Goal: Task Accomplishment & Management: Use online tool/utility

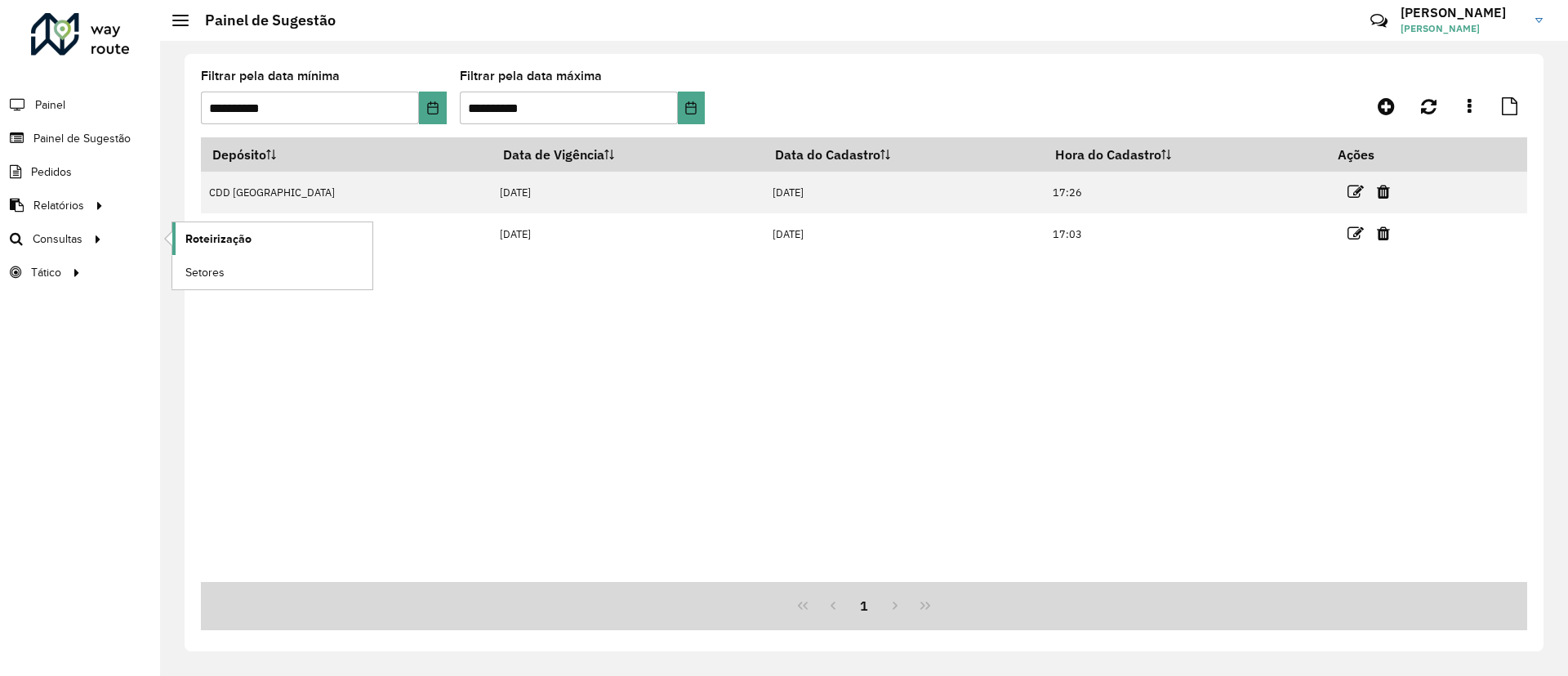
click at [205, 246] on span "Roteirização" at bounding box center [218, 239] width 66 height 17
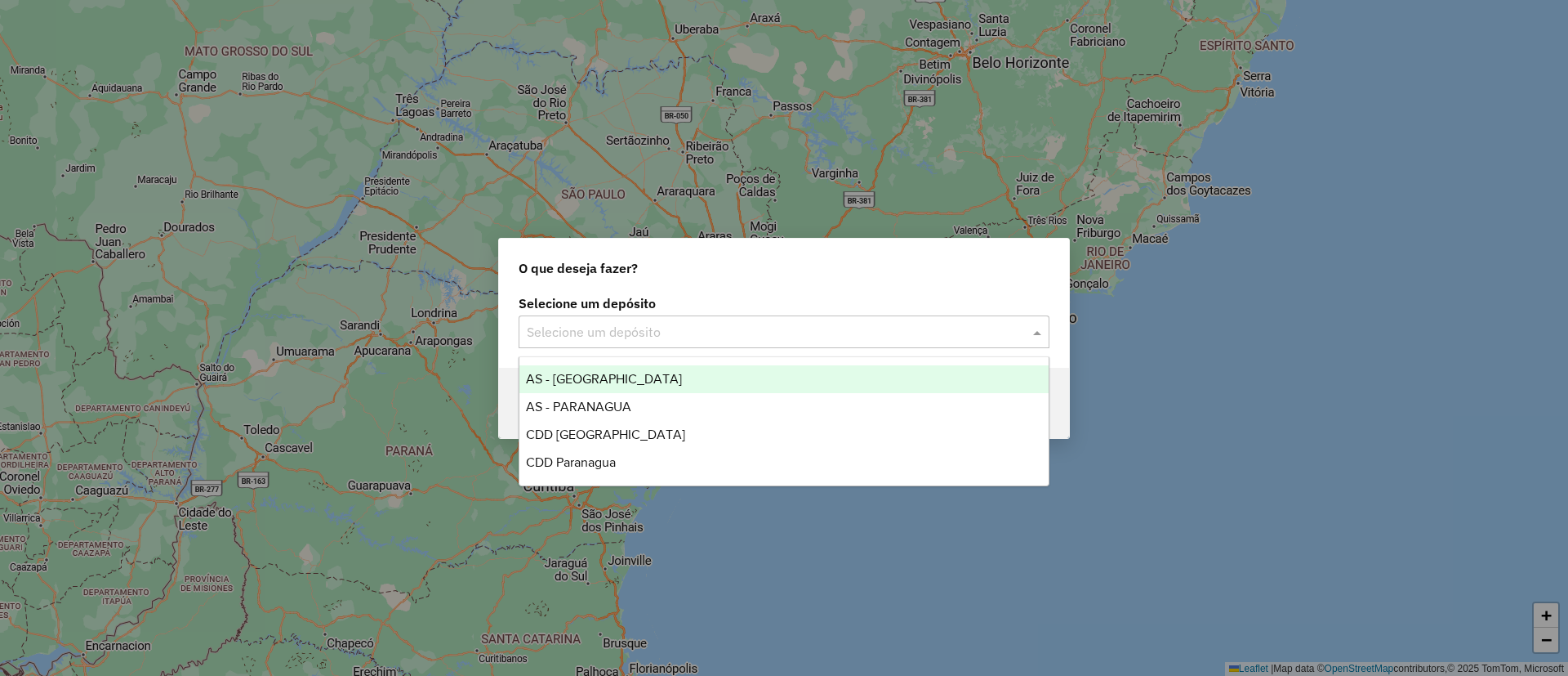
click at [644, 319] on div "Selecione um depósito" at bounding box center [784, 332] width 531 height 33
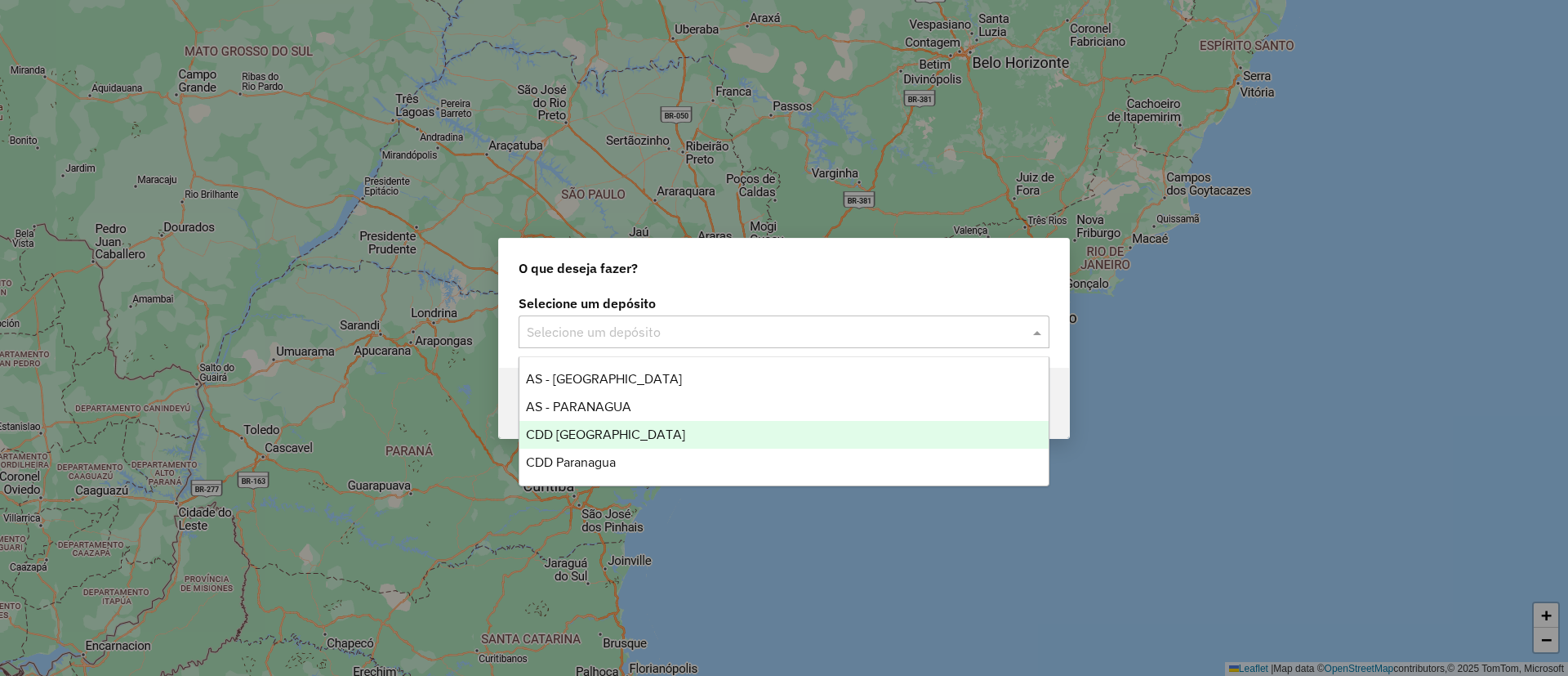
click at [604, 432] on div "CDD [GEOGRAPHIC_DATA]" at bounding box center [784, 434] width 529 height 28
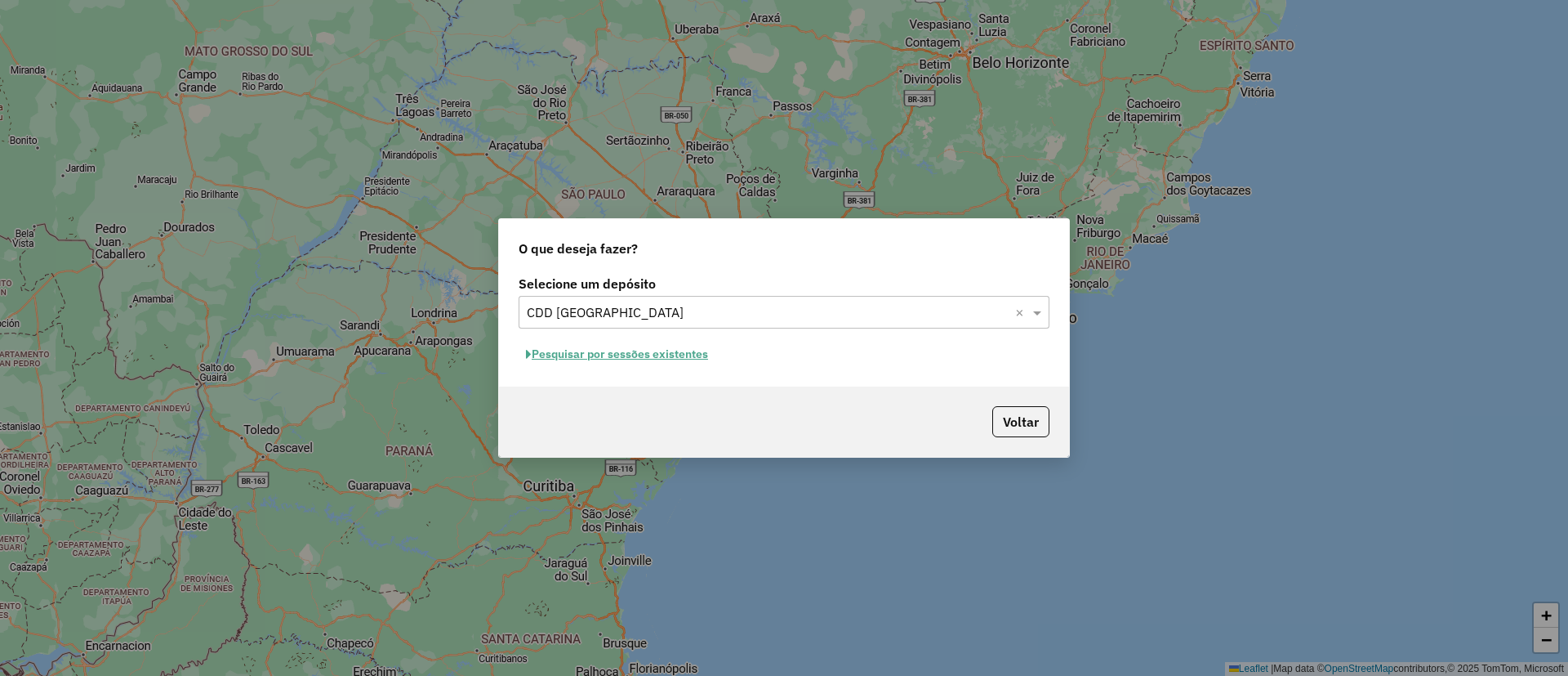
click at [662, 343] on button "Pesquisar por sessões existentes" at bounding box center [617, 354] width 197 height 25
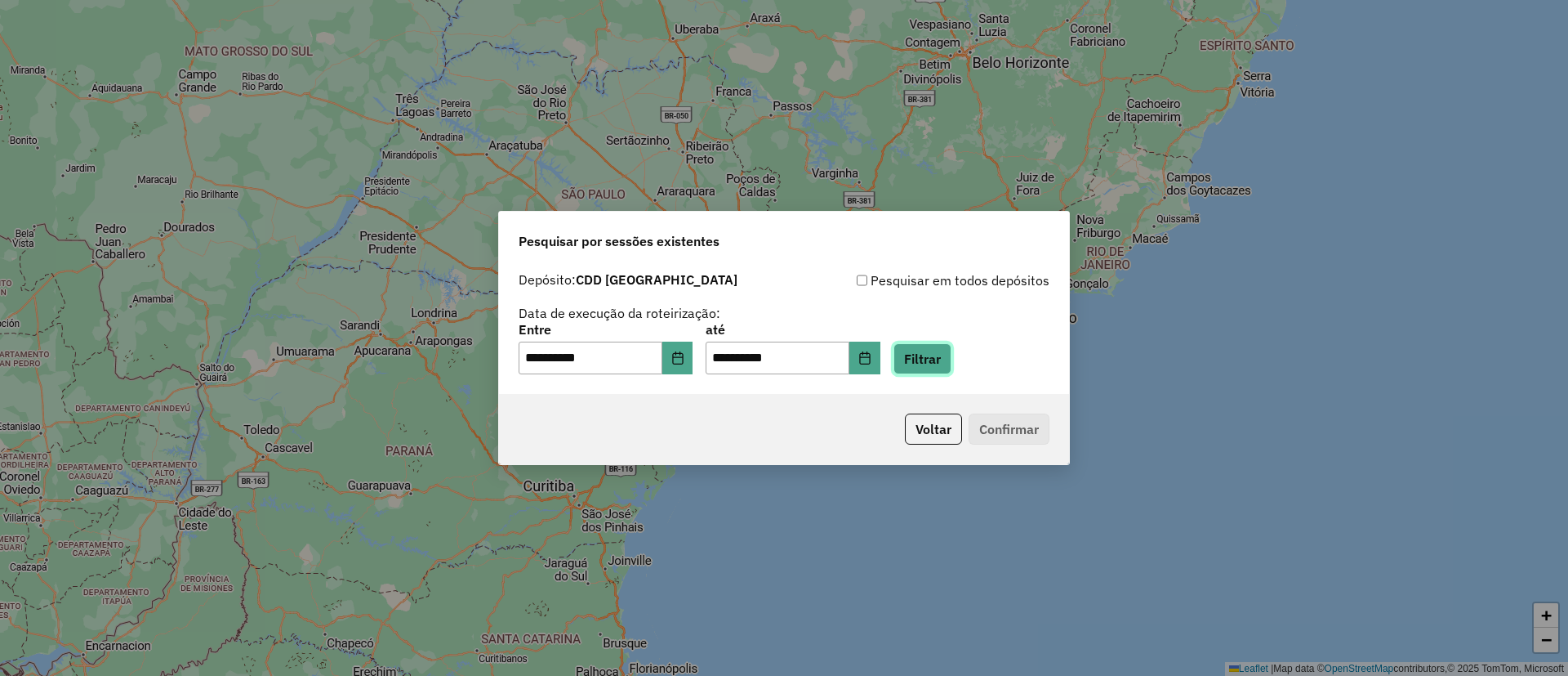
click at [952, 370] on button "Filtrar" at bounding box center [922, 358] width 58 height 31
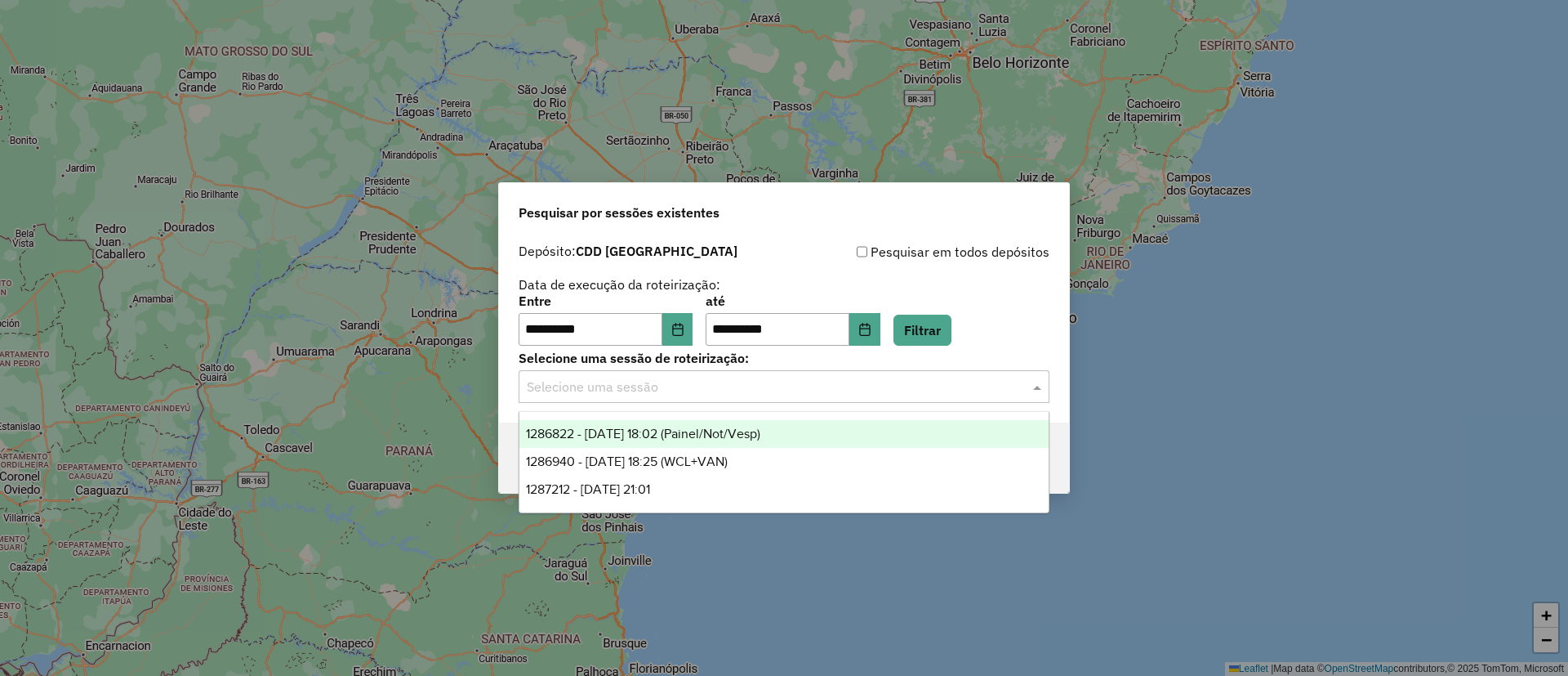
click at [849, 378] on input "text" at bounding box center [767, 387] width 482 height 20
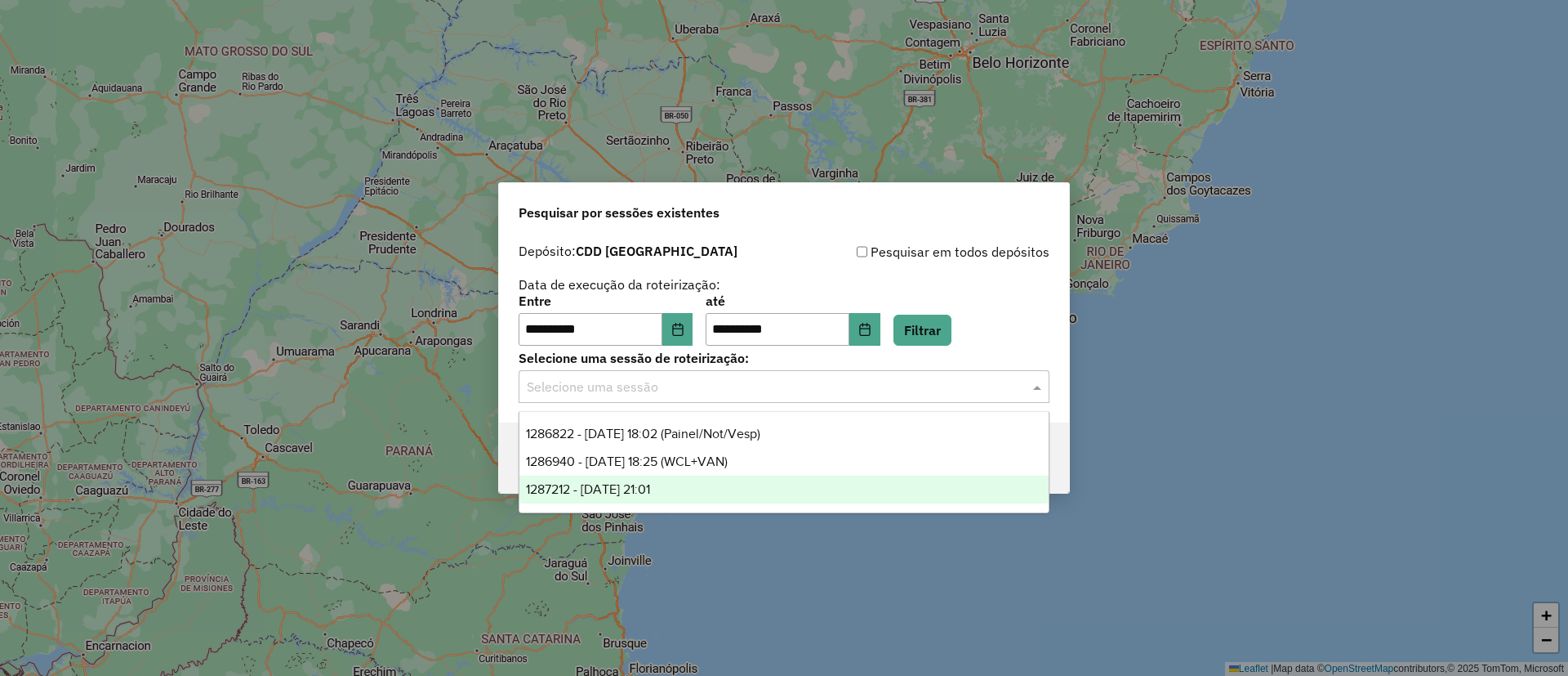
click at [754, 480] on div "1287212 - 02/10/2025 21:01" at bounding box center [784, 490] width 529 height 28
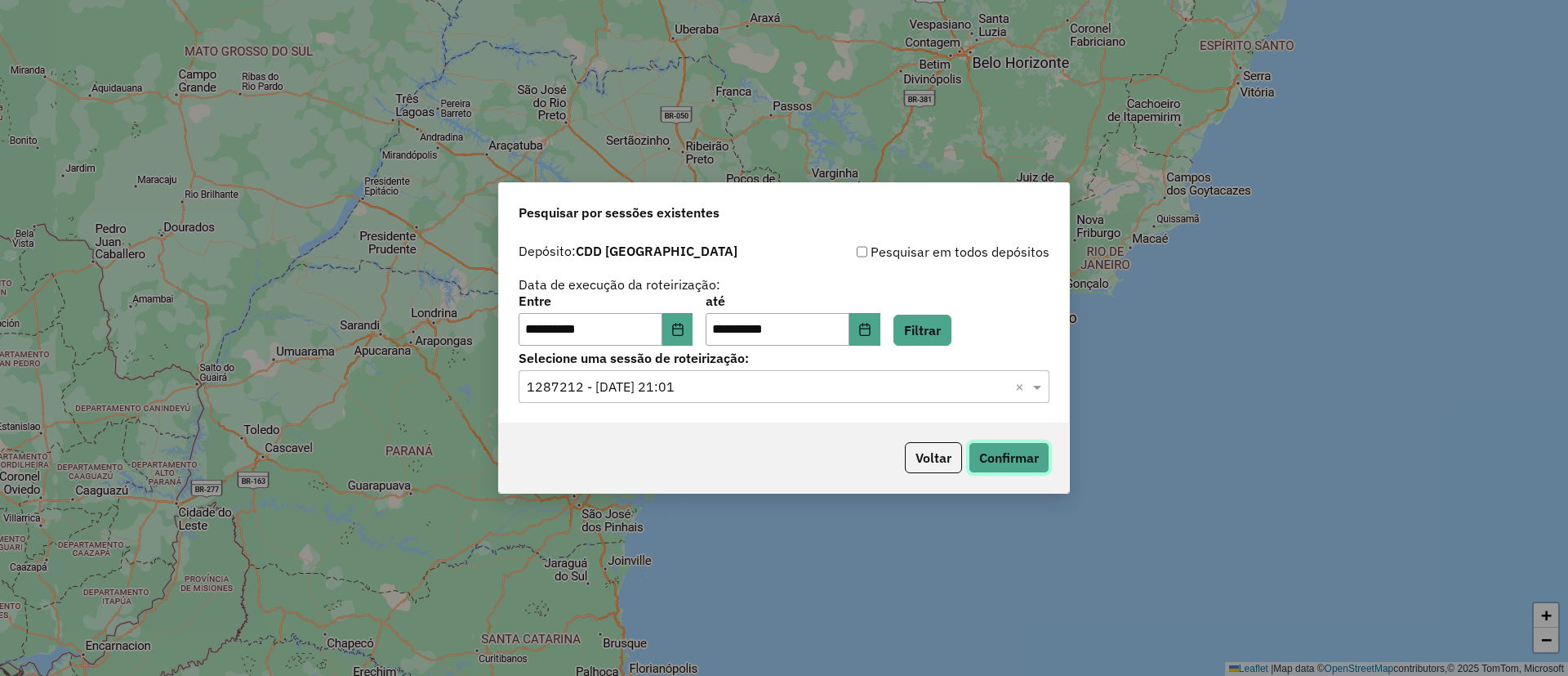
click at [1030, 449] on button "Confirmar" at bounding box center [1009, 458] width 81 height 31
click at [683, 335] on icon "Choose Date" at bounding box center [677, 329] width 10 height 13
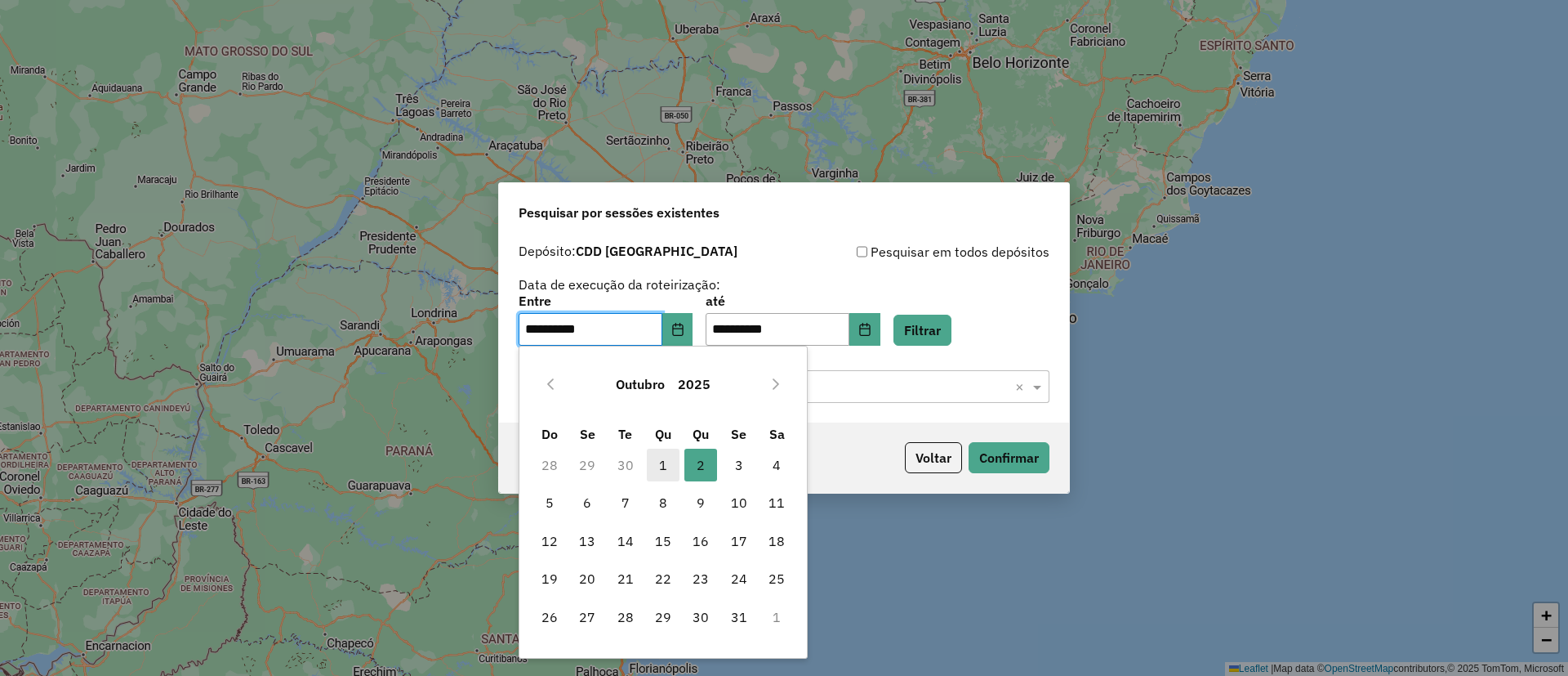
click at [668, 466] on span "1" at bounding box center [664, 465] width 33 height 33
type input "**********"
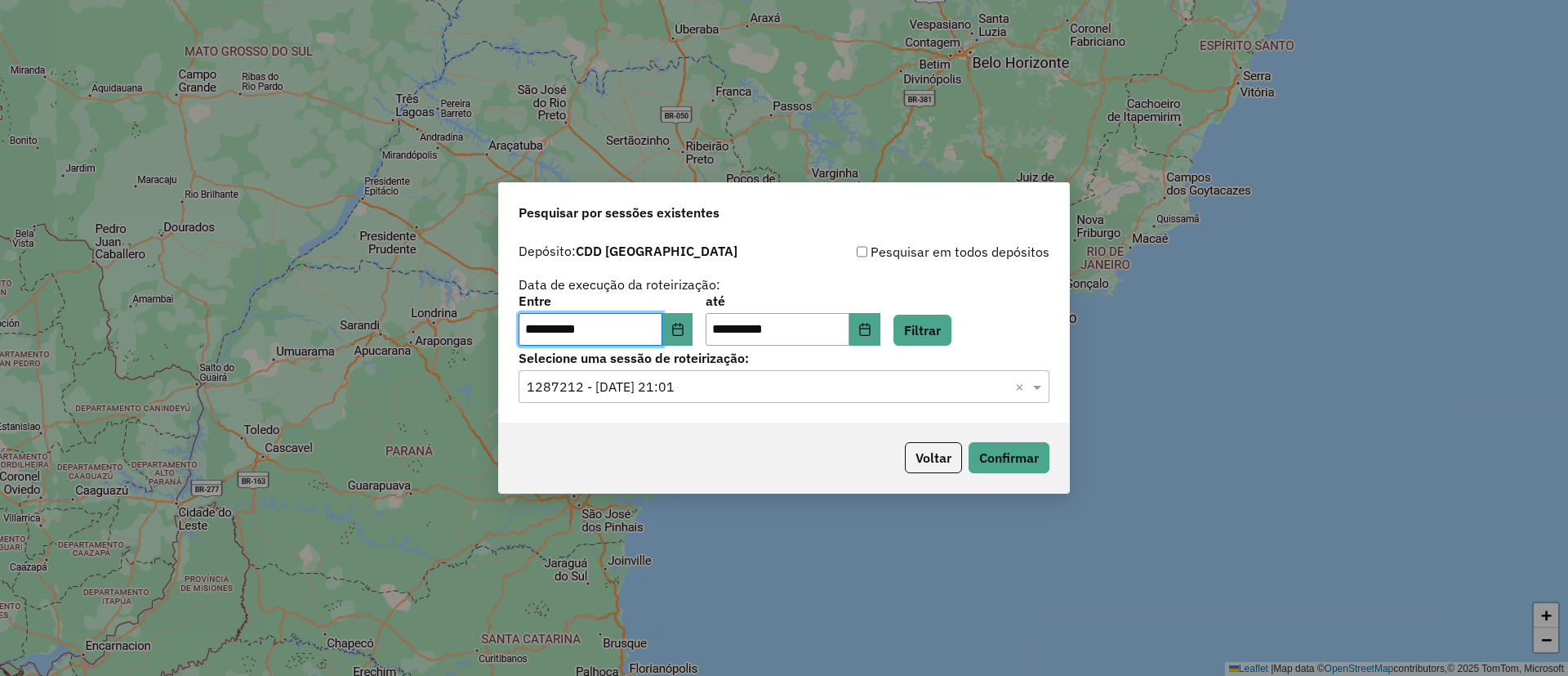
click at [668, 466] on div "Voltar Confirmar" at bounding box center [784, 457] width 570 height 70
click at [880, 338] on button "Choose Date" at bounding box center [865, 329] width 31 height 33
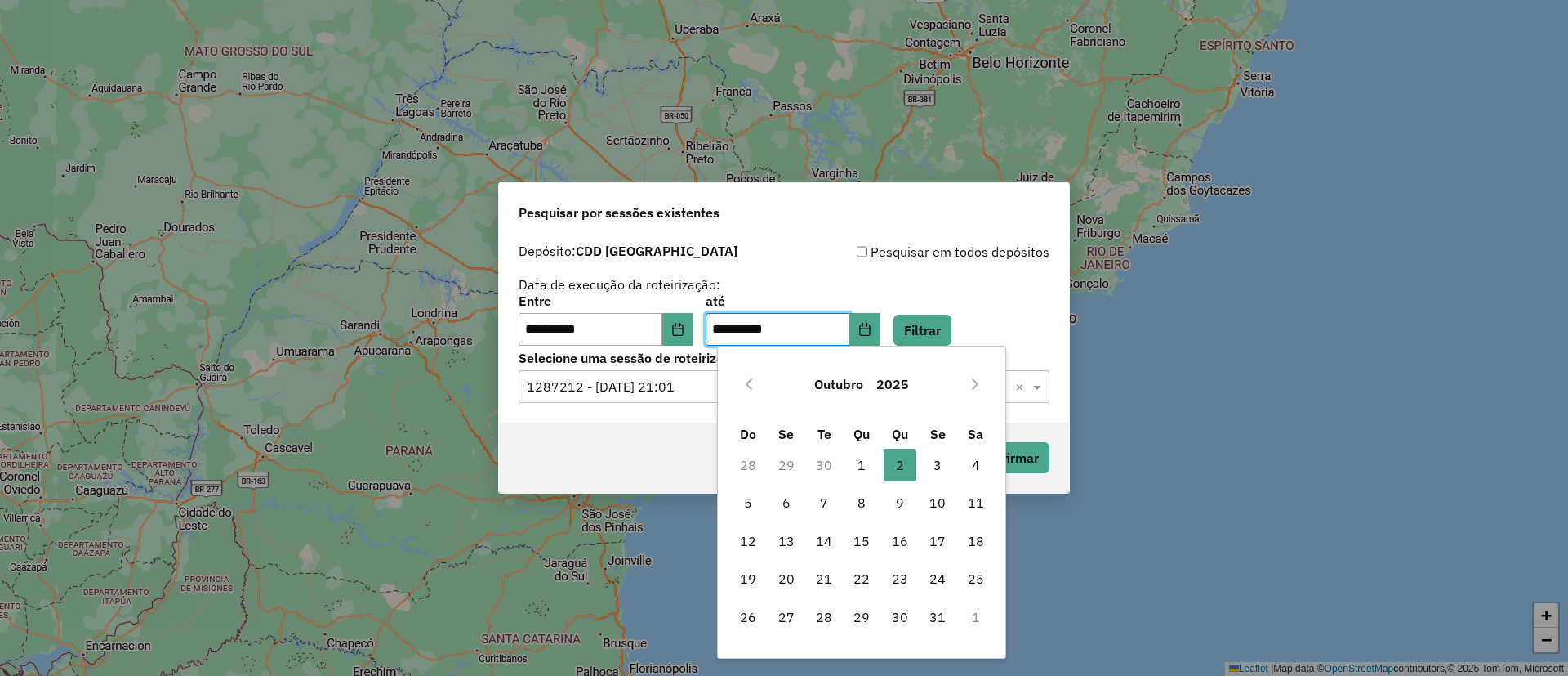
drag, startPoint x: 863, startPoint y: 460, endPoint x: 746, endPoint y: 429, distance: 121.0
click at [863, 457] on span "1" at bounding box center [862, 465] width 33 height 33
type input "**********"
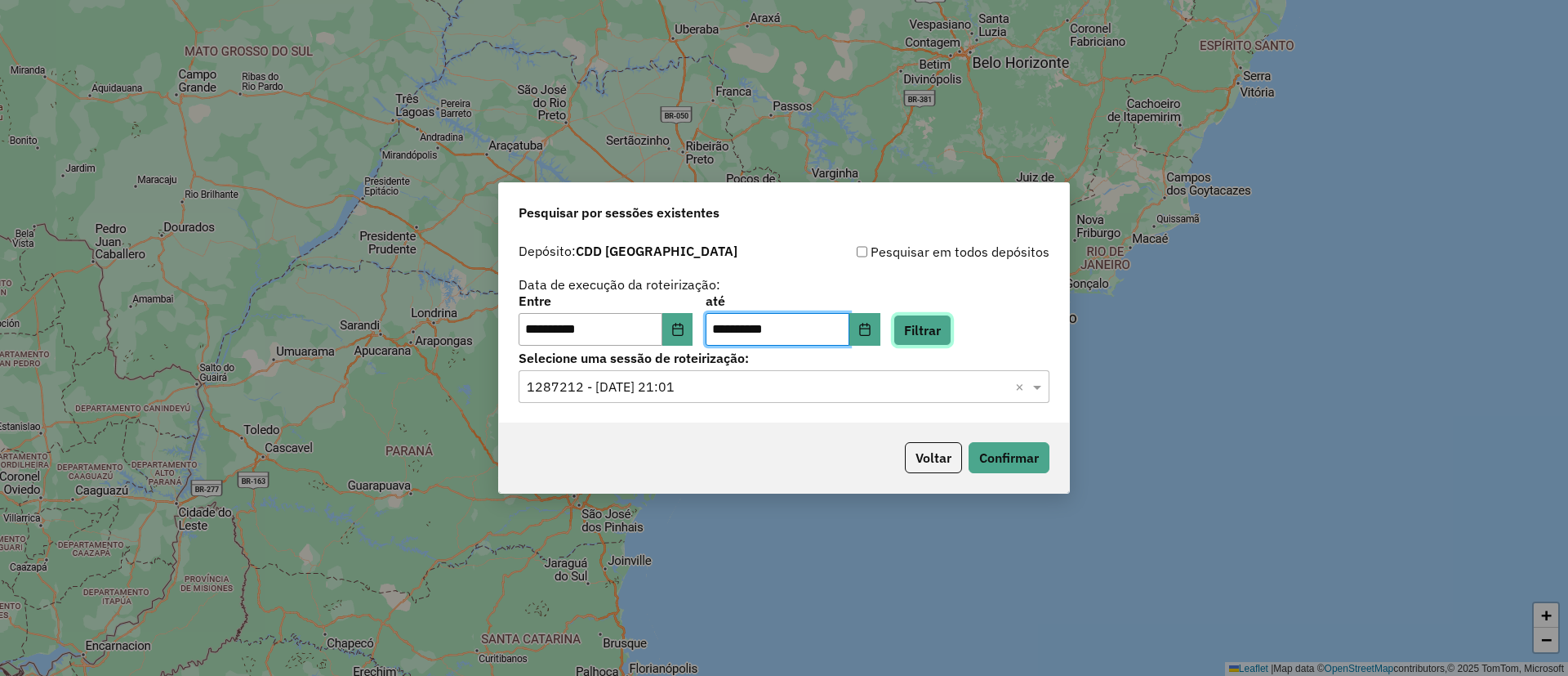
click at [952, 331] on button "Filtrar" at bounding box center [922, 330] width 58 height 31
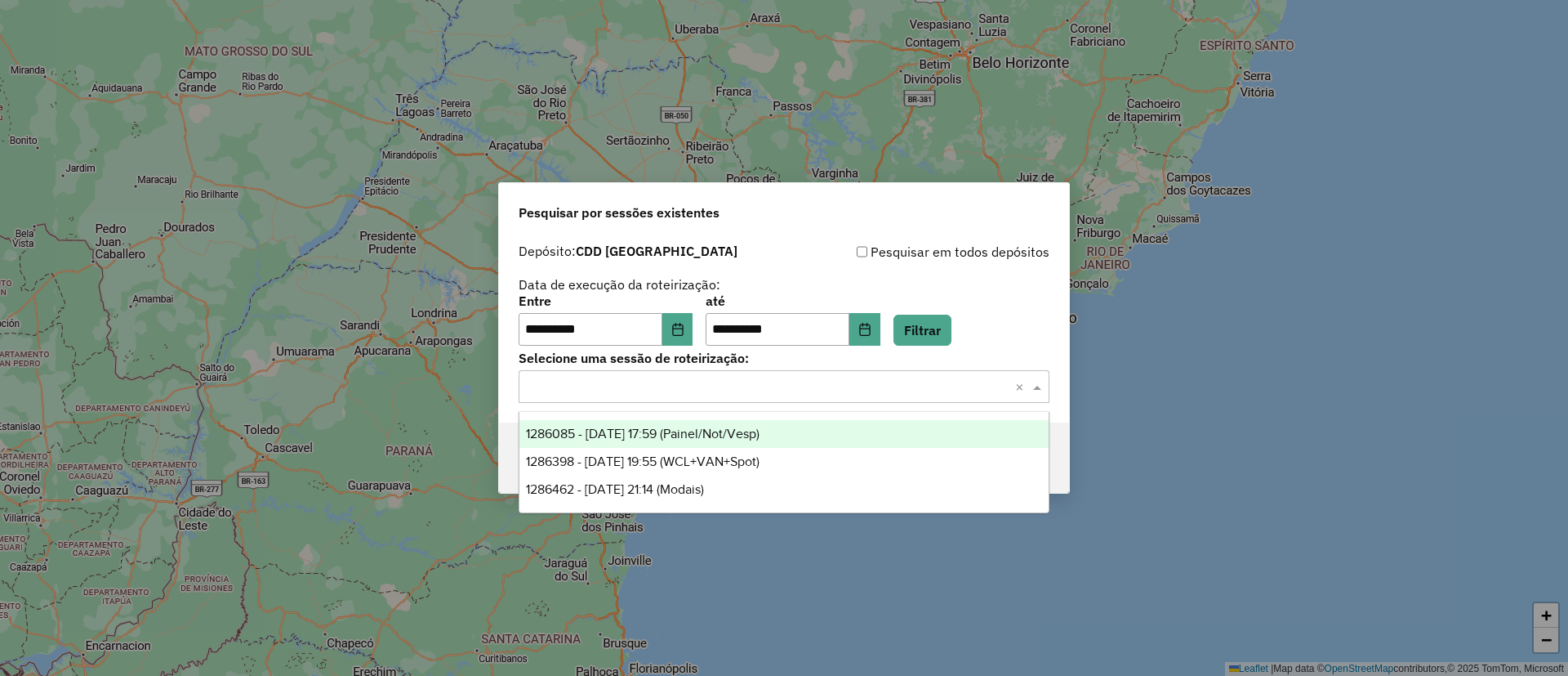
click at [663, 389] on input "text" at bounding box center [767, 387] width 482 height 20
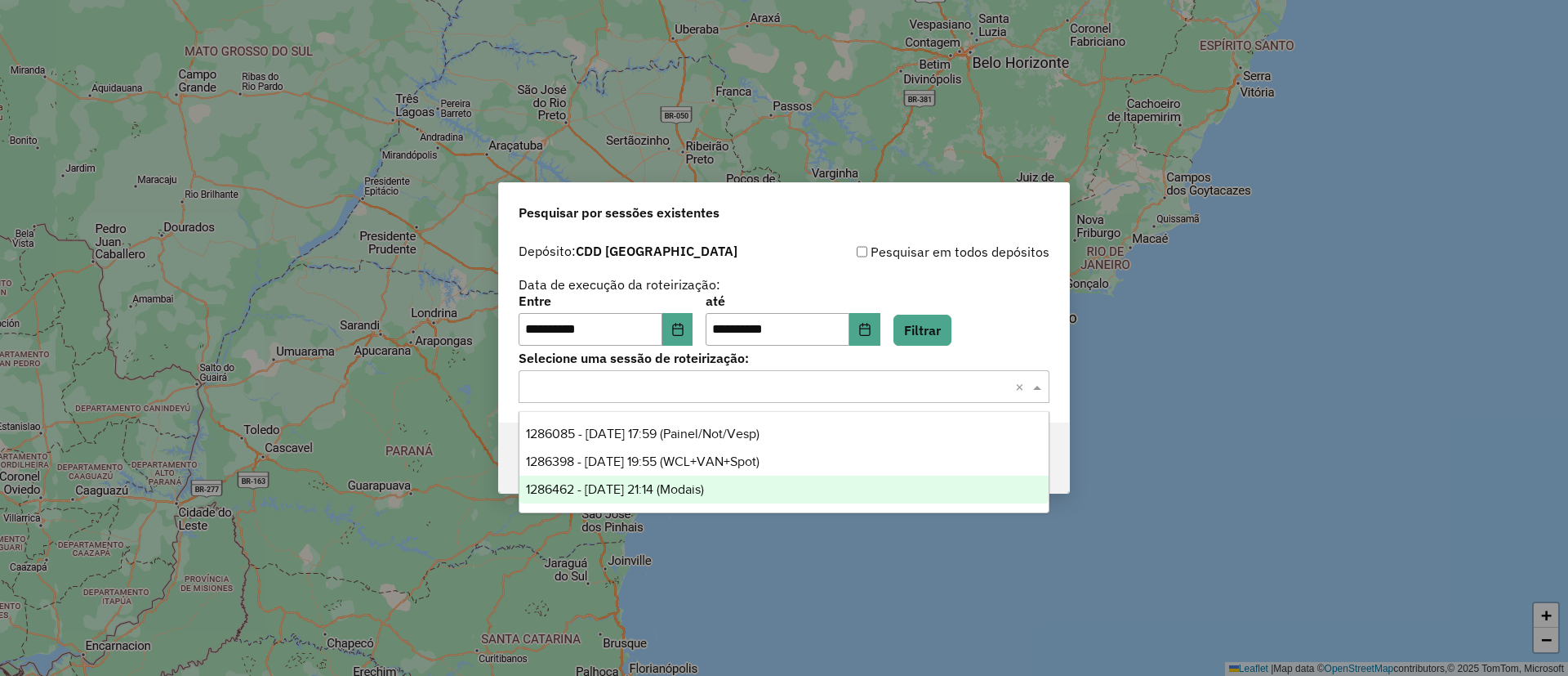
click at [664, 478] on div "1286462 - 01/10/2025 21:14 (Modais)" at bounding box center [784, 490] width 529 height 28
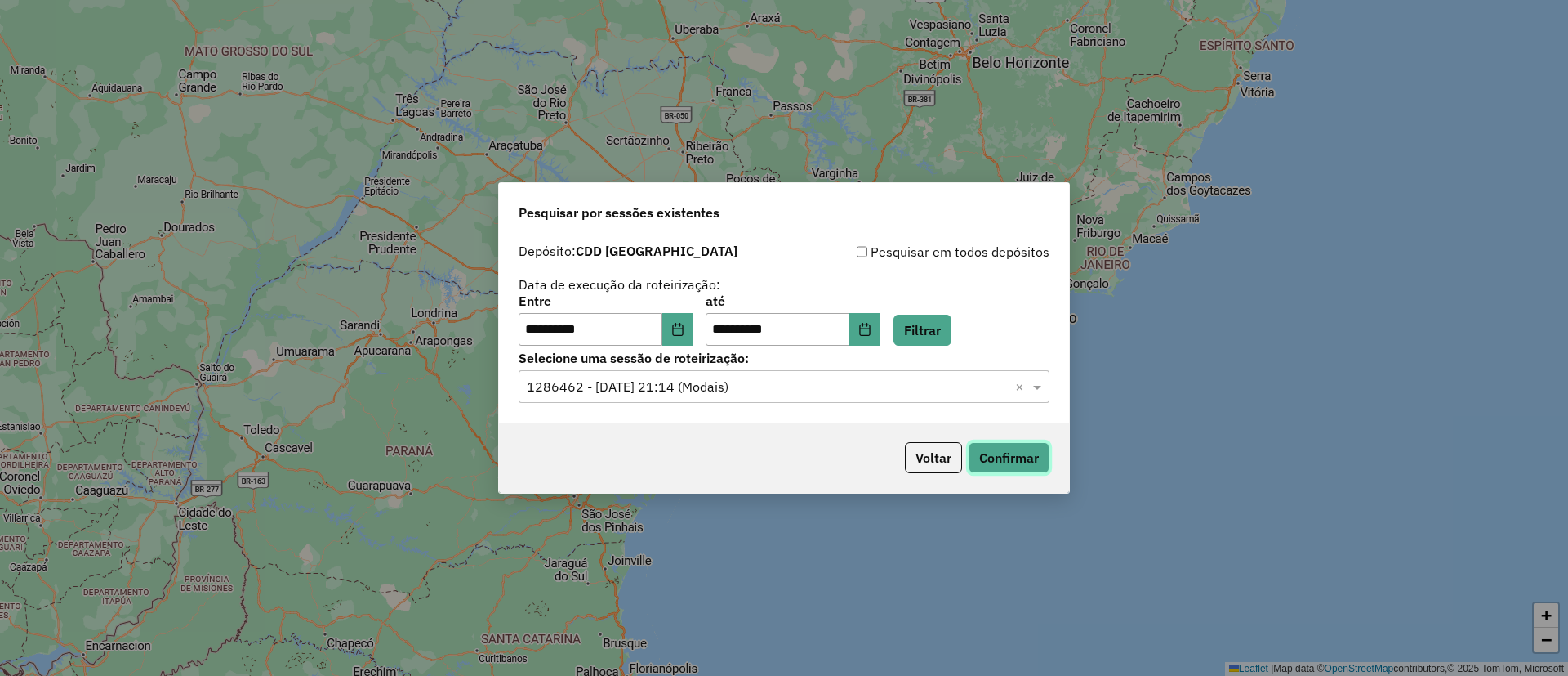
click at [1014, 456] on button "Confirmar" at bounding box center [1009, 458] width 81 height 31
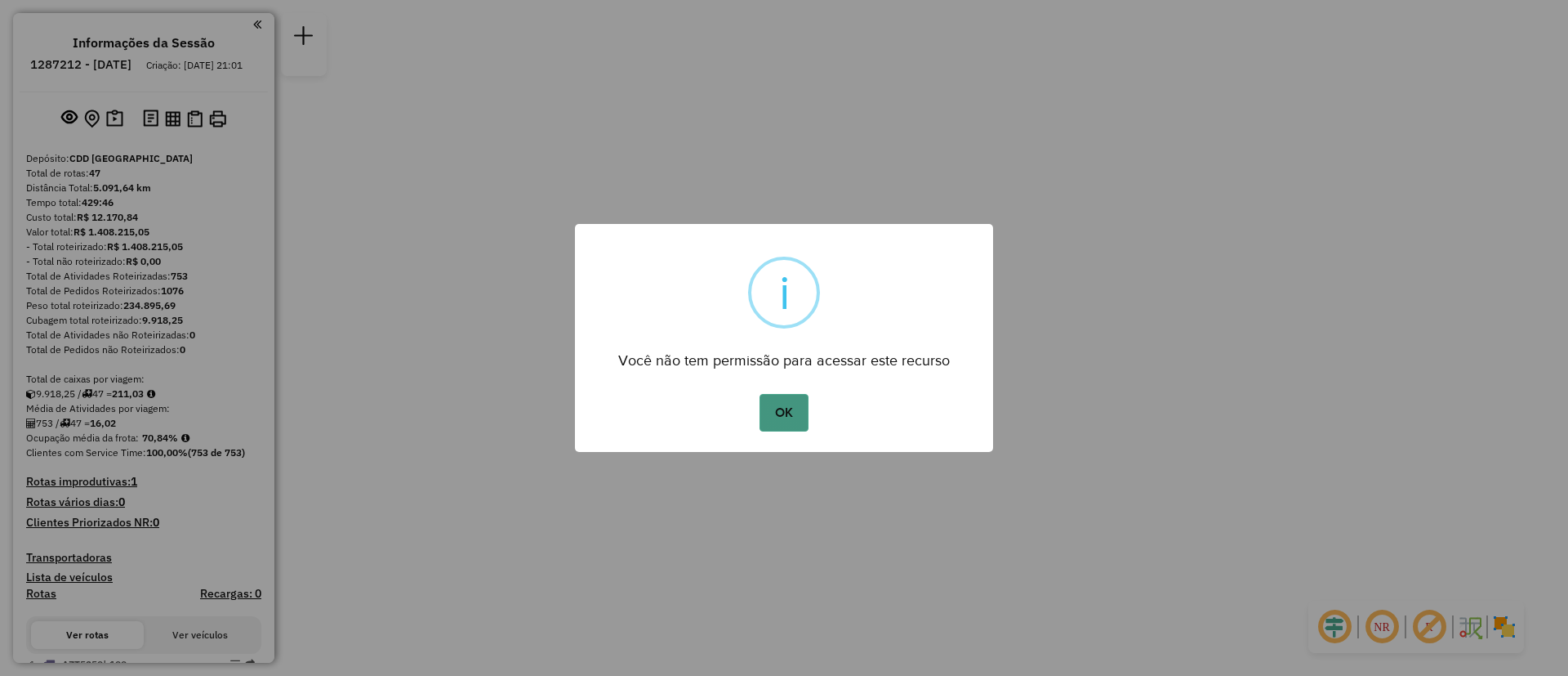
click at [791, 394] on button "OK" at bounding box center [784, 413] width 48 height 38
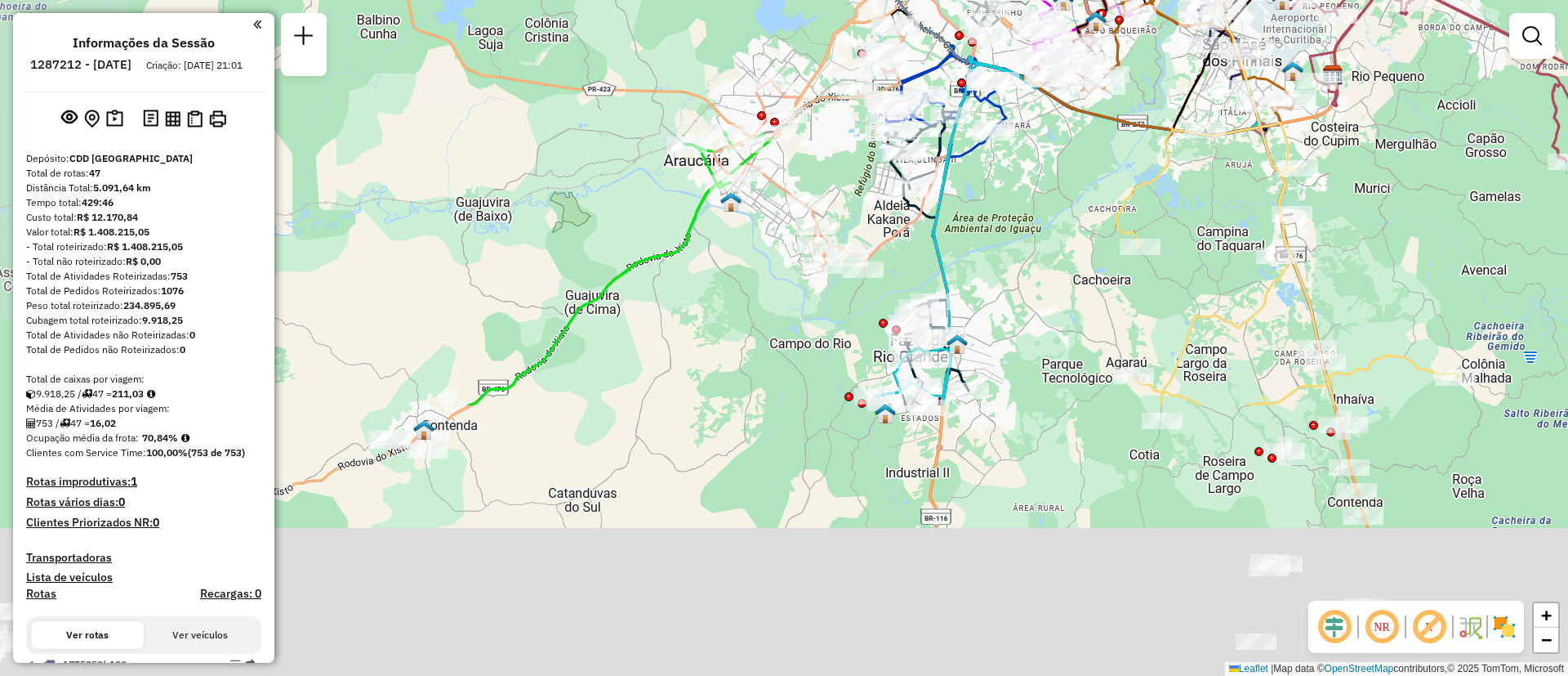
drag, startPoint x: 813, startPoint y: 480, endPoint x: 975, endPoint y: 343, distance: 212.2
click at [1154, 153] on div "Janela de atendimento Grade de atendimento Capacidade Transportadoras Veículos …" at bounding box center [784, 338] width 1568 height 676
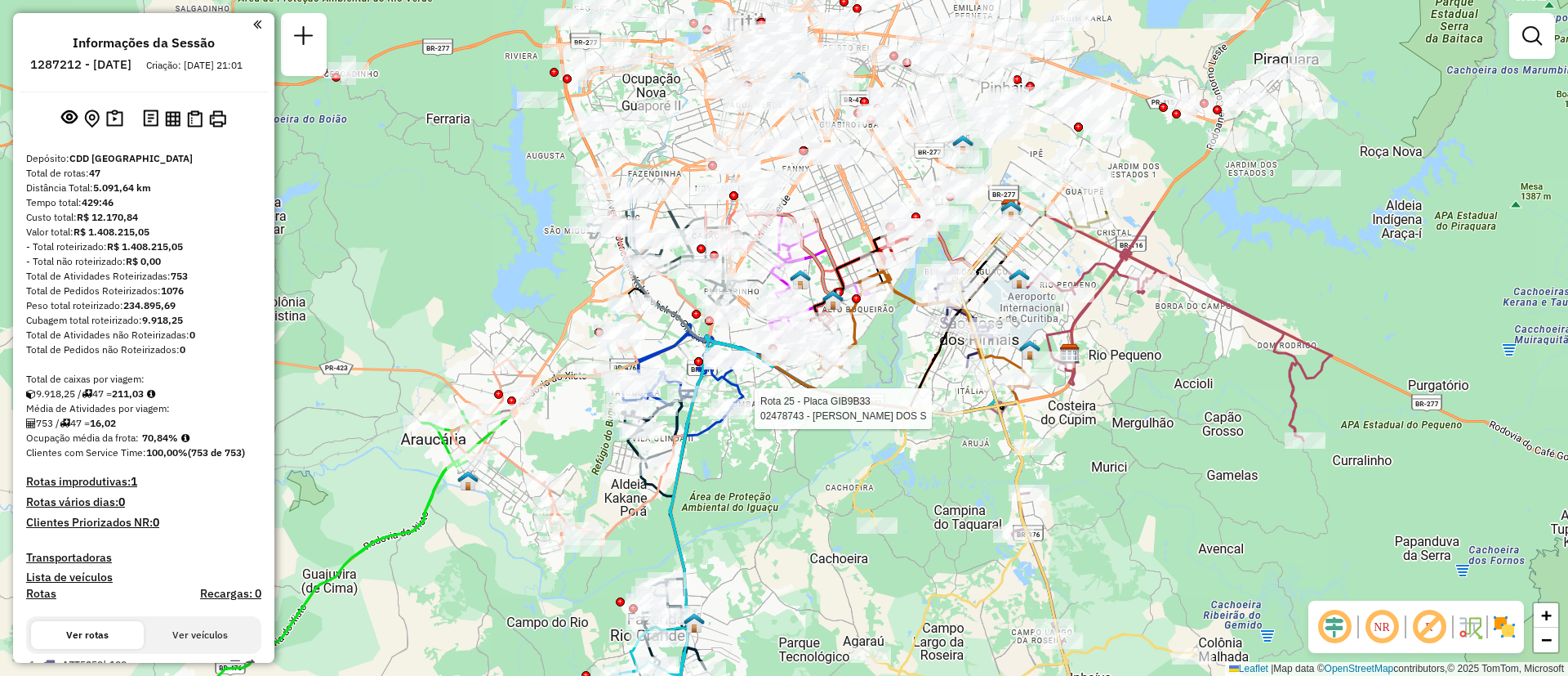
drag, startPoint x: 965, startPoint y: 349, endPoint x: 713, endPoint y: 552, distance: 323.6
click at [683, 633] on img at bounding box center [694, 622] width 22 height 22
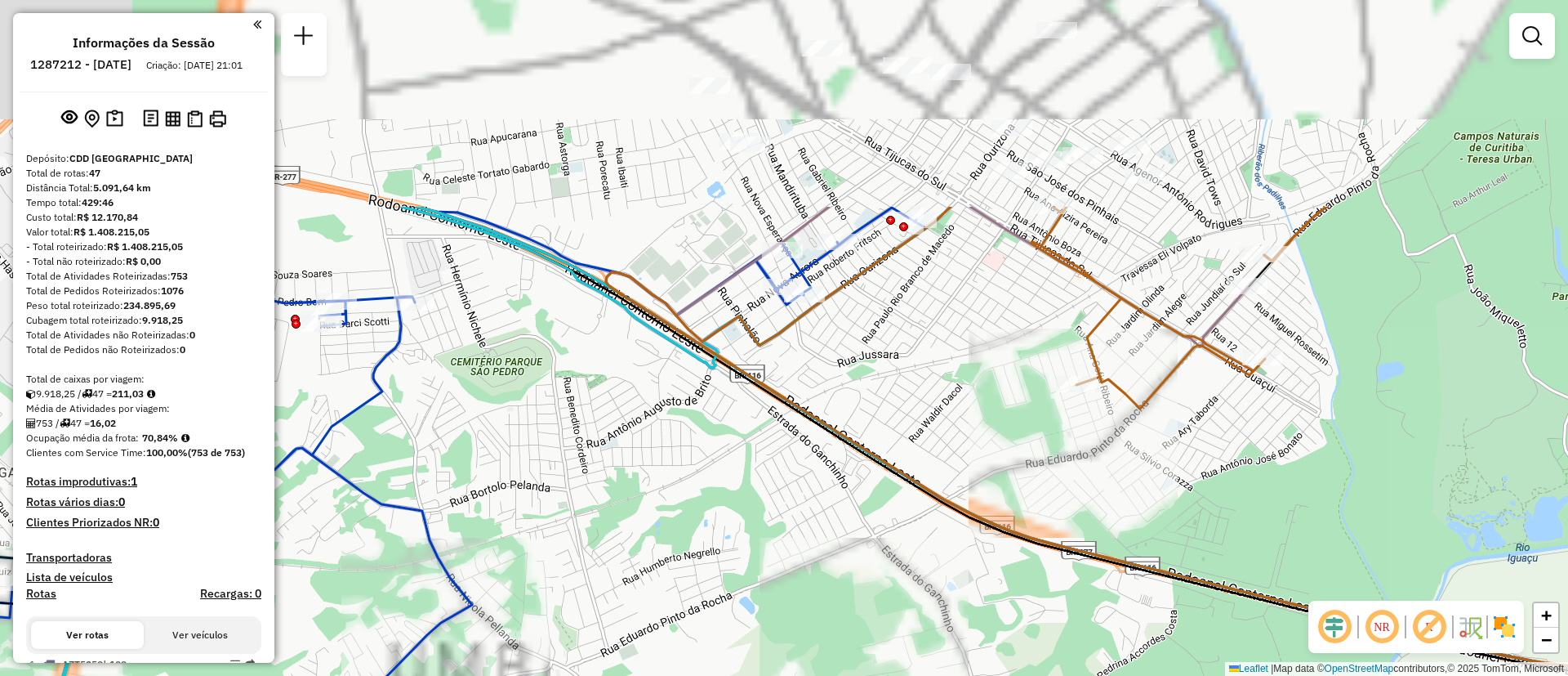
drag, startPoint x: 797, startPoint y: 464, endPoint x: 733, endPoint y: 561, distance: 116.2
click at [729, 565] on div "Rota 25 - Placa GIB9B33 02478743 - ROSANA PEREIRA DOS S Rota 20 - Placa FVX4J07…" at bounding box center [784, 338] width 1568 height 676
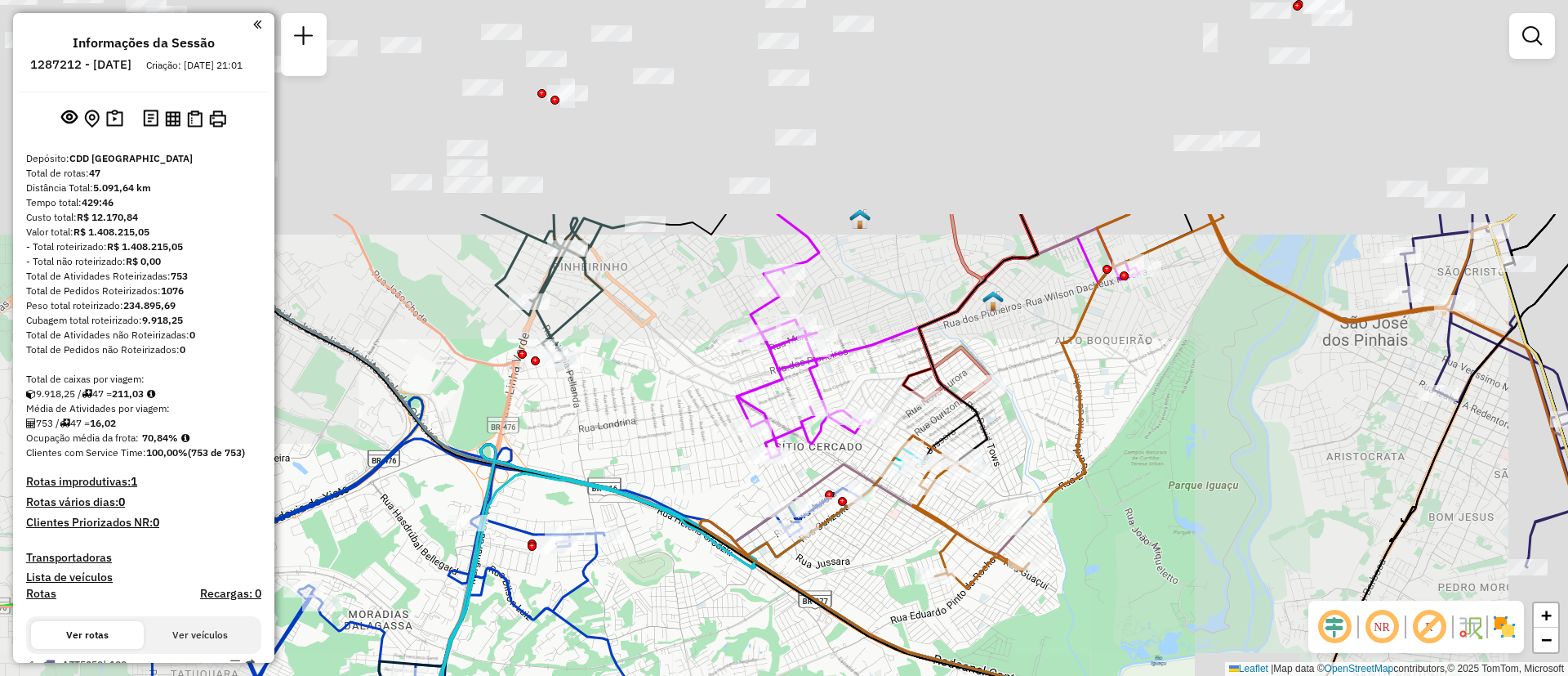
drag, startPoint x: 751, startPoint y: 301, endPoint x: 686, endPoint y: 514, distance: 222.7
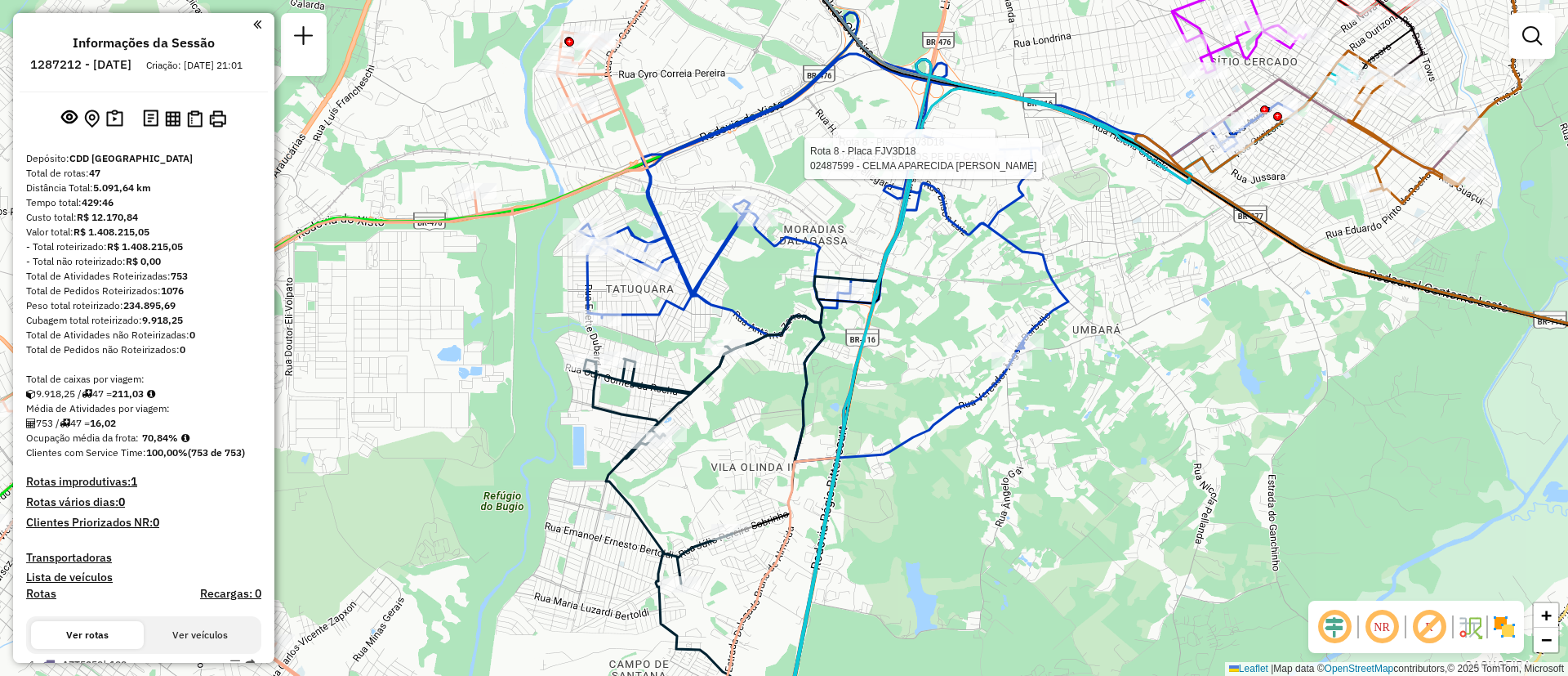
click at [935, 423] on icon at bounding box center [937, 237] width 715 height 450
select select "**********"
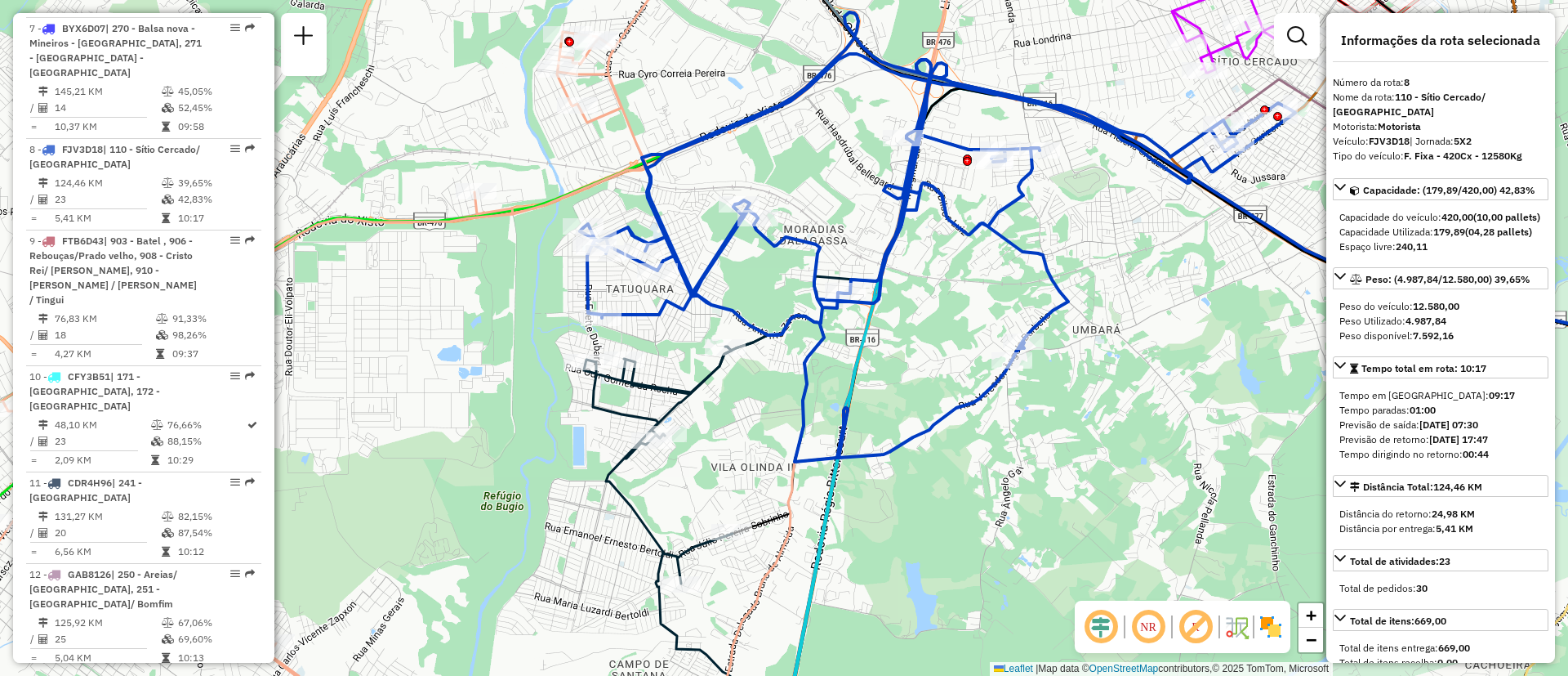
scroll to position [1355, 0]
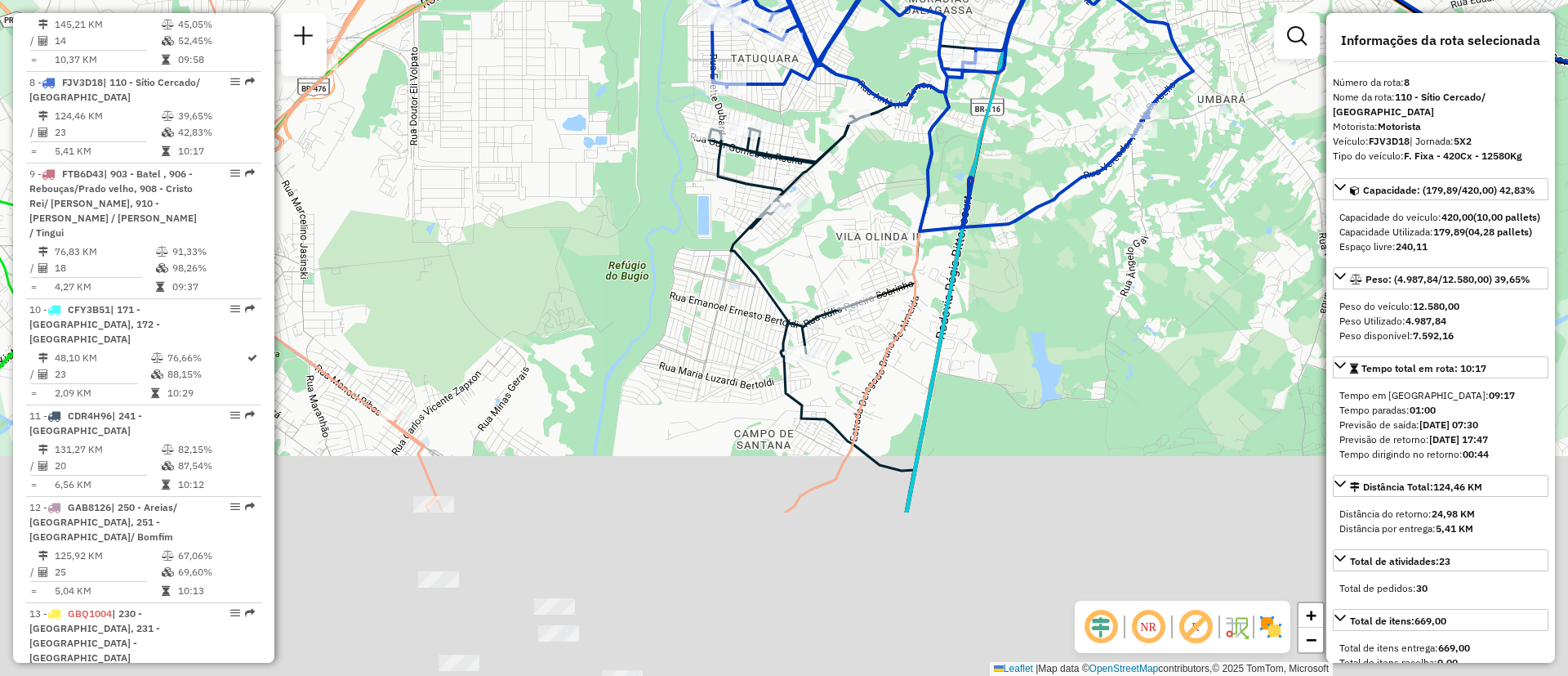
drag, startPoint x: 771, startPoint y: 387, endPoint x: 788, endPoint y: 448, distance: 63.3
click at [836, 254] on div "Janela de atendimento Grade de atendimento Capacidade Transportadoras Veículos …" at bounding box center [784, 338] width 1568 height 676
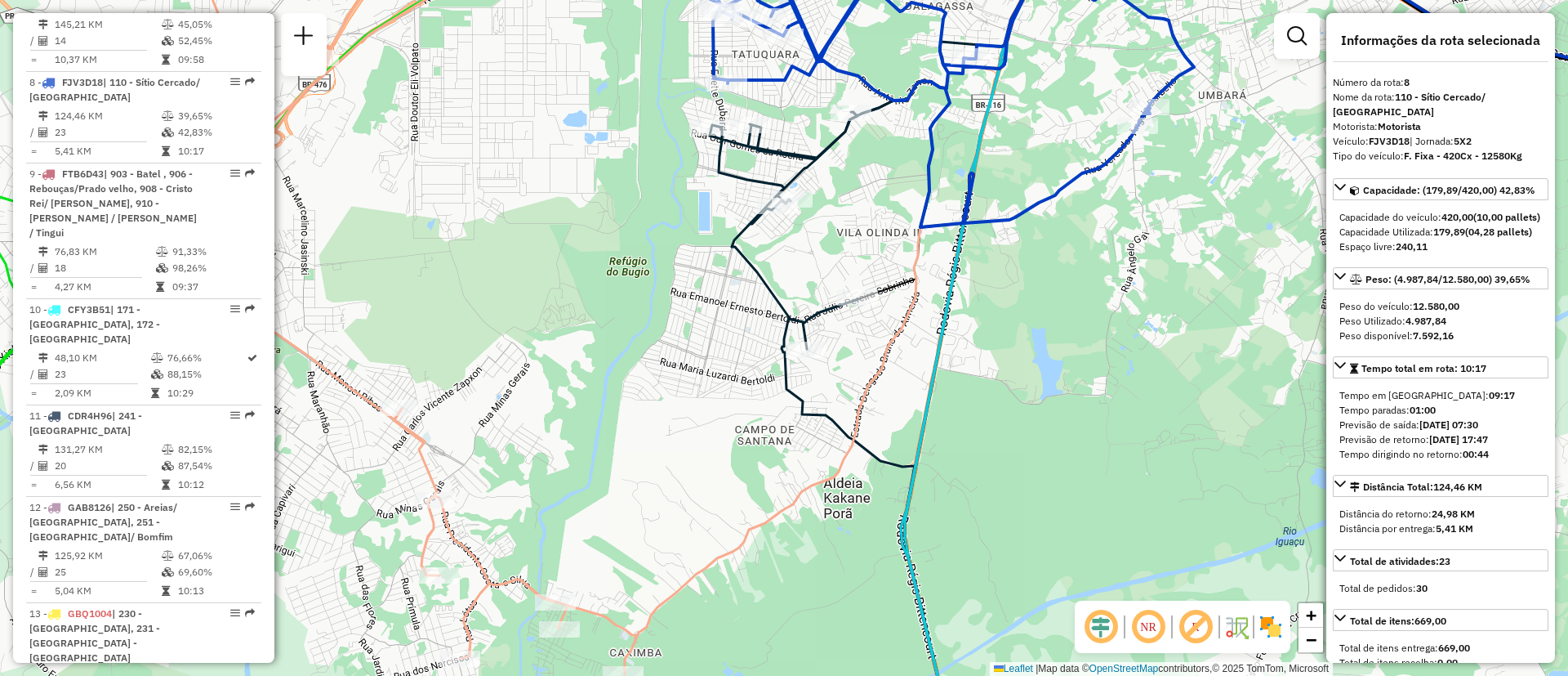
click at [762, 284] on icon at bounding box center [841, 413] width 264 height 661
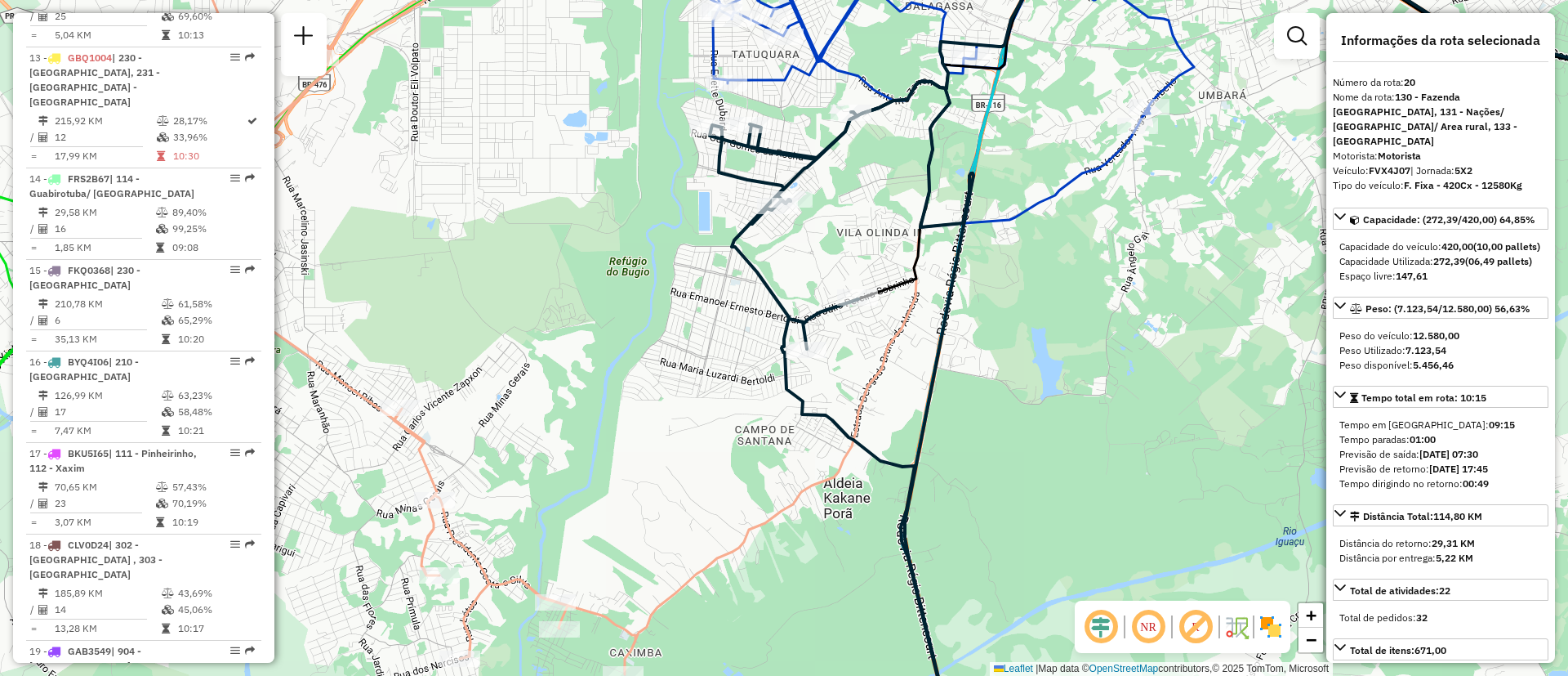
scroll to position [2467, 0]
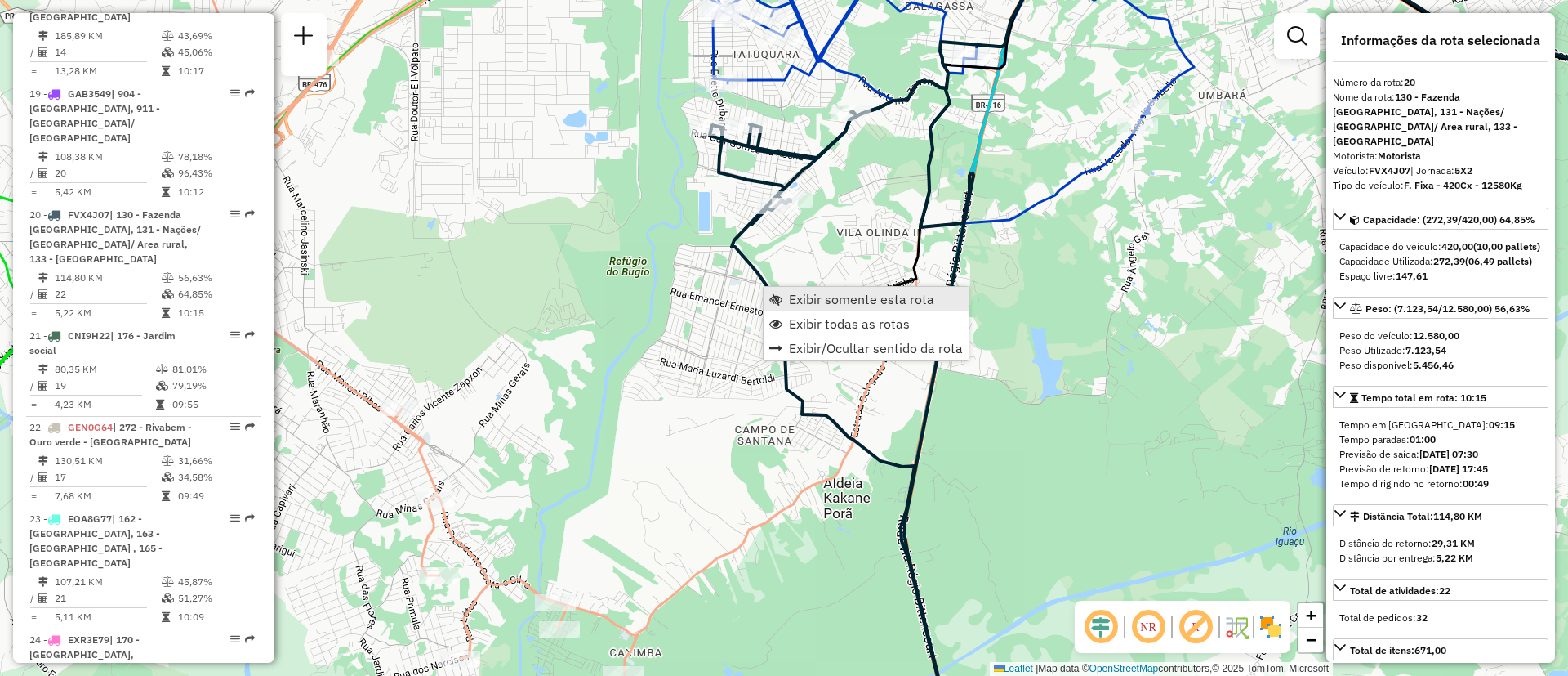
click at [887, 297] on span "Exibir somente esta rota" at bounding box center [861, 299] width 145 height 13
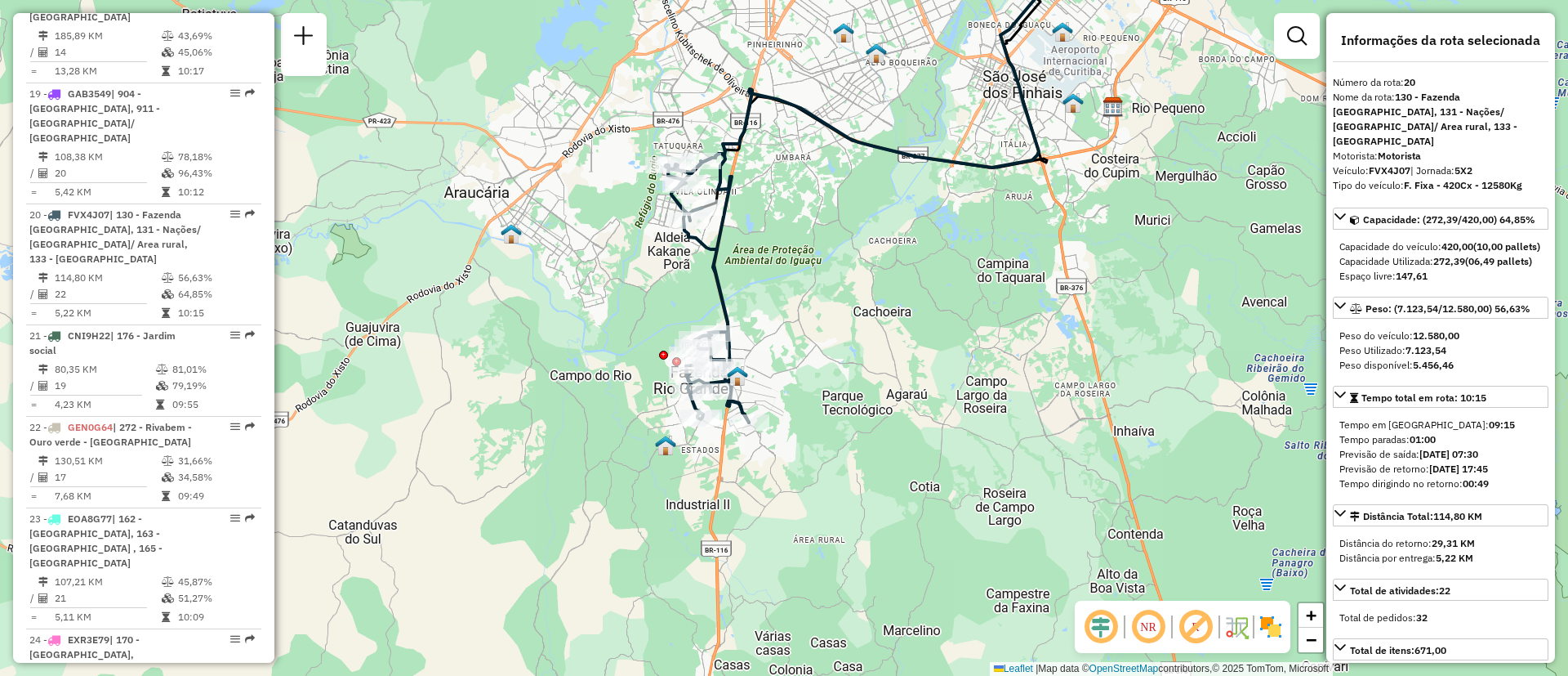
drag, startPoint x: 765, startPoint y: 395, endPoint x: 831, endPoint y: 264, distance: 146.7
click at [831, 264] on div "Janela de atendimento Grade de atendimento Capacidade Transportadoras Veículos …" at bounding box center [784, 338] width 1568 height 676
click at [721, 293] on icon at bounding box center [707, 287] width 84 height 269
click at [754, 304] on span "Exibir somente esta rota" at bounding box center [820, 306] width 145 height 13
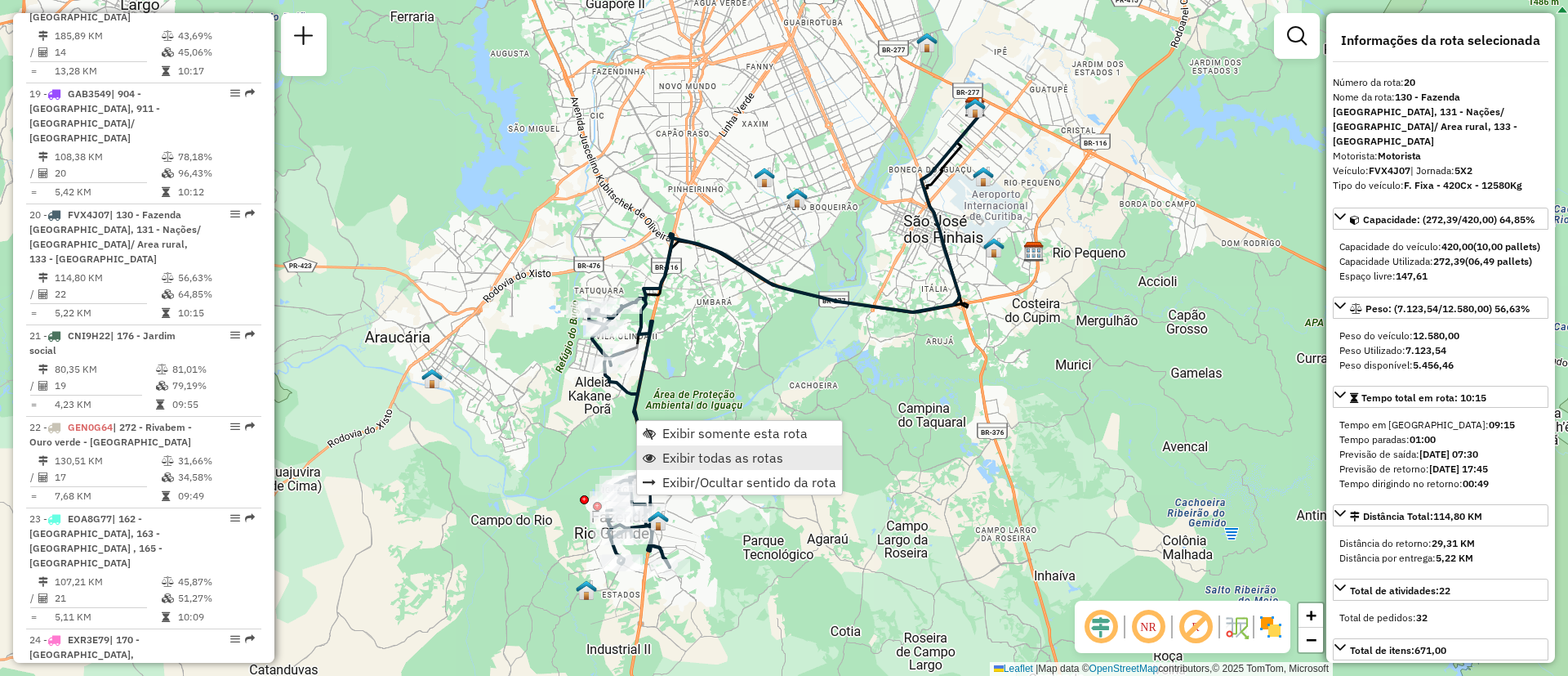
click at [702, 451] on span "Exibir todas as rotas" at bounding box center [723, 457] width 121 height 13
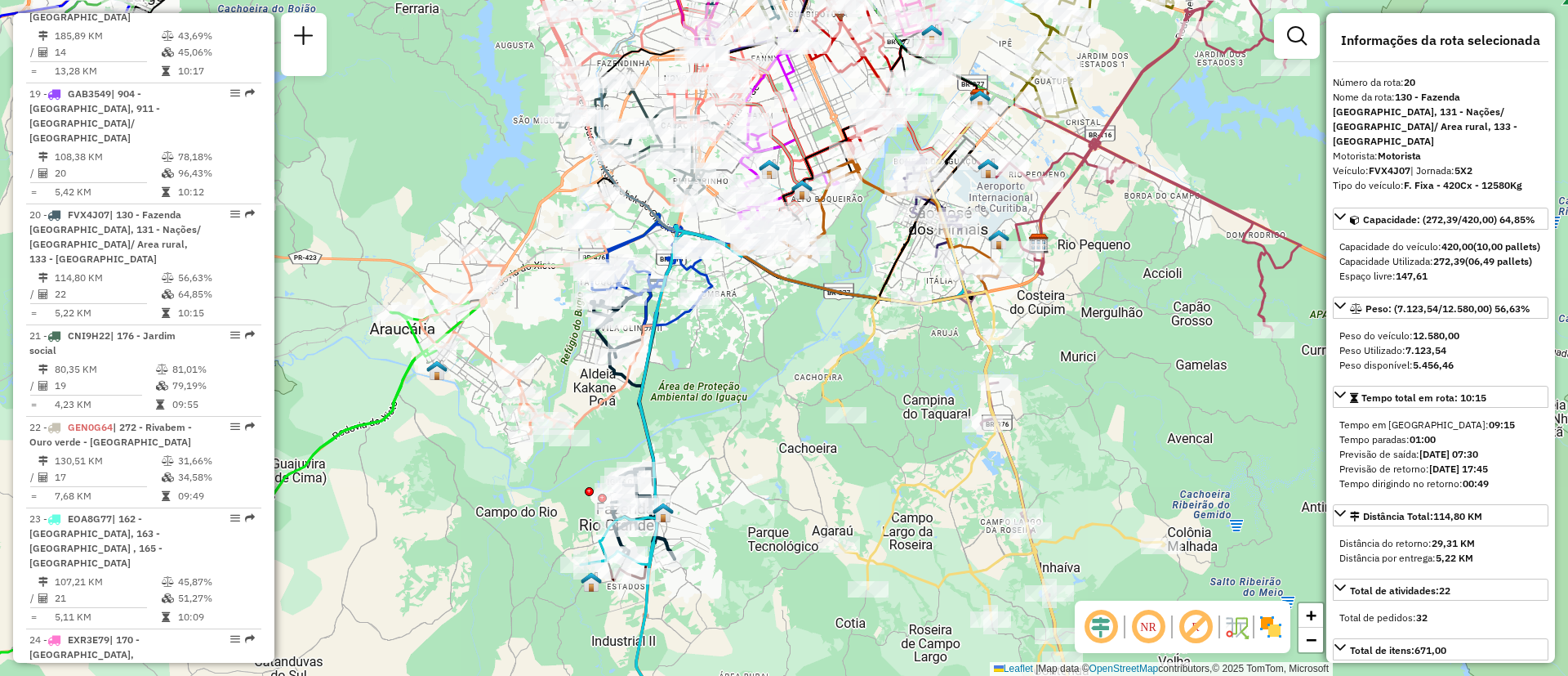
drag, startPoint x: 683, startPoint y: 472, endPoint x: 729, endPoint y: 386, distance: 97.5
click at [729, 386] on div "Janela de atendimento Grade de atendimento Capacidade Transportadoras Veículos …" at bounding box center [784, 338] width 1568 height 676
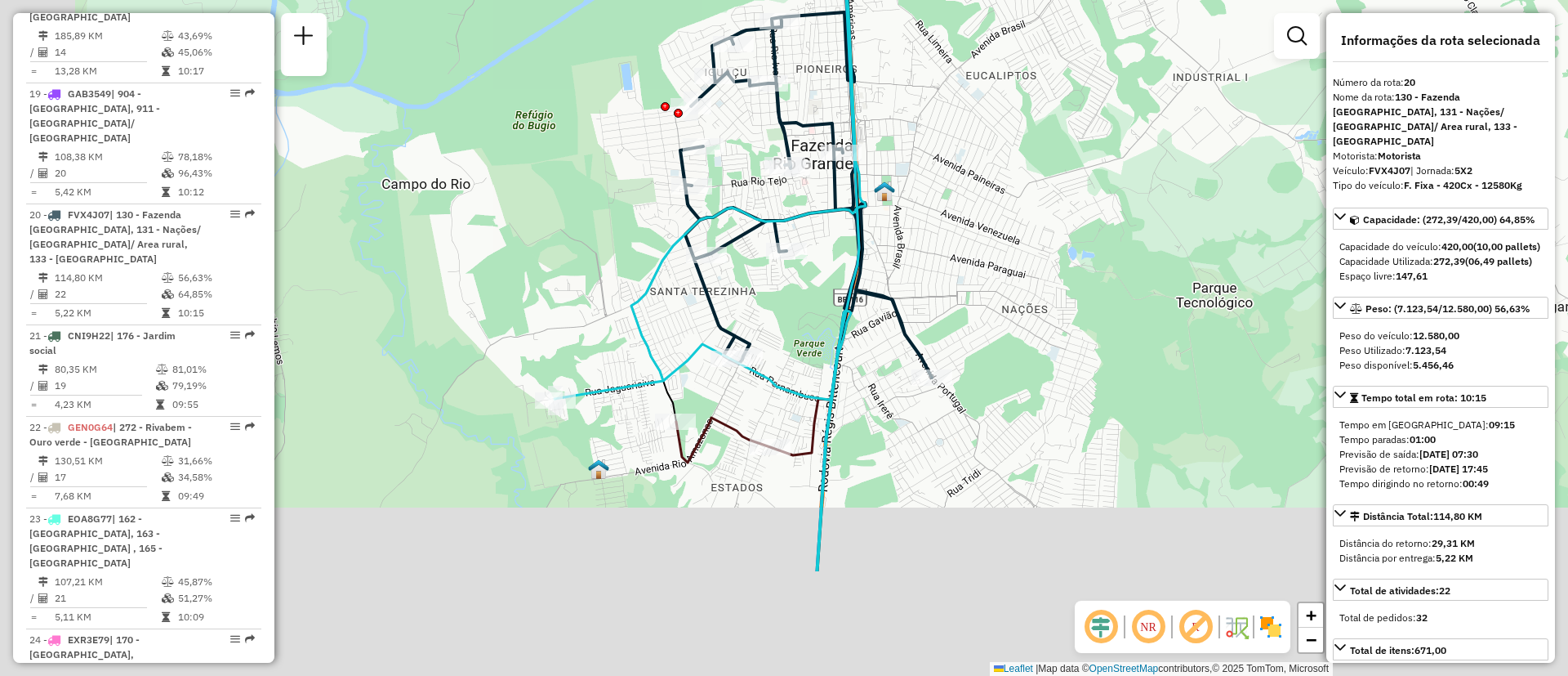
drag, startPoint x: 661, startPoint y: 515, endPoint x: 766, endPoint y: 343, distance: 201.5
click at [766, 343] on div "Janela de atendimento Grade de atendimento Capacidade Transportadoras Veículos …" at bounding box center [784, 338] width 1568 height 676
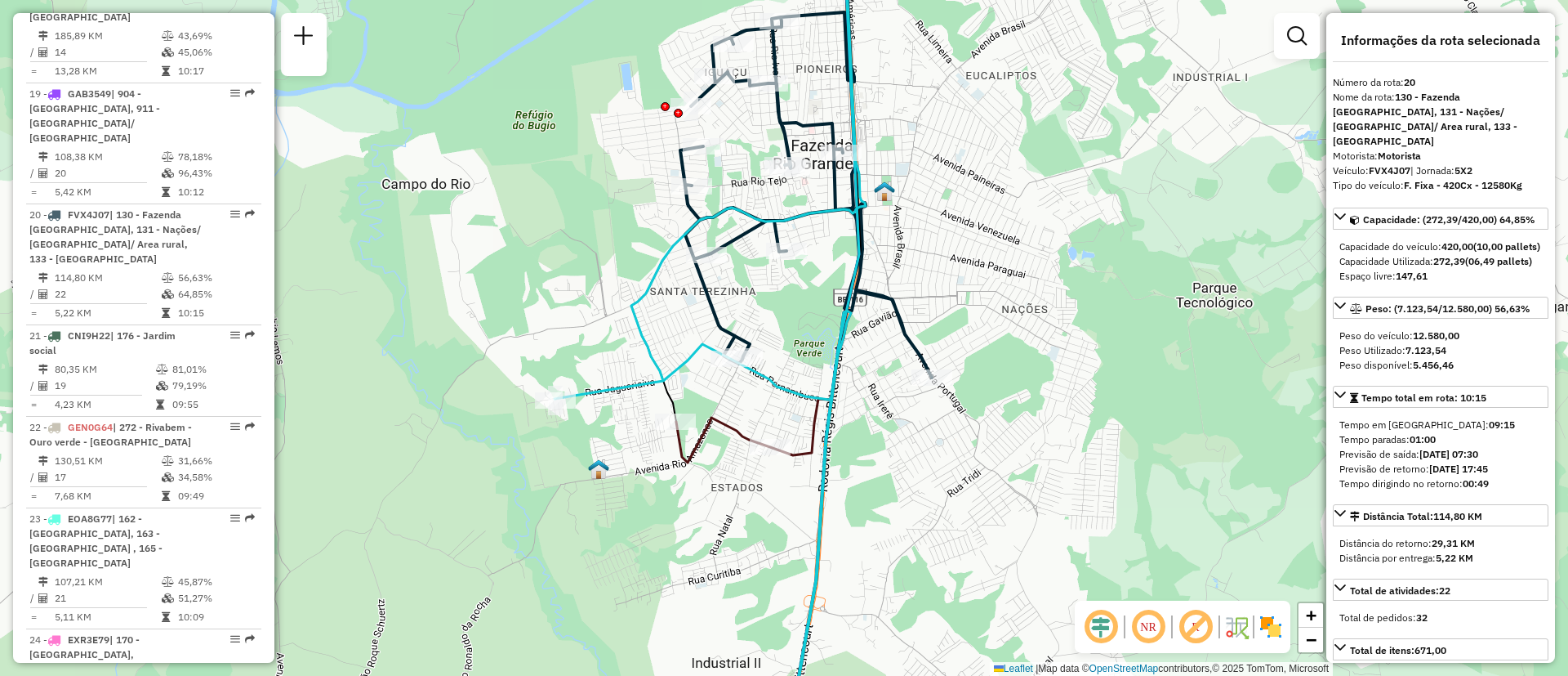
click at [700, 440] on icon at bounding box center [764, 527] width 175 height 433
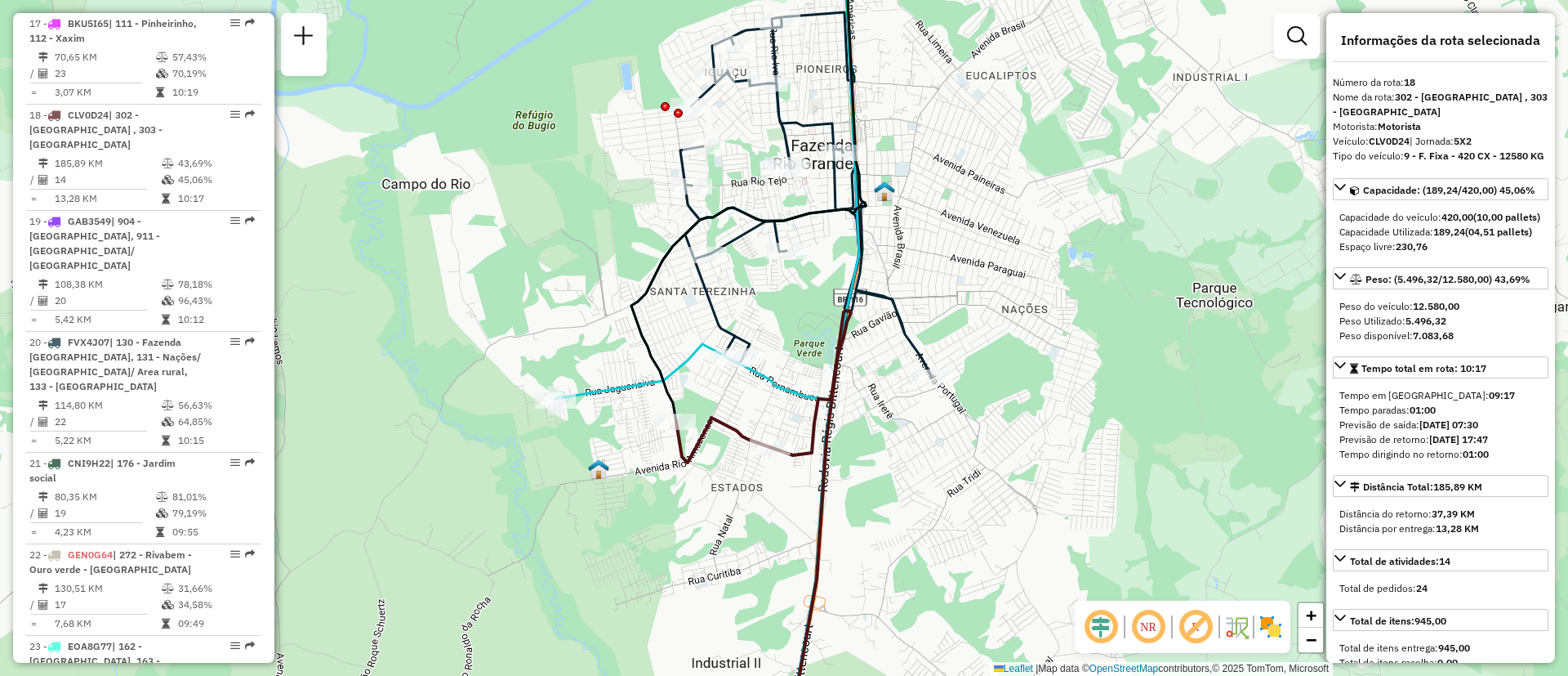
scroll to position [2270, 0]
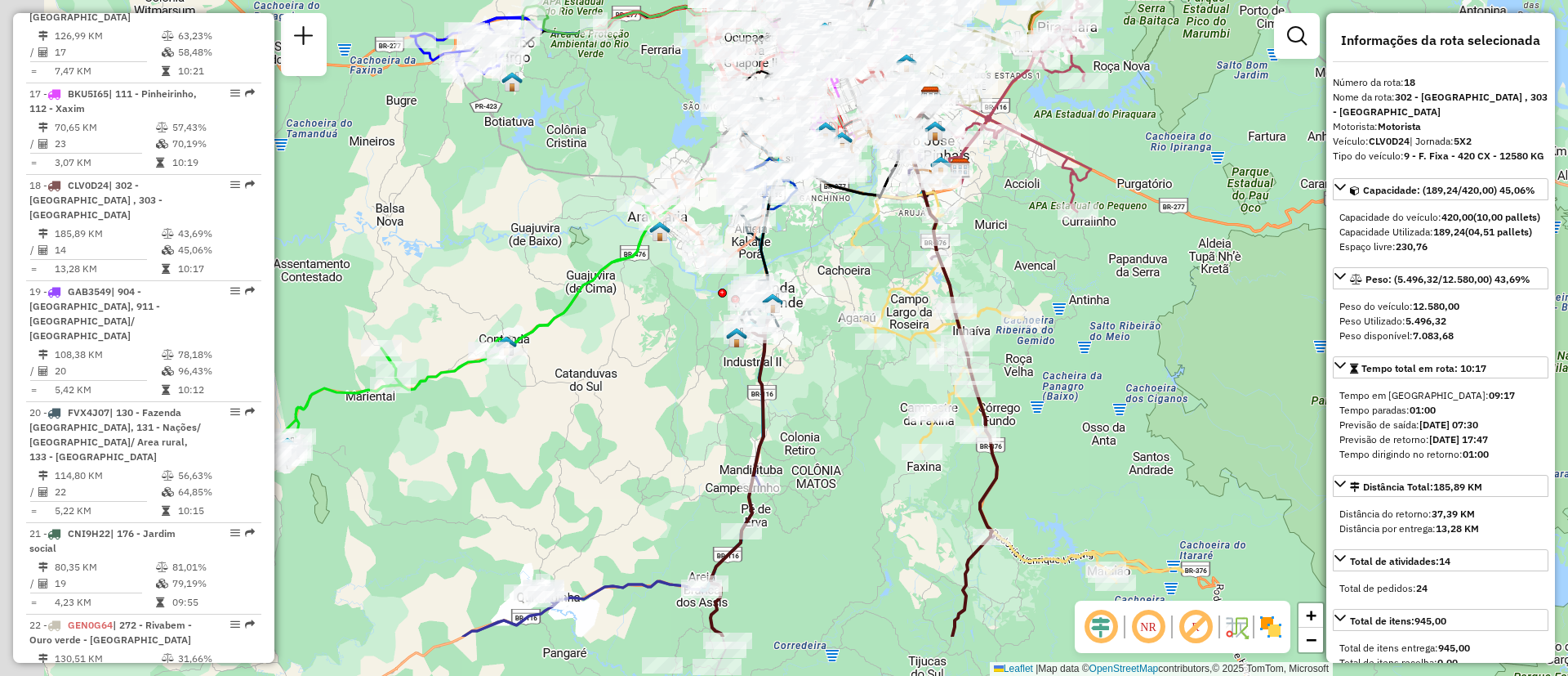
drag, startPoint x: 699, startPoint y: 399, endPoint x: 742, endPoint y: 309, distance: 99.7
click at [749, 286] on div "Janela de atendimento Grade de atendimento Capacidade Transportadoras Veículos …" at bounding box center [784, 338] width 1568 height 676
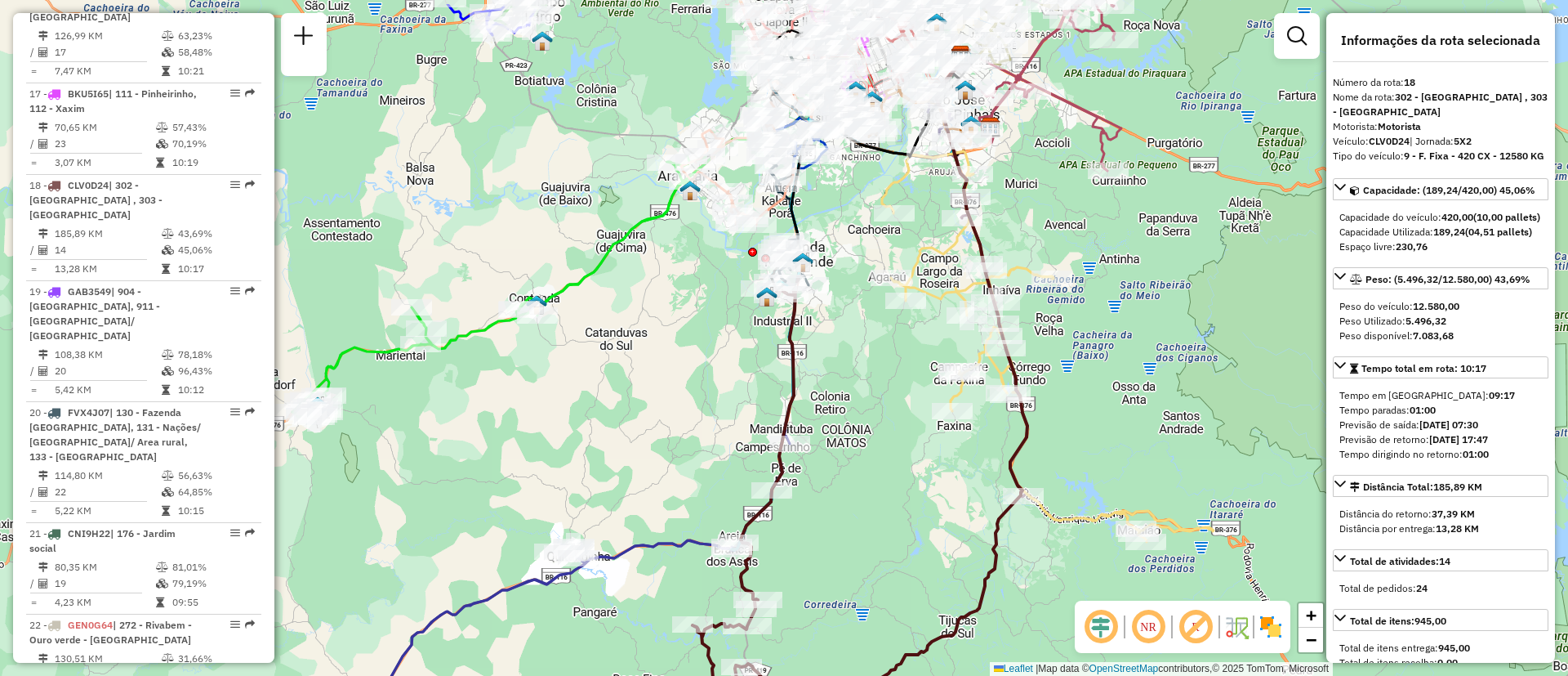
drag, startPoint x: 726, startPoint y: 372, endPoint x: 697, endPoint y: 481, distance: 112.8
click at [697, 481] on div "Janela de atendimento Grade de atendimento Capacidade Transportadoras Veículos …" at bounding box center [784, 338] width 1568 height 676
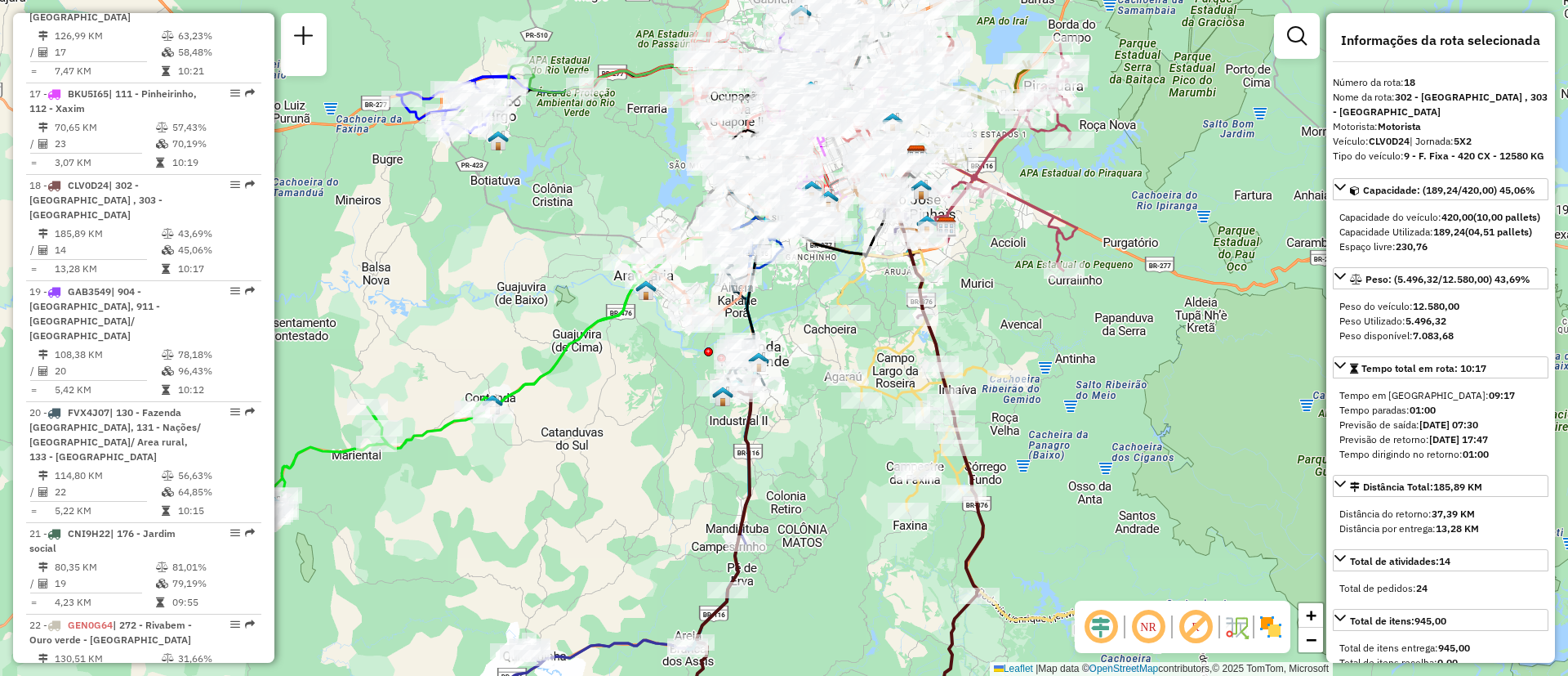
click at [704, 454] on div "Janela de atendimento Grade de atendimento Capacidade Transportadoras Veículos …" at bounding box center [784, 338] width 1568 height 676
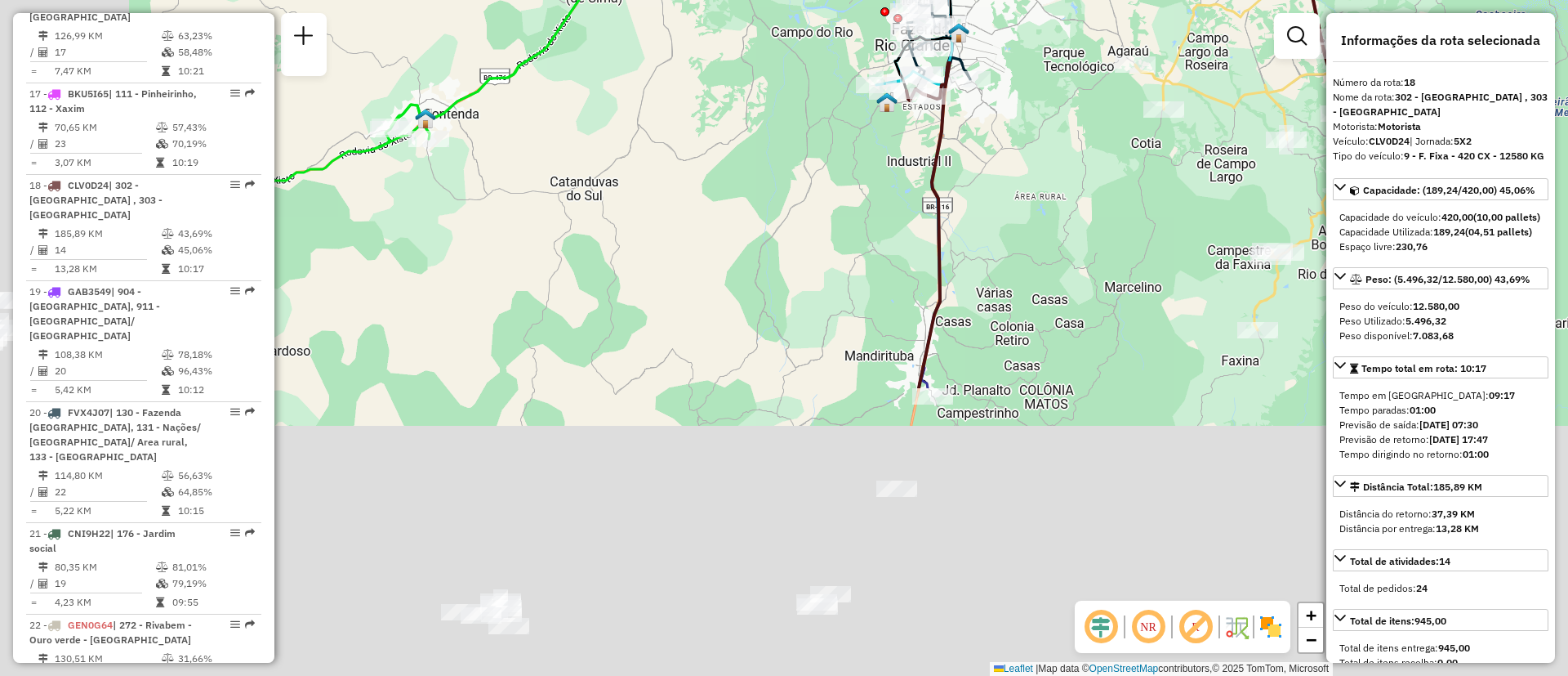
drag, startPoint x: 617, startPoint y: 494, endPoint x: 771, endPoint y: 243, distance: 294.5
click at [814, 124] on div "Janela de atendimento Grade de atendimento Capacidade Transportadoras Veículos …" at bounding box center [784, 338] width 1568 height 676
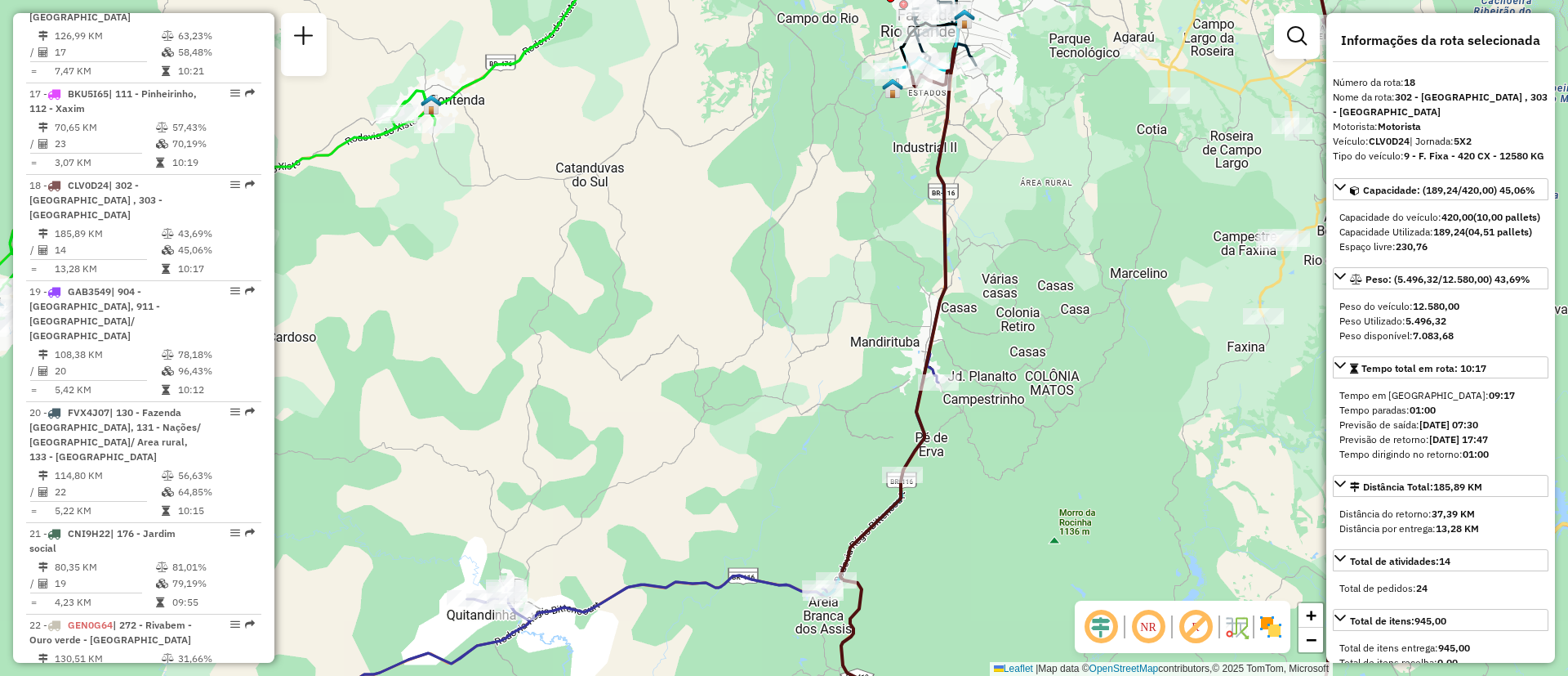
click at [624, 600] on icon at bounding box center [578, 548] width 721 height 389
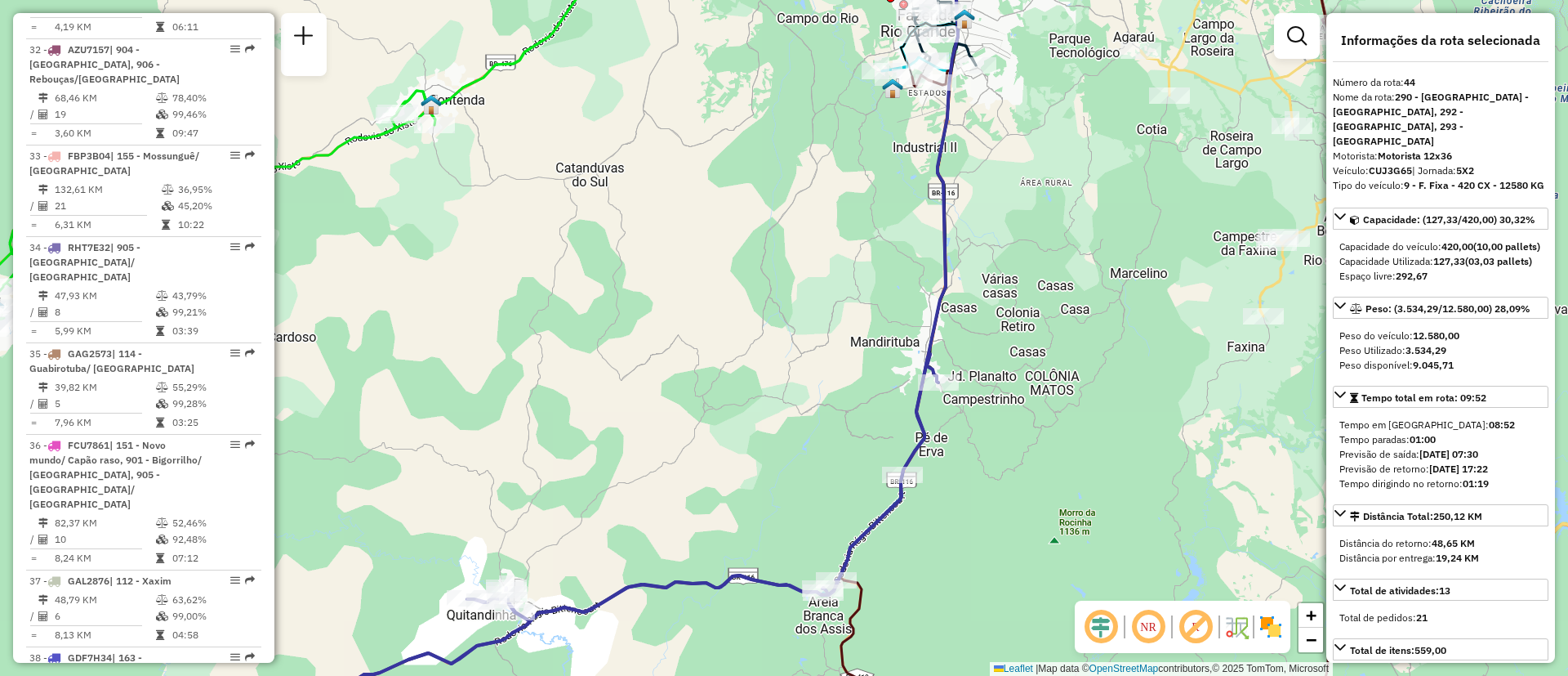
scroll to position [4717, 0]
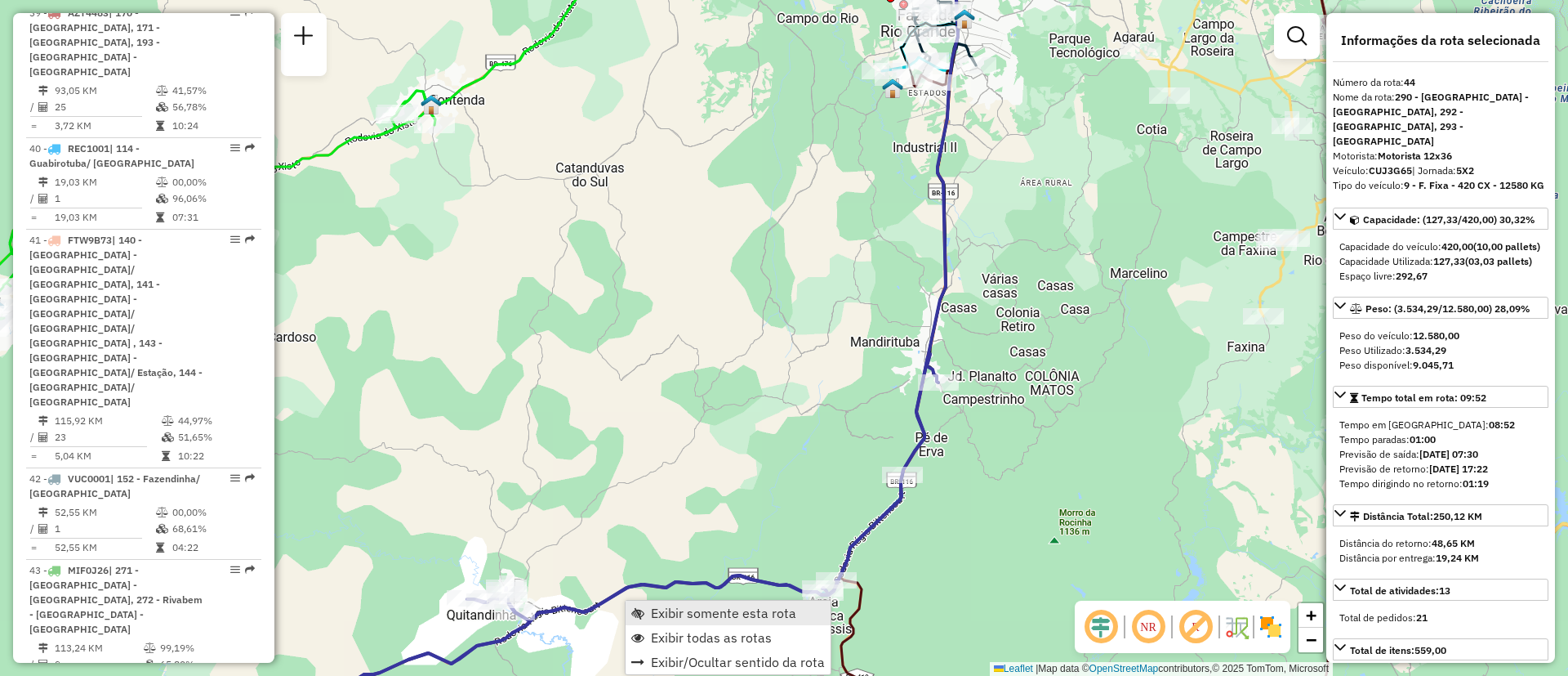
click at [658, 615] on span "Exibir somente esta rota" at bounding box center [723, 612] width 145 height 13
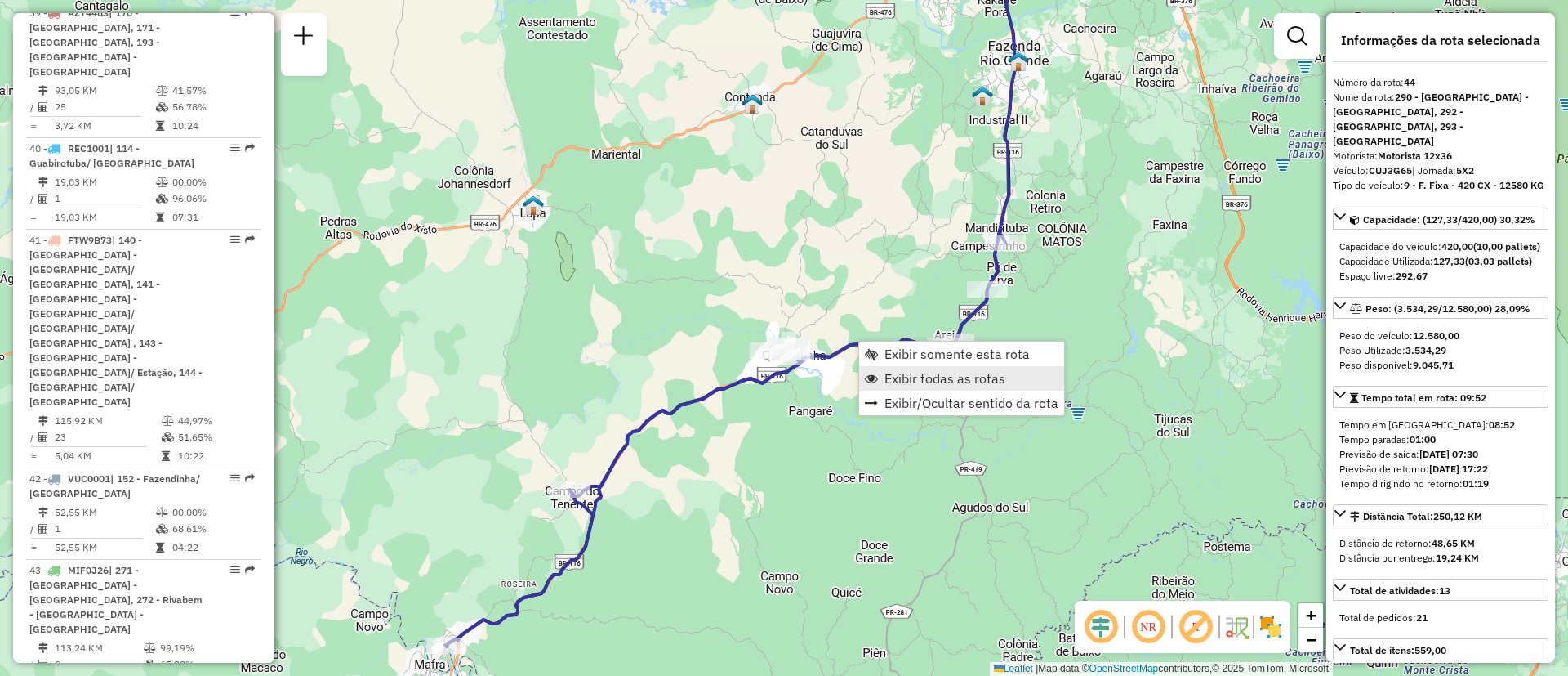
click at [904, 377] on span "Exibir todas as rotas" at bounding box center [945, 378] width 121 height 13
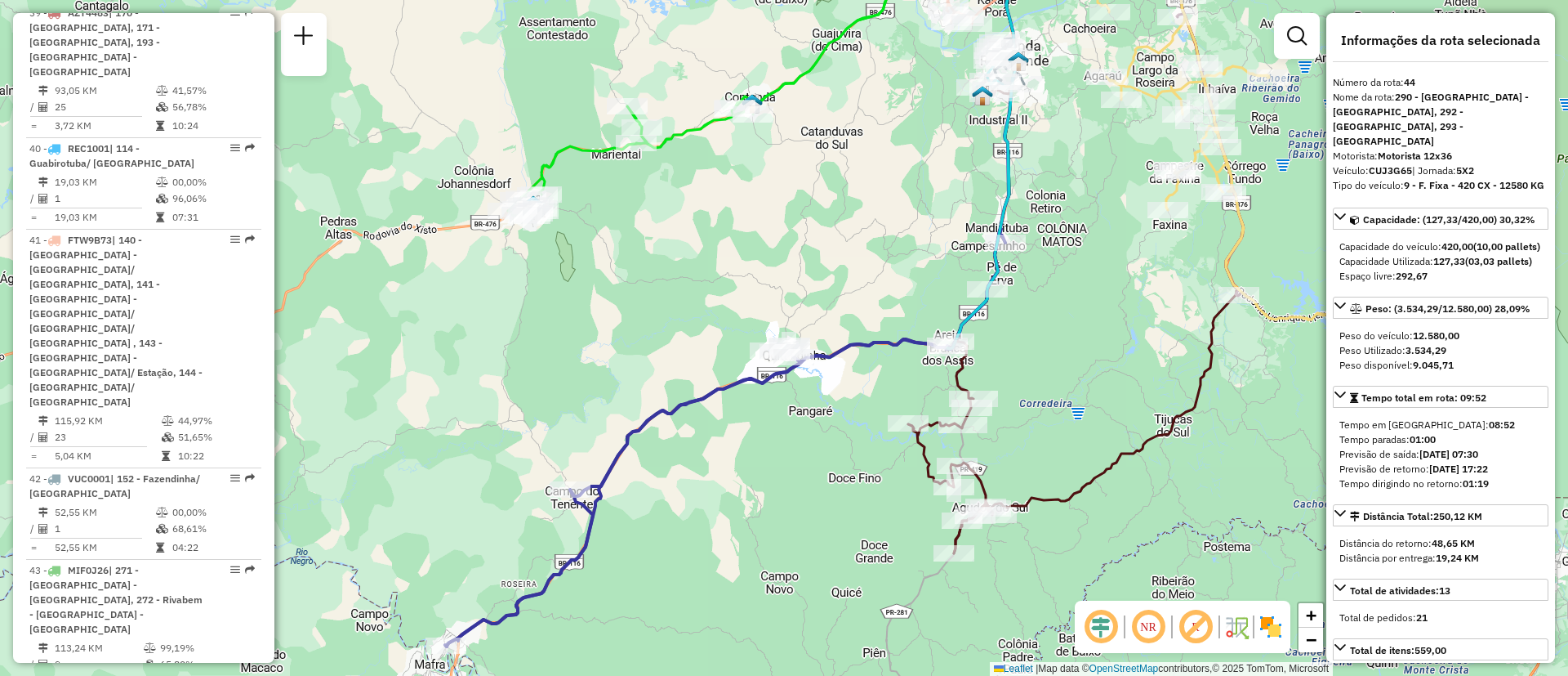
click at [923, 447] on icon at bounding box center [960, 314] width 106 height 477
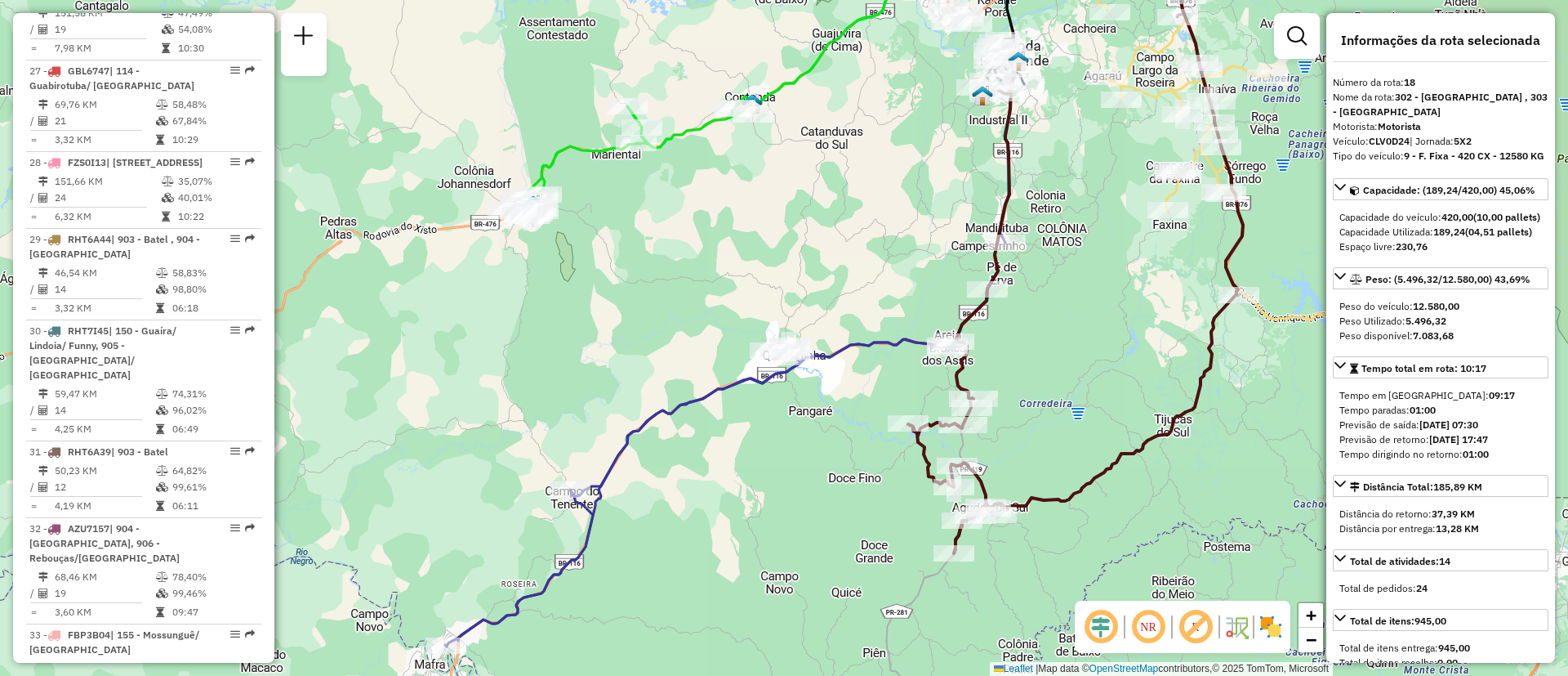
scroll to position [2270, 0]
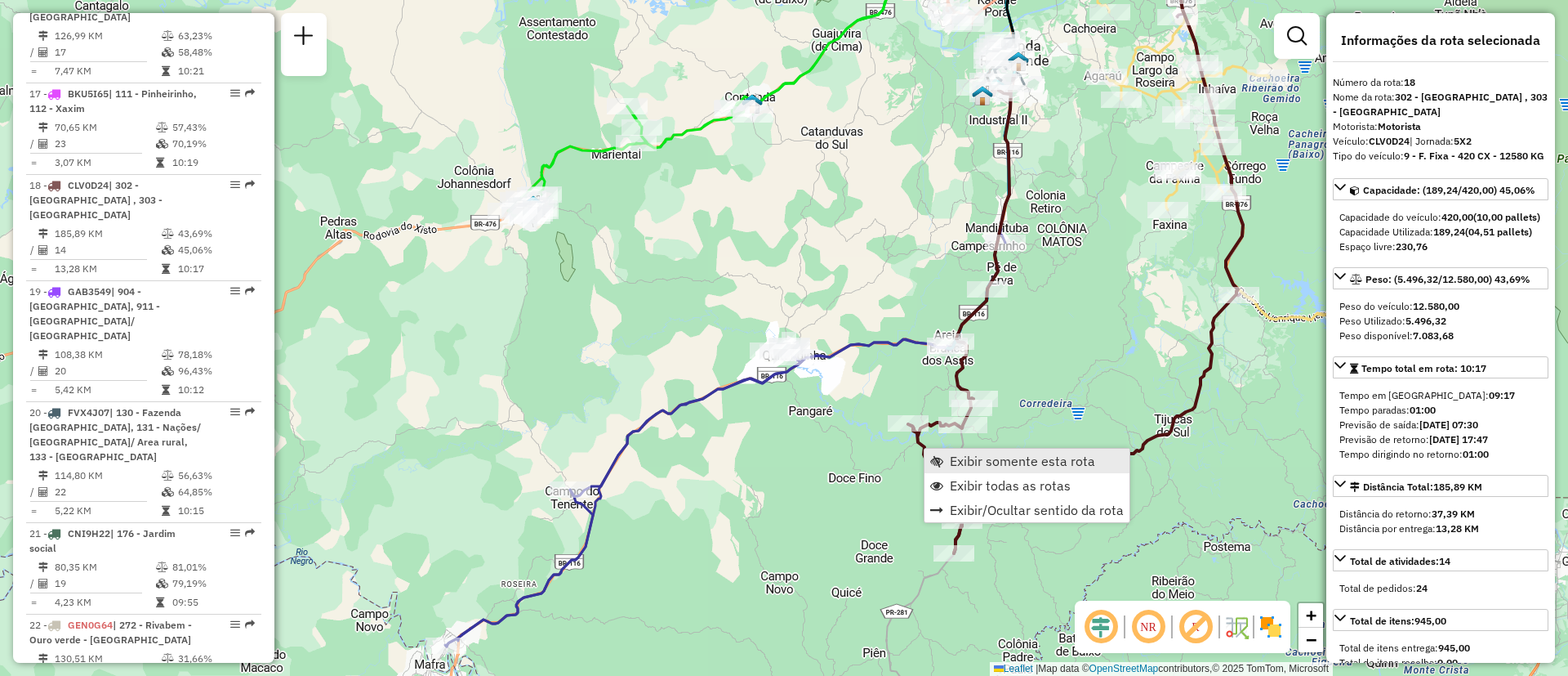
click at [993, 465] on span "Exibir somente esta rota" at bounding box center [1023, 460] width 145 height 13
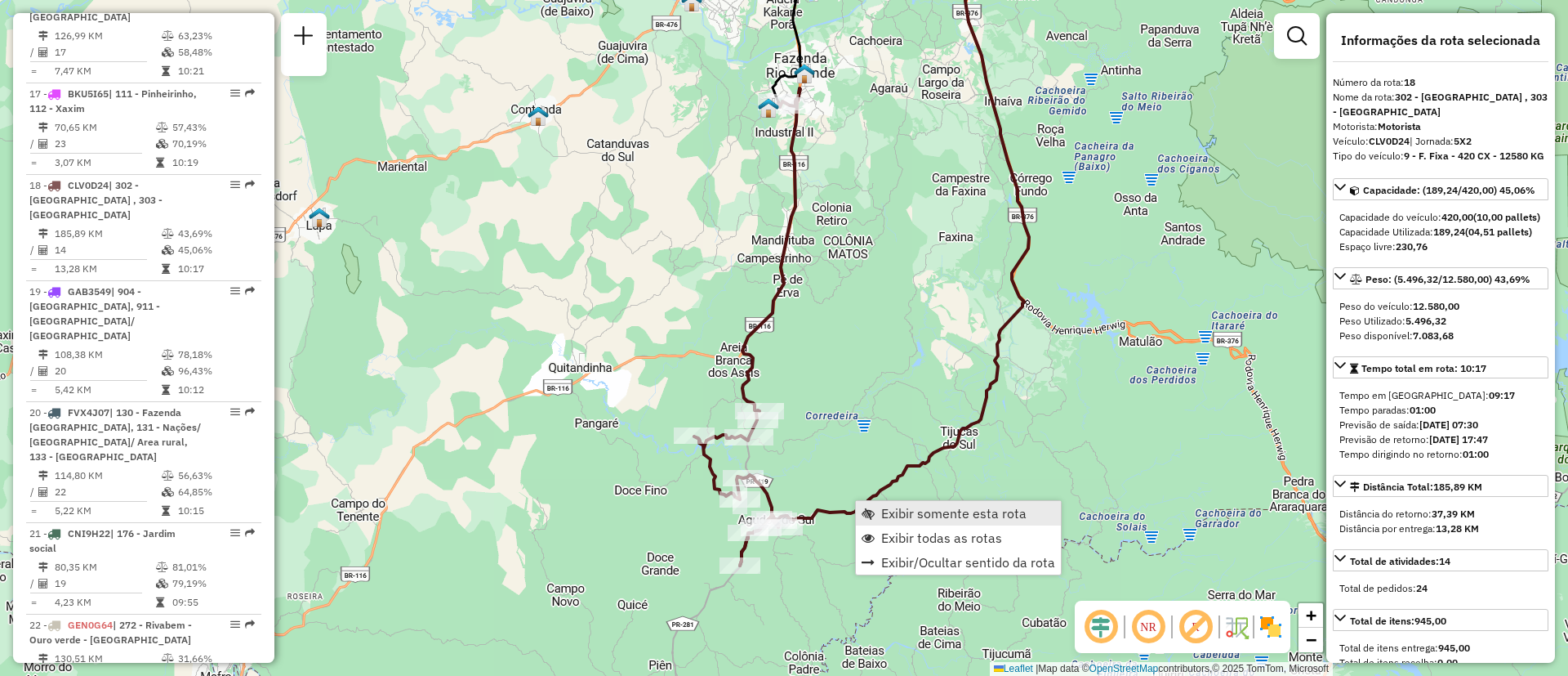
click at [895, 512] on span "Exibir somente esta rota" at bounding box center [954, 513] width 145 height 13
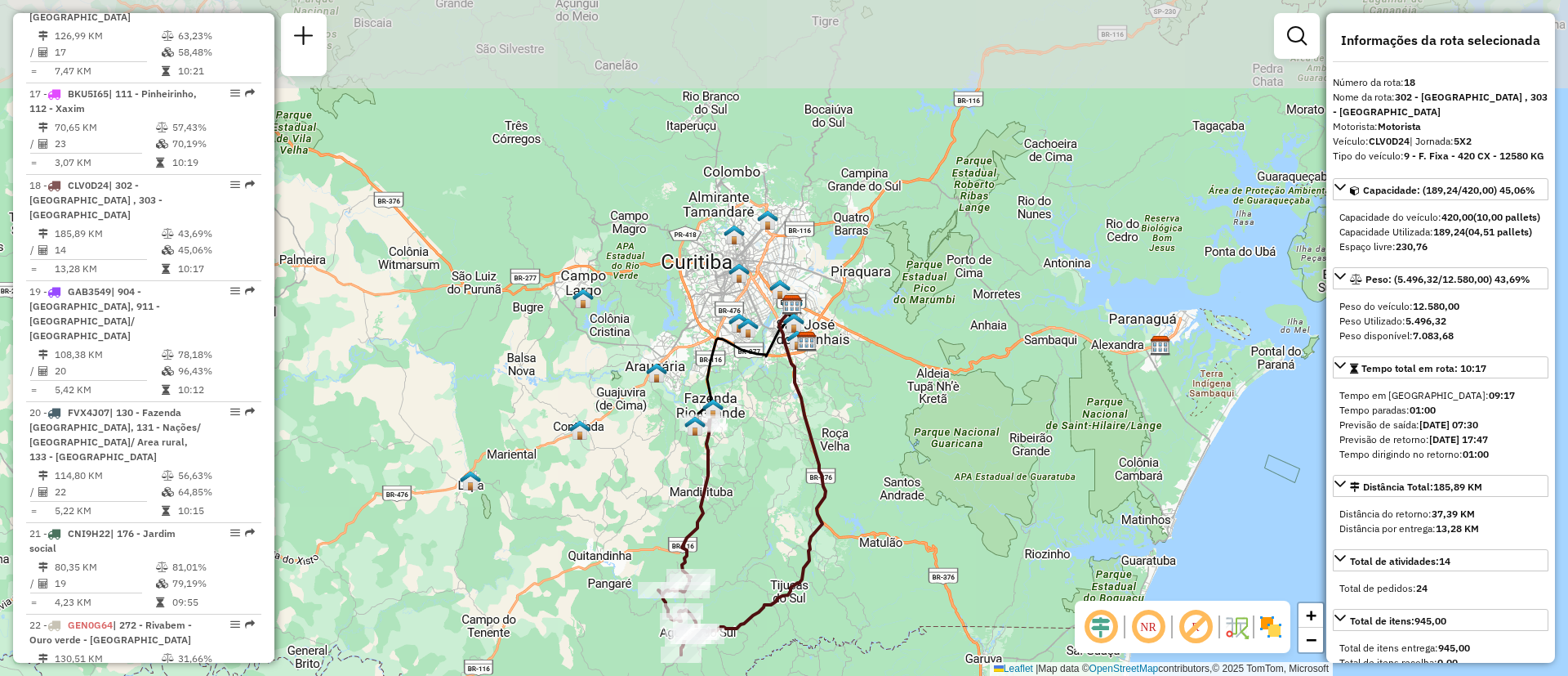
drag, startPoint x: 682, startPoint y: 342, endPoint x: 649, endPoint y: 468, distance: 130.2
click at [634, 484] on div "Janela de atendimento Grade de atendimento Capacidade Transportadoras Veículos …" at bounding box center [784, 338] width 1568 height 676
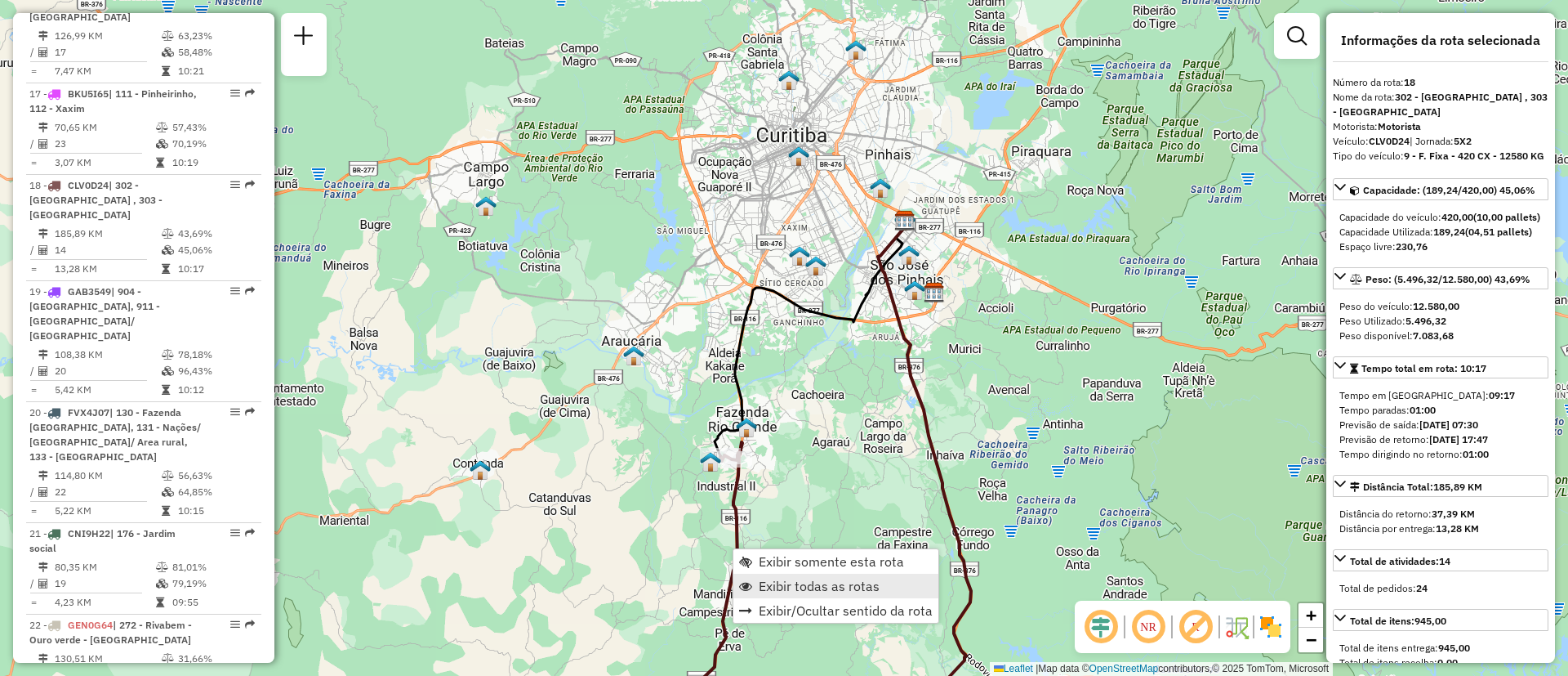
click at [800, 590] on span "Exibir todas as rotas" at bounding box center [819, 585] width 121 height 13
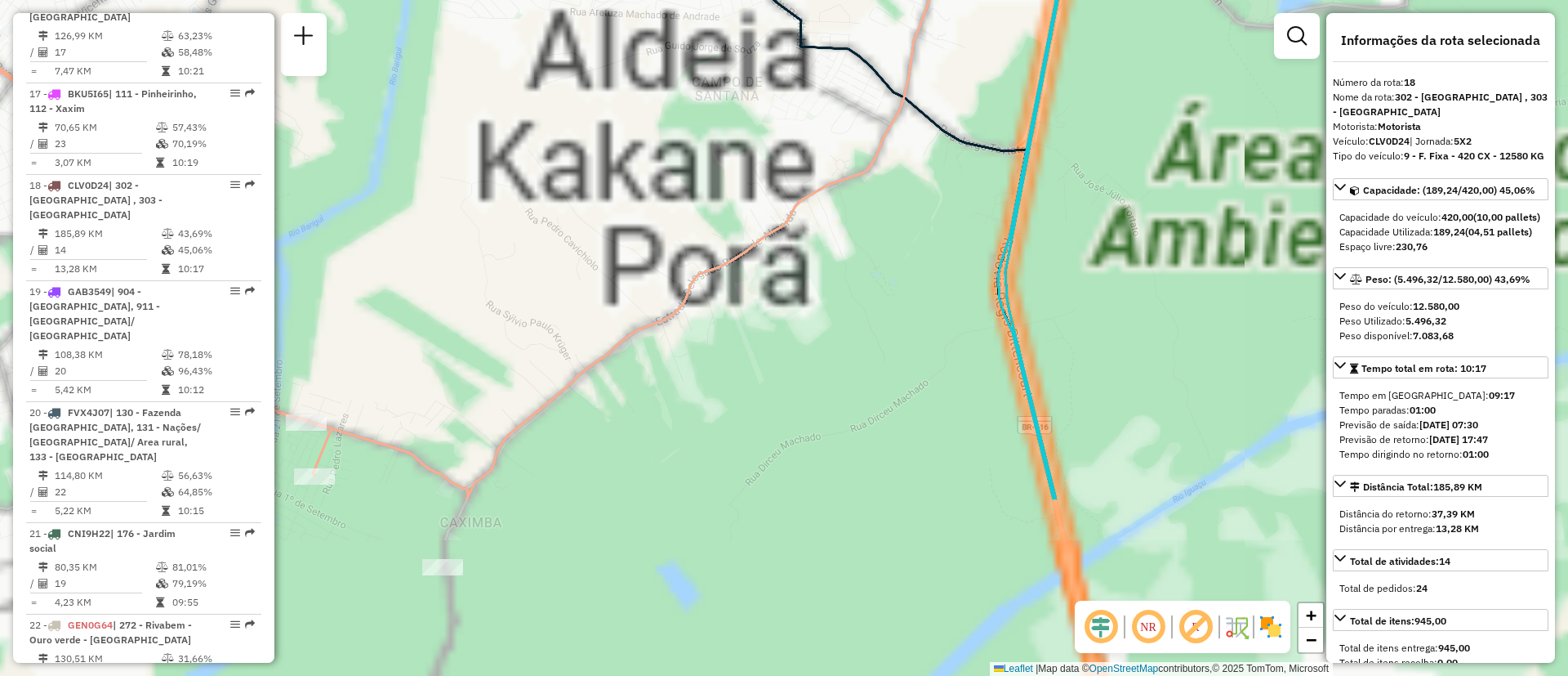
drag, startPoint x: 808, startPoint y: 440, endPoint x: 765, endPoint y: 371, distance: 81.3
click at [907, 184] on div "Janela de atendimento Grade de atendimento Capacidade Transportadoras Veículos …" at bounding box center [784, 338] width 1568 height 676
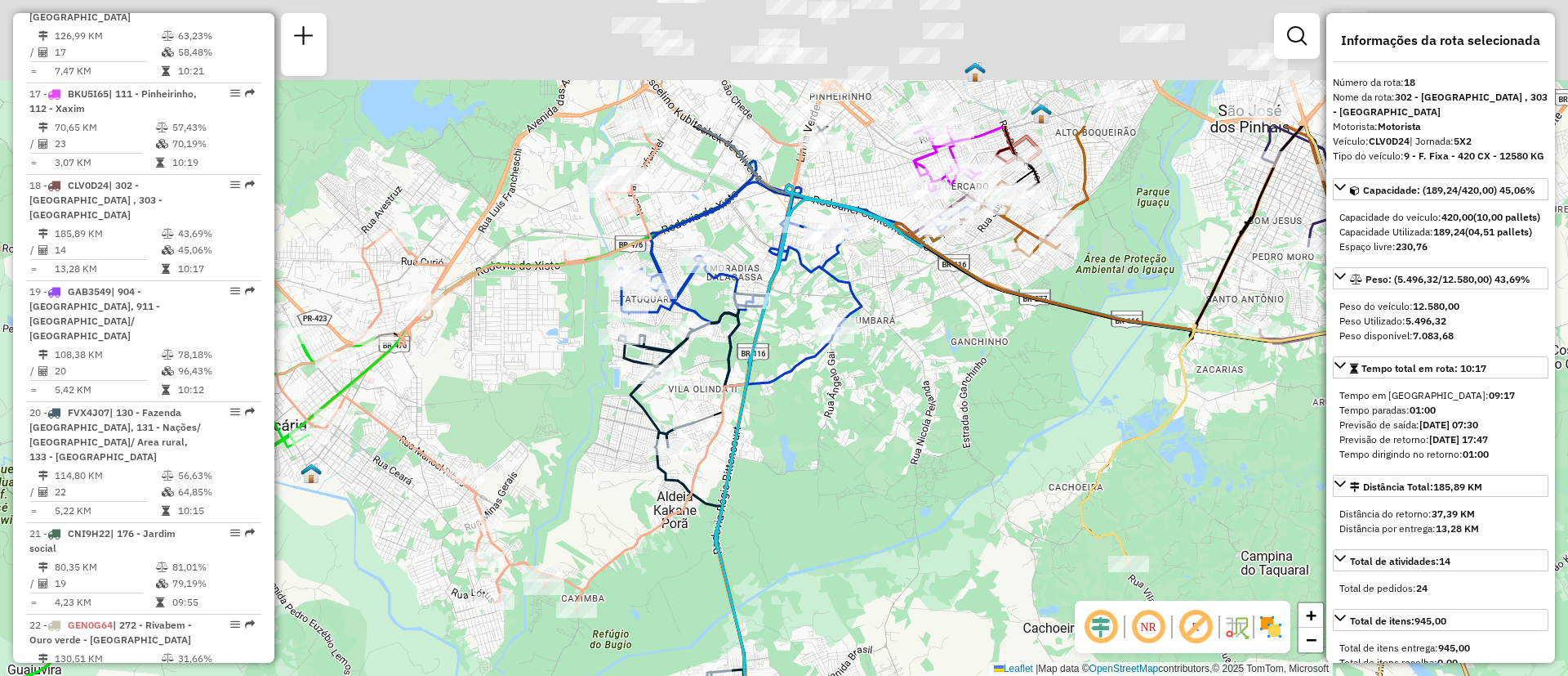
drag, startPoint x: 733, startPoint y: 327, endPoint x: 658, endPoint y: 477, distance: 167.7
click at [658, 477] on icon at bounding box center [702, 582] width 168 height 539
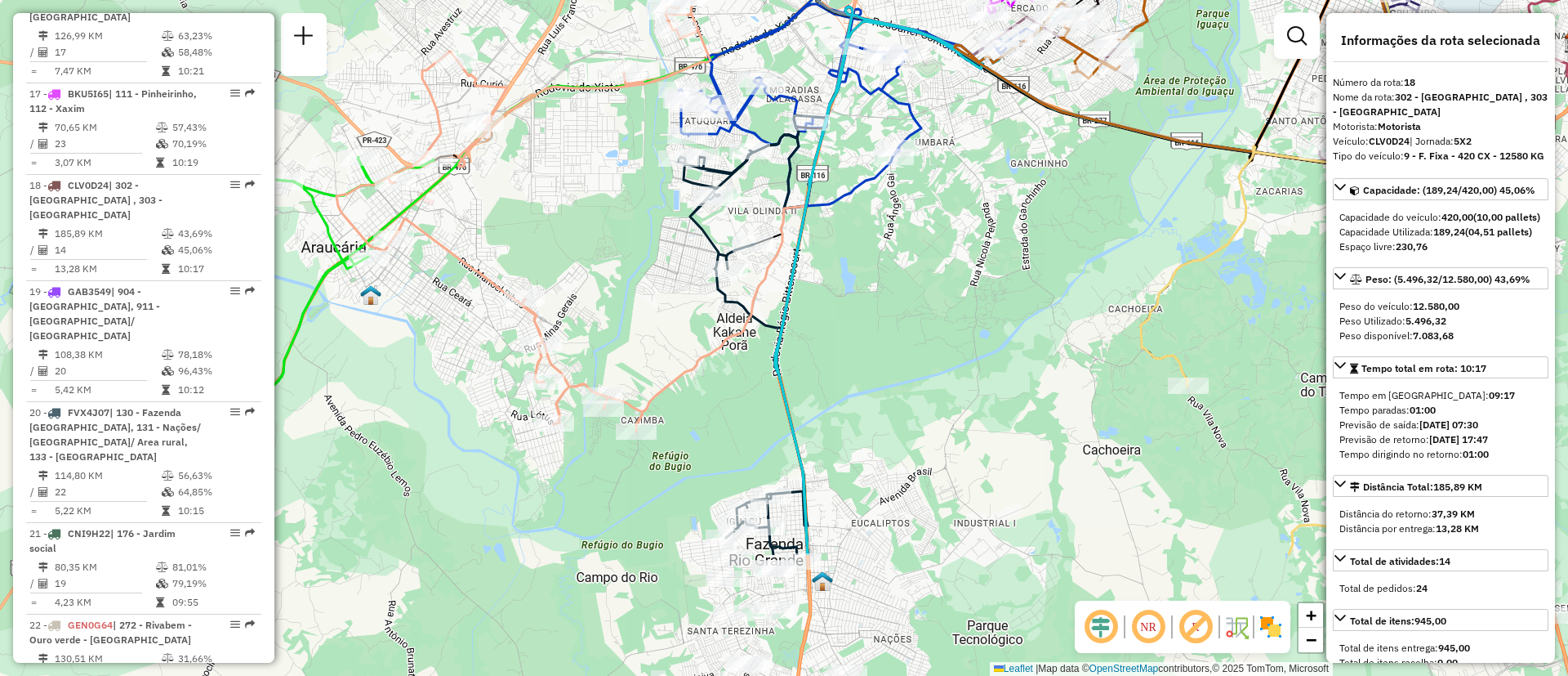
drag, startPoint x: 843, startPoint y: 375, endPoint x: 864, endPoint y: 286, distance: 91.4
click at [864, 286] on div "Janela de atendimento Grade de atendimento Capacidade Transportadoras Veículos …" at bounding box center [784, 338] width 1568 height 676
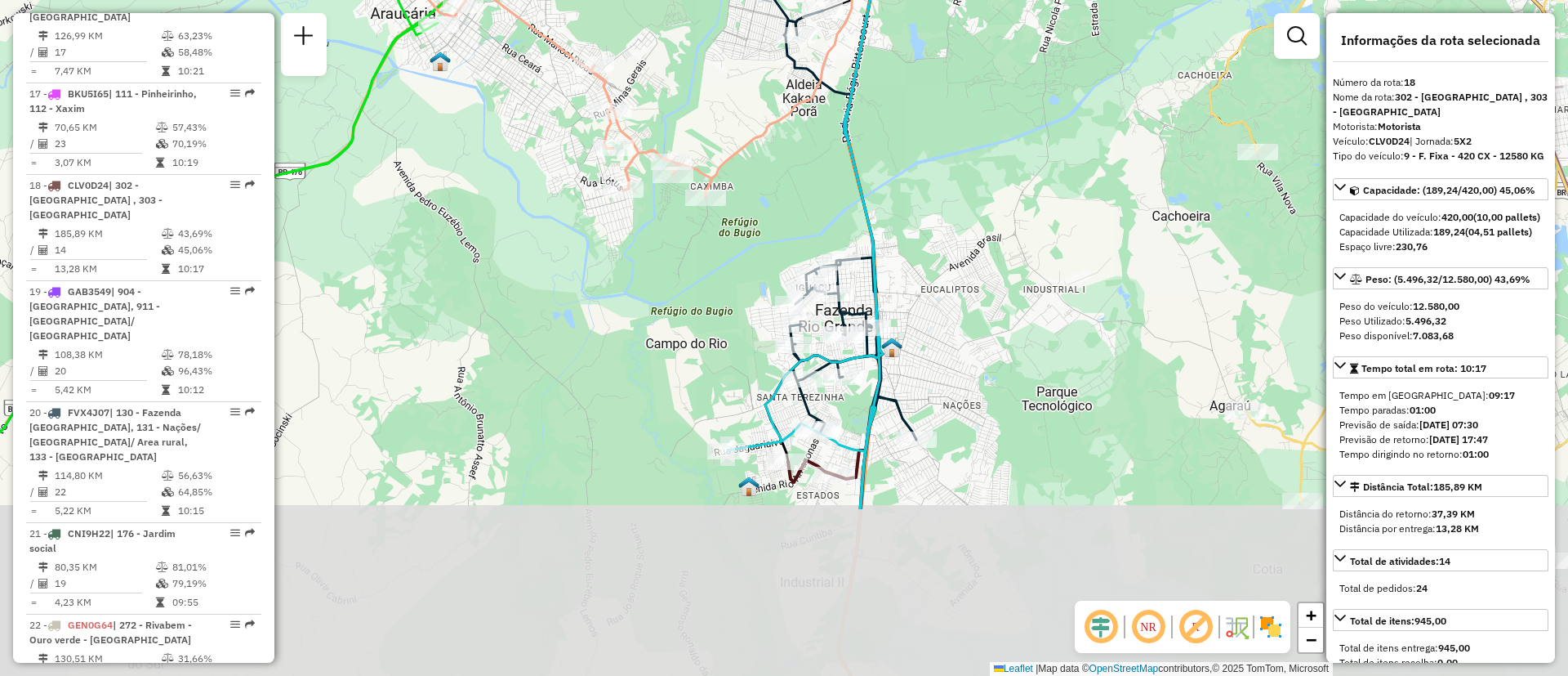
drag, startPoint x: 863, startPoint y: 387, endPoint x: 904, endPoint y: 211, distance: 180.7
click at [904, 211] on div "Janela de atendimento Grade de atendimento Capacidade Transportadoras Veículos …" at bounding box center [784, 338] width 1568 height 676
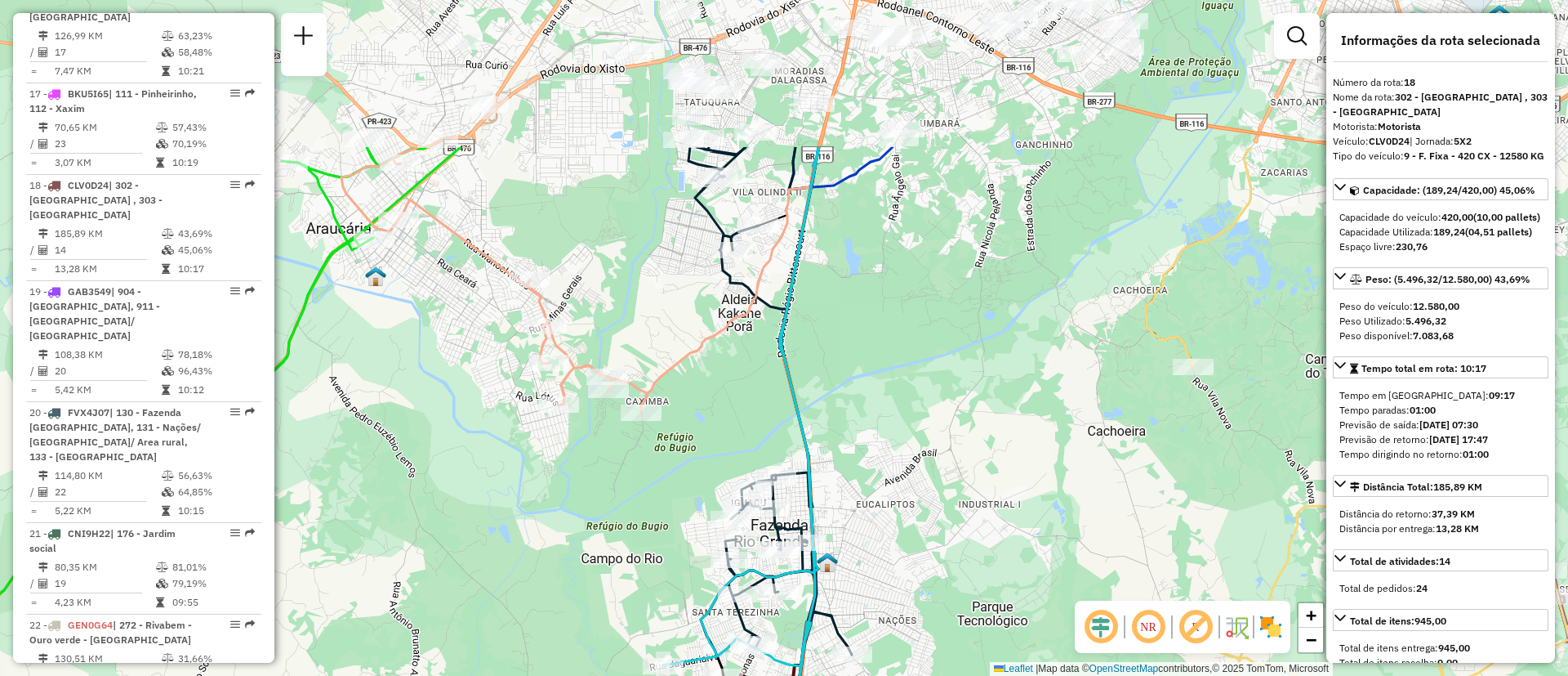
drag, startPoint x: 937, startPoint y: 313, endPoint x: 912, endPoint y: 389, distance: 80.0
click at [912, 389] on div "Janela de atendimento Grade de atendimento Capacidade Transportadoras Veículos …" at bounding box center [784, 338] width 1568 height 676
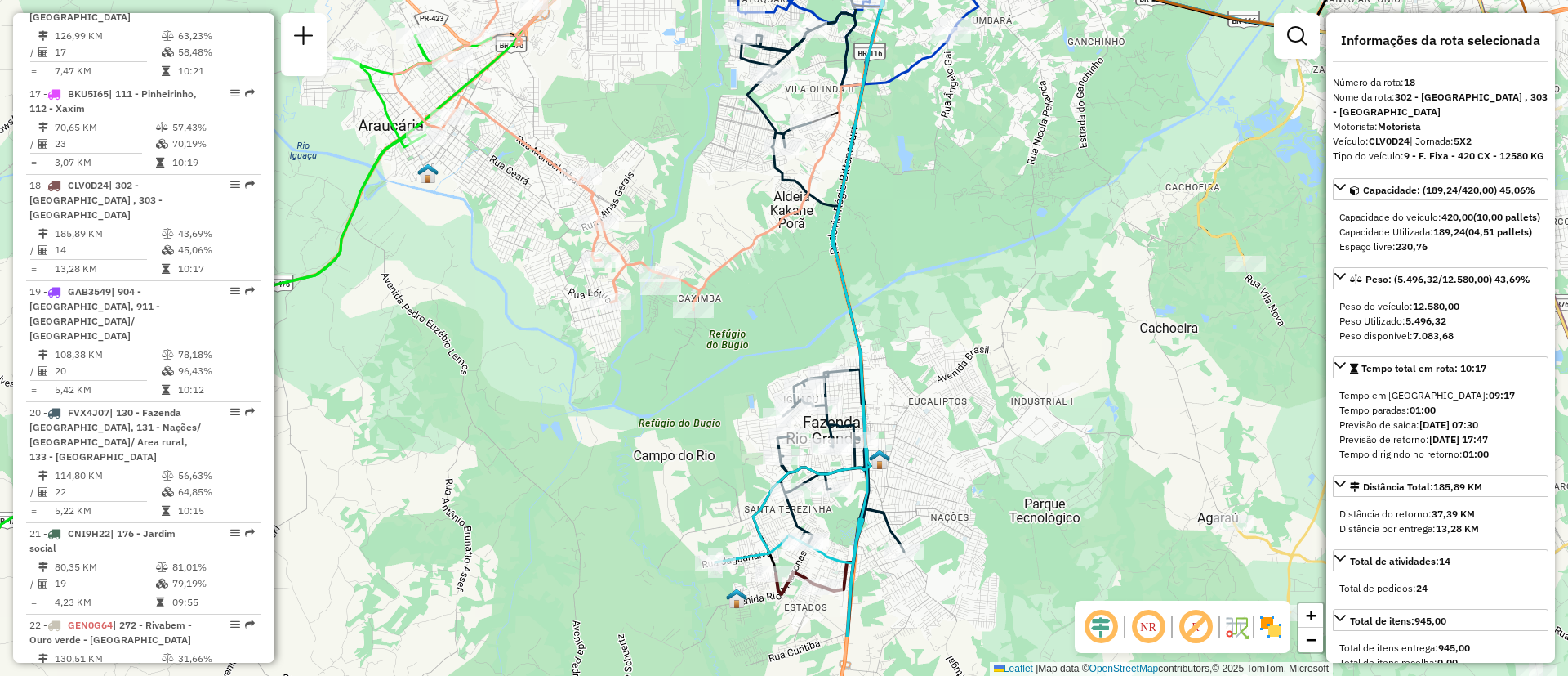
drag, startPoint x: 898, startPoint y: 381, endPoint x: 930, endPoint y: 302, distance: 85.2
click at [930, 302] on div "Janela de atendimento Grade de atendimento Capacidade Transportadoras Veículos …" at bounding box center [784, 338] width 1568 height 676
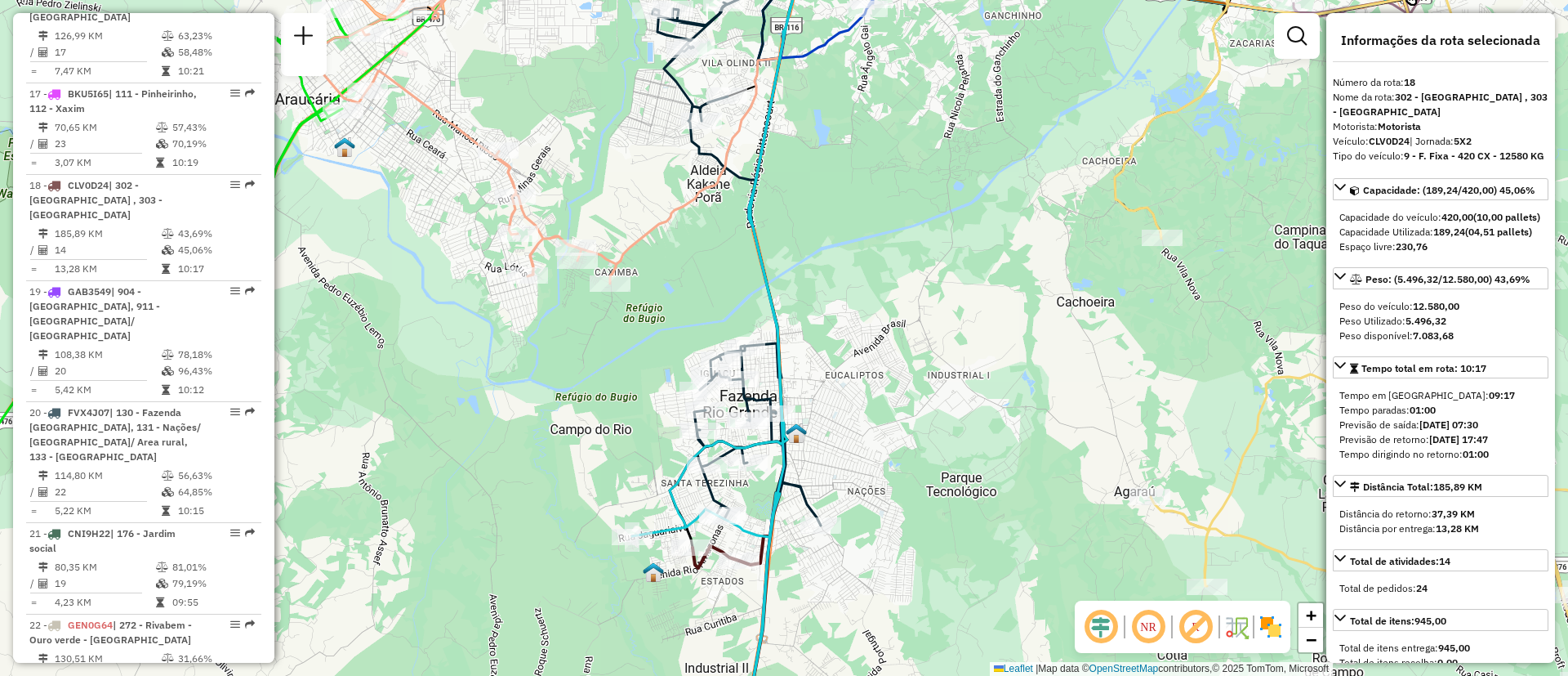
drag, startPoint x: 1023, startPoint y: 276, endPoint x: 939, endPoint y: 245, distance: 89.5
click at [939, 245] on div "Janela de atendimento Grade de atendimento Capacidade Transportadoras Veículos …" at bounding box center [784, 338] width 1568 height 676
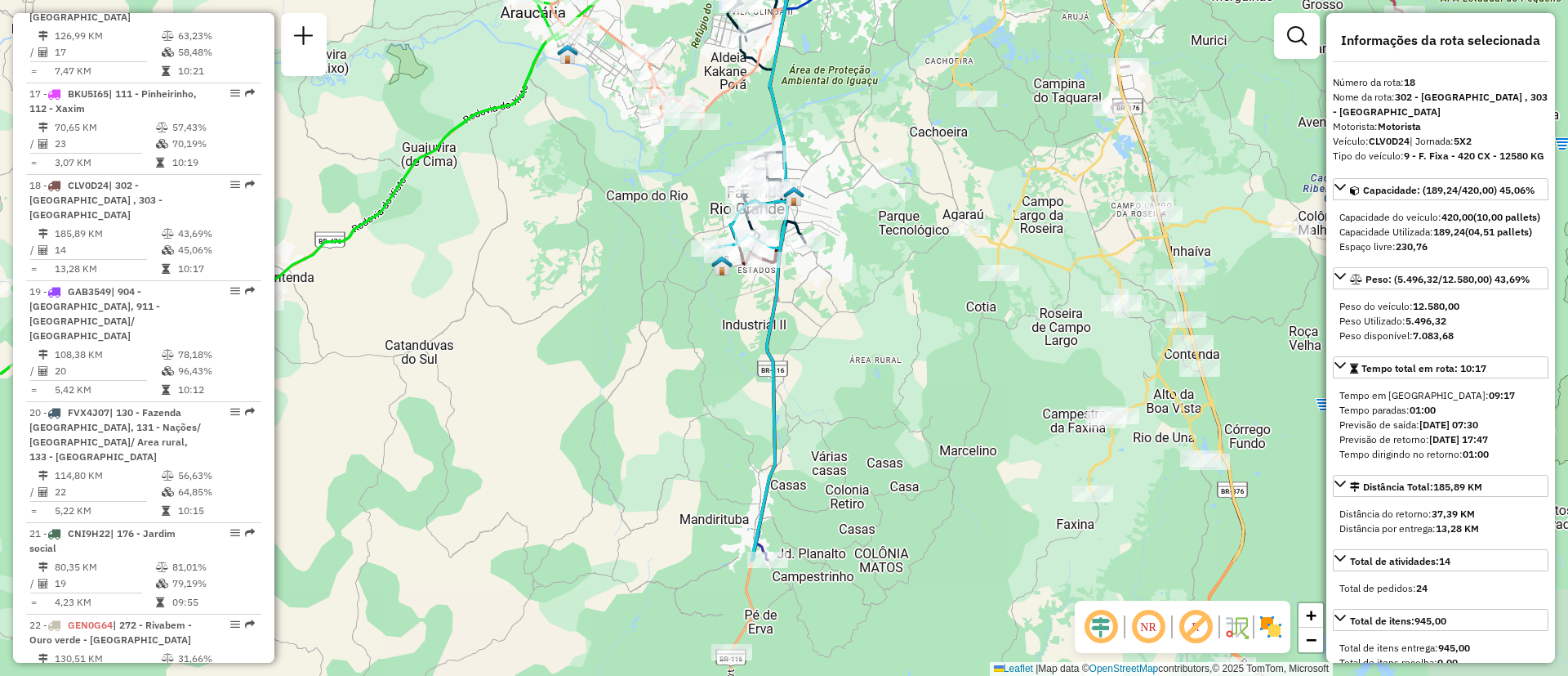
drag, startPoint x: 872, startPoint y: 409, endPoint x: 848, endPoint y: 243, distance: 167.7
click at [860, 227] on div "Janela de atendimento Grade de atendimento Capacidade Transportadoras Veículos …" at bounding box center [784, 338] width 1568 height 676
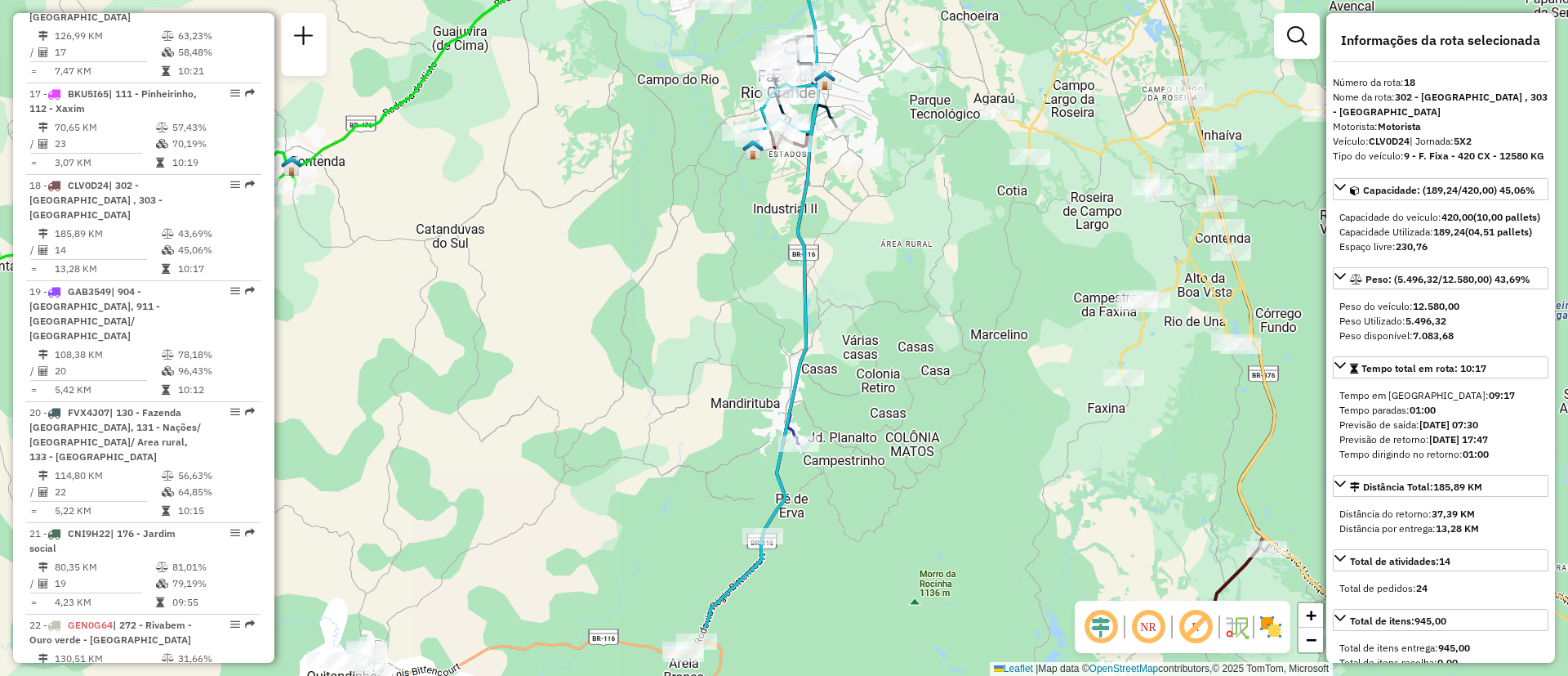
drag, startPoint x: 860, startPoint y: 332, endPoint x: 866, endPoint y: 306, distance: 26.7
click at [866, 306] on div "Janela de atendimento Grade de atendimento Capacidade Transportadoras Veículos …" at bounding box center [784, 338] width 1568 height 676
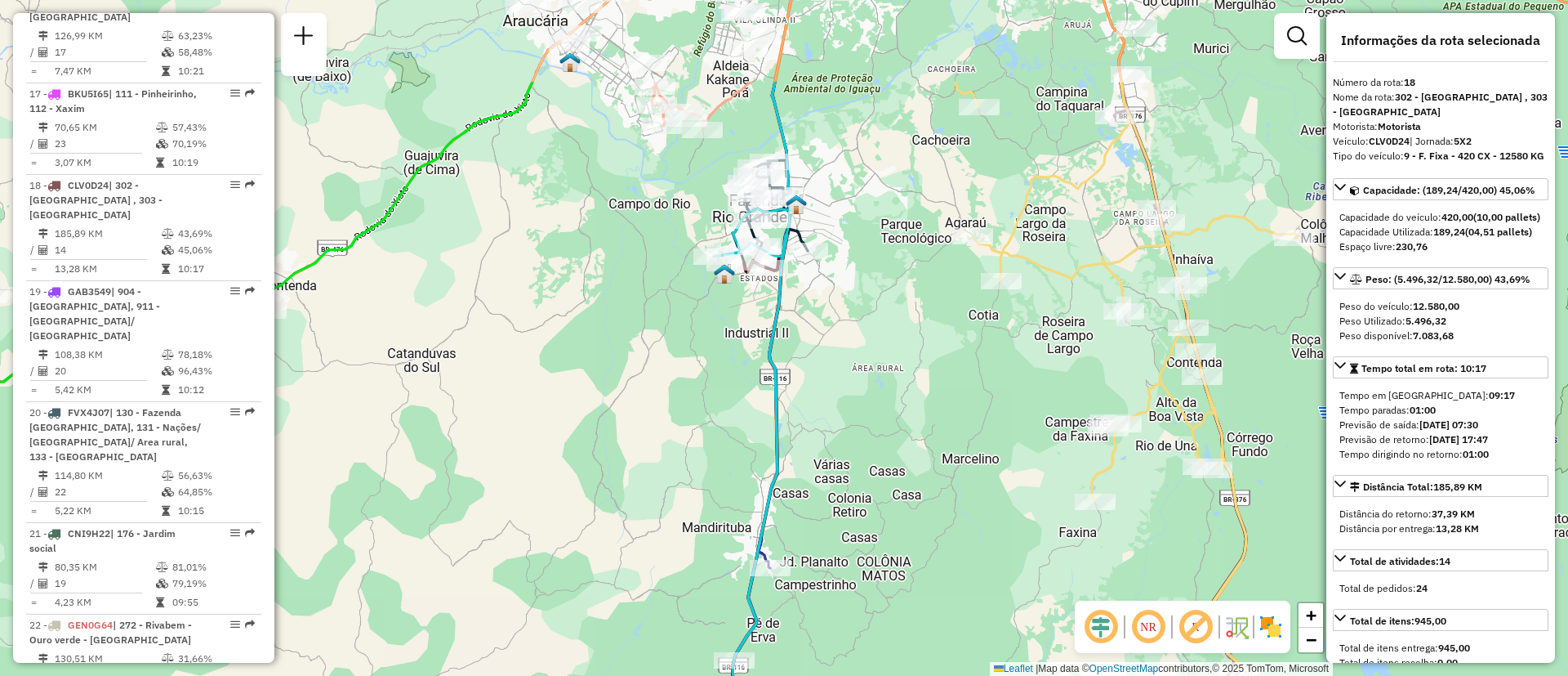
drag, startPoint x: 853, startPoint y: 256, endPoint x: 817, endPoint y: 414, distance: 162.0
click at [817, 414] on div "Janela de atendimento Grade de atendimento Capacidade Transportadoras Veículos …" at bounding box center [784, 338] width 1568 height 676
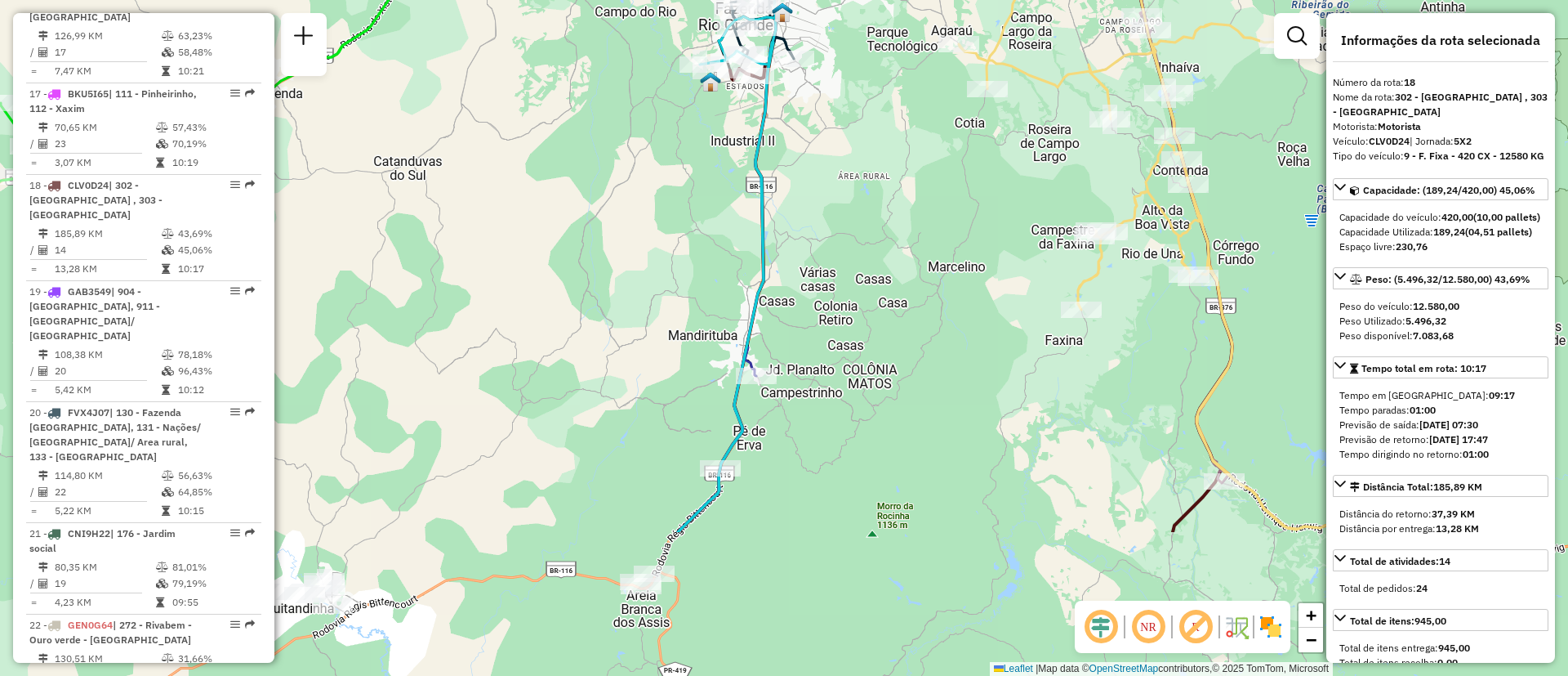
drag, startPoint x: 824, startPoint y: 292, endPoint x: 822, endPoint y: 220, distance: 72.0
click at [822, 220] on div "Janela de atendimento Grade de atendimento Capacidade Transportadoras Veículos …" at bounding box center [784, 338] width 1568 height 676
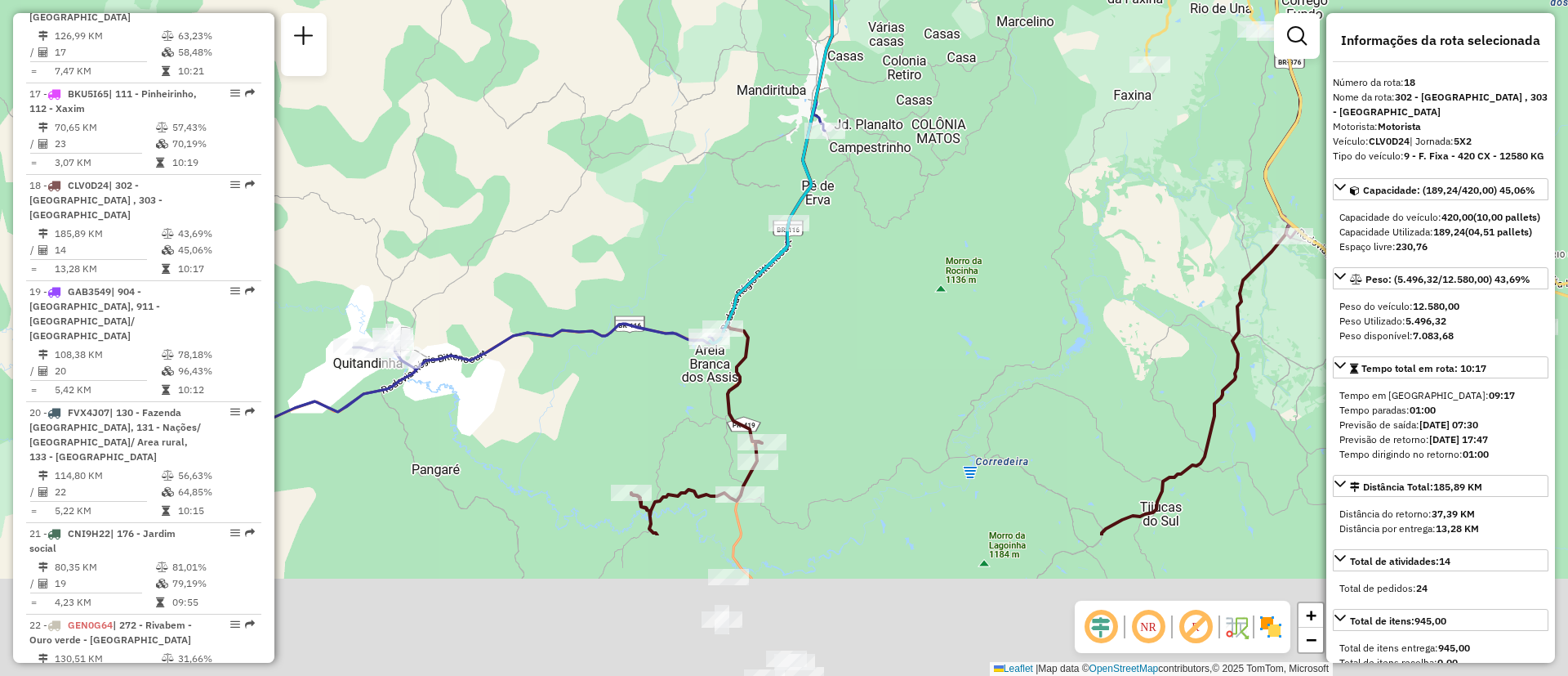
drag, startPoint x: 765, startPoint y: 404, endPoint x: 770, endPoint y: 369, distance: 35.4
click at [770, 369] on div "Janela de atendimento Grade de atendimento Capacidade Transportadoras Veículos …" at bounding box center [784, 338] width 1568 height 676
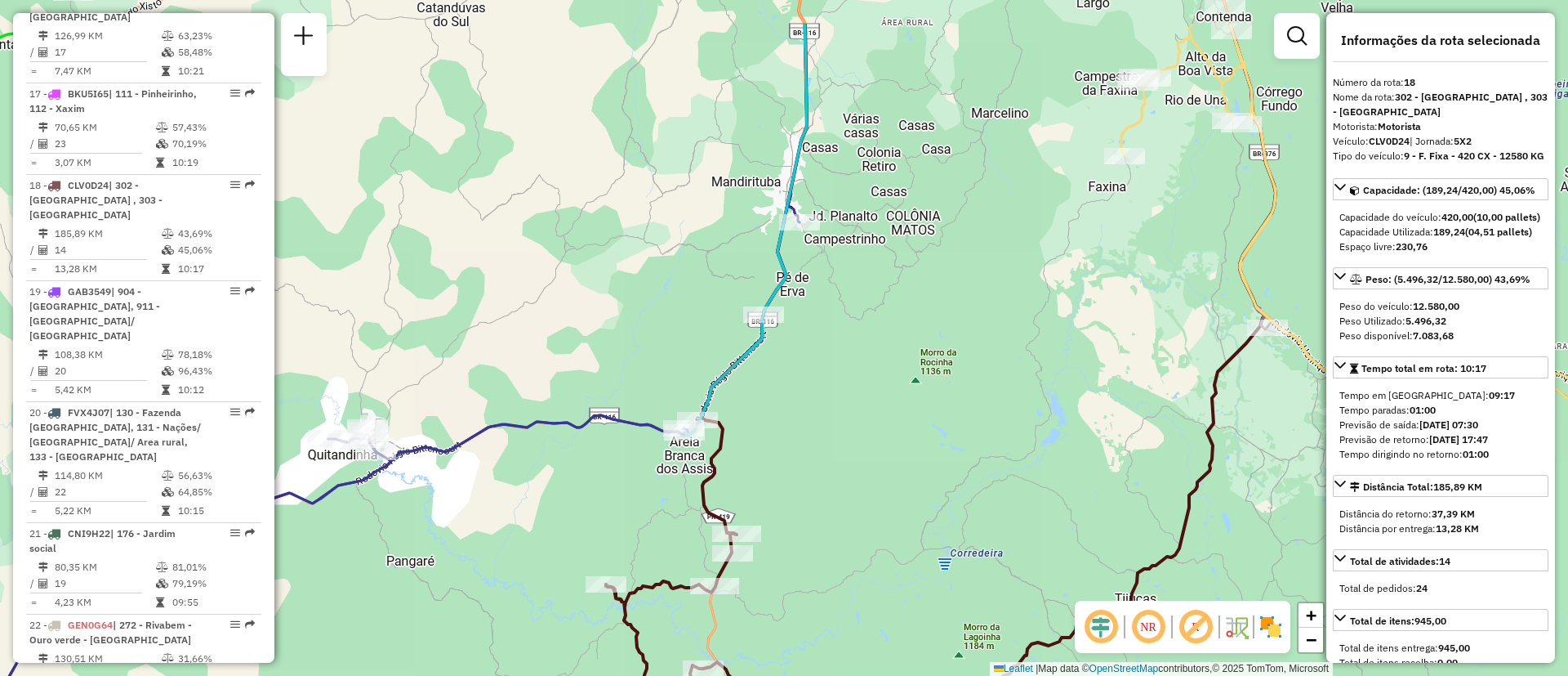
drag, startPoint x: 832, startPoint y: 306, endPoint x: 765, endPoint y: 433, distance: 143.6
click at [741, 554] on div "Janela de atendimento Grade de atendimento Capacidade Transportadoras Veículos …" at bounding box center [784, 338] width 1568 height 676
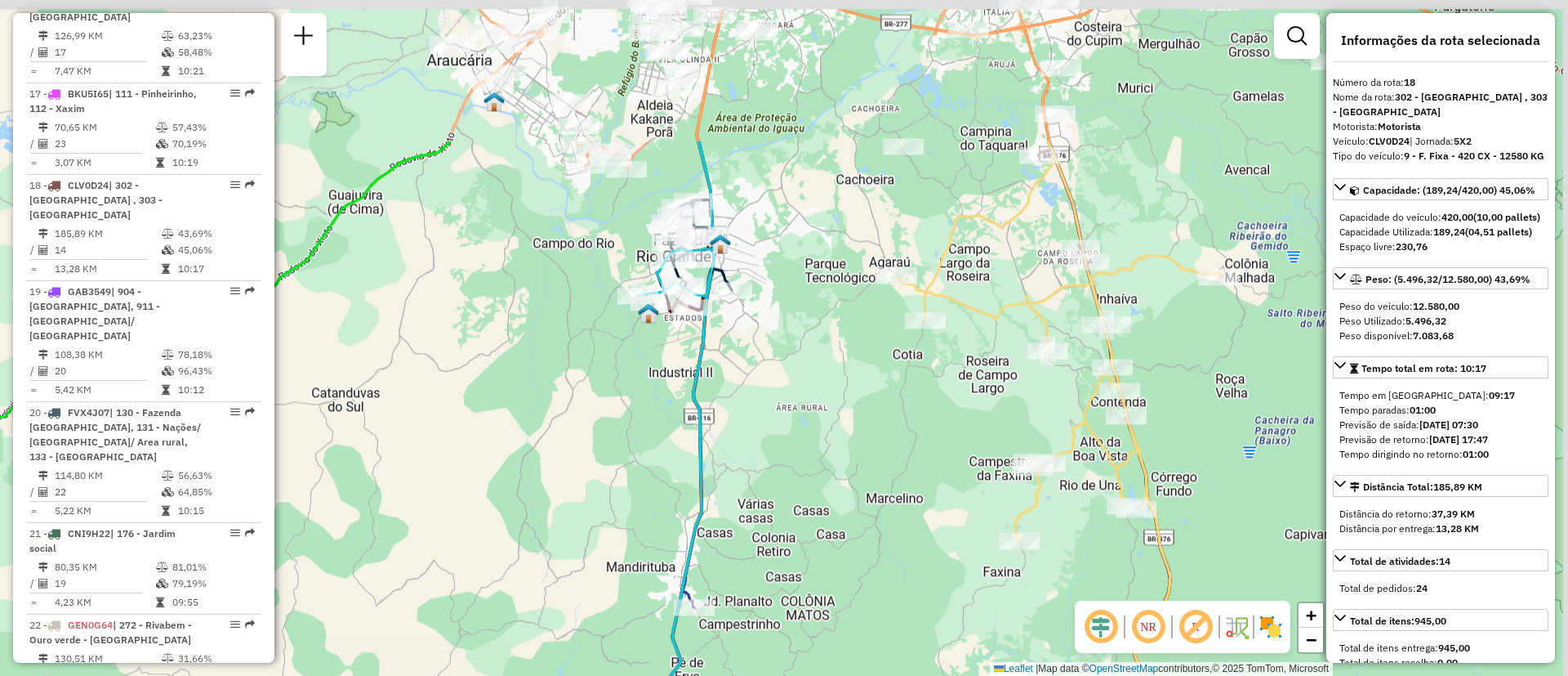
drag, startPoint x: 731, startPoint y: 542, endPoint x: 781, endPoint y: 449, distance: 105.6
click at [753, 522] on div "Janela de atendimento Grade de atendimento Capacidade Transportadoras Veículos …" at bounding box center [784, 338] width 1568 height 676
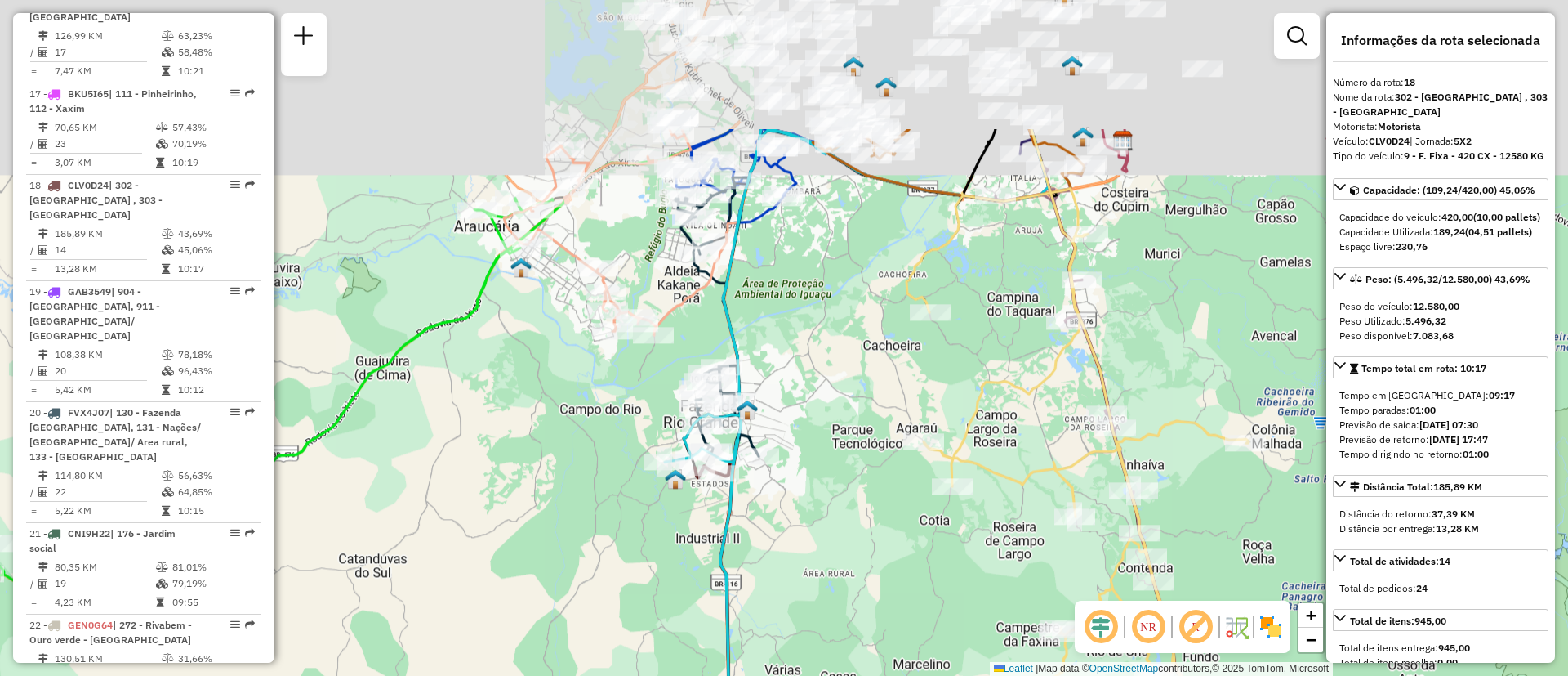
drag, startPoint x: 771, startPoint y: 476, endPoint x: 740, endPoint y: 469, distance: 31.8
click at [772, 509] on div "Rota 20 - Placa FVX4J07 02470199 - PIZZARIA BARONESA - Janela de atendimento Gr…" at bounding box center [784, 338] width 1568 height 676
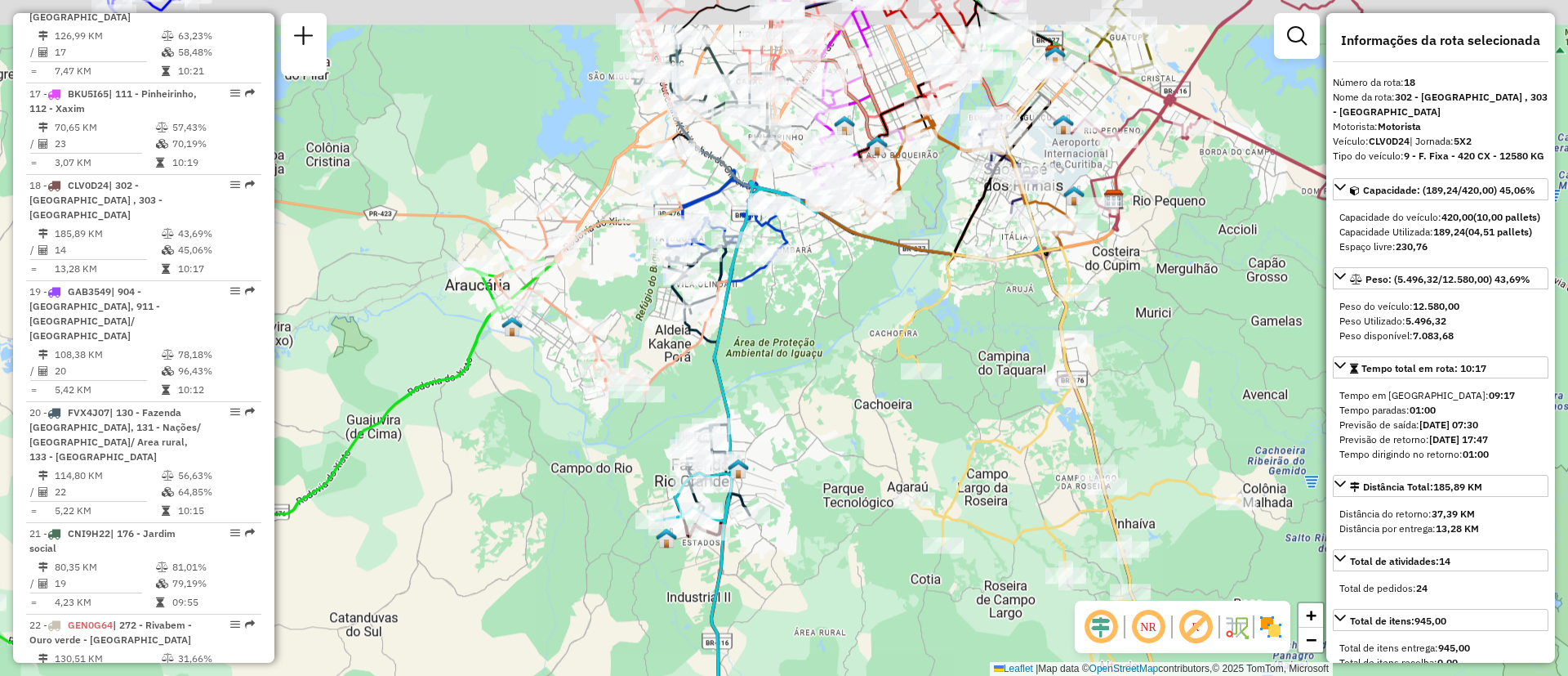
drag, startPoint x: 780, startPoint y: 284, endPoint x: 727, endPoint y: 323, distance: 65.8
click at [771, 336] on div "Janela de atendimento Grade de atendimento Capacidade Transportadoras Veículos …" at bounding box center [784, 338] width 1568 height 676
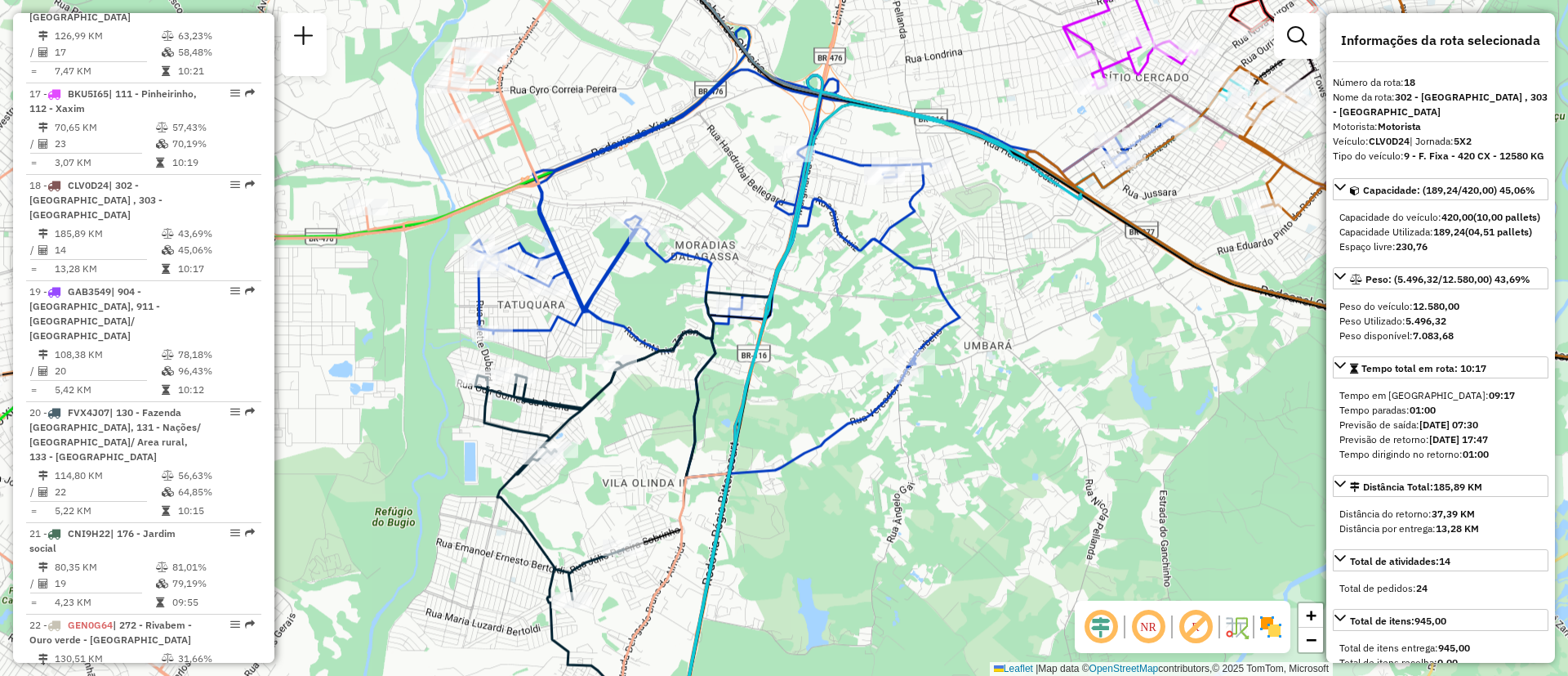
drag, startPoint x: 803, startPoint y: 351, endPoint x: 861, endPoint y: 277, distance: 94.0
click at [861, 277] on div "Janela de atendimento Grade de atendimento Capacidade Transportadoras Veículos …" at bounding box center [784, 338] width 1568 height 676
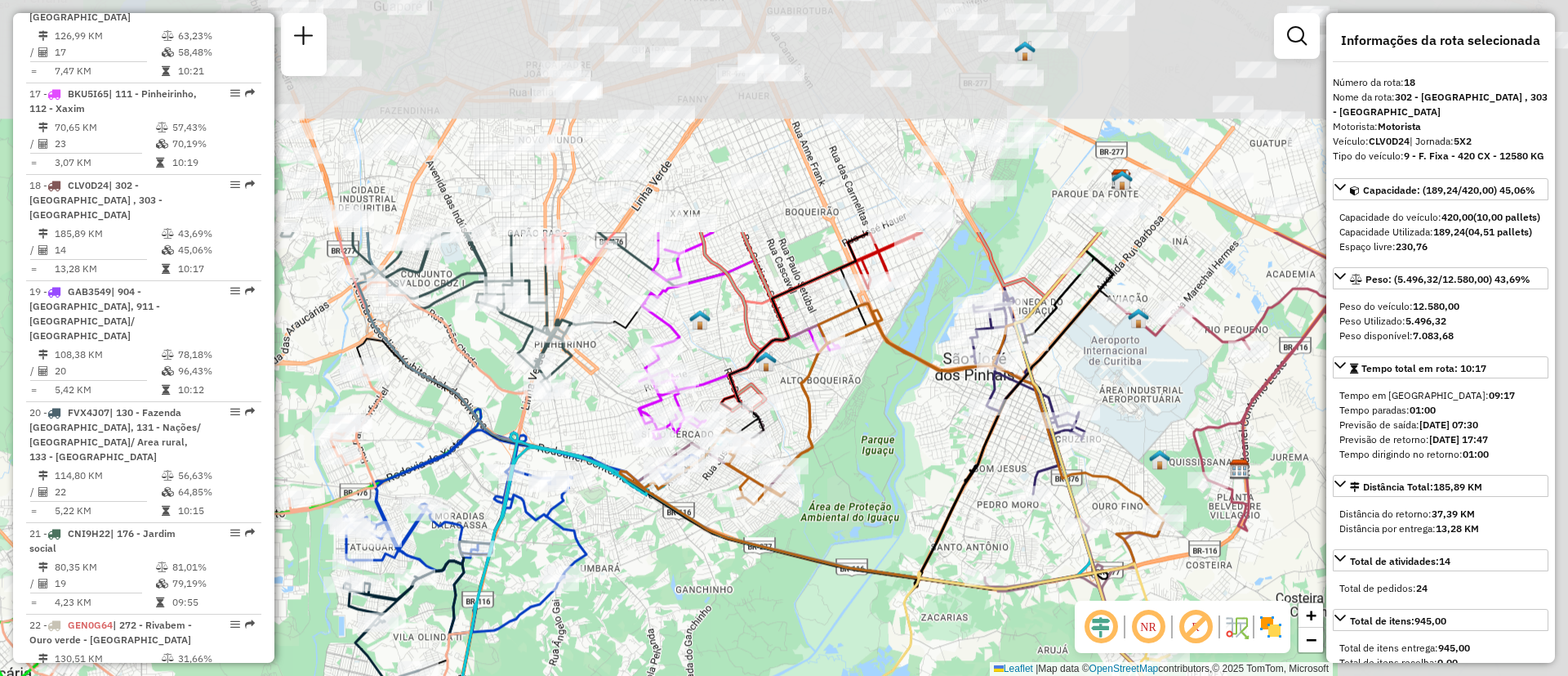
drag, startPoint x: 1033, startPoint y: 309, endPoint x: 693, endPoint y: 548, distance: 415.6
click at [676, 610] on div "Janela de atendimento Grade de atendimento Capacidade Transportadoras Veículos …" at bounding box center [784, 338] width 1568 height 676
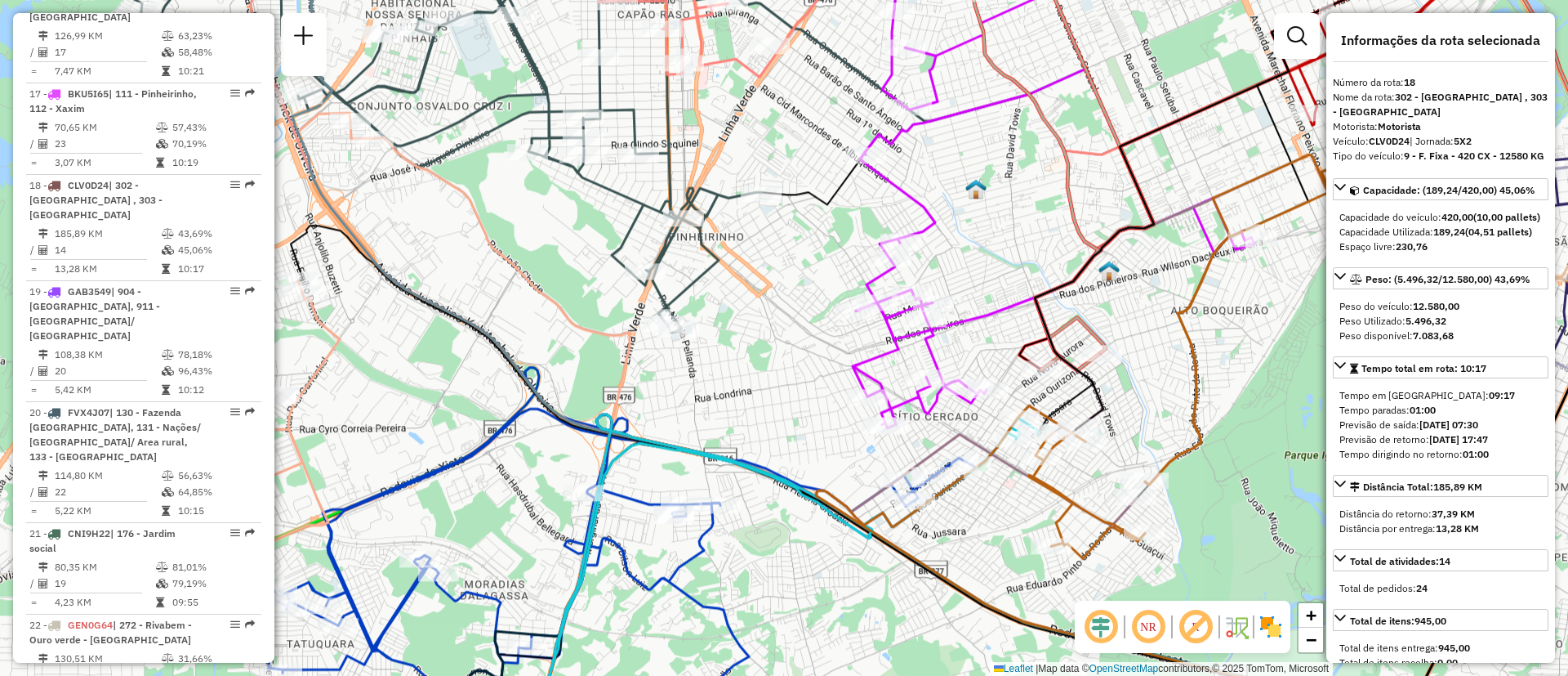
drag, startPoint x: 717, startPoint y: 385, endPoint x: 789, endPoint y: 426, distance: 82.9
click at [789, 426] on div "Janela de atendimento Grade de atendimento Capacidade Transportadoras Veículos …" at bounding box center [784, 338] width 1568 height 676
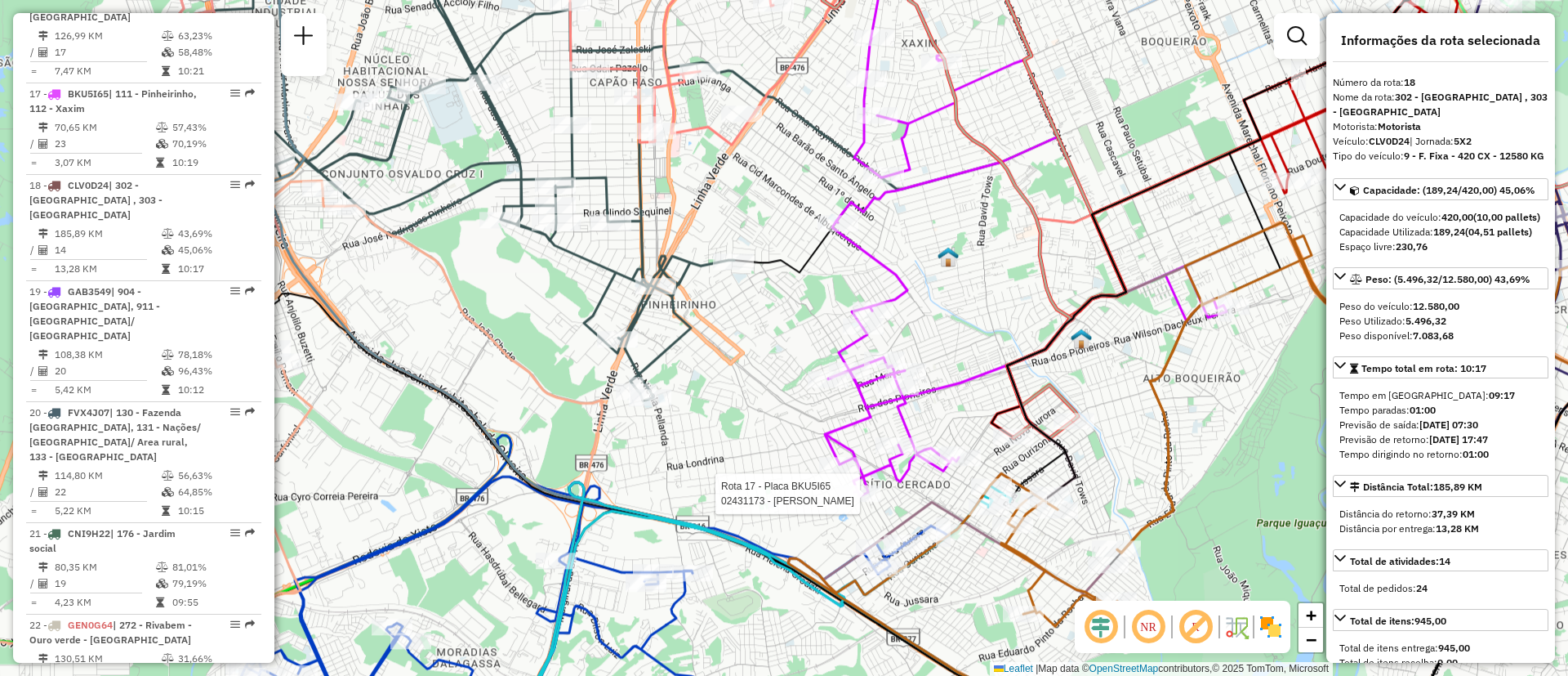
drag, startPoint x: 1005, startPoint y: 293, endPoint x: 1087, endPoint y: 323, distance: 87.3
click at [1088, 323] on div "Rota 17 - Placa BKU5I65 02431173 - LIGIA MARQUES Janela de atendimento Grade de…" at bounding box center [784, 338] width 1568 height 676
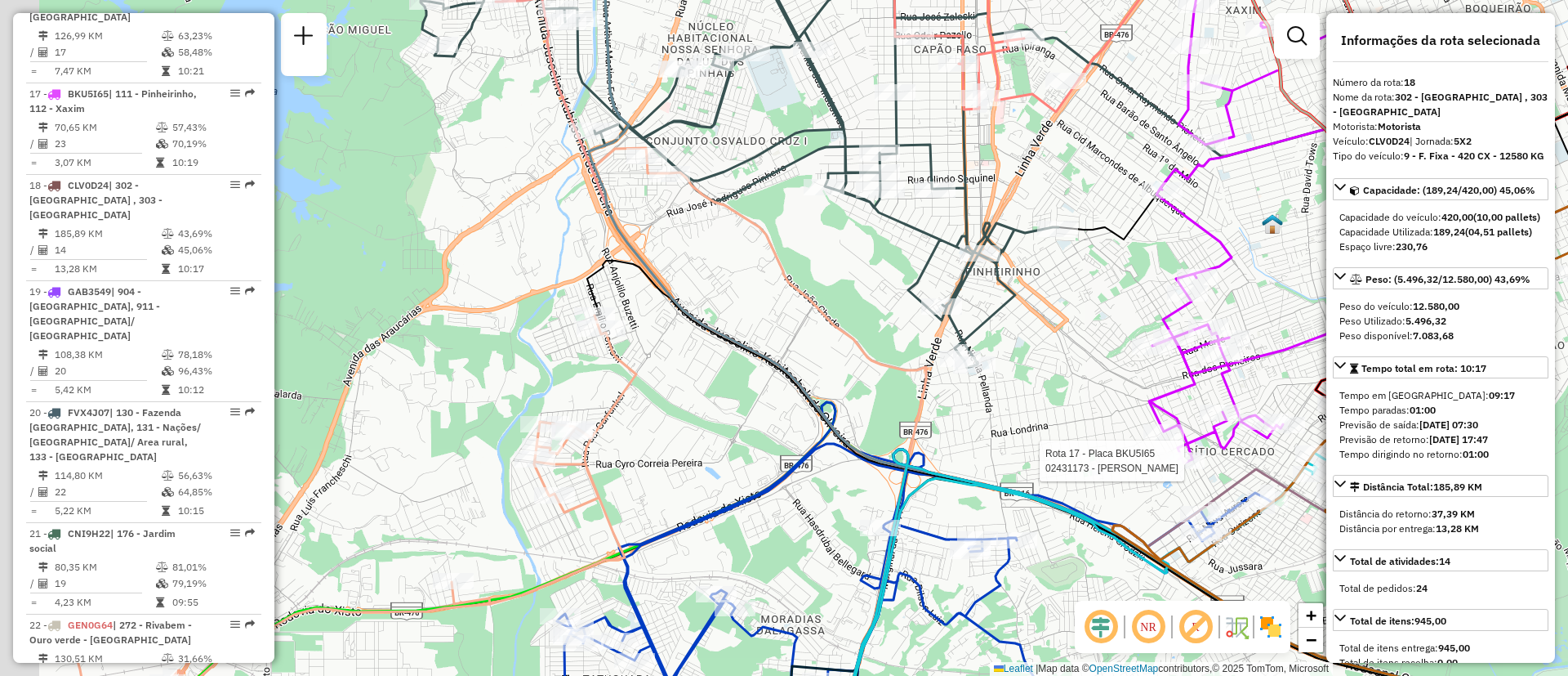
drag, startPoint x: 708, startPoint y: 404, endPoint x: 923, endPoint y: 424, distance: 215.9
click at [923, 424] on div "Rota 17 - Placa BKU5I65 02431173 - LIGIA MARQUES Janela de atendimento Grade de…" at bounding box center [784, 338] width 1568 height 676
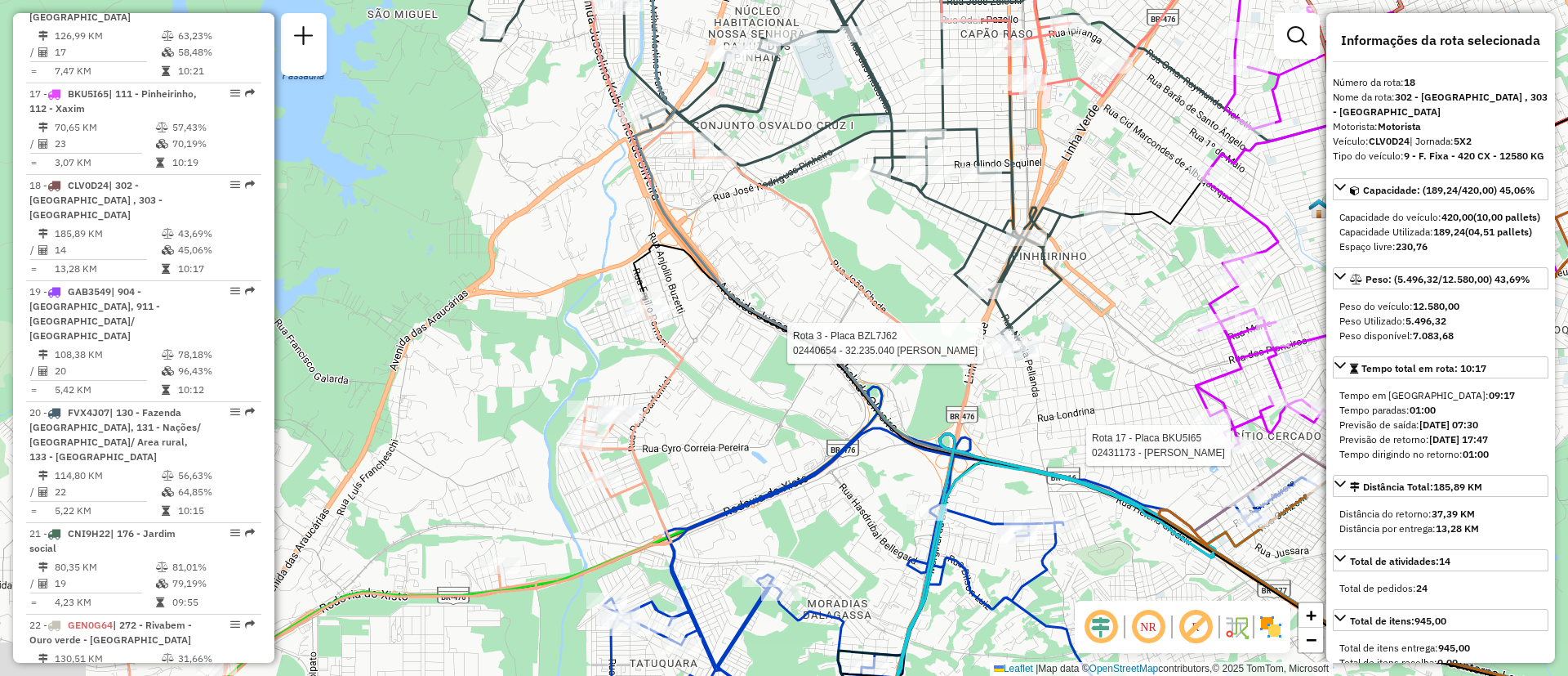
drag, startPoint x: 935, startPoint y: 415, endPoint x: 803, endPoint y: 458, distance: 138.8
click at [820, 264] on div "Rota 17 - Placa BKU5I65 02431173 - LIGIA MARQUES Rota 3 - Placa BZL7J62 0244065…" at bounding box center [784, 338] width 1568 height 676
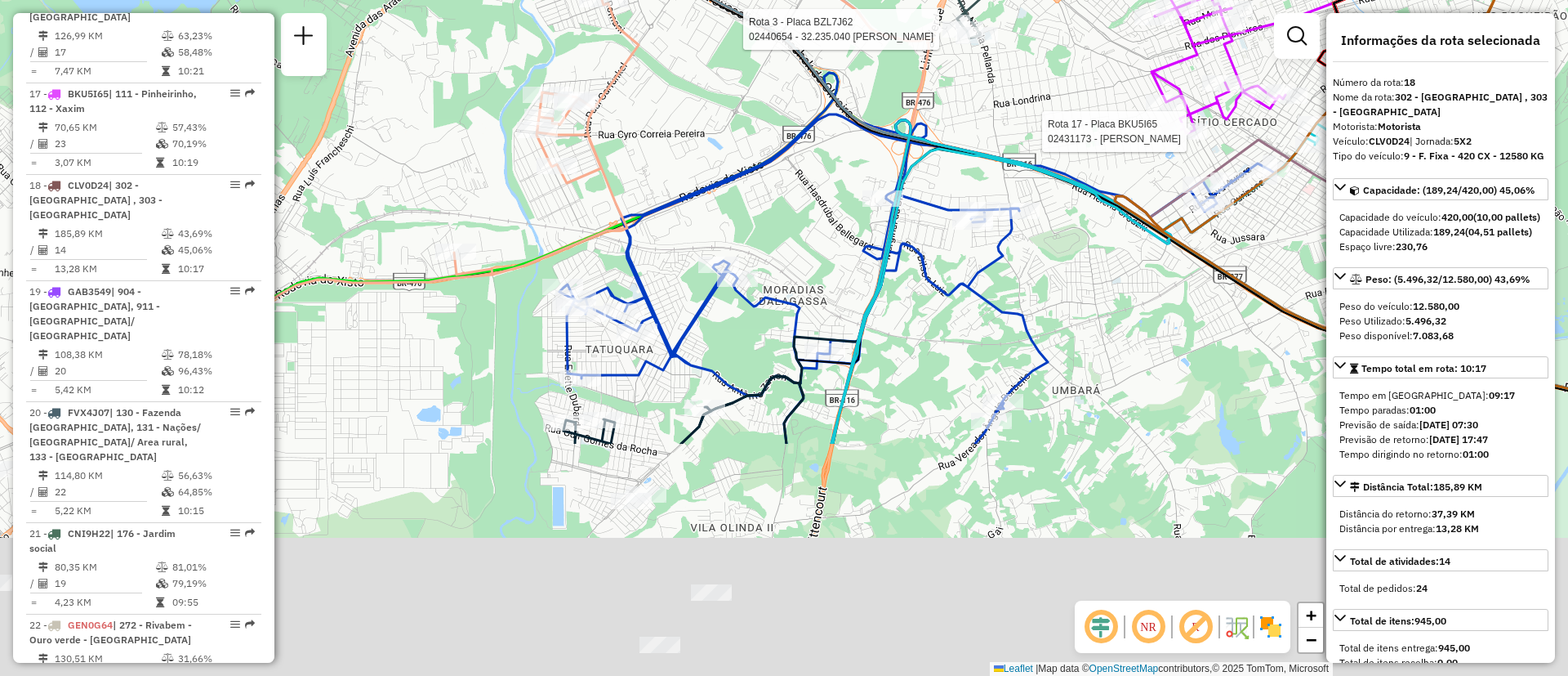
drag, startPoint x: 816, startPoint y: 515, endPoint x: 785, endPoint y: 293, distance: 224.2
click at [780, 212] on div "Rota 17 - Placa BKU5I65 02431173 - LIGIA MARQUES Rota 3 - Placa BZL7J62 0244065…" at bounding box center [784, 338] width 1568 height 676
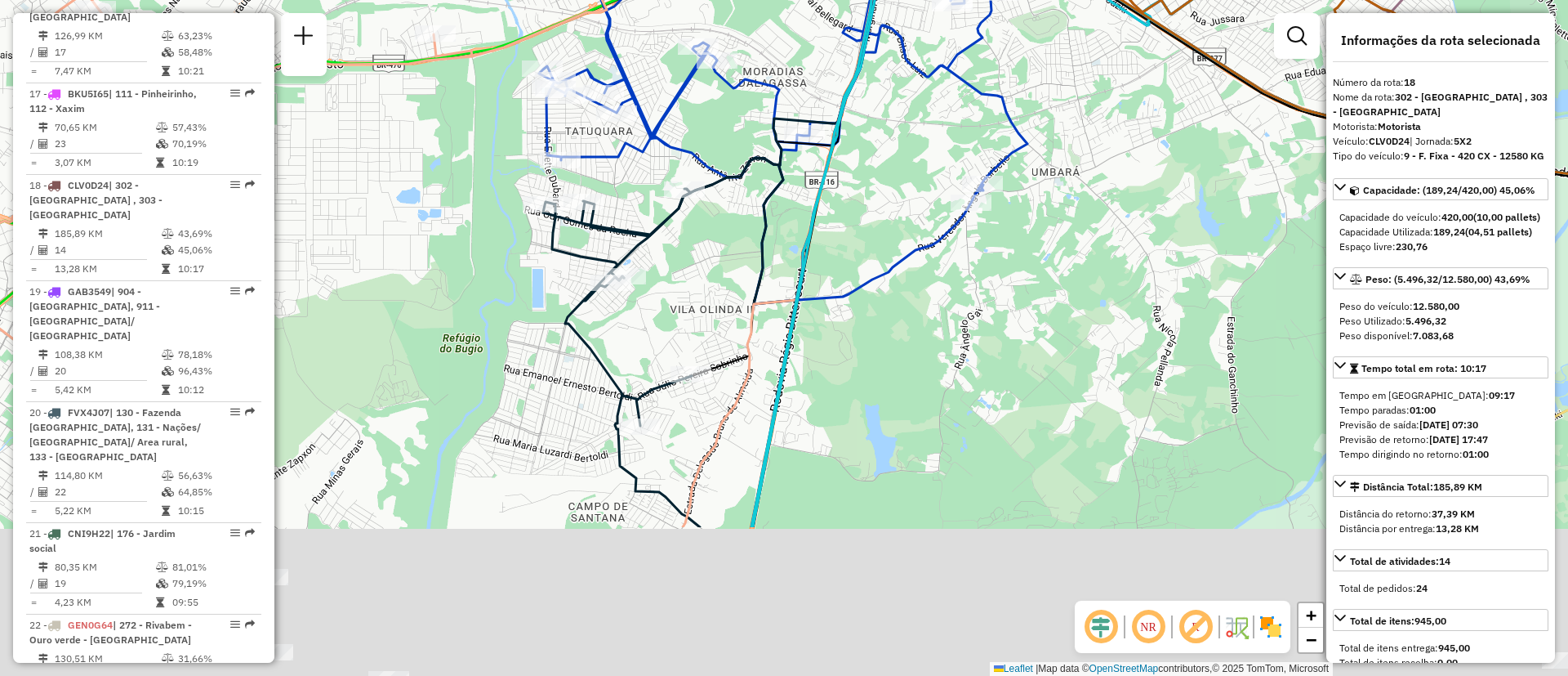
drag, startPoint x: 828, startPoint y: 287, endPoint x: 784, endPoint y: 178, distance: 117.5
click at [785, 168] on div "Rota 17 - Placa BKU5I65 02431173 - LIGIA MARQUES Rota 3 - Placa BZL7J62 0244065…" at bounding box center [784, 338] width 1568 height 676
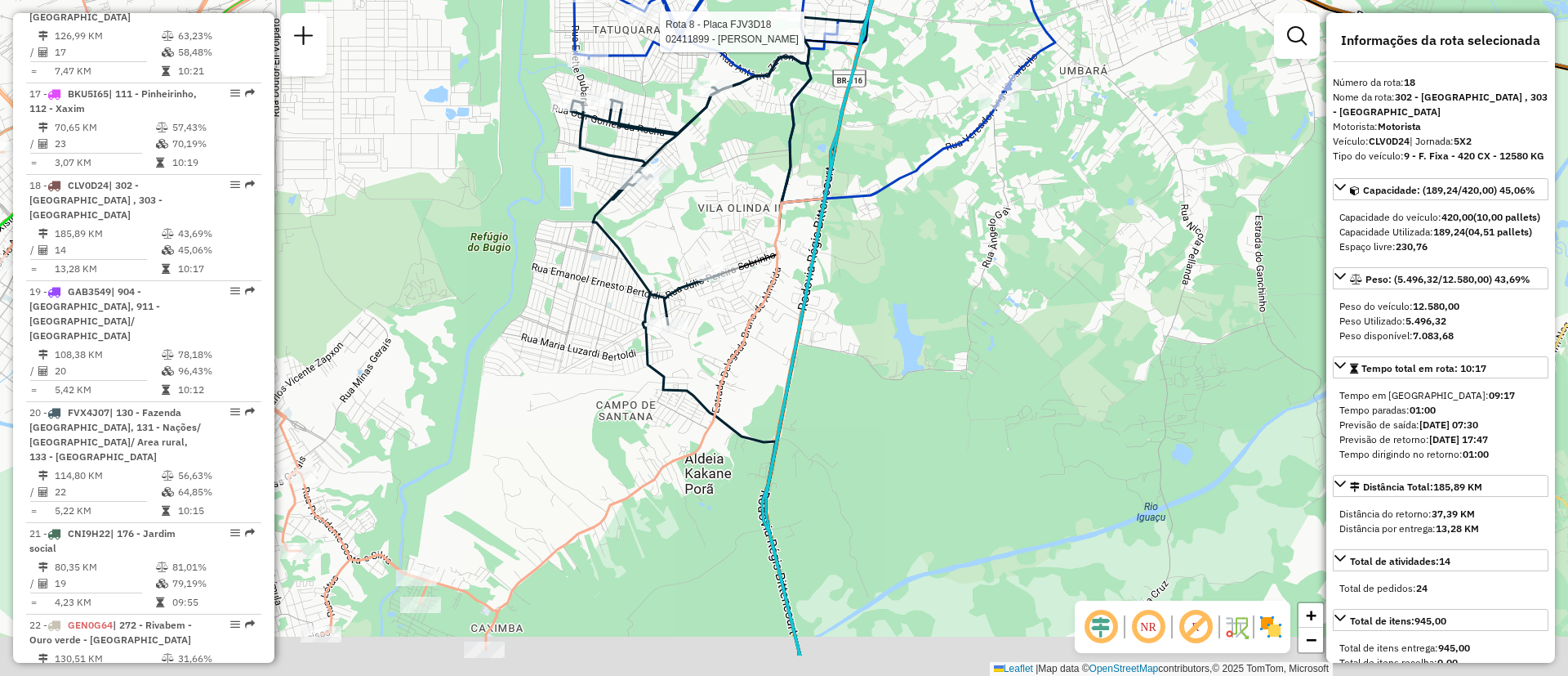
drag, startPoint x: 822, startPoint y: 287, endPoint x: 833, endPoint y: 282, distance: 12.1
click at [838, 152] on div "Rota 17 - Placa BKU5I65 02431173 - LIGIA MARQUES Rota 3 - Placa BZL7J62 0244065…" at bounding box center [784, 338] width 1568 height 676
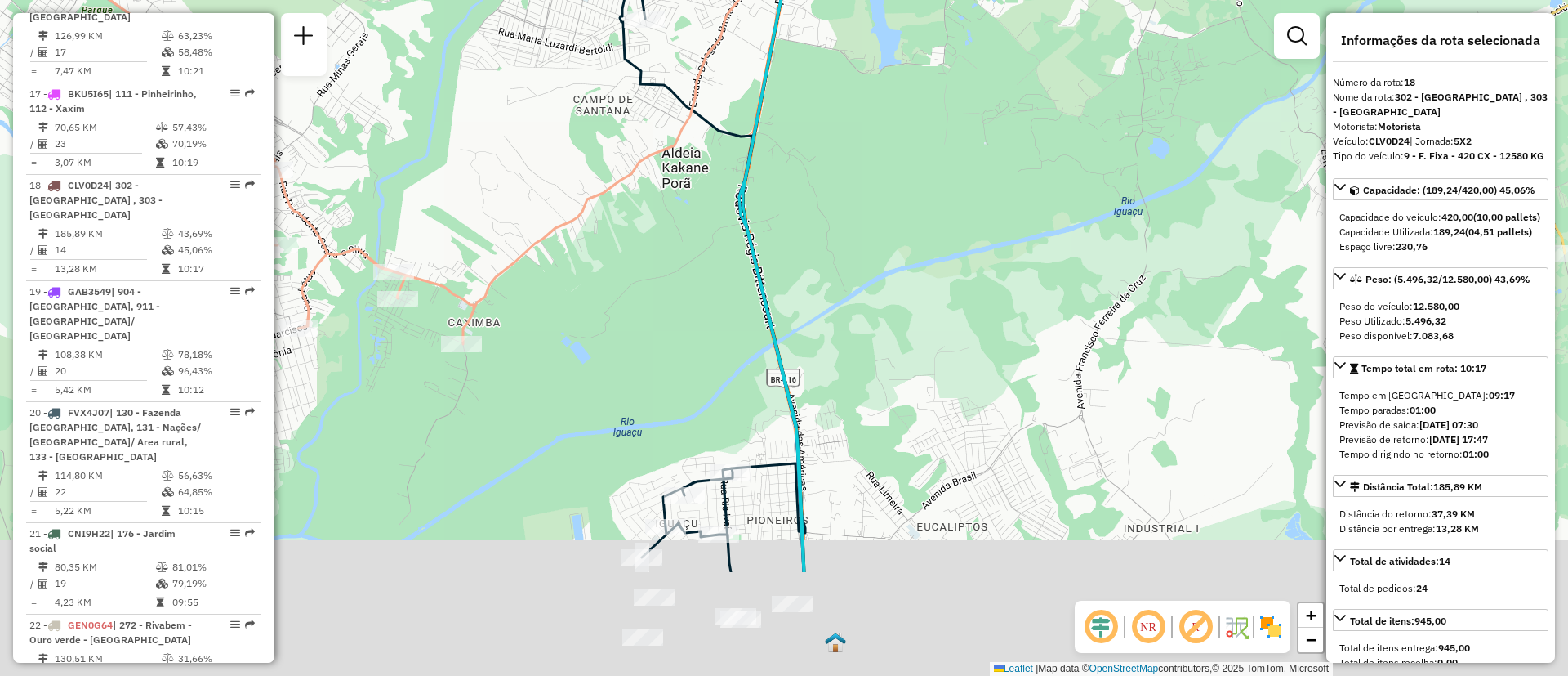
click at [737, 297] on div "Rota 17 - Placa BKU5I65 02431173 - LIGIA MARQUES Rota 3 - Placa BZL7J62 0244065…" at bounding box center [784, 338] width 1568 height 676
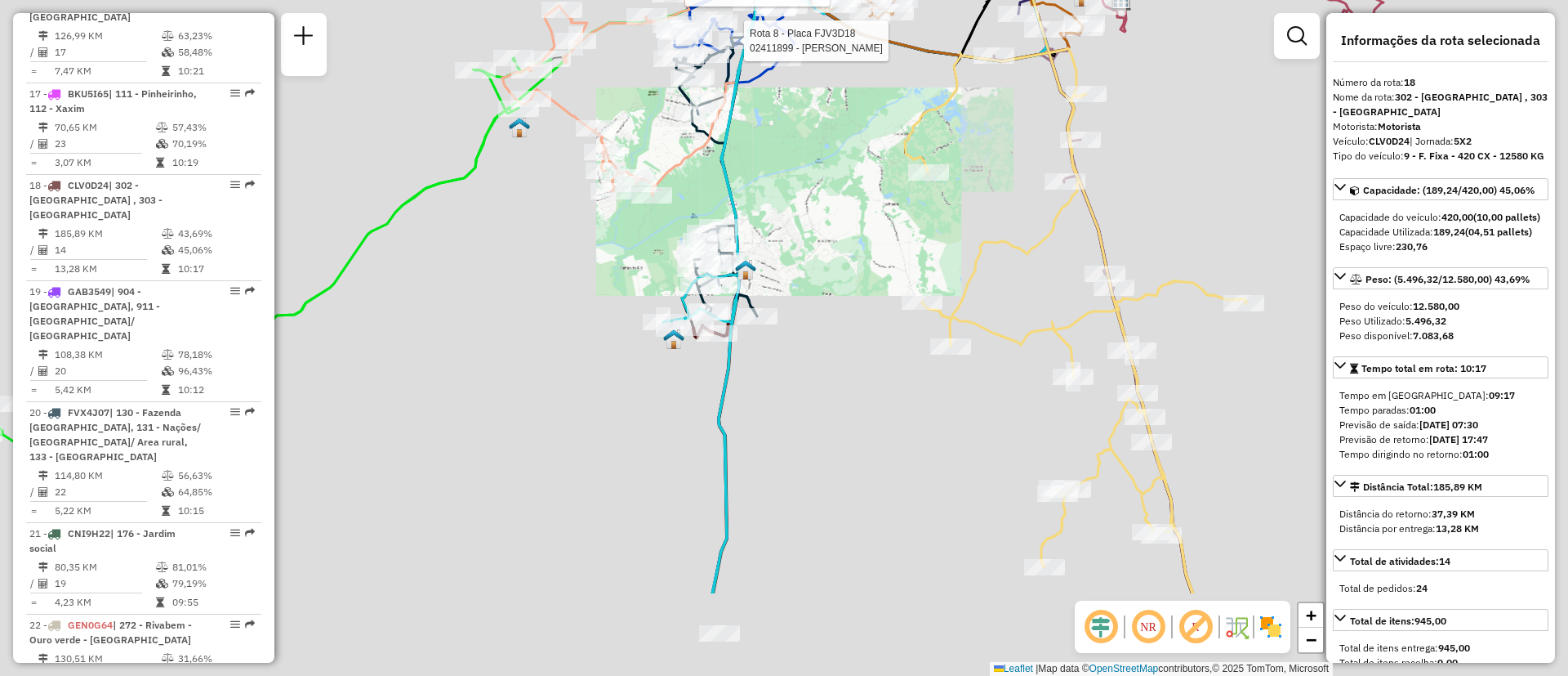
drag, startPoint x: 717, startPoint y: 297, endPoint x: 686, endPoint y: 390, distance: 98.0
click at [721, 278] on div at bounding box center [700, 286] width 41 height 16
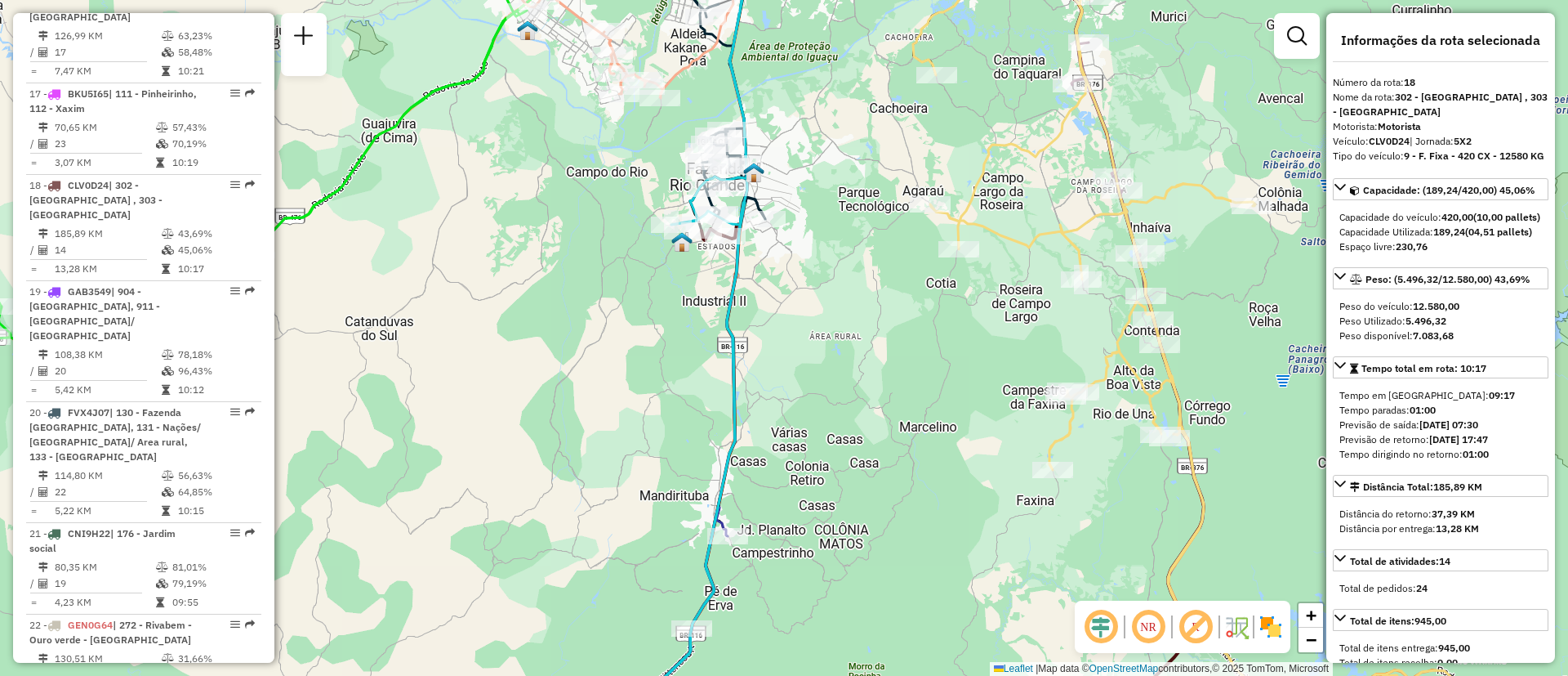
click at [828, 475] on div "Rota 17 - Placa BKU5I65 02431173 - LIGIA MARQUES Rota 3 - Placa BZL7J62 0244065…" at bounding box center [784, 338] width 1568 height 676
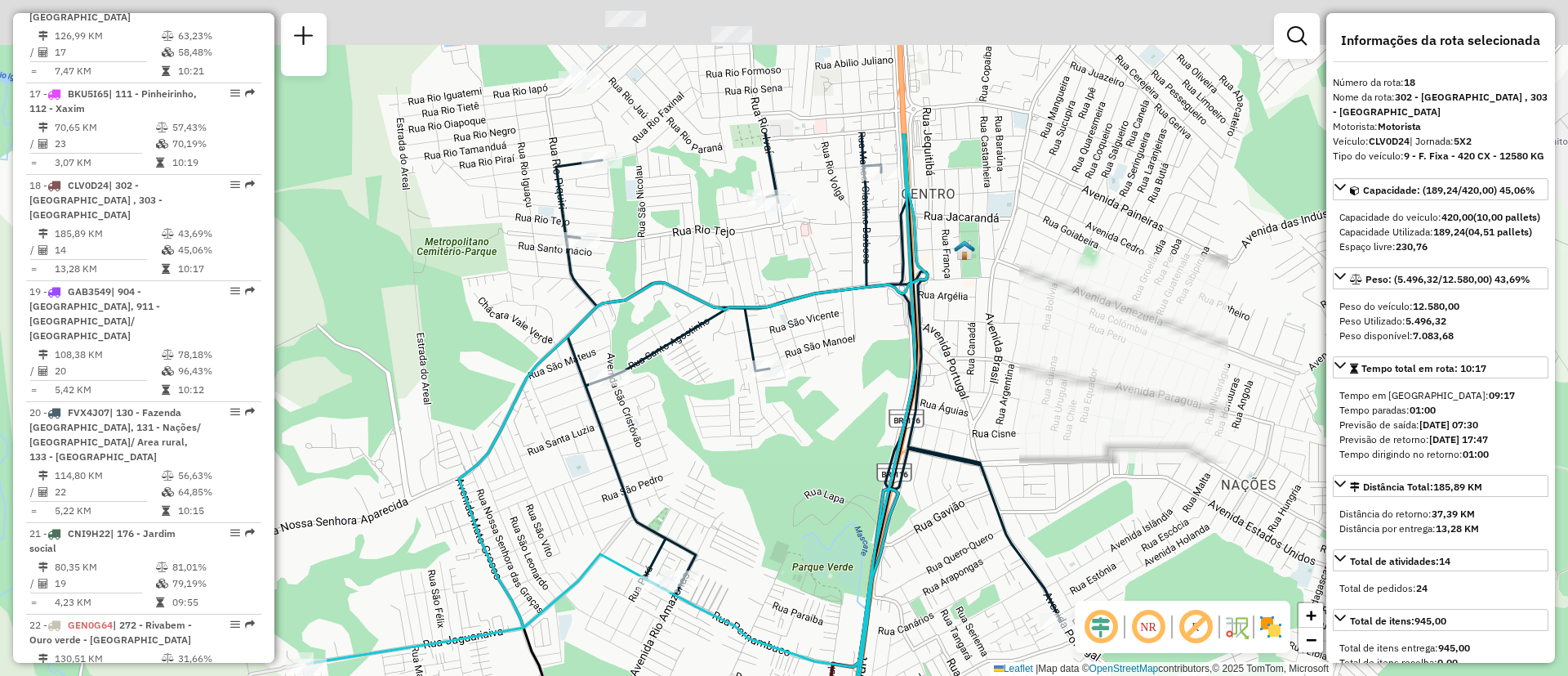
drag, startPoint x: 799, startPoint y: 262, endPoint x: 746, endPoint y: 463, distance: 207.9
click at [746, 463] on div "Rota 17 - Placa BKU5I65 02431173 - LIGIA MARQUES Rota 3 - Placa BZL7J62 0244065…" at bounding box center [784, 338] width 1568 height 676
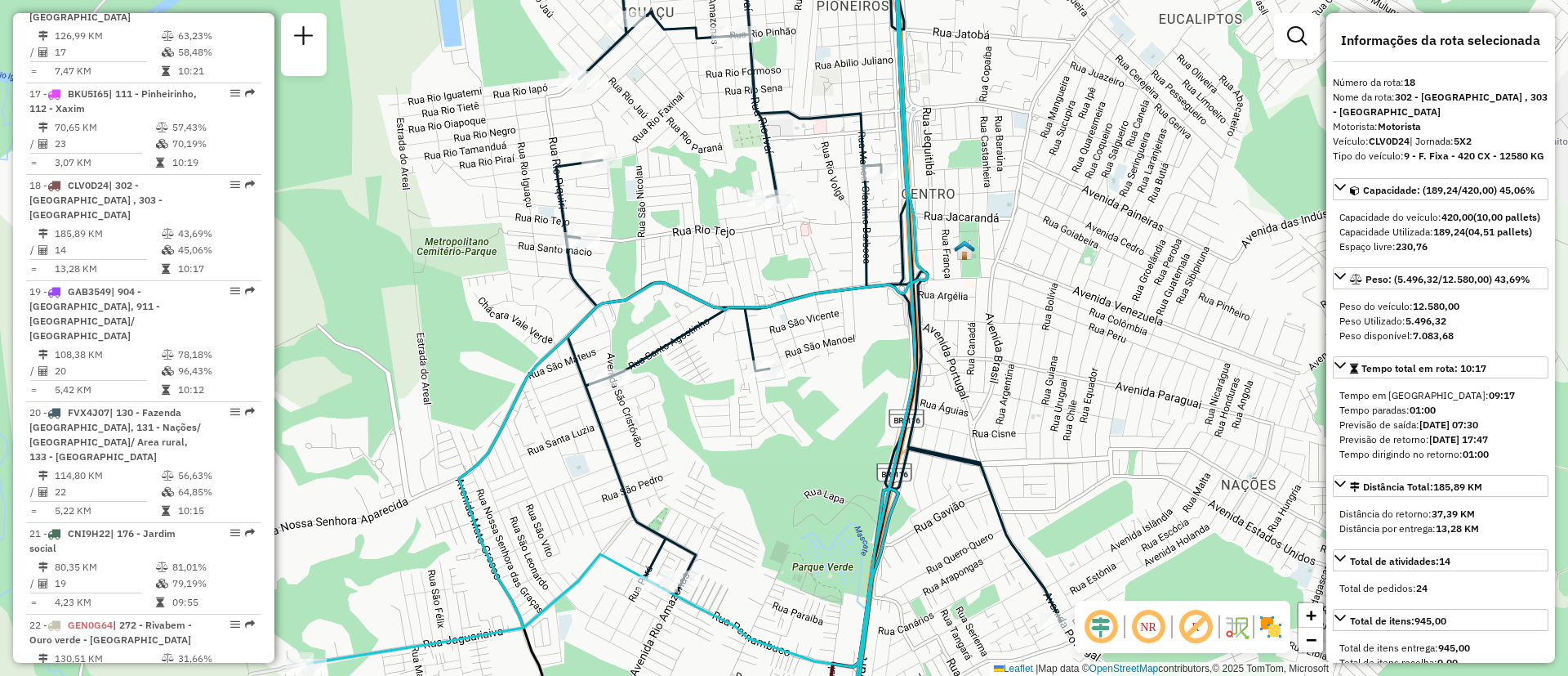
click at [567, 211] on icon at bounding box center [809, 276] width 505 height 689
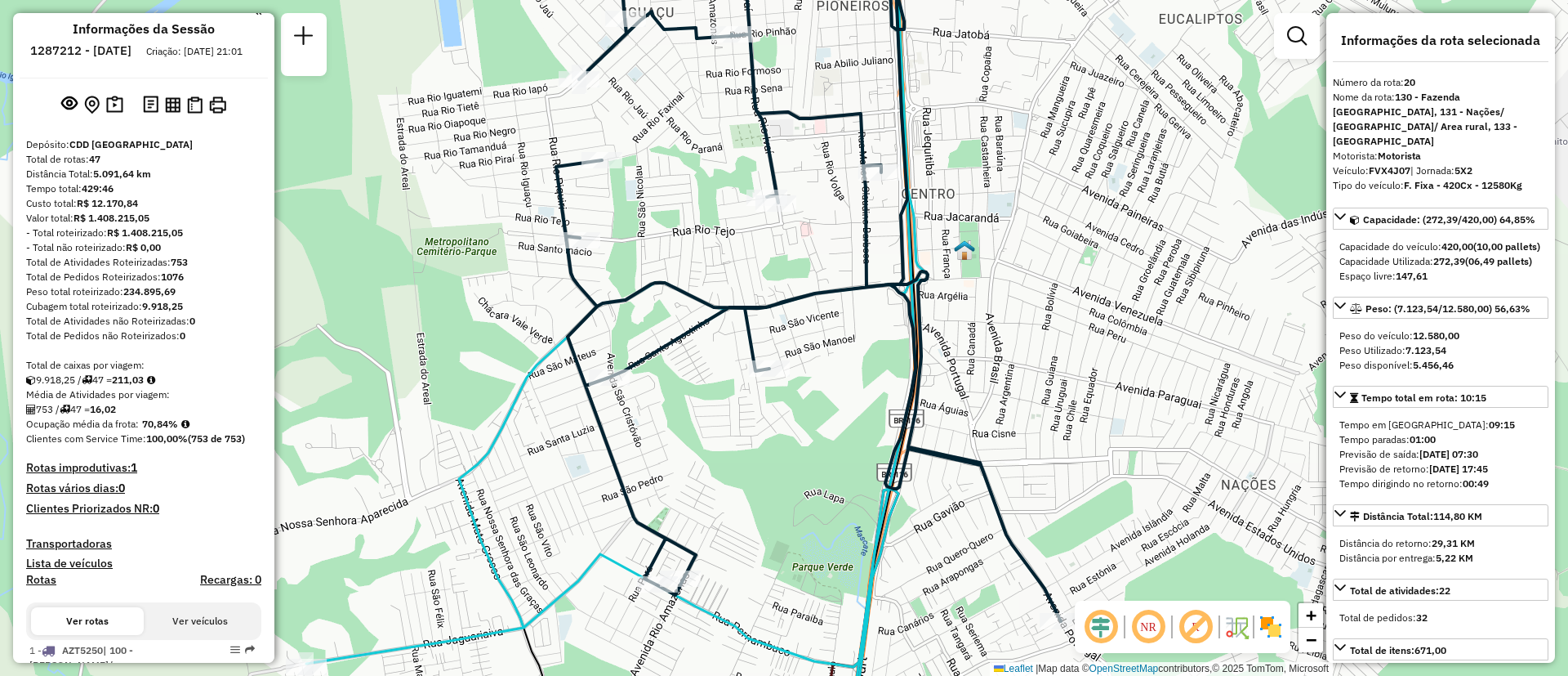
scroll to position [0, 0]
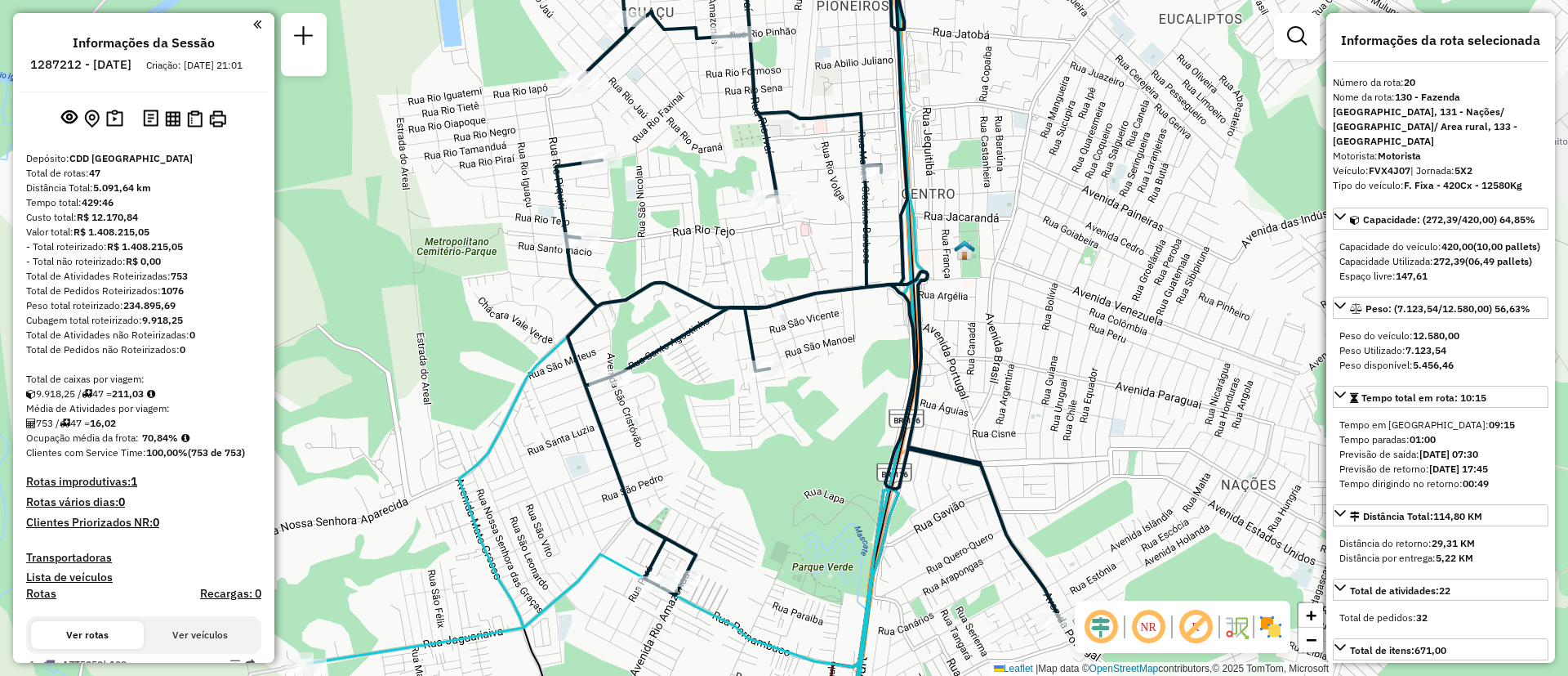
click at [96, 70] on h6 "1287212 - 02/10/2025" at bounding box center [80, 64] width 101 height 15
click at [95, 64] on h6 "1287212 - 02/10/2025" at bounding box center [80, 64] width 101 height 15
copy h6 "1287212"
drag, startPoint x: 541, startPoint y: 266, endPoint x: 673, endPoint y: 433, distance: 212.9
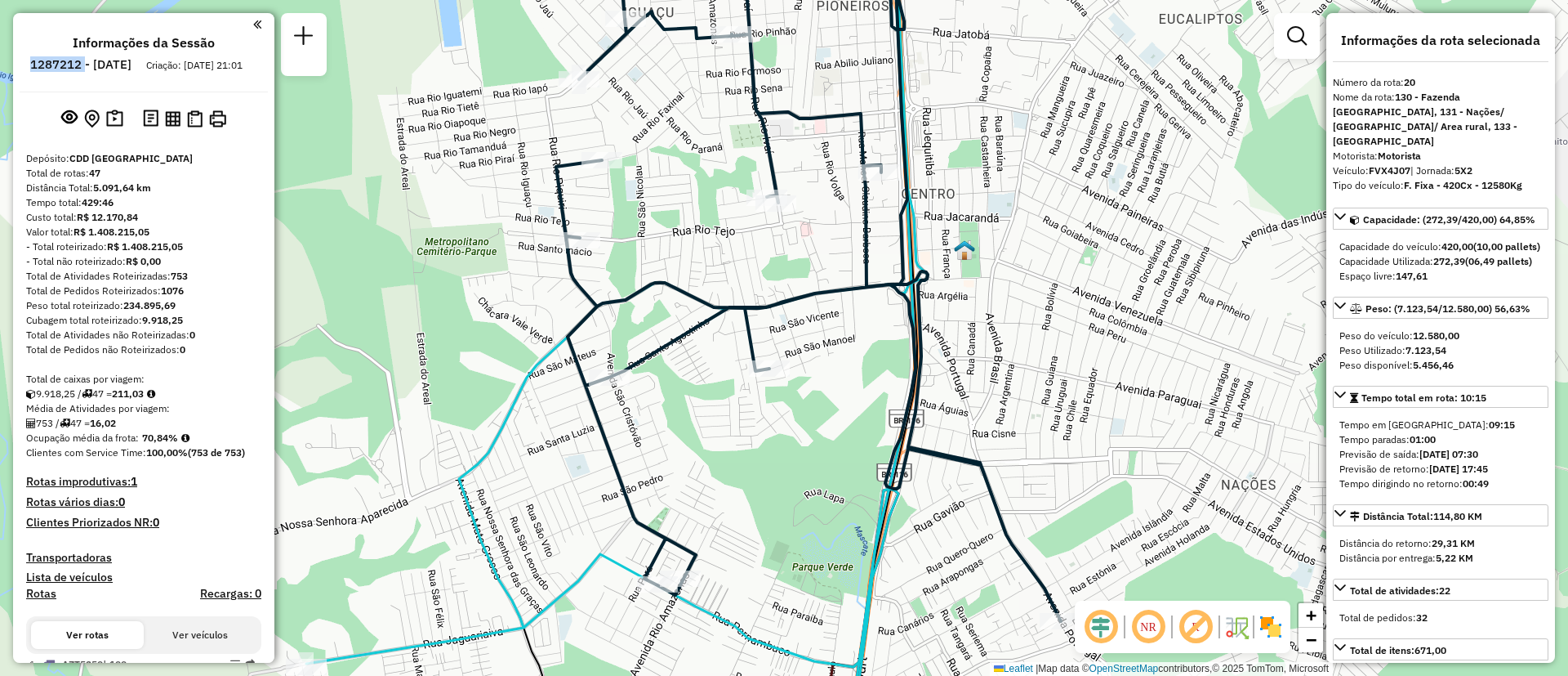
click at [541, 265] on div "Janela de atendimento Grade de atendimento Capacidade Transportadoras Veículos …" at bounding box center [784, 338] width 1568 height 676
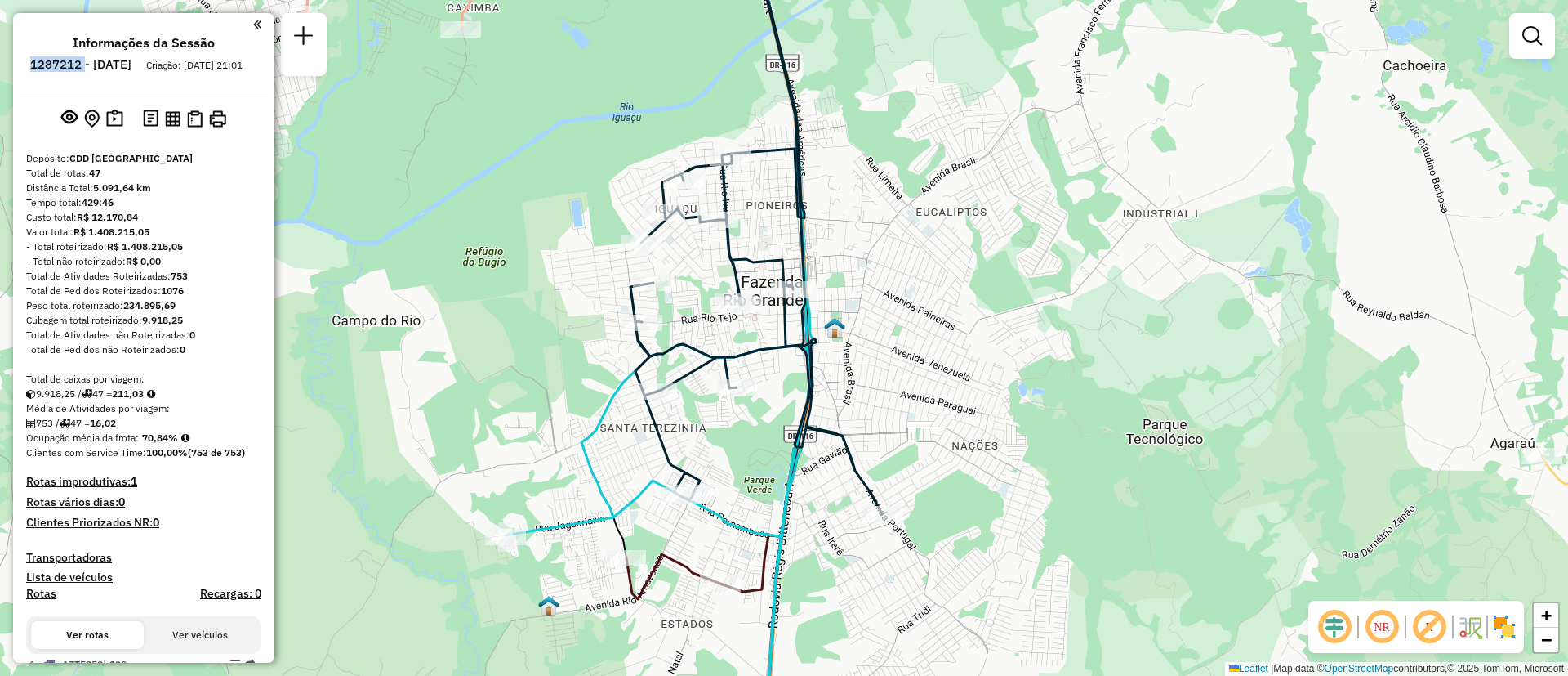
click at [775, 165] on div "Janela de atendimento Grade de atendimento Capacidade Transportadoras Veículos …" at bounding box center [784, 338] width 1568 height 676
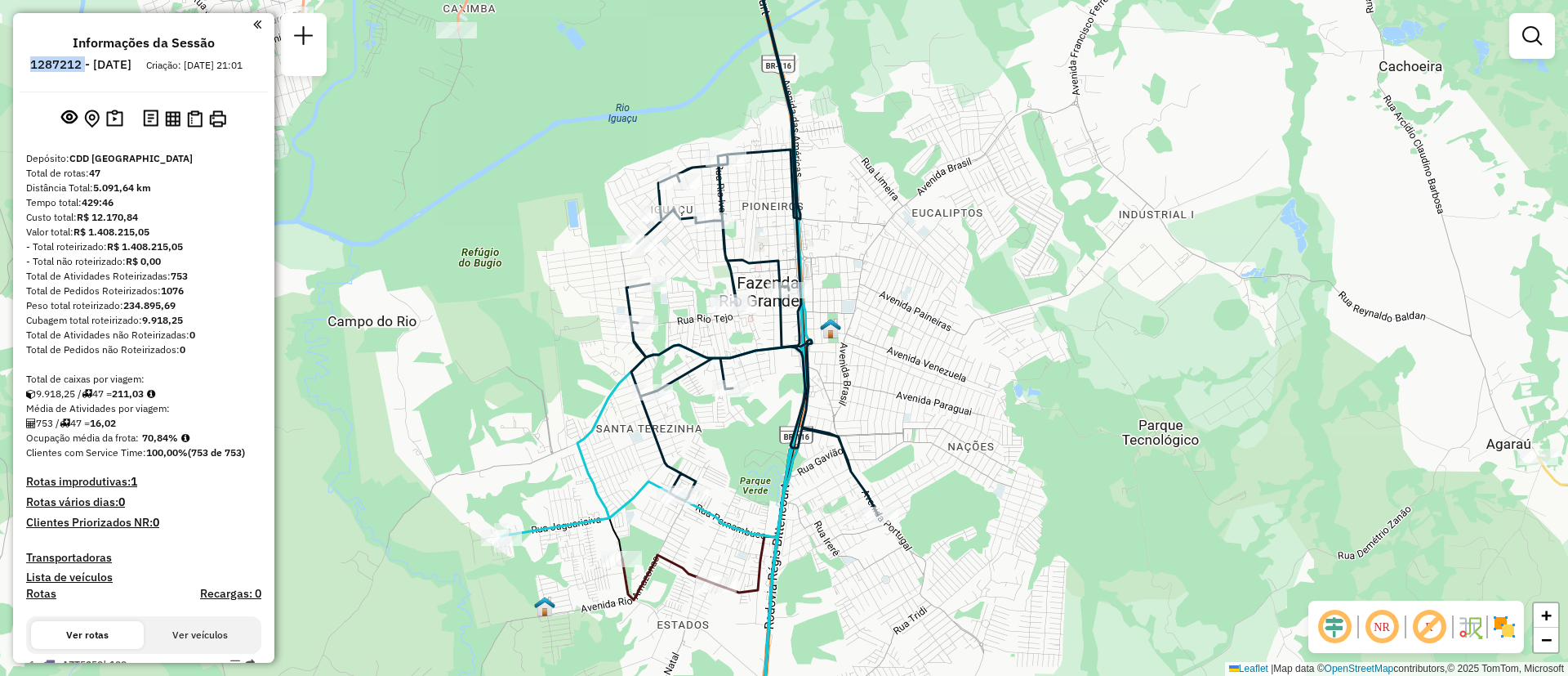
click at [774, 154] on icon at bounding box center [752, 223] width 251 height 583
select select "**********"
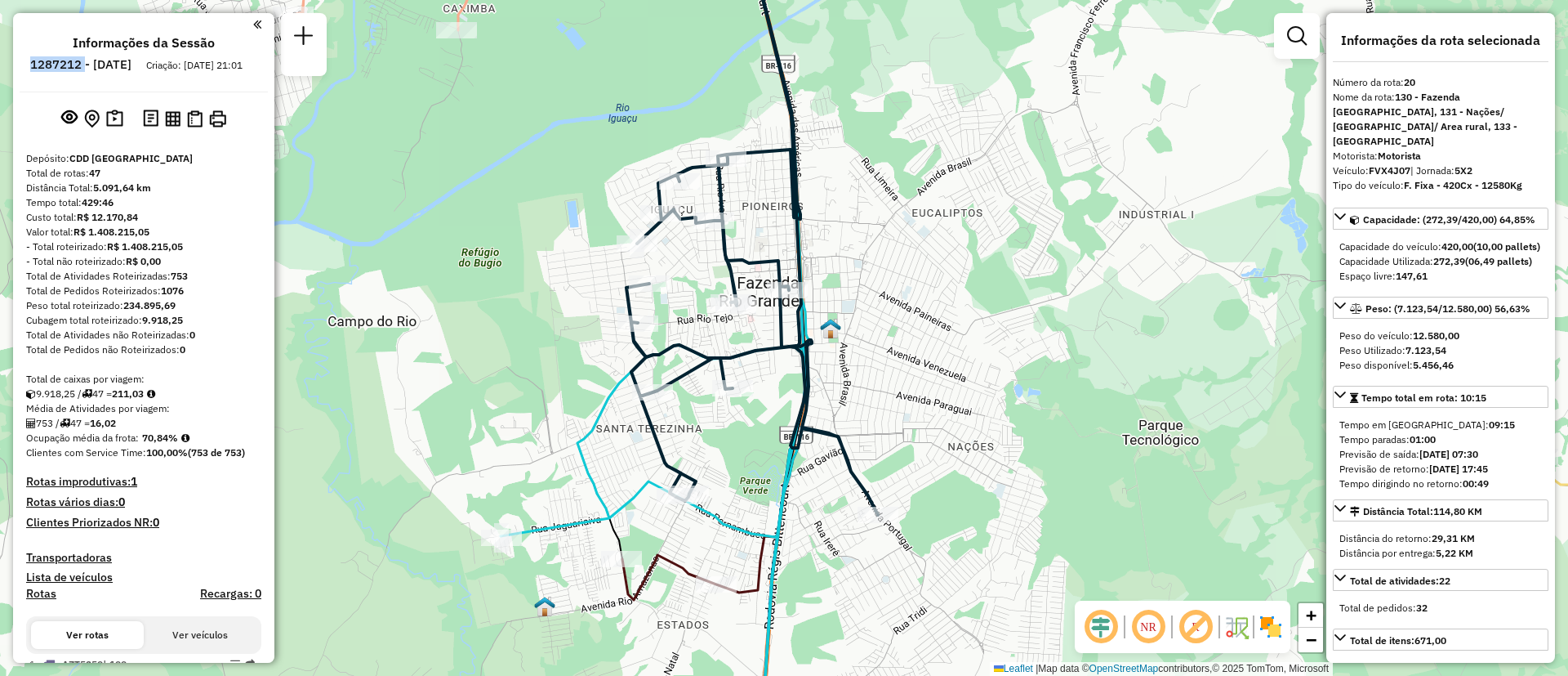
drag, startPoint x: 770, startPoint y: 154, endPoint x: 762, endPoint y: 161, distance: 10.6
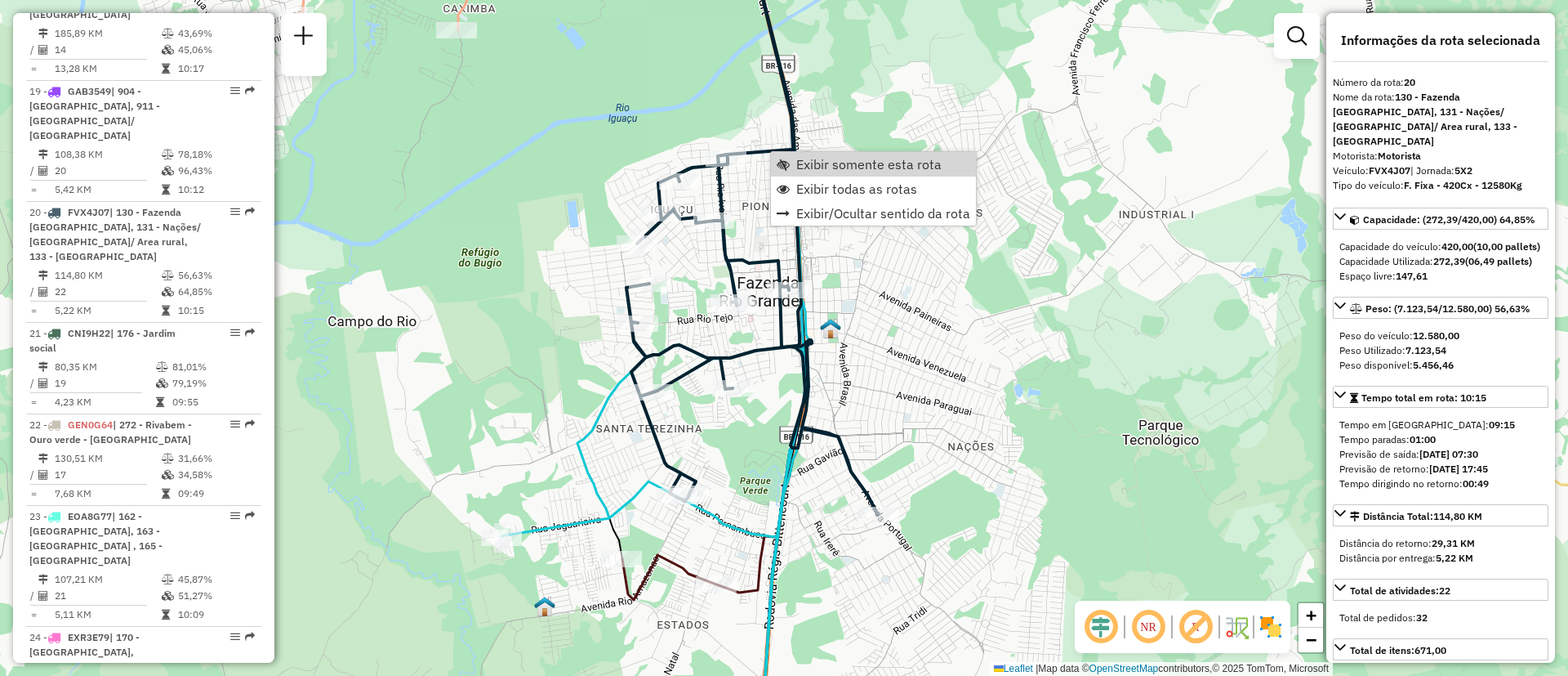
scroll to position [2467, 0]
drag, startPoint x: 1405, startPoint y: 80, endPoint x: 1420, endPoint y: 79, distance: 15.0
click at [1420, 79] on div "Número da rota: 20" at bounding box center [1441, 82] width 216 height 15
drag, startPoint x: 1441, startPoint y: 261, endPoint x: 1462, endPoint y: 268, distance: 22.1
click at [1462, 266] on strong "272,39" at bounding box center [1449, 261] width 32 height 12
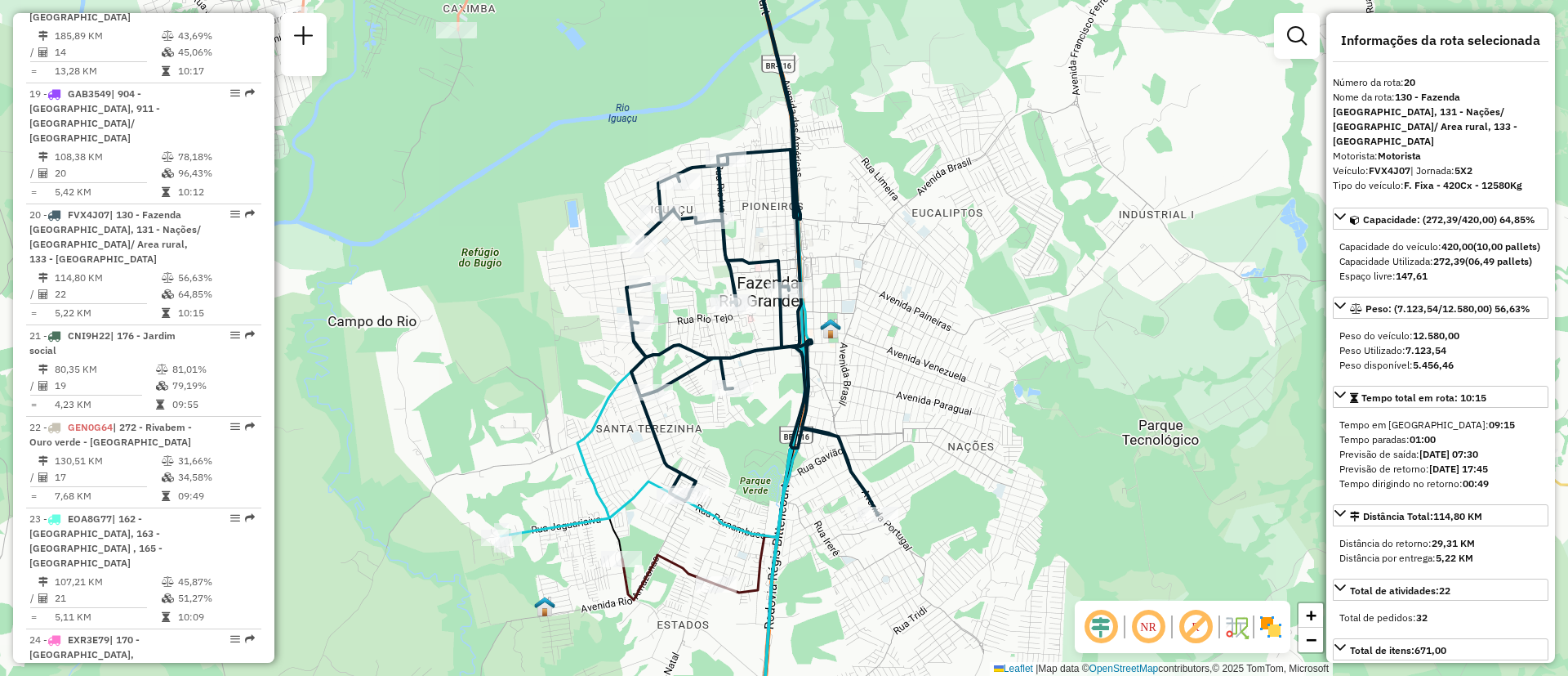
click at [1462, 269] on div "Capacidade Utilizada: 272,39 (06,49 pallets)" at bounding box center [1440, 261] width 203 height 15
drag, startPoint x: 1438, startPoint y: 262, endPoint x: 1456, endPoint y: 271, distance: 20.1
click at [1473, 264] on div "Capacidade Utilizada: 272,39 (06,49 pallets)" at bounding box center [1440, 261] width 203 height 15
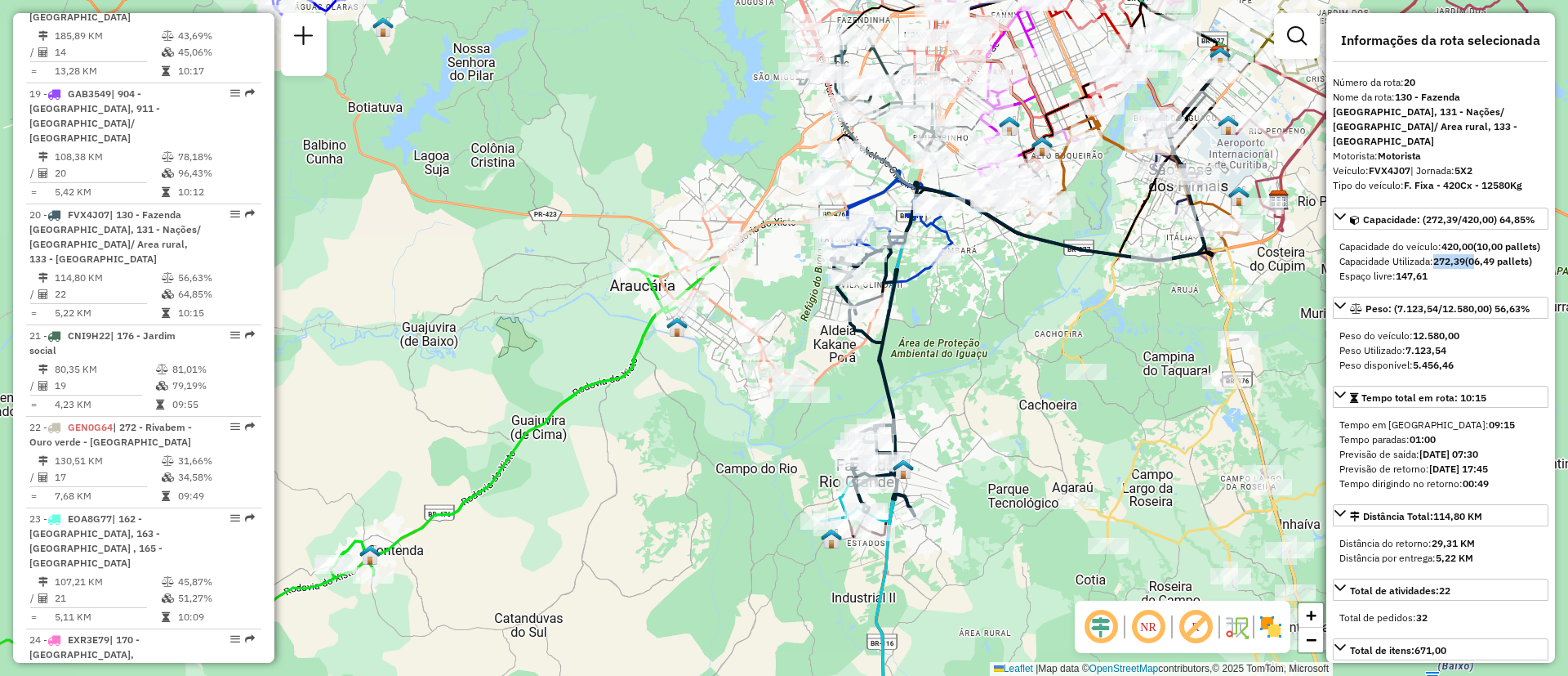
click at [512, 306] on div "Janela de atendimento Grade de atendimento Capacidade Transportadoras Veículos …" at bounding box center [784, 338] width 1568 height 676
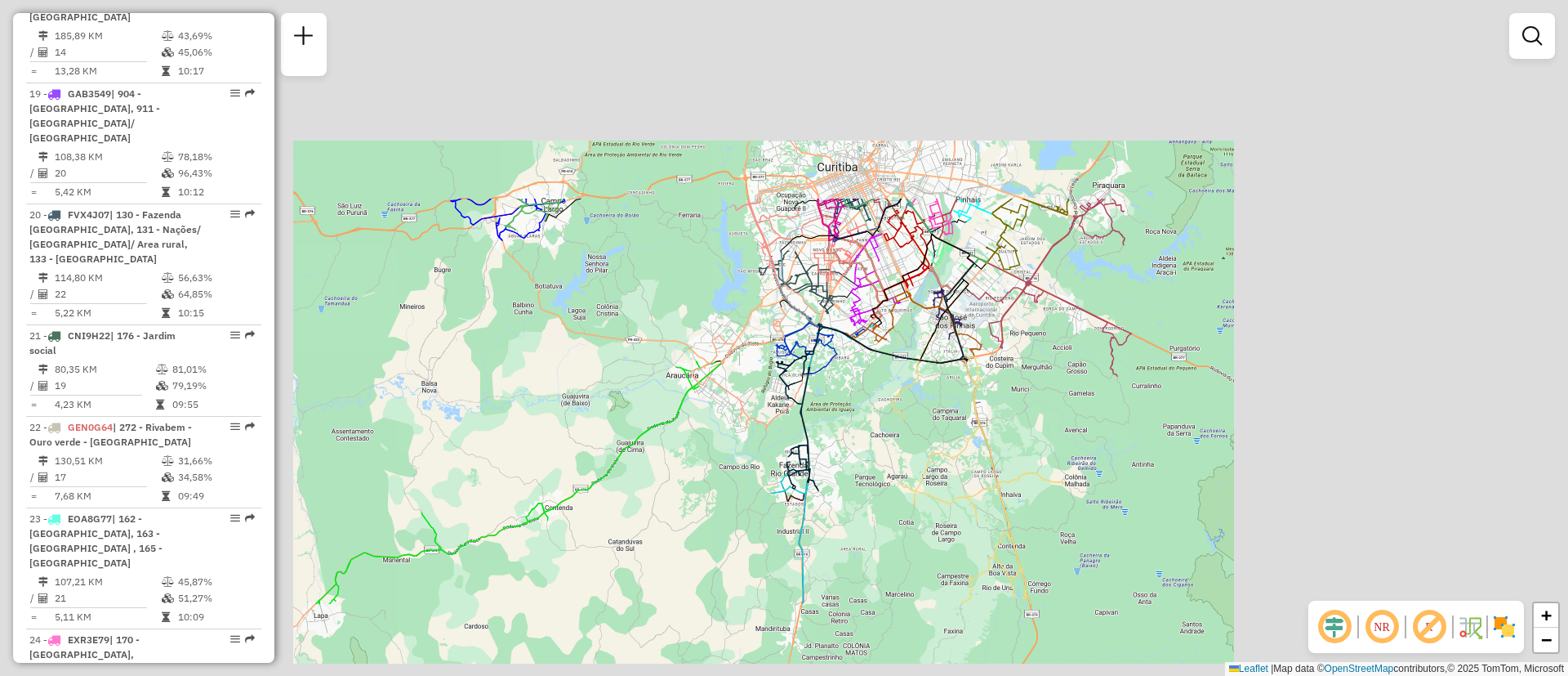
click at [873, 148] on div "Janela de atendimento Grade de atendimento Capacidade Transportadoras Veículos …" at bounding box center [784, 338] width 1568 height 676
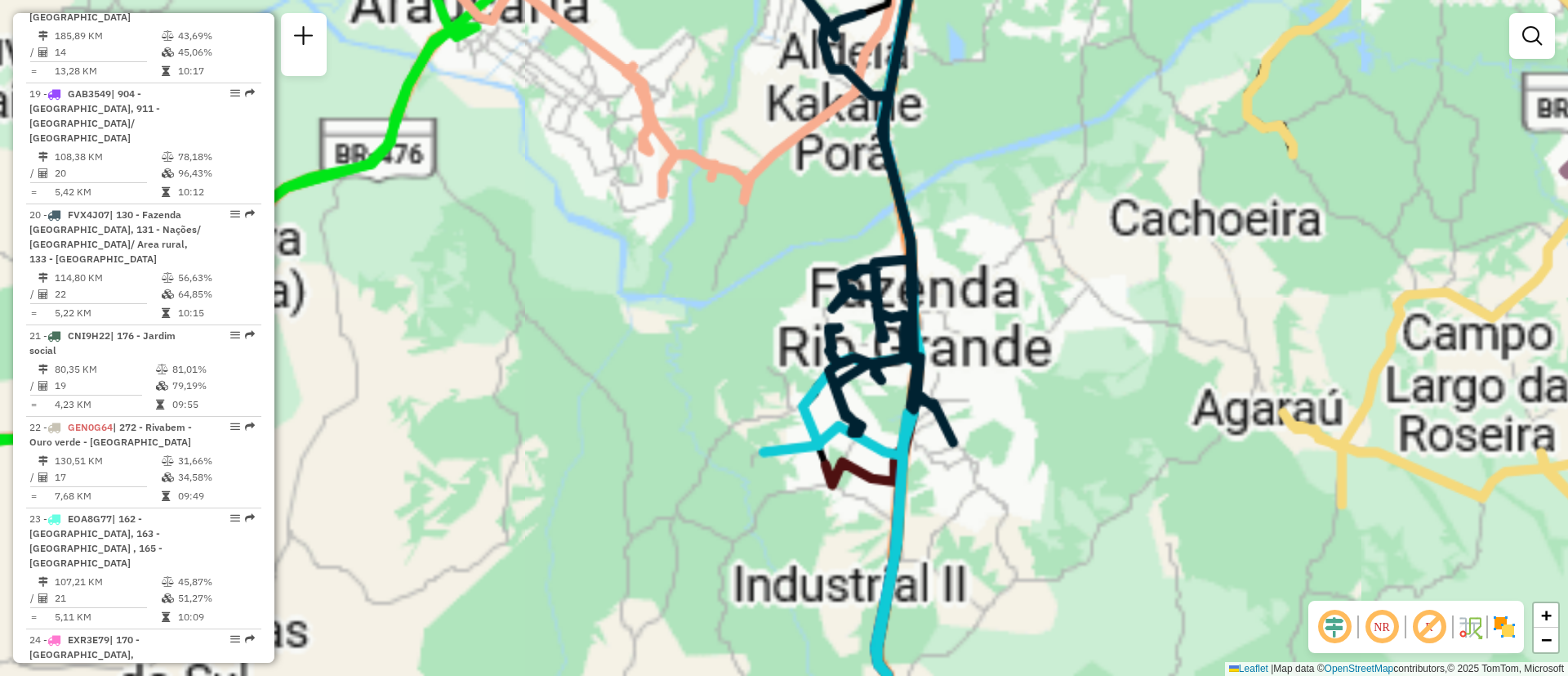
drag, startPoint x: 690, startPoint y: 645, endPoint x: 825, endPoint y: 305, distance: 365.8
click at [846, 186] on div "Janela de atendimento Grade de atendimento Capacidade Transportadoras Veículos …" at bounding box center [784, 338] width 1568 height 676
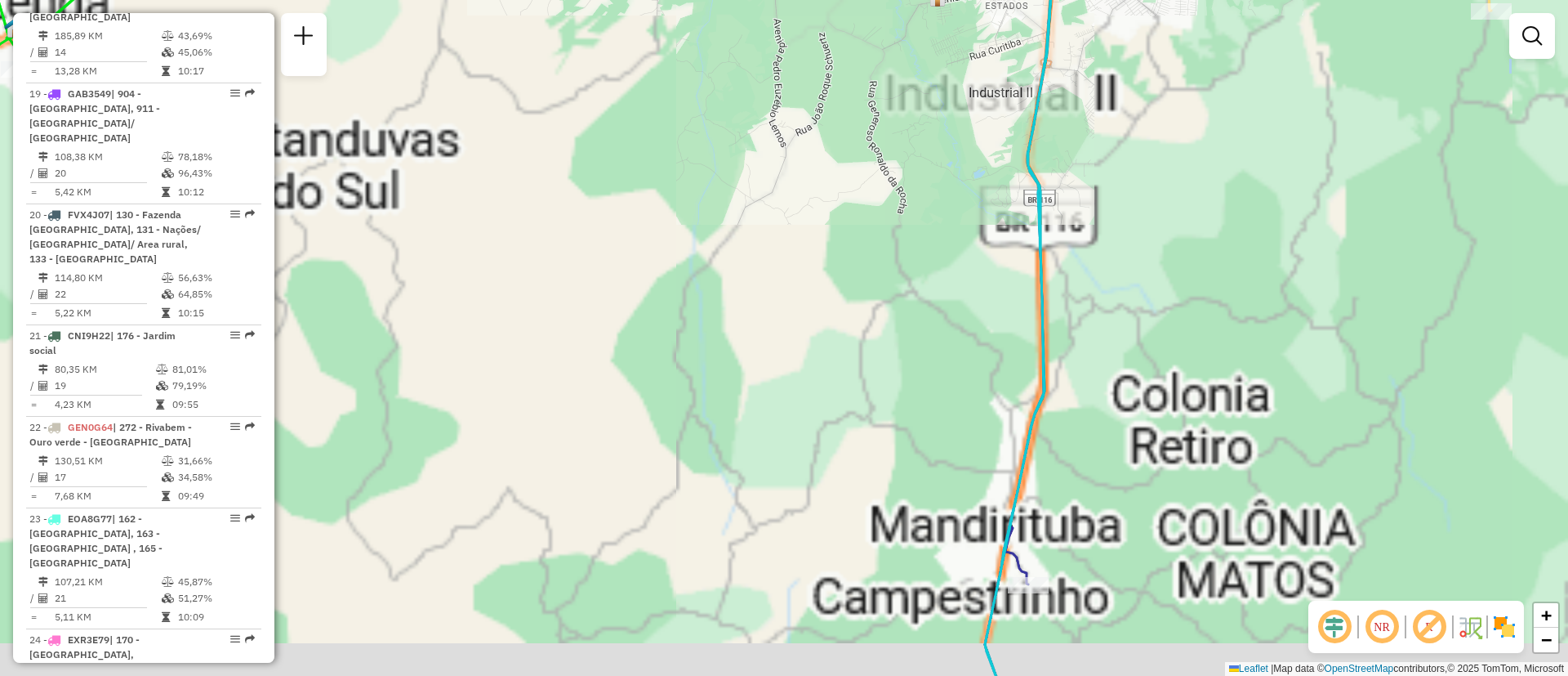
drag, startPoint x: 815, startPoint y: 429, endPoint x: 755, endPoint y: 222, distance: 215.5
click at [746, 187] on div "Rota 45 - Placa GBU7B72 02431186 - YSLAINE SILVA Janela de atendimento Grade de…" at bounding box center [784, 338] width 1568 height 676
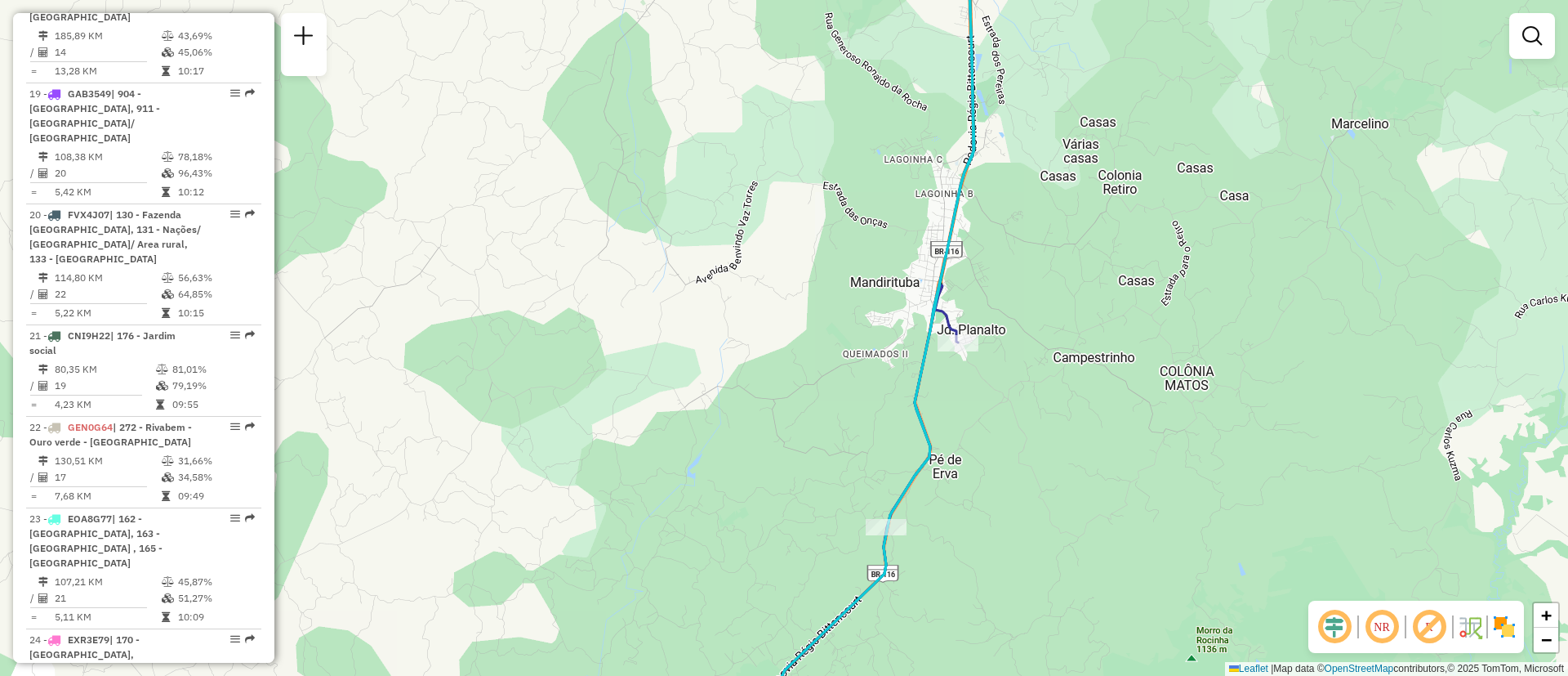
click at [948, 325] on icon at bounding box center [695, 514] width 526 height 458
select select "**********"
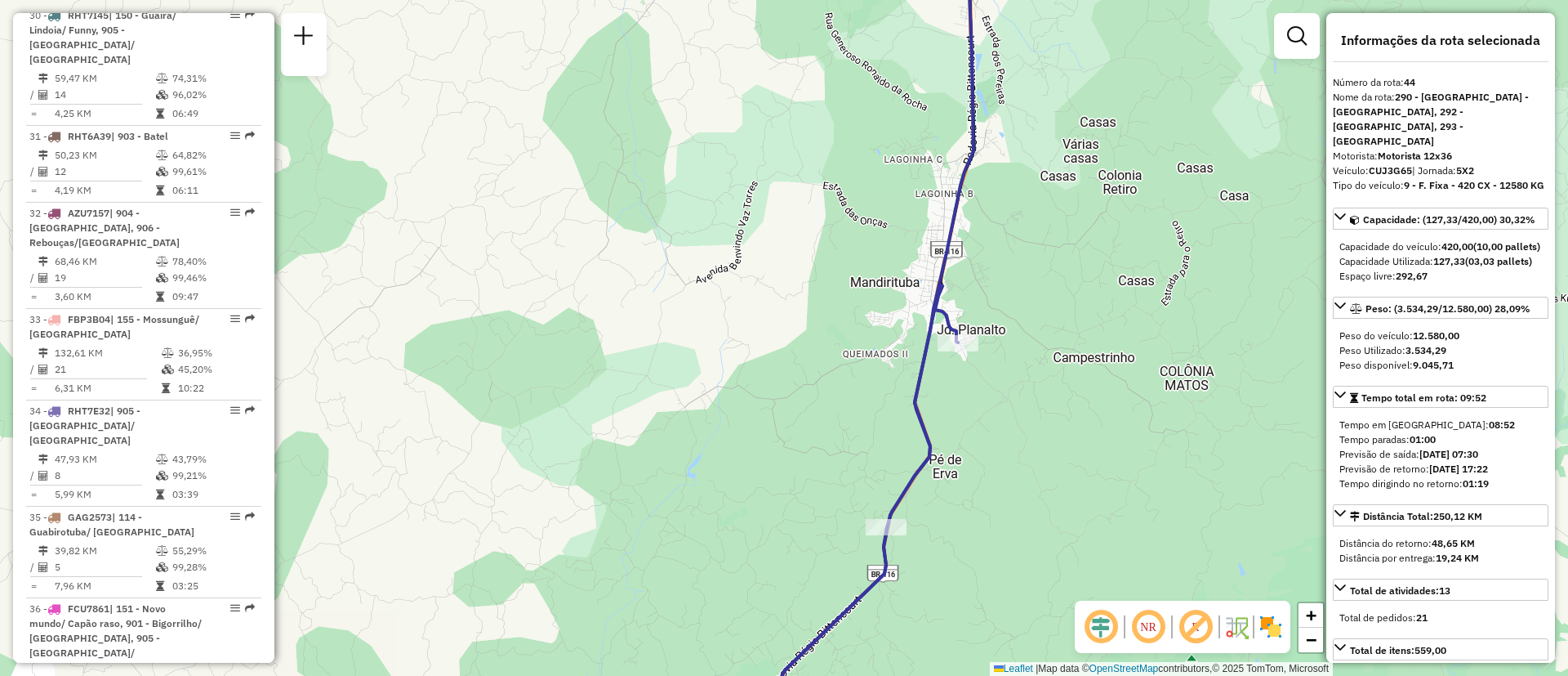
scroll to position [4717, 0]
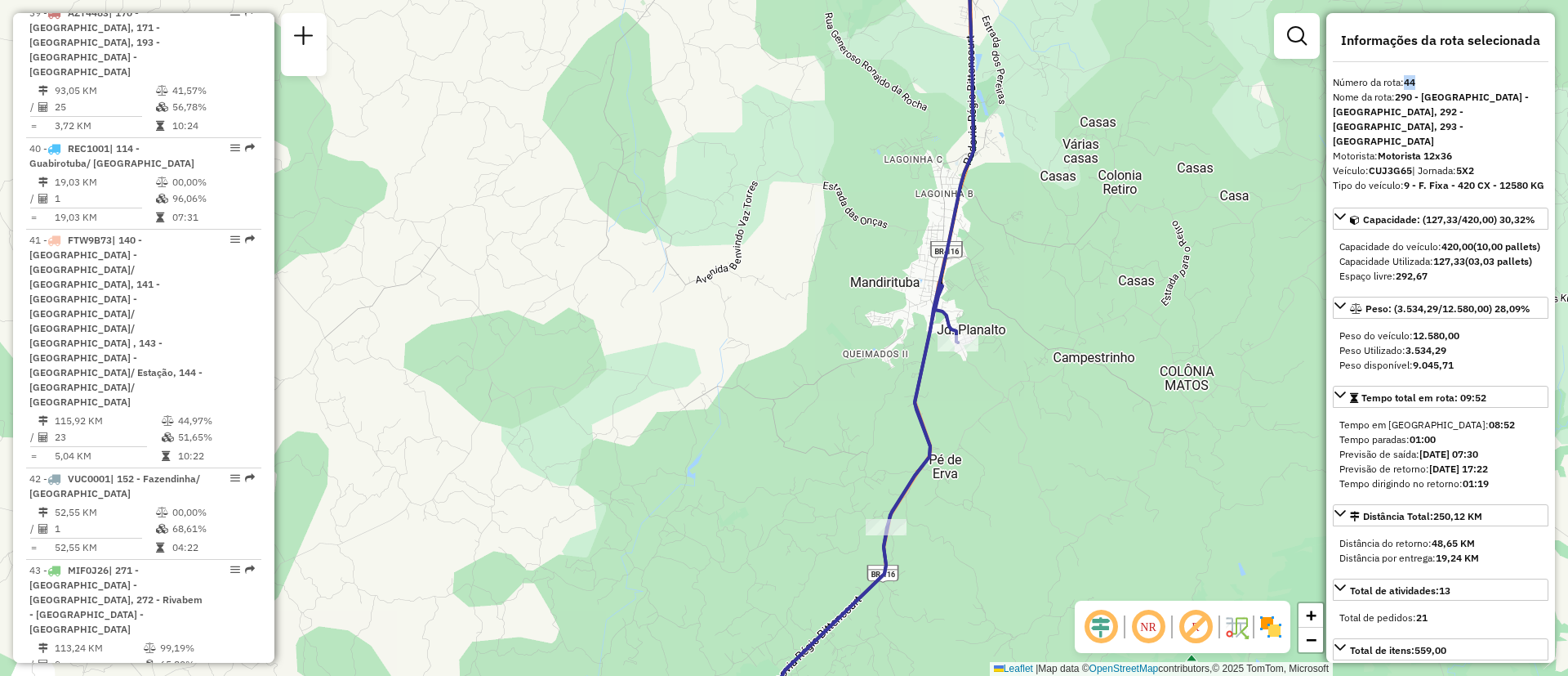
click at [1419, 78] on div "Número da rota: 44" at bounding box center [1441, 82] width 216 height 15
drag, startPoint x: 366, startPoint y: 506, endPoint x: 637, endPoint y: 477, distance: 272.5
click at [367, 506] on div "Janela de atendimento Grade de atendimento Capacidade Transportadoras Veículos …" at bounding box center [784, 338] width 1568 height 676
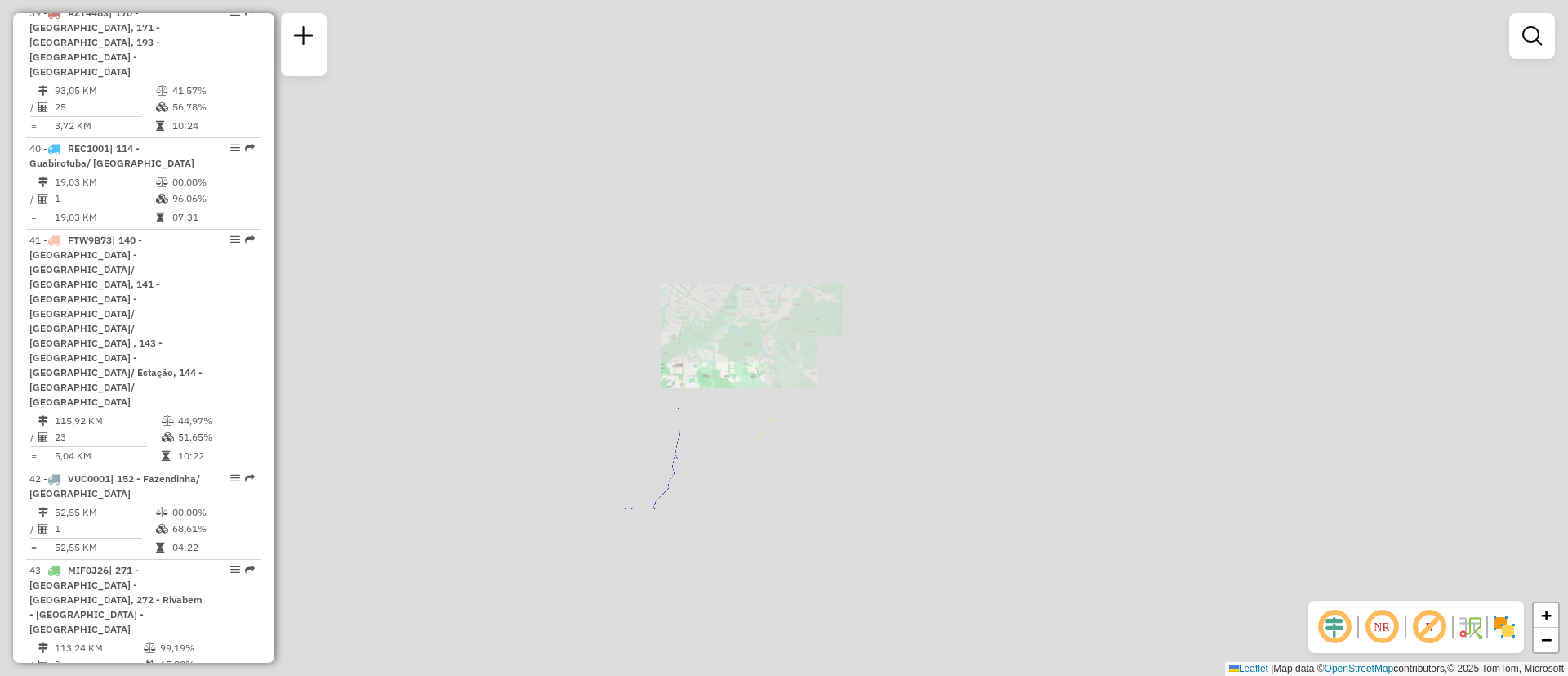
click at [843, 161] on div "Janela de atendimento Grade de atendimento Capacidade Transportadoras Veículos …" at bounding box center [784, 338] width 1568 height 676
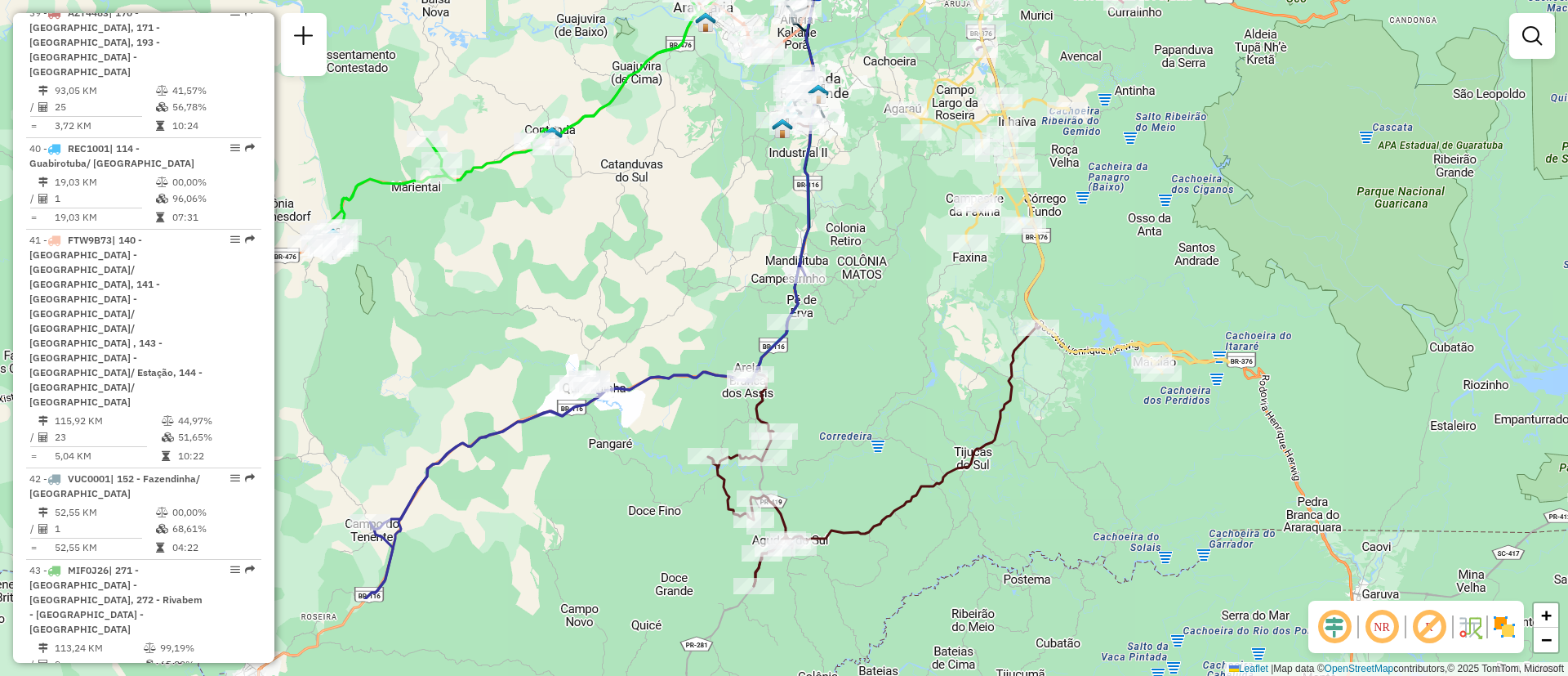
click at [831, 368] on div "Janela de atendimento Grade de atendimento Capacidade Transportadoras Veículos …" at bounding box center [784, 338] width 1568 height 676
drag, startPoint x: 715, startPoint y: 345, endPoint x: 663, endPoint y: 471, distance: 136.3
click at [663, 471] on div "Janela de atendimento Grade de atendimento Capacidade Transportadoras Veículos …" at bounding box center [784, 338] width 1568 height 676
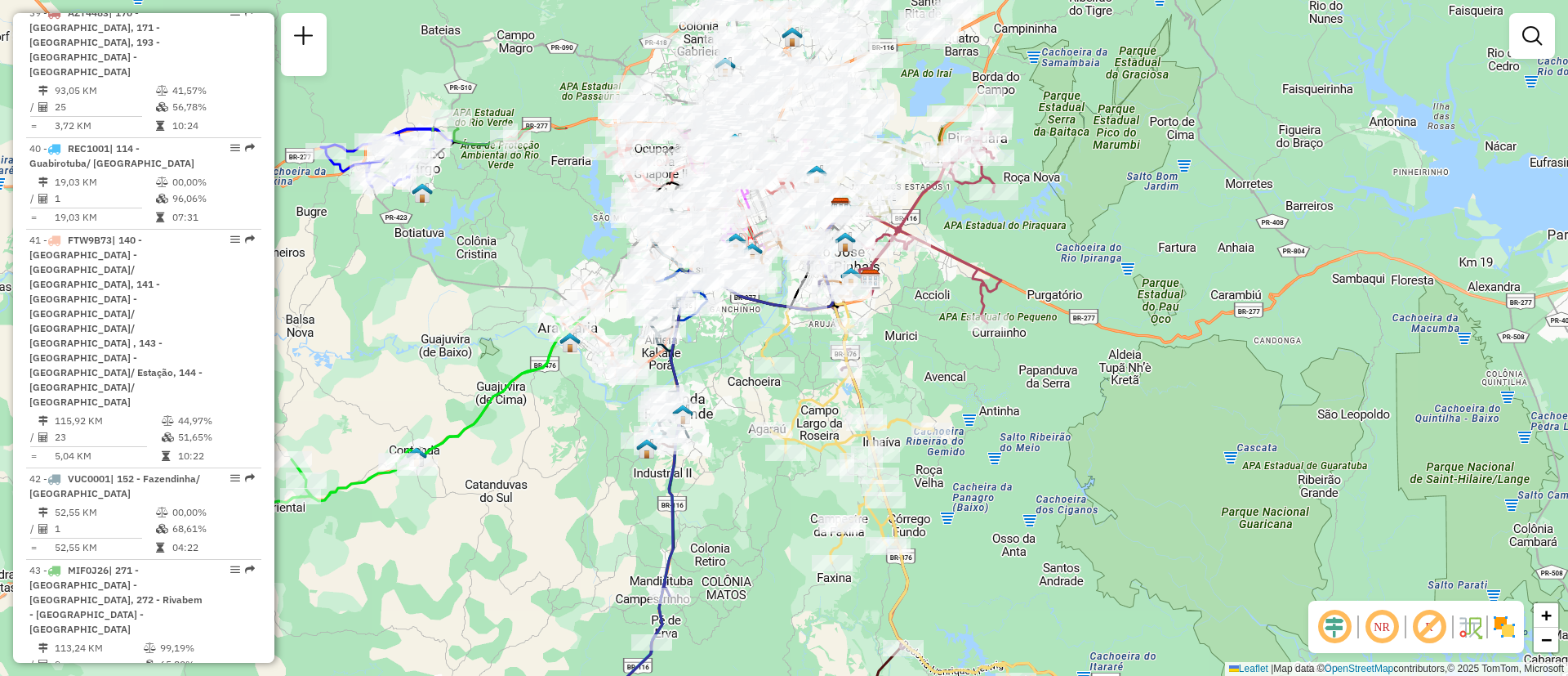
drag, startPoint x: 707, startPoint y: 272, endPoint x: 621, endPoint y: 473, distance: 218.6
click at [621, 473] on div "Janela de atendimento Grade de atendimento Capacidade Transportadoras Veículos …" at bounding box center [784, 338] width 1568 height 676
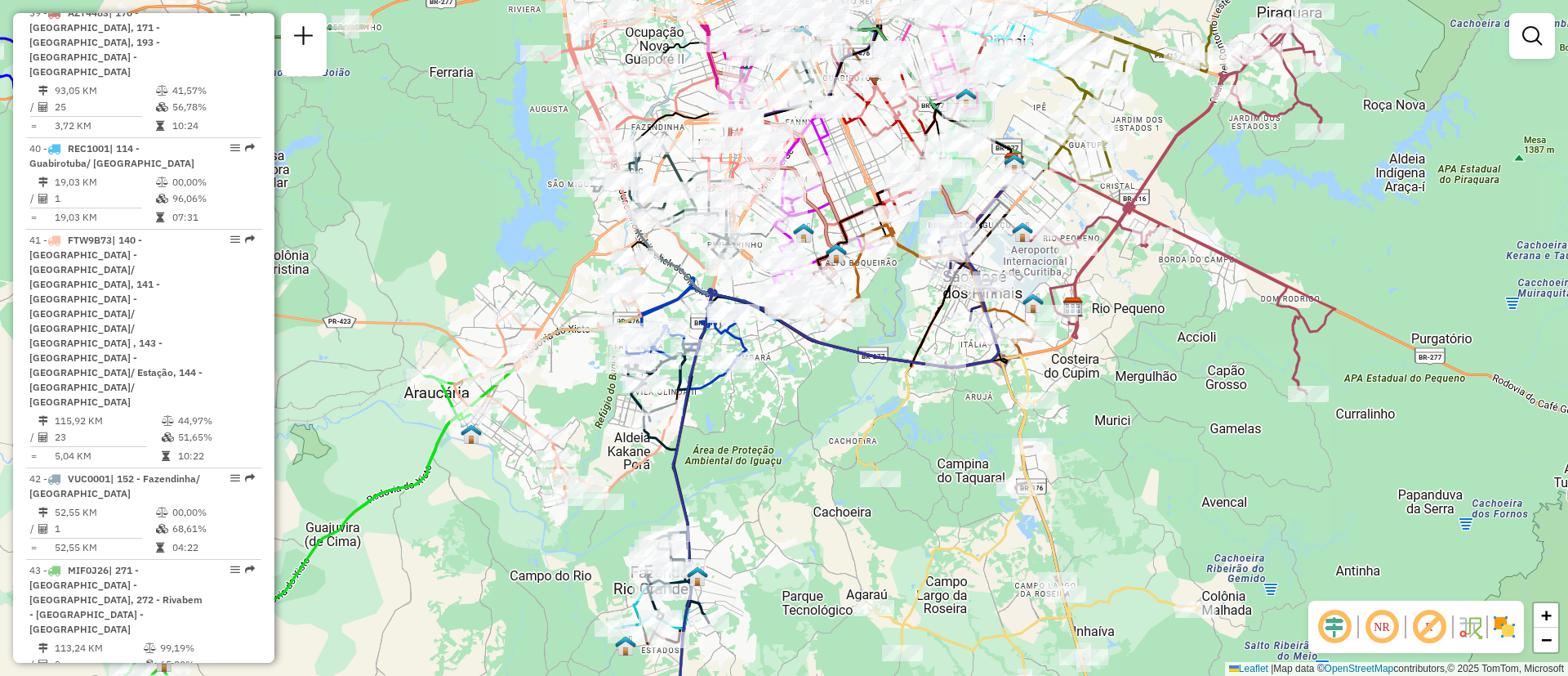
drag, startPoint x: 576, startPoint y: 288, endPoint x: 569, endPoint y: 384, distance: 96.3
click at [549, 404] on div "Rota 20 - Placa FVX4J07 02474866 - CLAUDIA REGINA DE SO Rota 41 - Placa FTW9B73…" at bounding box center [784, 338] width 1568 height 676
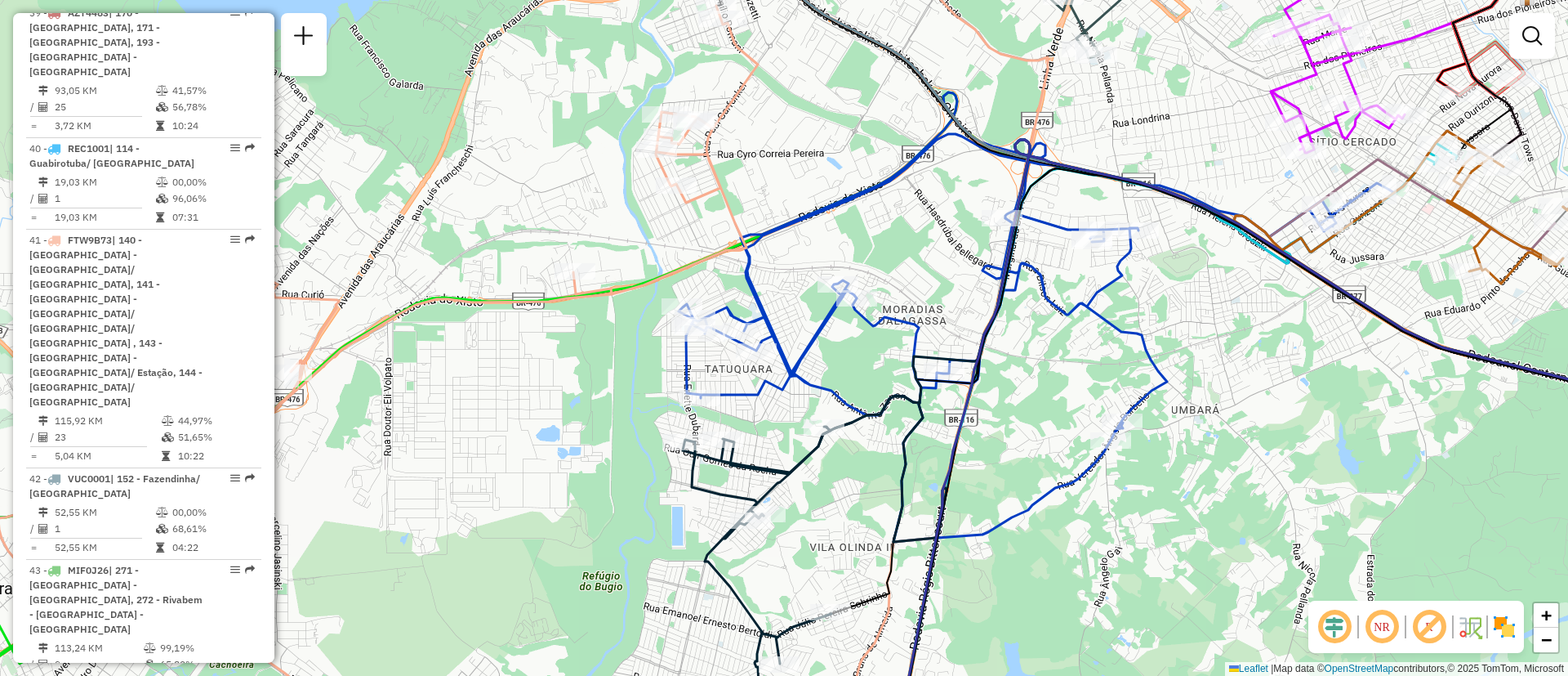
click at [815, 335] on icon at bounding box center [1036, 317] width 715 height 450
select select "**********"
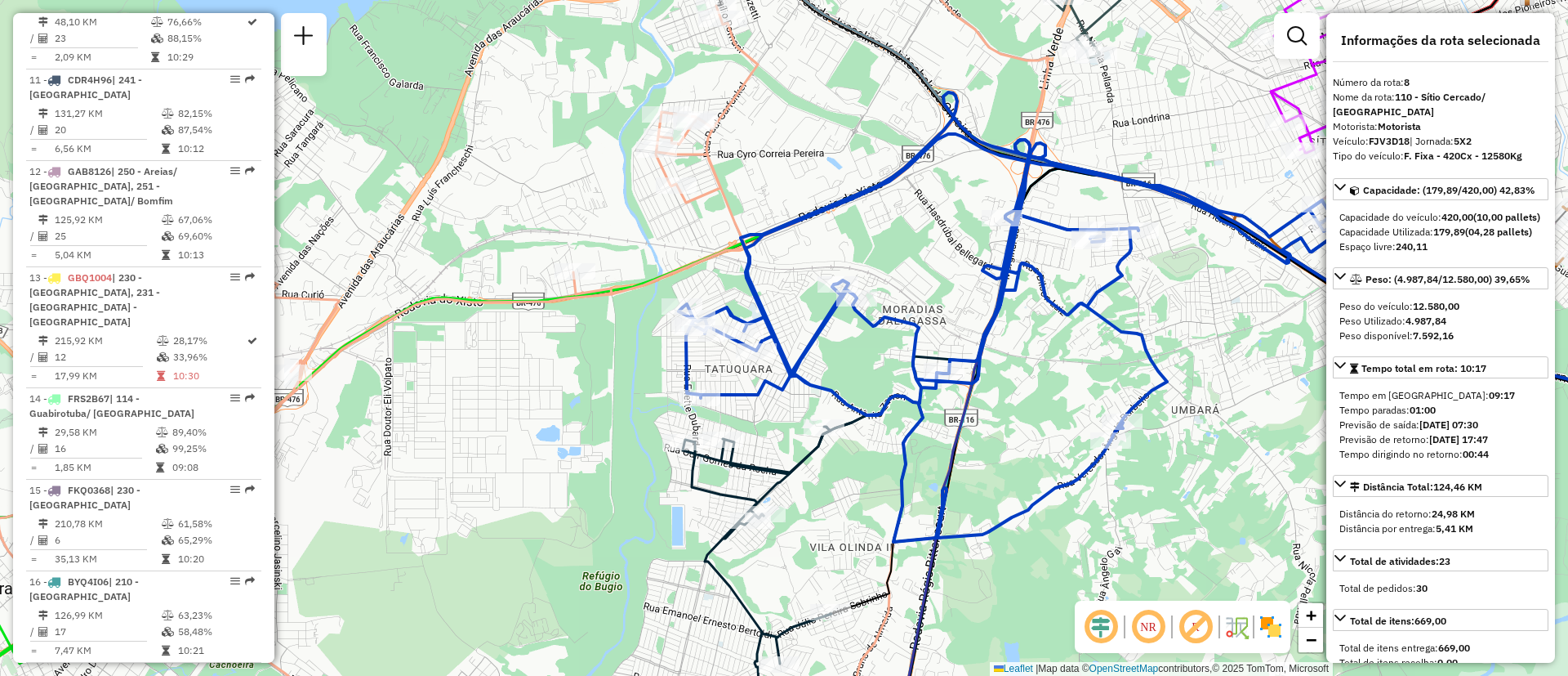
scroll to position [1355, 0]
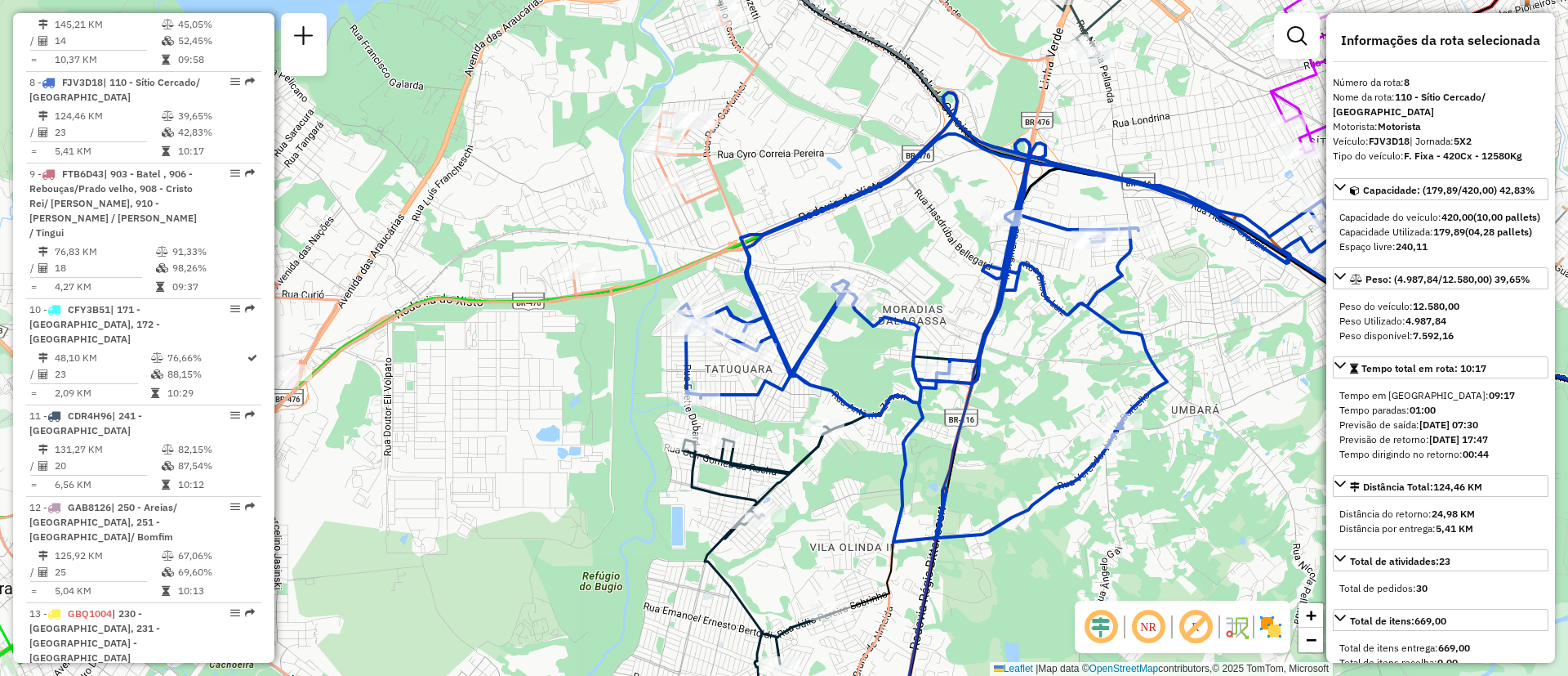
drag, startPoint x: 429, startPoint y: 486, endPoint x: 1250, endPoint y: 198, distance: 870.0
click at [429, 487] on div "Janela de atendimento Grade de atendimento Capacidade Transportadoras Veículos …" at bounding box center [784, 338] width 1568 height 676
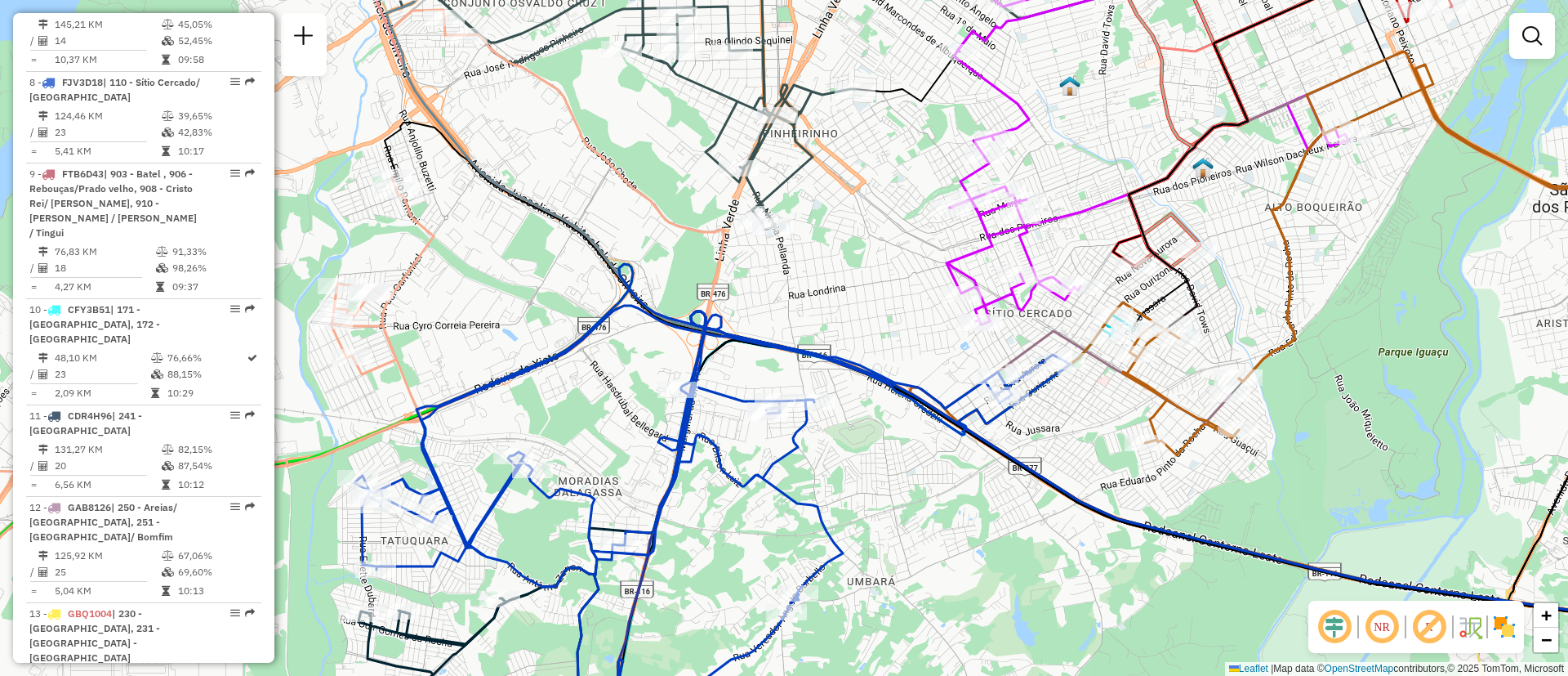
click at [419, 449] on icon at bounding box center [712, 489] width 715 height 450
select select "**********"
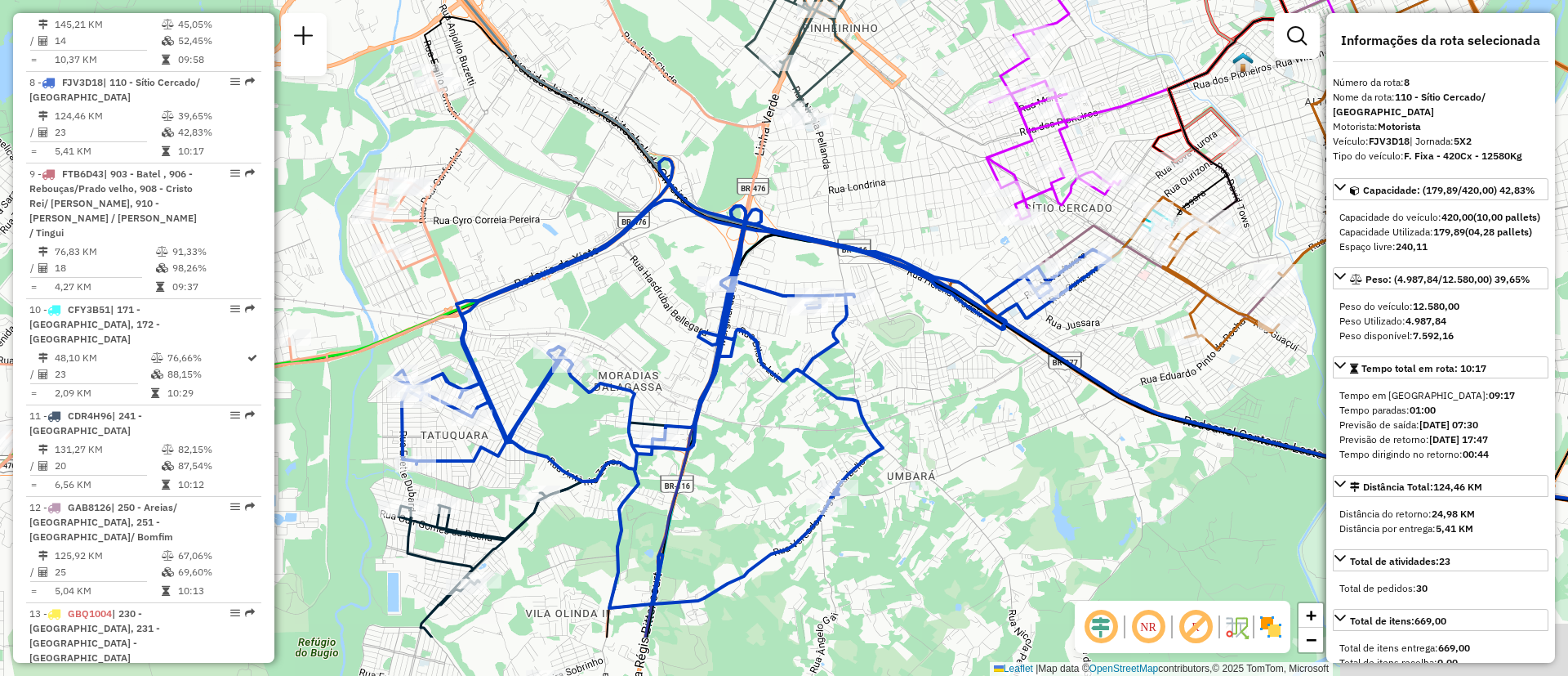
drag, startPoint x: 882, startPoint y: 472, endPoint x: 916, endPoint y: 352, distance: 124.7
click at [939, 322] on div "Janela de atendimento Grade de atendimento Capacidade Transportadoras Veículos …" at bounding box center [784, 338] width 1568 height 676
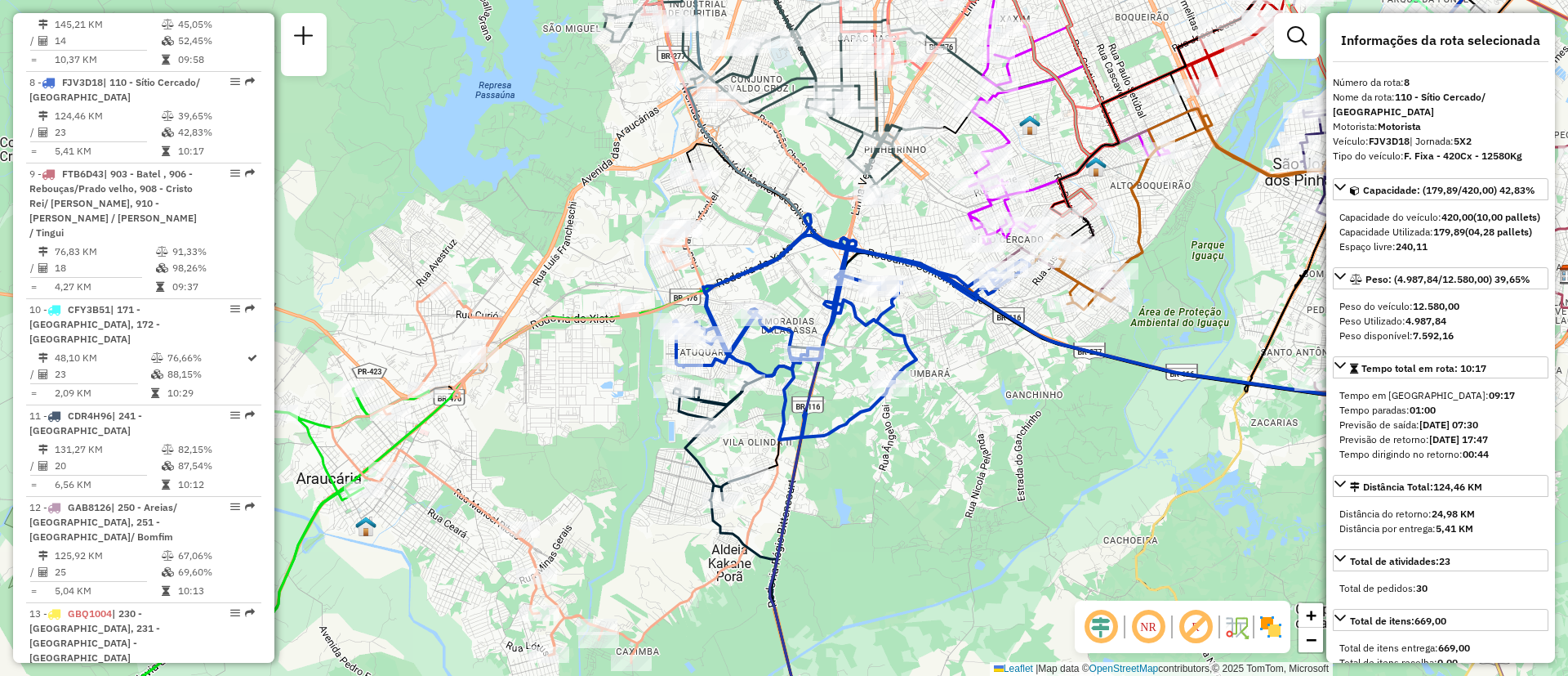
click at [768, 271] on icon at bounding box center [852, 326] width 356 height 225
drag, startPoint x: 1395, startPoint y: 280, endPoint x: 1450, endPoint y: 267, distance: 56.5
click at [1450, 261] on div "Capacidade do veículo: 420,00 (10,00 pallets) Capacidade Utilizada: 179,89 (04,…" at bounding box center [1441, 232] width 216 height 57
drag, startPoint x: 1410, startPoint y: 275, endPoint x: 1441, endPoint y: 272, distance: 31.1
click at [1441, 254] on div "Espaço livre: 240,11" at bounding box center [1440, 246] width 203 height 15
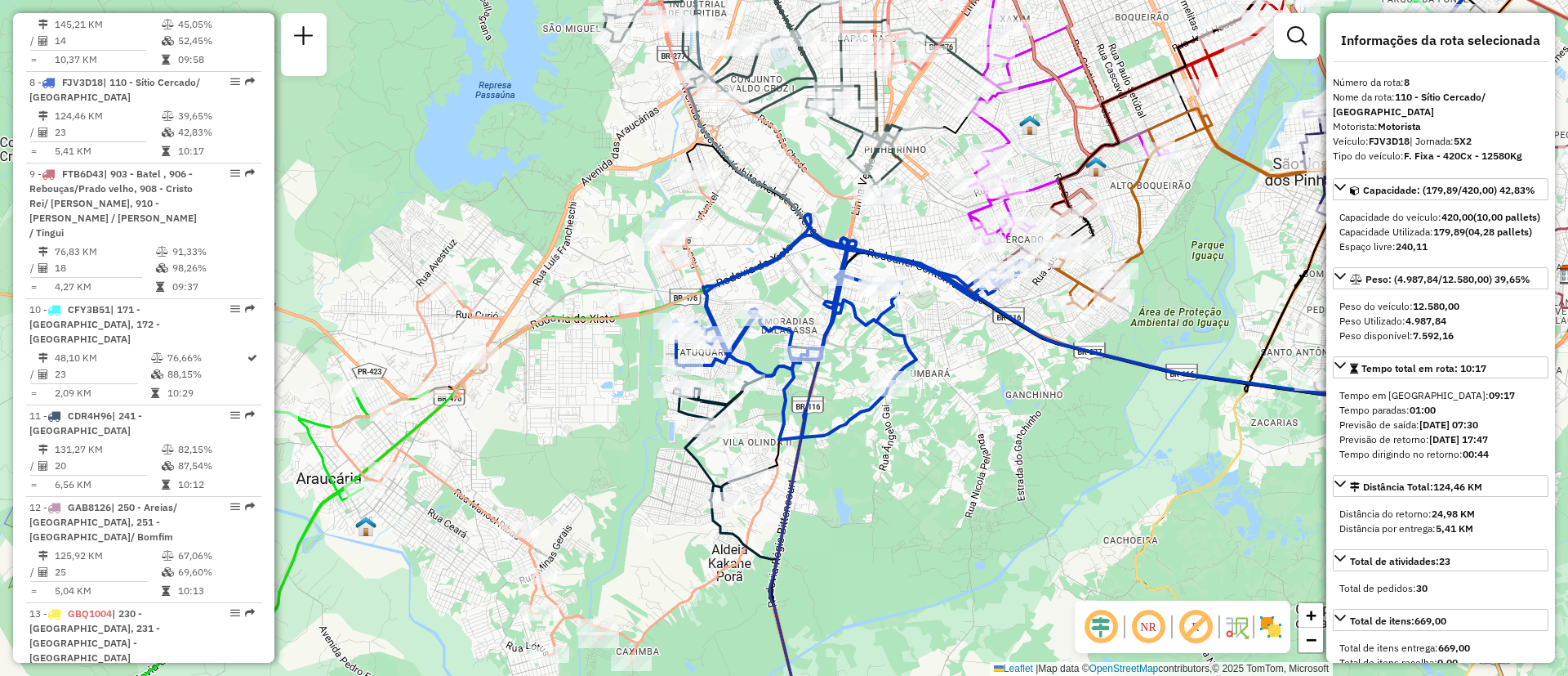
click at [1439, 254] on div "Espaço livre: 240,11" at bounding box center [1440, 246] width 203 height 15
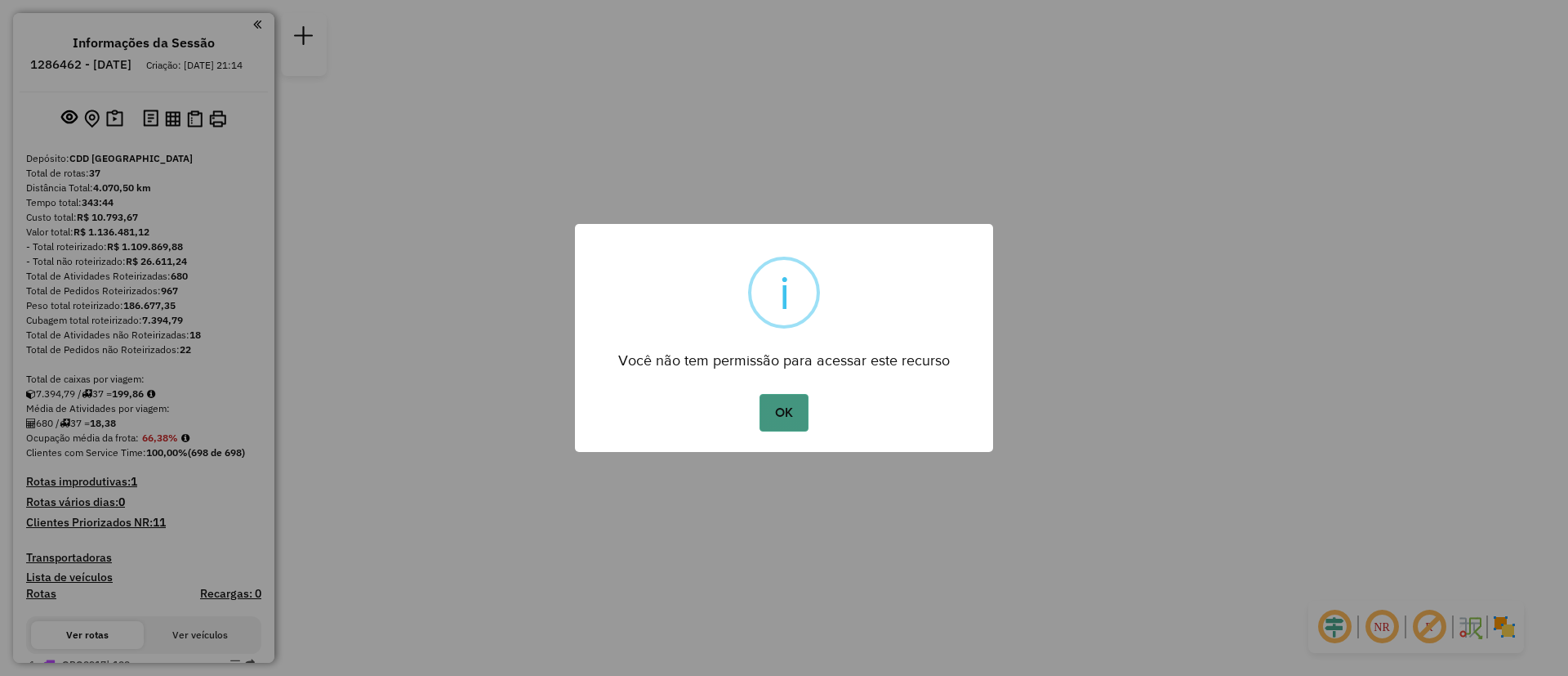
drag, startPoint x: 778, startPoint y: 366, endPoint x: 790, endPoint y: 397, distance: 33.2
click at [784, 393] on div "× i Você não tem permissão para acessar este recurso OK No Cancel" at bounding box center [784, 338] width 419 height 228
click at [791, 398] on button "OK" at bounding box center [784, 413] width 48 height 38
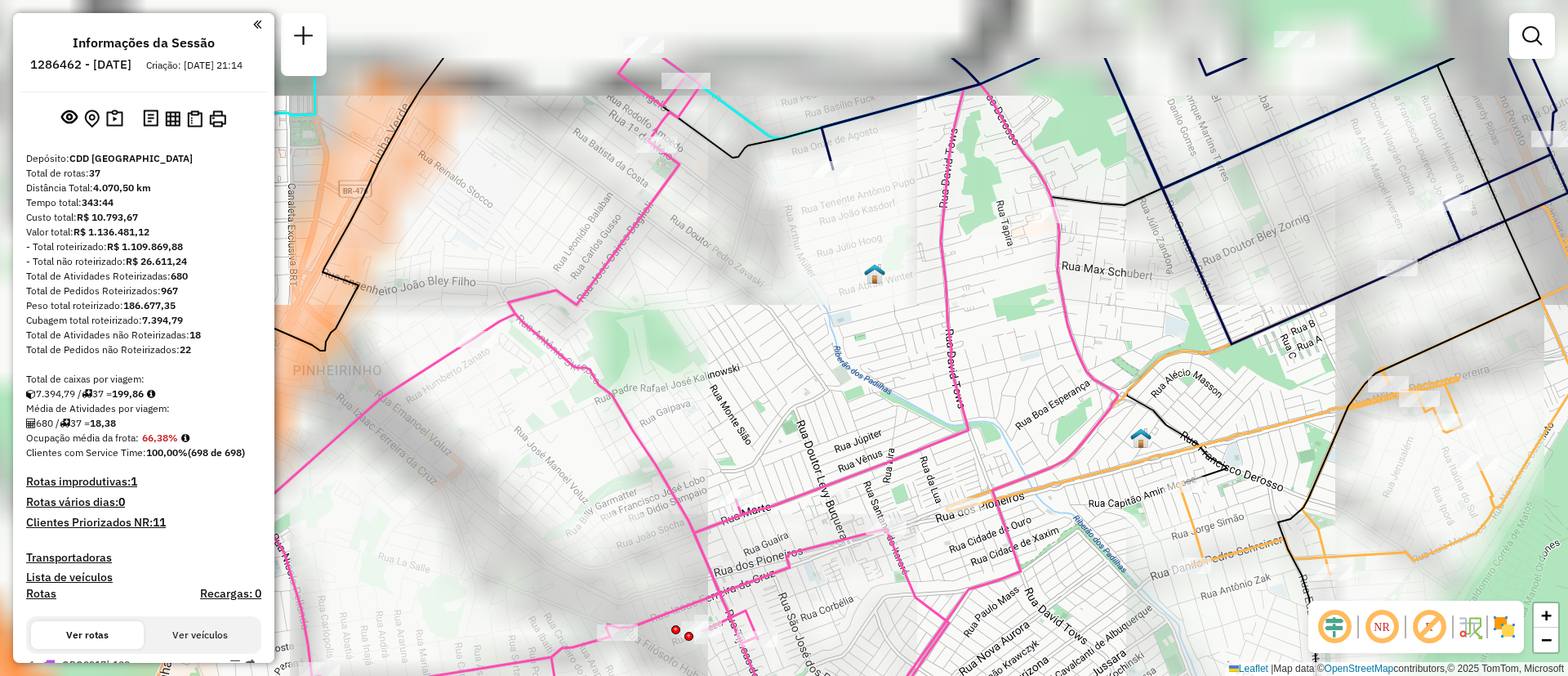
drag, startPoint x: 733, startPoint y: 374, endPoint x: 891, endPoint y: 391, distance: 158.9
click at [891, 391] on div "Janela de atendimento Grade de atendimento Capacidade Transportadoras Veículos …" at bounding box center [784, 338] width 1568 height 676
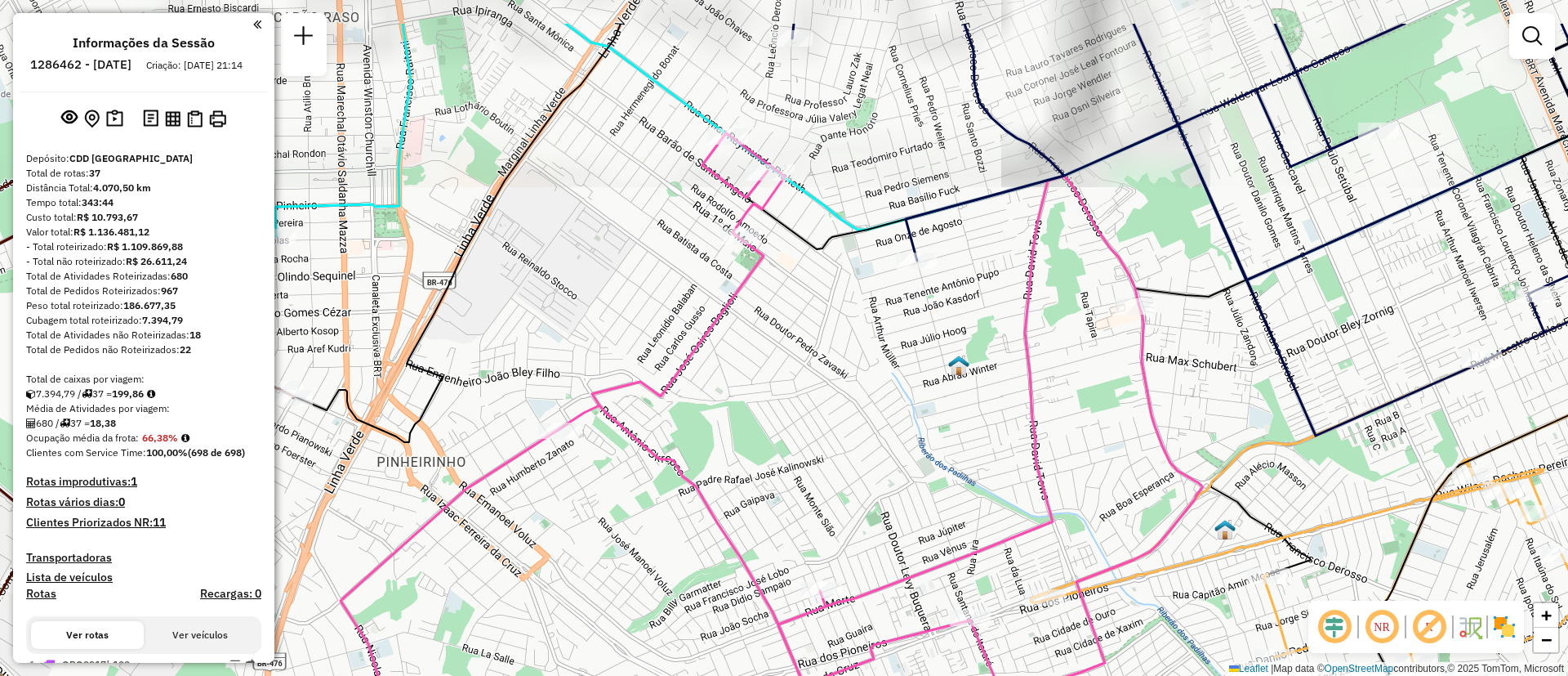
drag, startPoint x: 740, startPoint y: 309, endPoint x: 849, endPoint y: 429, distance: 162.1
click at [849, 429] on div "Janela de atendimento Grade de atendimento Capacidade Transportadoras Veículos …" at bounding box center [784, 338] width 1568 height 676
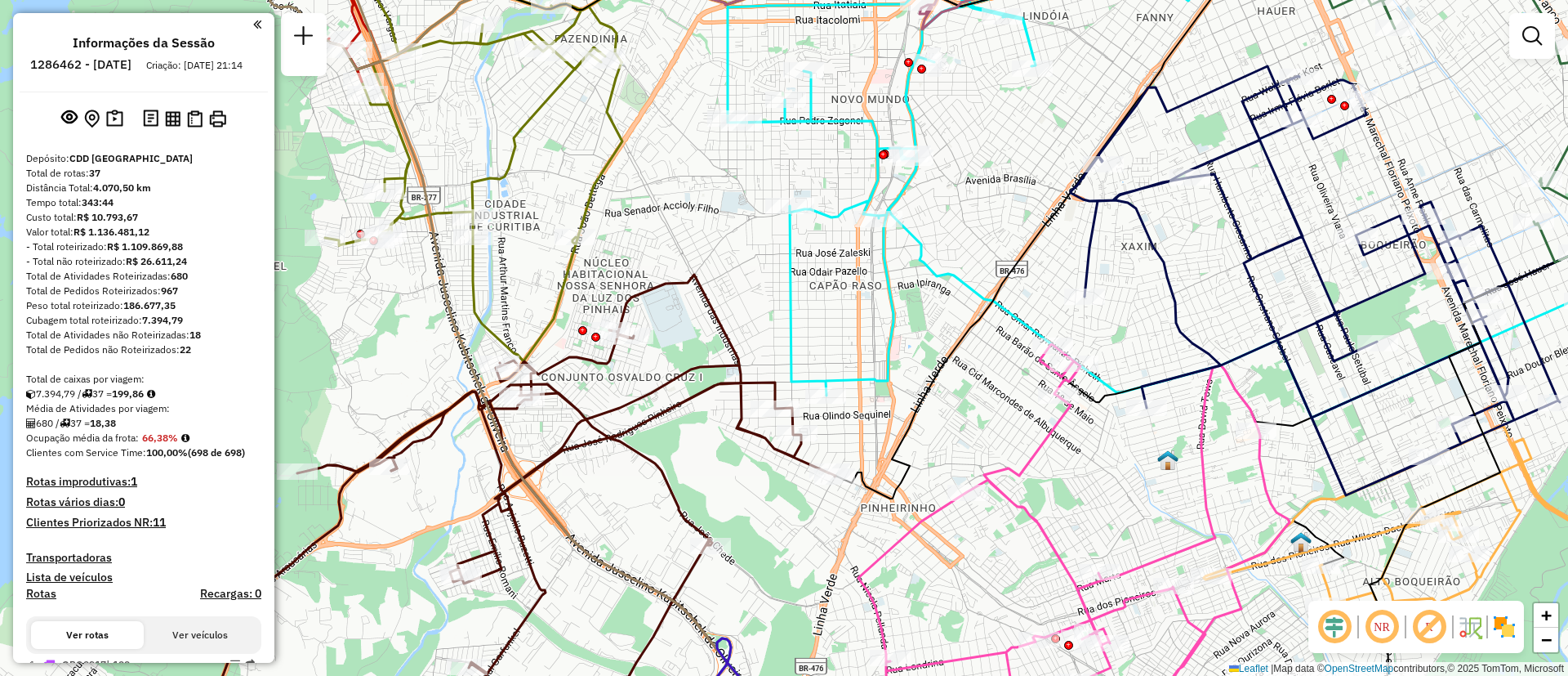
drag, startPoint x: 740, startPoint y: 339, endPoint x: 987, endPoint y: 404, distance: 255.4
click at [987, 404] on div "Janela de atendimento Grade de atendimento Capacidade Transportadoras Veículos …" at bounding box center [784, 338] width 1568 height 676
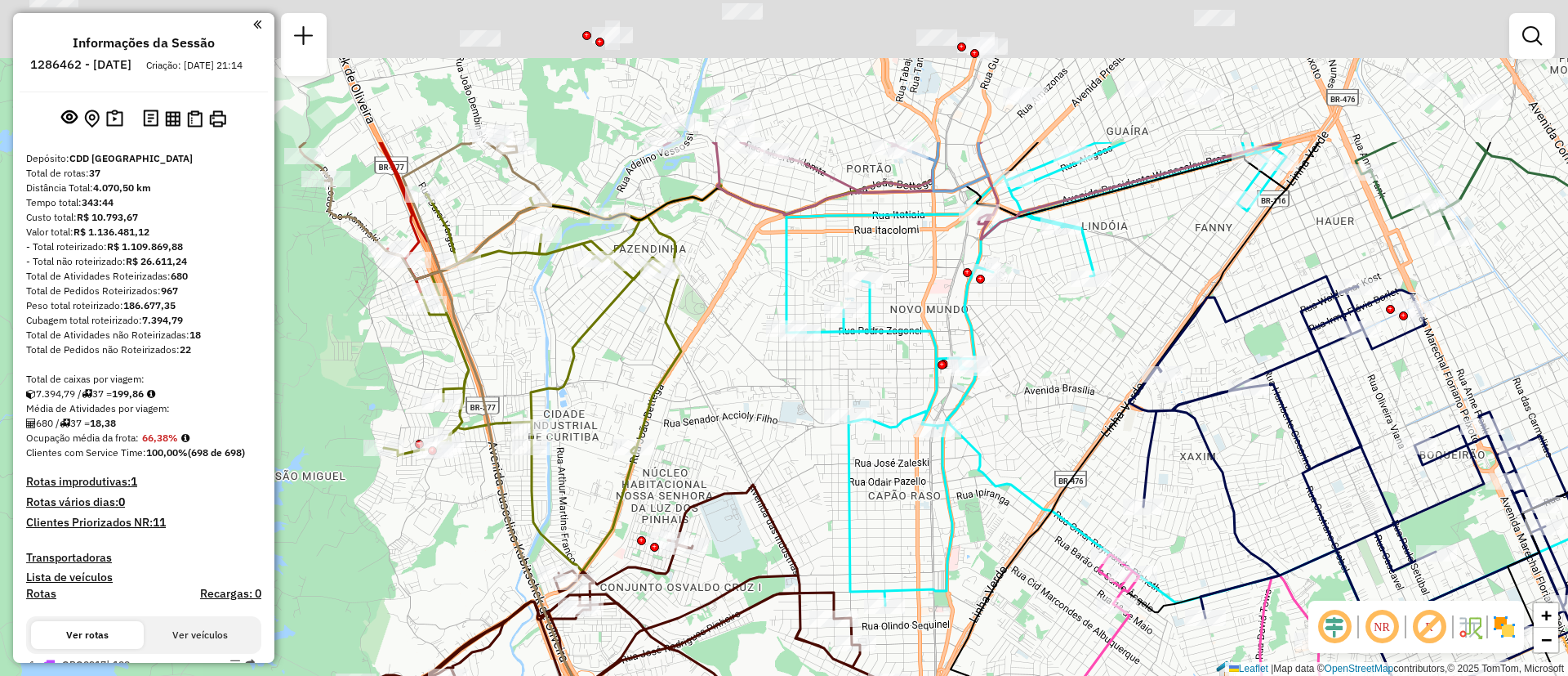
drag, startPoint x: 863, startPoint y: 388, endPoint x: 891, endPoint y: 521, distance: 135.9
click at [891, 521] on div "Janela de atendimento Grade de atendimento Capacidade Transportadoras Veículos …" at bounding box center [784, 338] width 1568 height 676
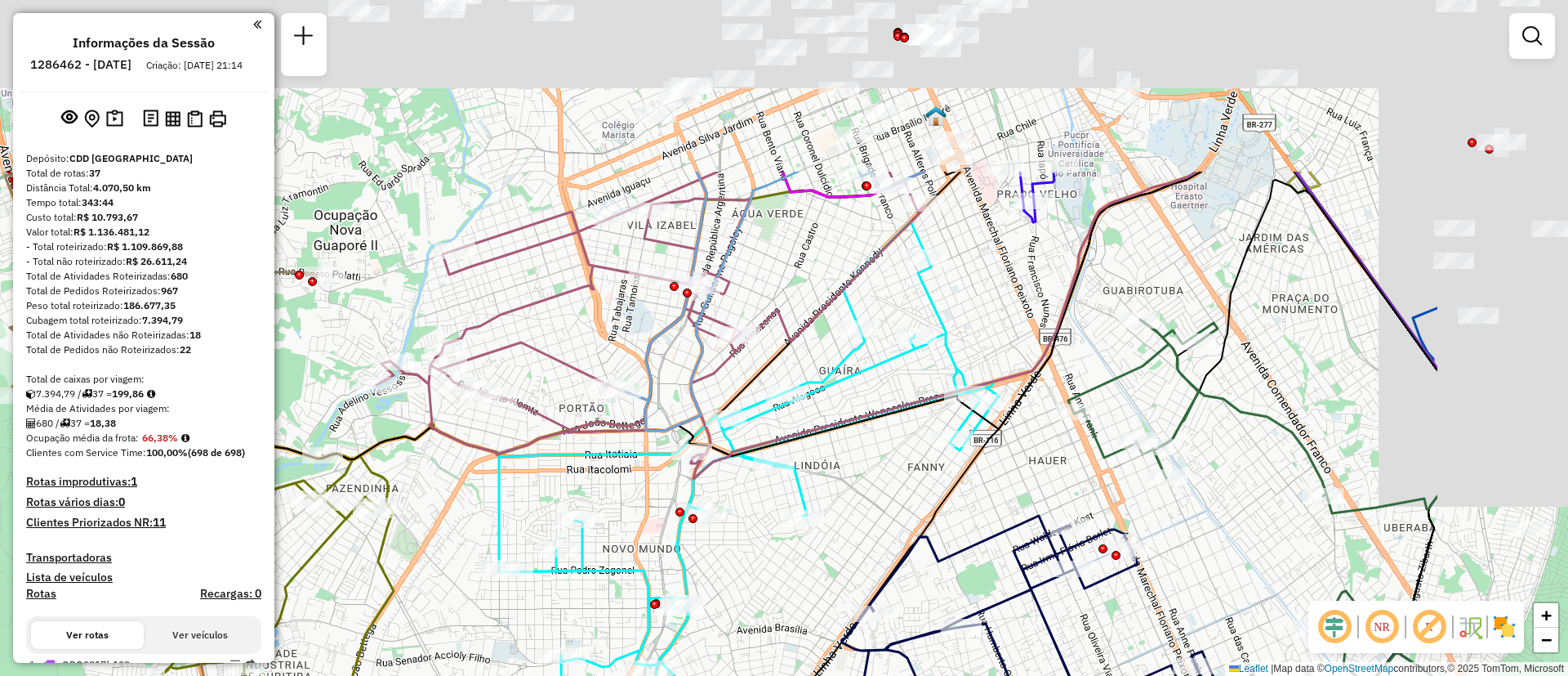
drag, startPoint x: 816, startPoint y: 256, endPoint x: 529, endPoint y: 496, distance: 374.1
click at [529, 496] on div "Janela de atendimento Grade de atendimento Capacidade Transportadoras Veículos …" at bounding box center [784, 338] width 1568 height 676
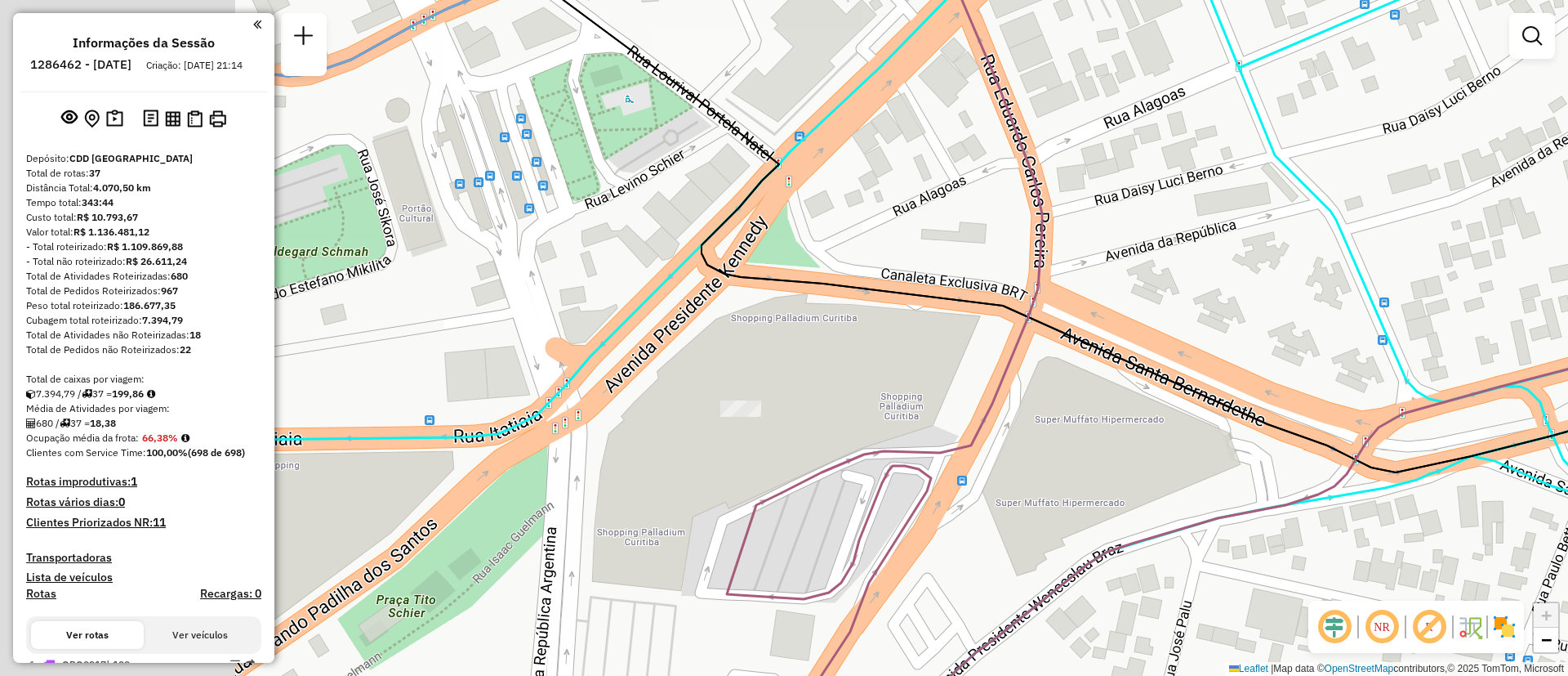
drag, startPoint x: 568, startPoint y: 395, endPoint x: 834, endPoint y: 422, distance: 267.4
click at [834, 422] on div "Janela de atendimento Grade de atendimento Capacidade Transportadoras Veículos …" at bounding box center [784, 338] width 1568 height 676
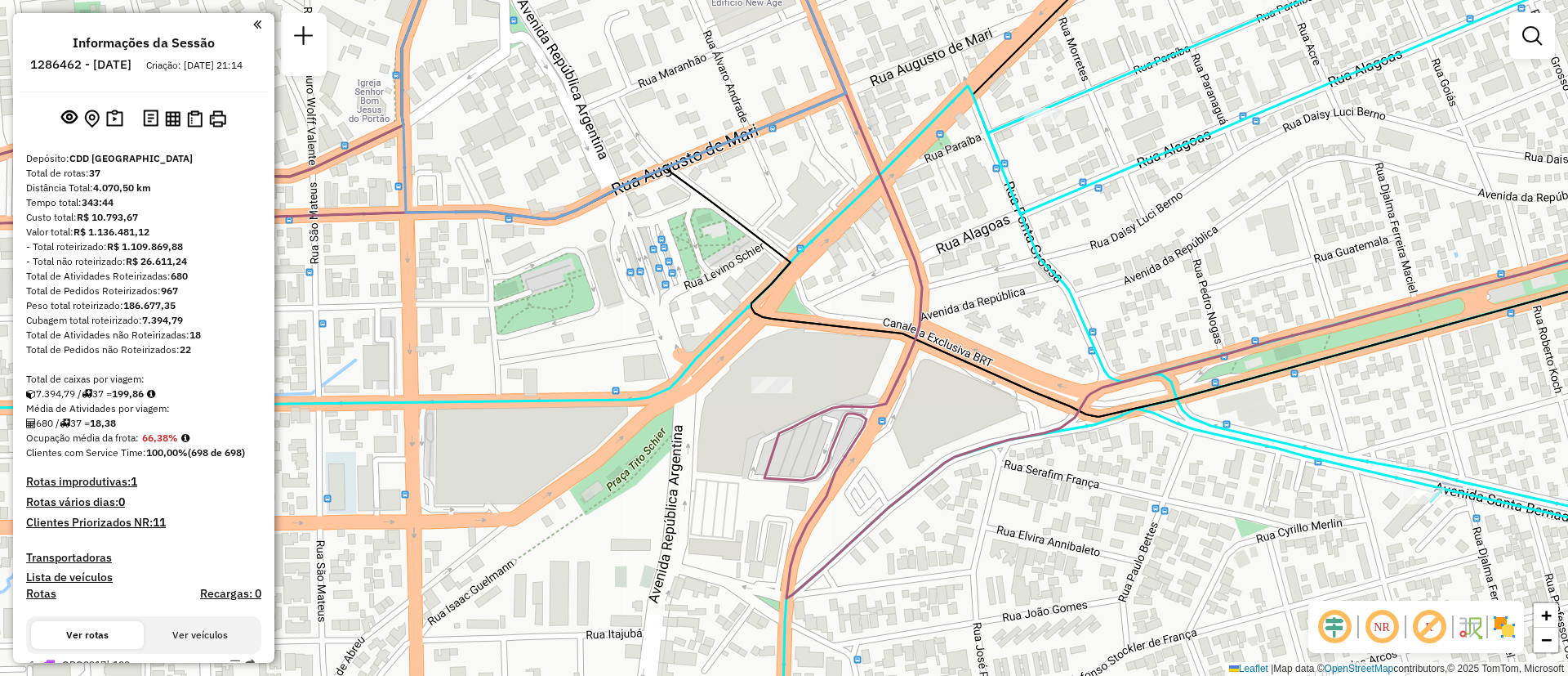
click at [815, 413] on icon at bounding box center [382, 180] width 1079 height 496
select select "**********"
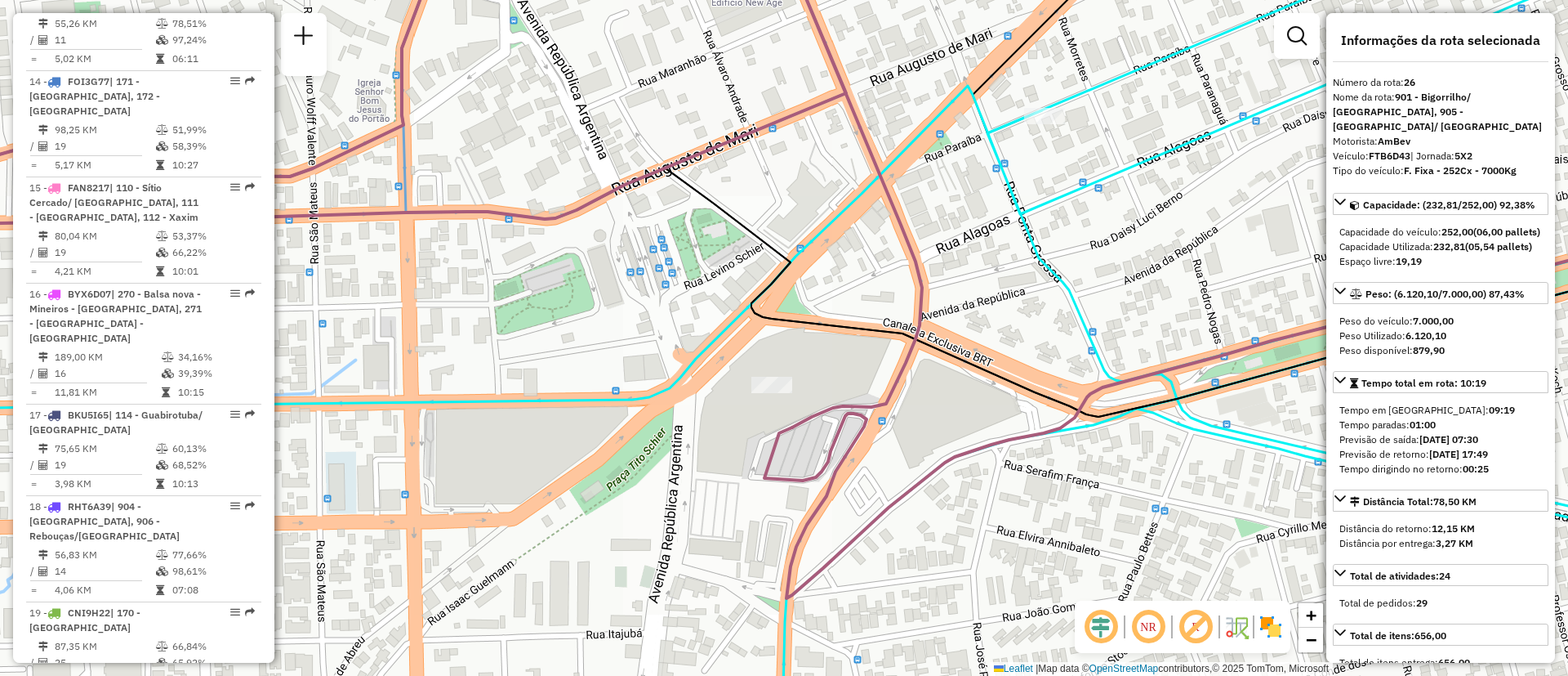
scroll to position [3179, 0]
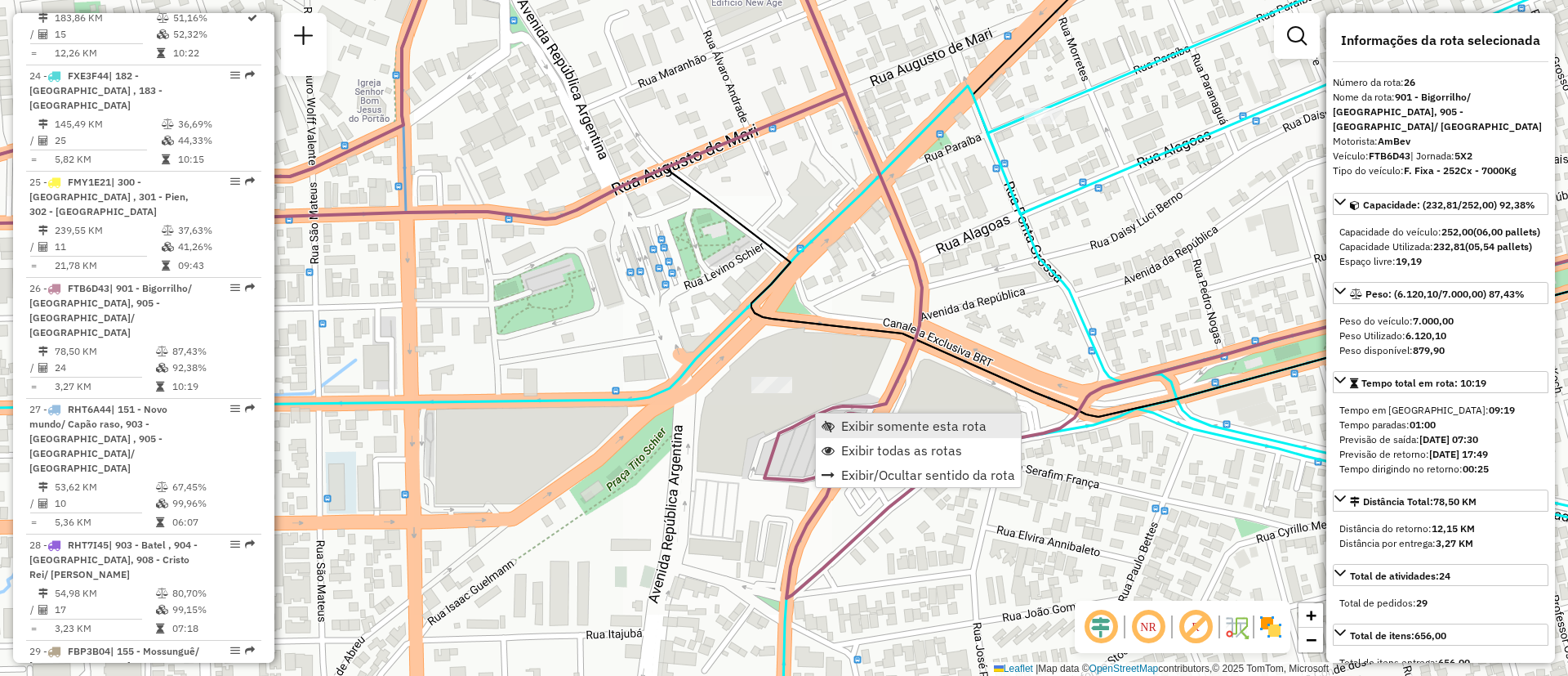
click at [884, 427] on span "Exibir somente esta rota" at bounding box center [914, 426] width 145 height 13
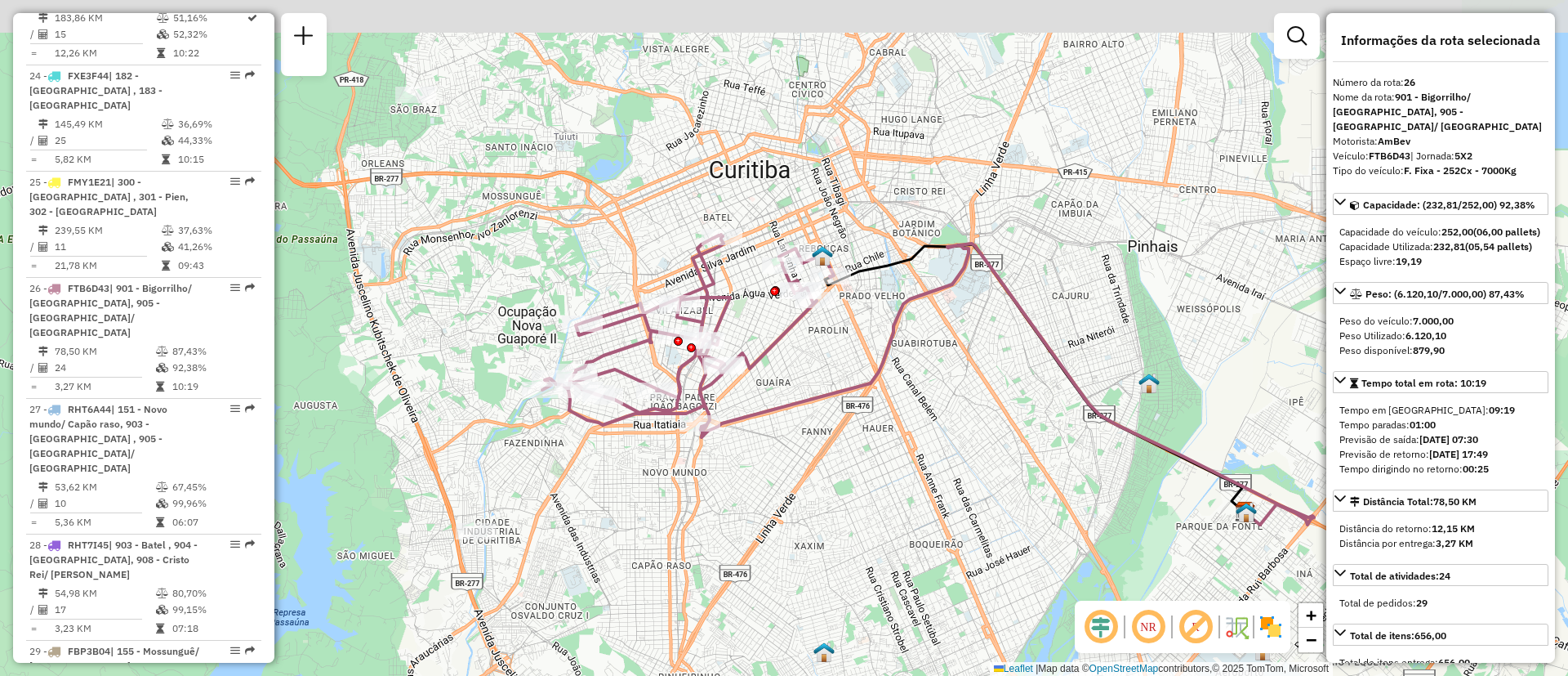
click at [815, 452] on div "Janela de atendimento Grade de atendimento Capacidade Transportadoras Veículos …" at bounding box center [784, 338] width 1568 height 676
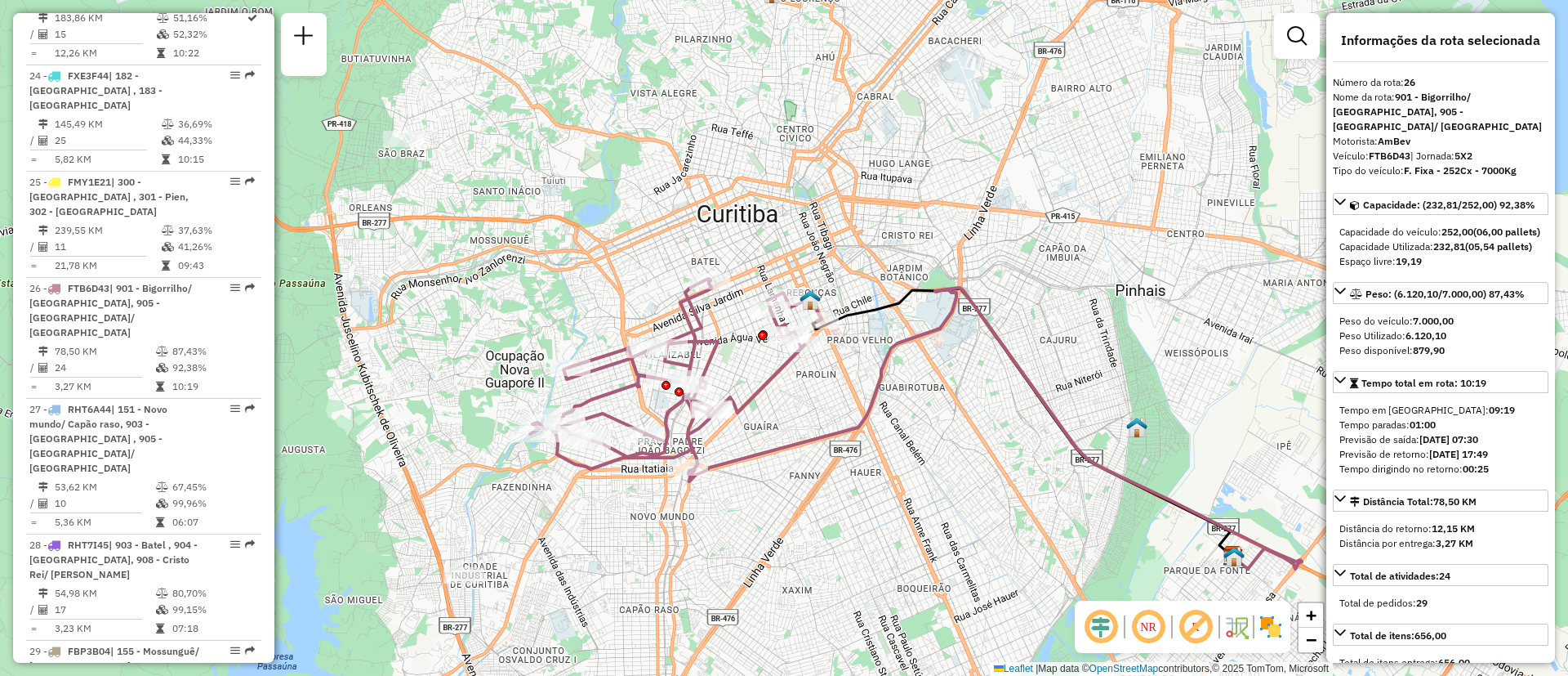
drag, startPoint x: 664, startPoint y: 257, endPoint x: 643, endPoint y: 315, distance: 61.7
click at [628, 268] on div "Janela de atendimento Grade de atendimento Capacidade Transportadoras Veículos …" at bounding box center [784, 338] width 1568 height 676
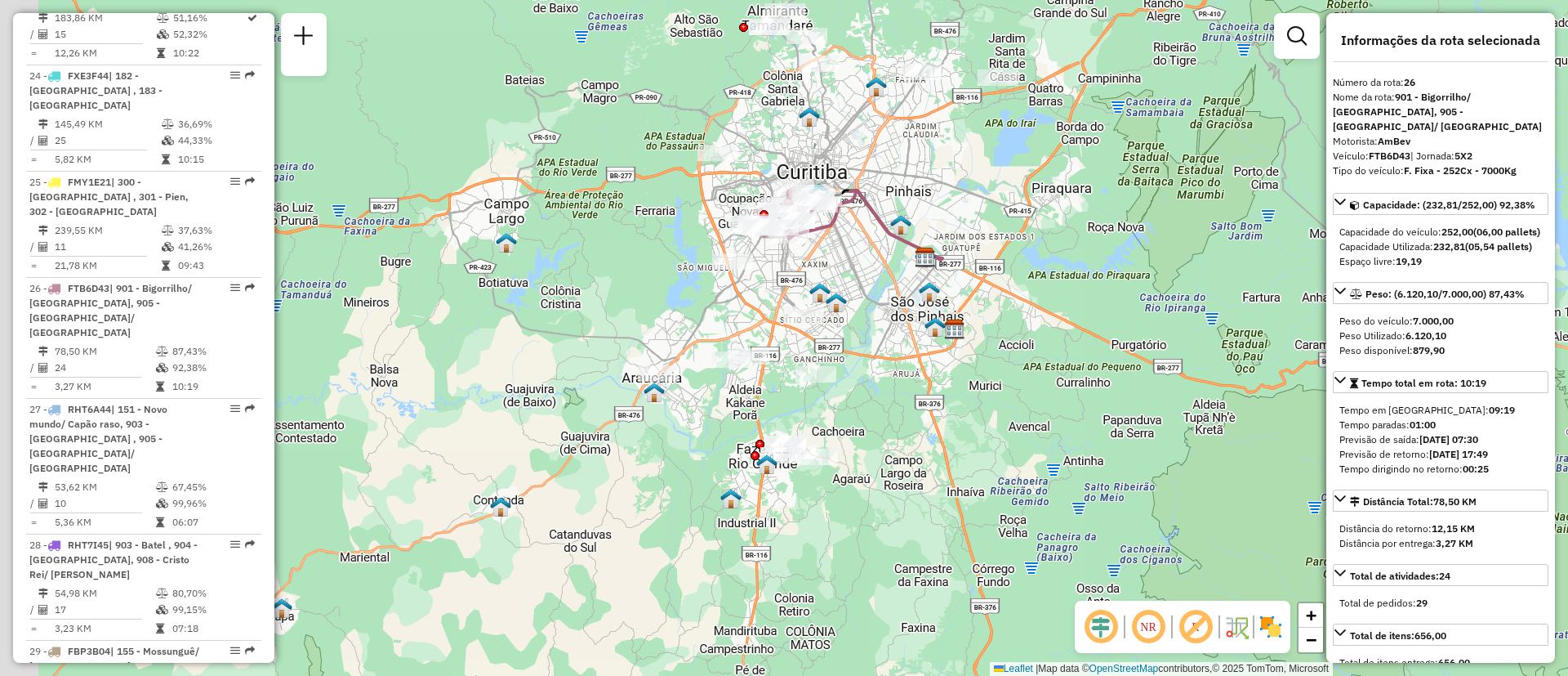
drag, startPoint x: 721, startPoint y: 422, endPoint x: 872, endPoint y: 430, distance: 151.2
click at [879, 435] on div "Janela de atendimento Grade de atendimento Capacidade Transportadoras Veículos …" at bounding box center [784, 338] width 1568 height 676
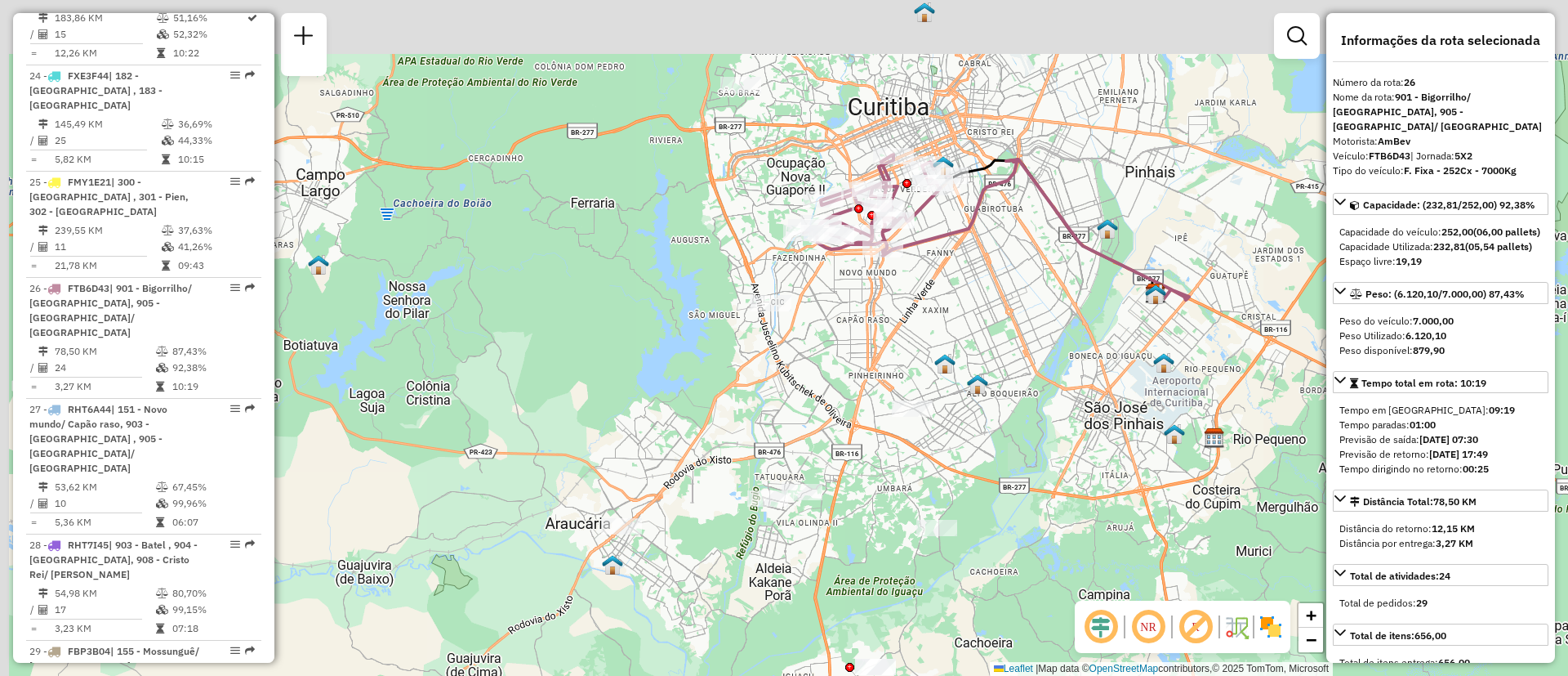
drag, startPoint x: 617, startPoint y: 365, endPoint x: 650, endPoint y: 448, distance: 89.3
click at [650, 448] on div "Janela de atendimento Grade de atendimento Capacidade Transportadoras Veículos …" at bounding box center [784, 338] width 1568 height 676
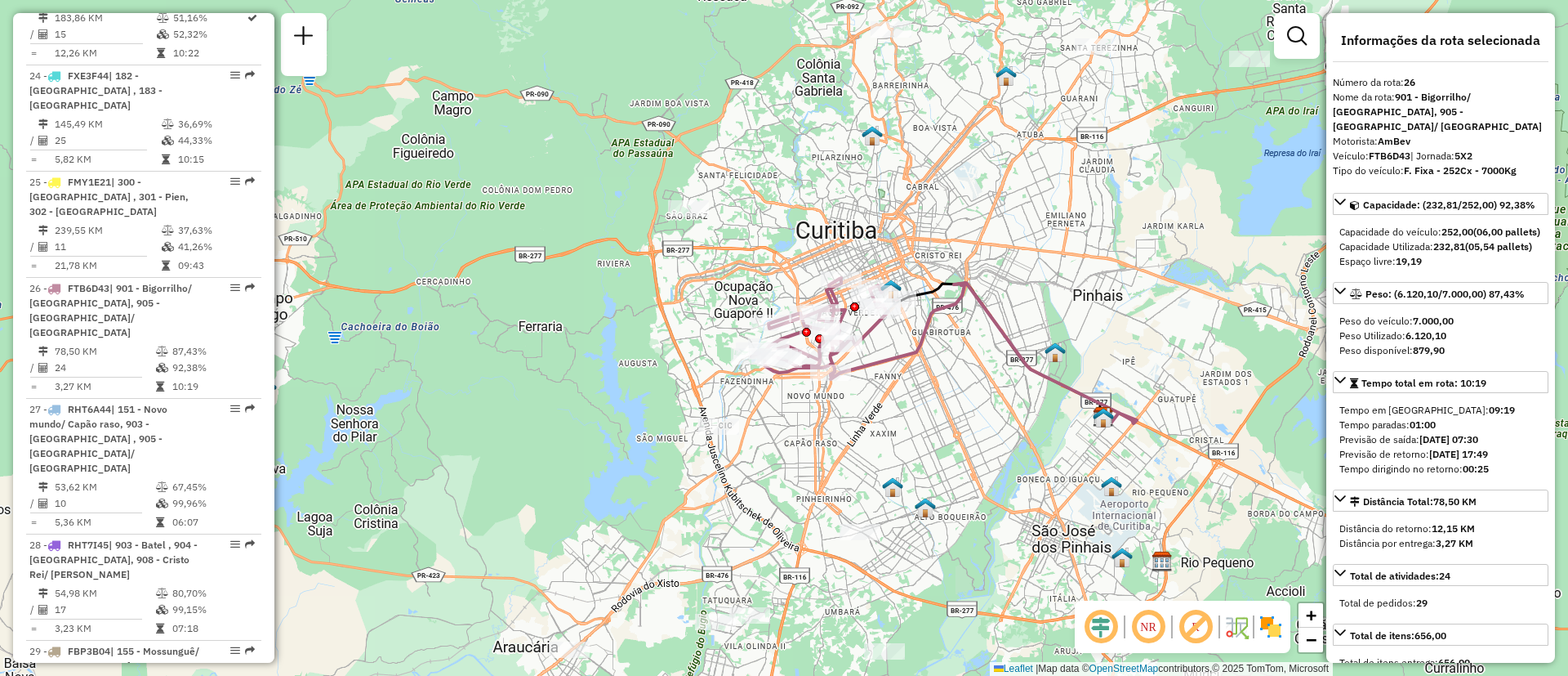
drag, startPoint x: 747, startPoint y: 385, endPoint x: 722, endPoint y: 464, distance: 82.9
click at [722, 464] on div "Rota 26 - Placa FTB6D43 02453466 - GILDASIO PRATES Janela de atendimento Grade …" at bounding box center [784, 338] width 1568 height 676
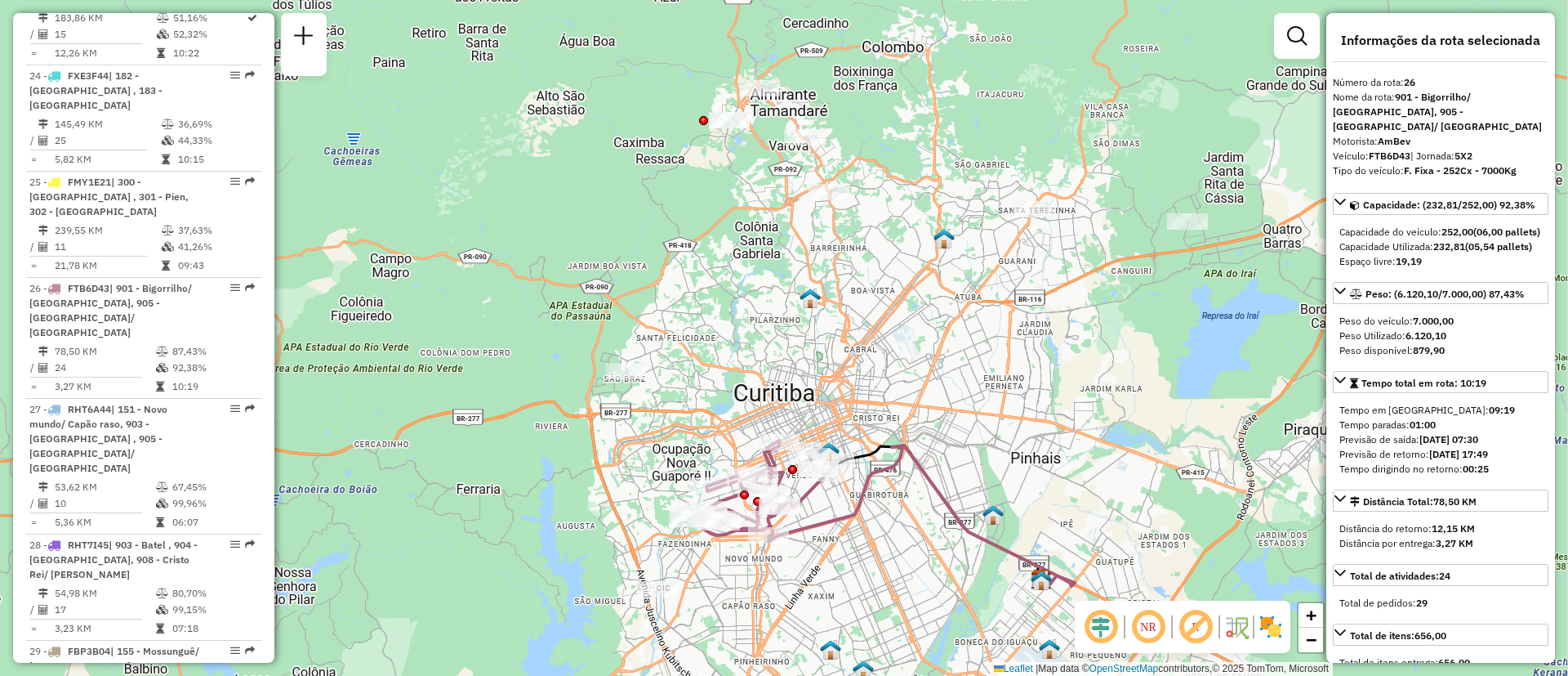
drag, startPoint x: 683, startPoint y: 321, endPoint x: 646, endPoint y: 406, distance: 92.7
click at [646, 406] on div "Janela de atendimento Grade de atendimento Capacidade Transportadoras Veículos …" at bounding box center [784, 338] width 1568 height 676
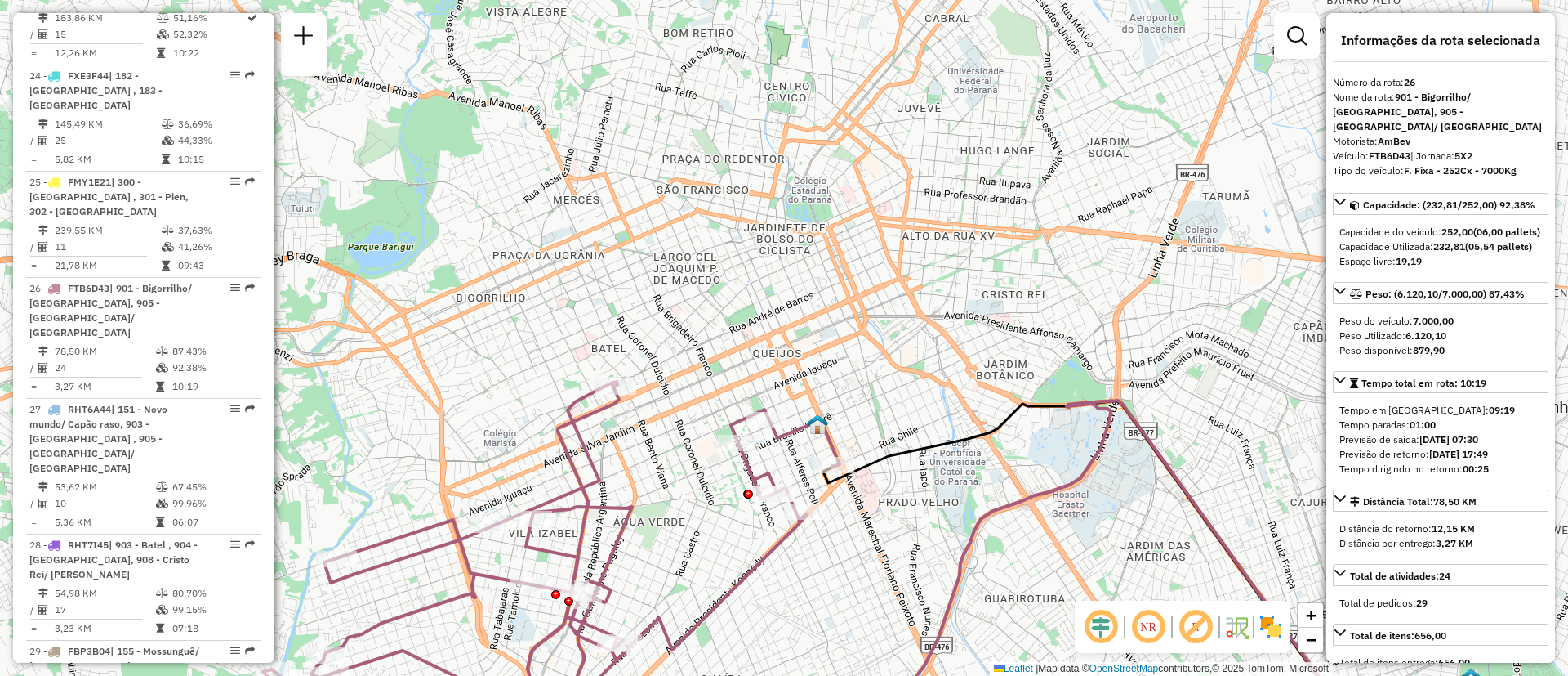
click at [1104, 453] on icon at bounding box center [1026, 572] width 696 height 343
click at [1101, 451] on icon at bounding box center [1026, 572] width 696 height 343
click at [1170, 467] on span "Exibir somente esta rota" at bounding box center [1200, 465] width 145 height 13
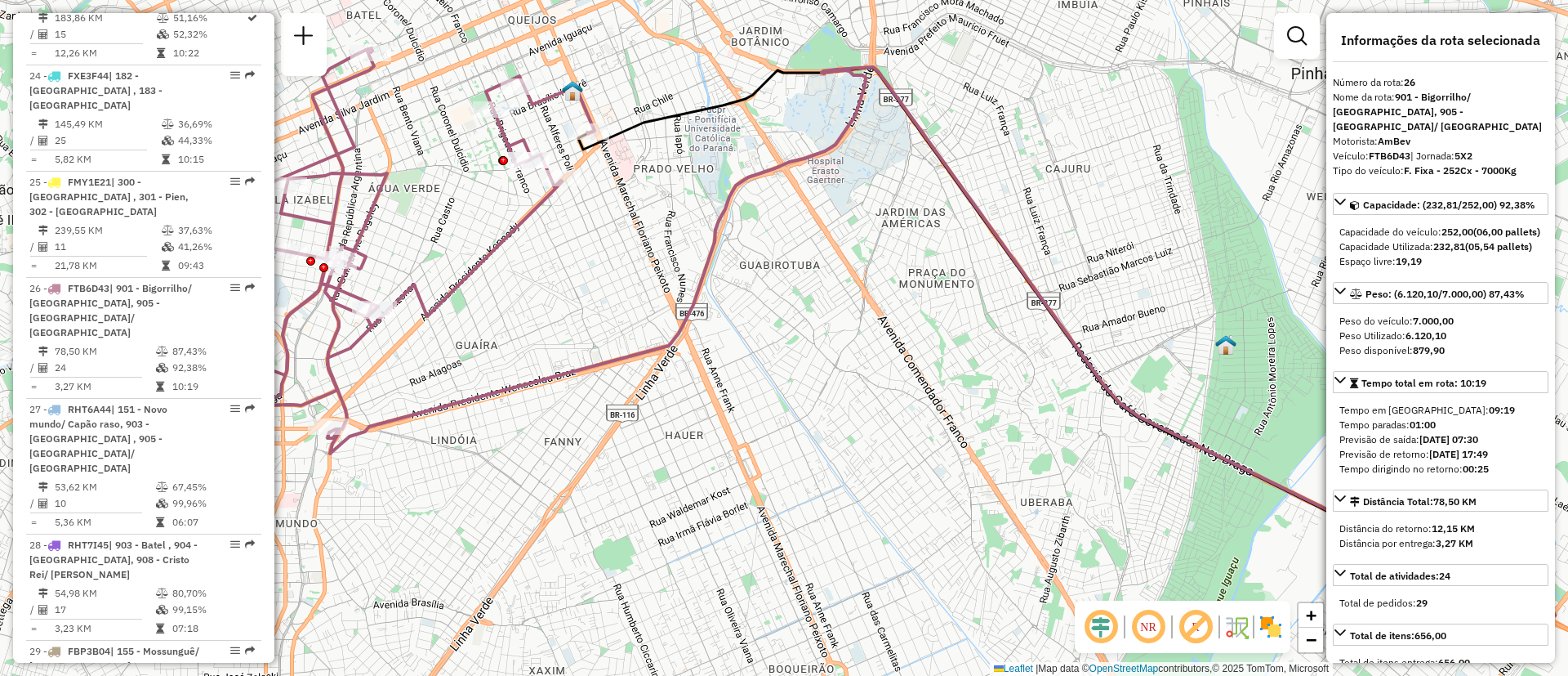
click at [688, 328] on icon at bounding box center [941, 348] width 1227 height 562
click at [761, 374] on link "Exibir todas as rotas" at bounding box center [791, 367] width 205 height 24
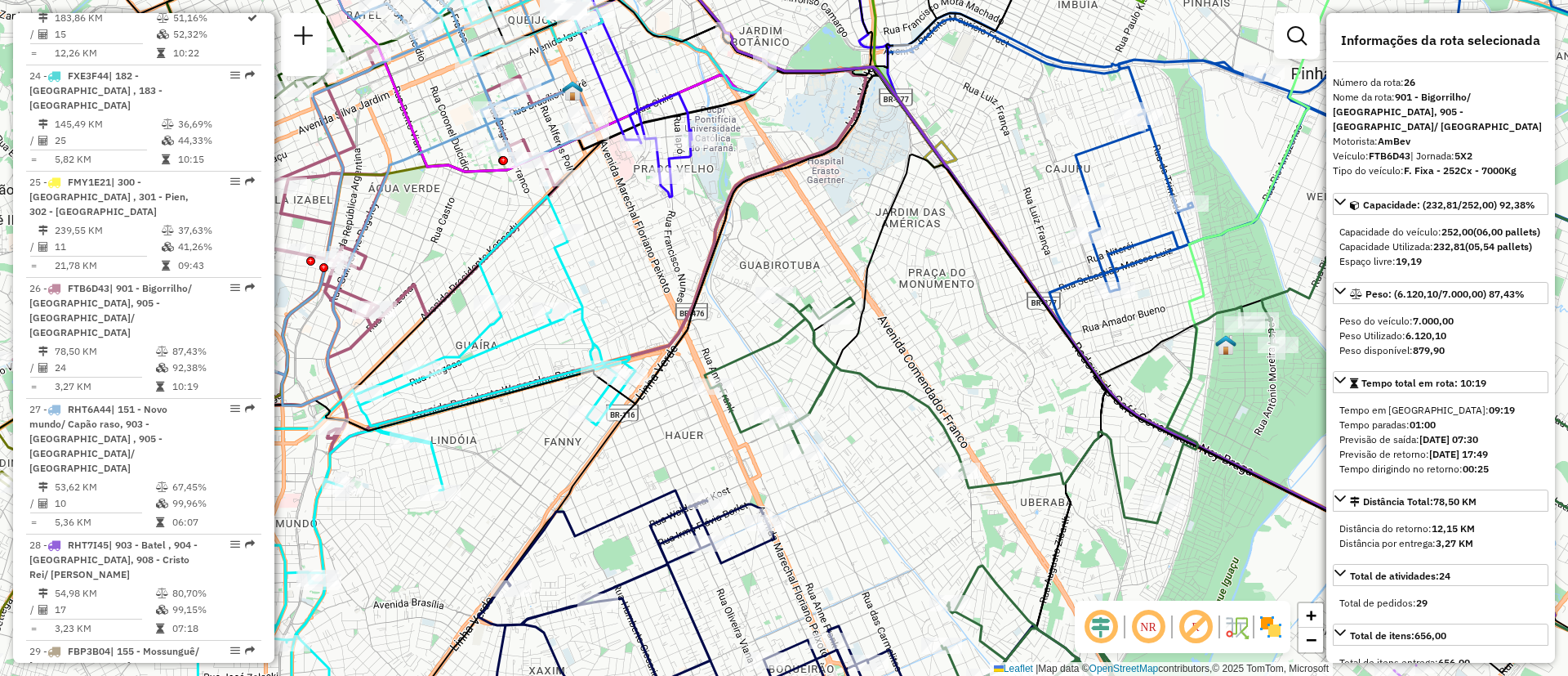
click at [929, 425] on div "Janela de atendimento Grade de atendimento Capacidade Transportadoras Veículos …" at bounding box center [784, 338] width 1568 height 676
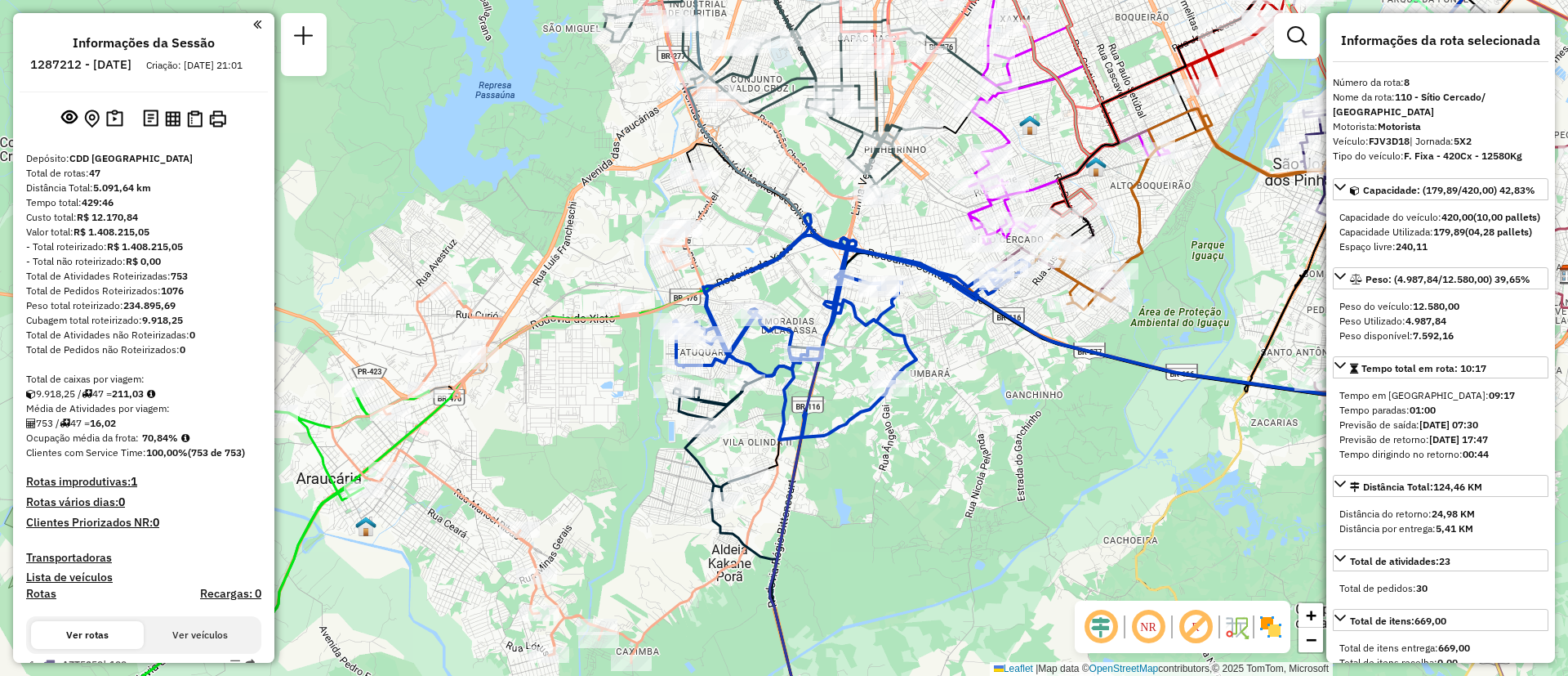
select select "**********"
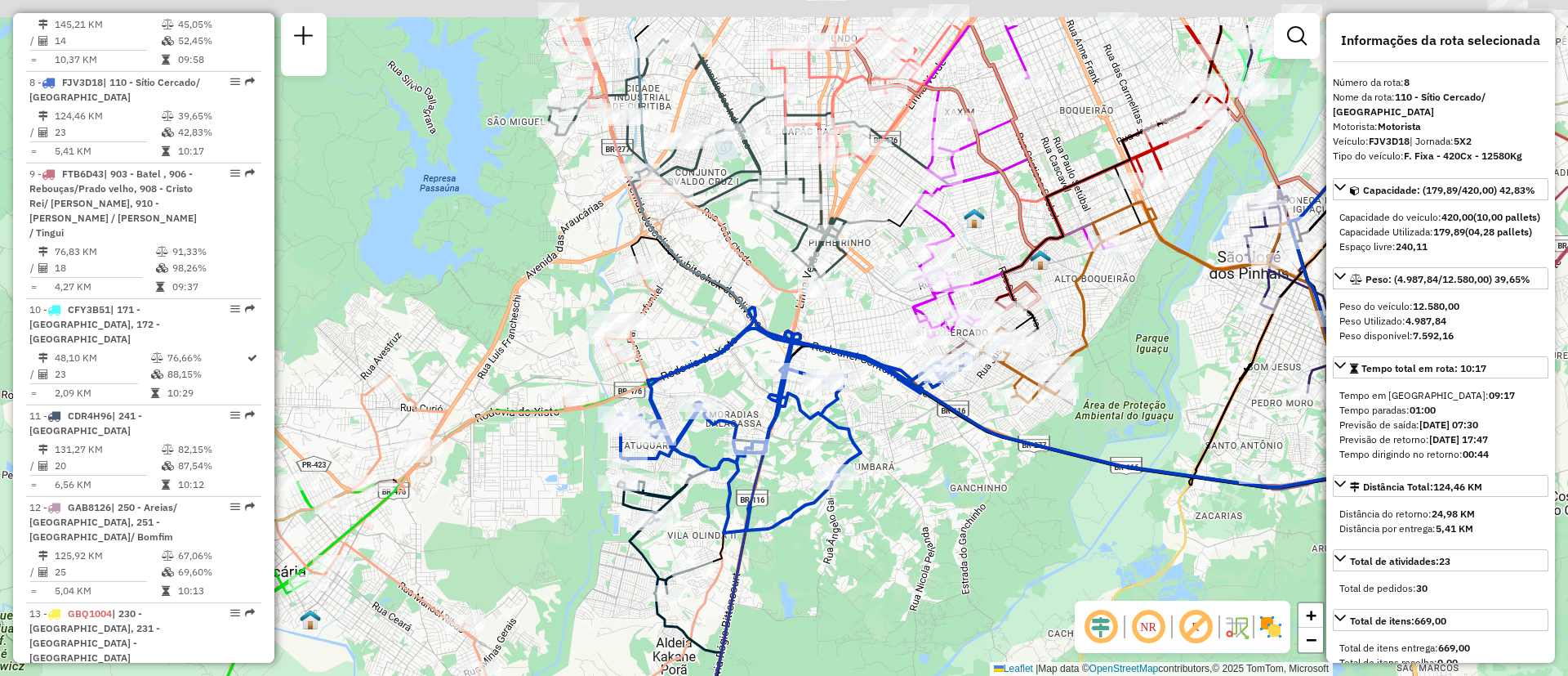
drag, startPoint x: 872, startPoint y: 495, endPoint x: 804, endPoint y: 602, distance: 126.8
click at [804, 602] on div "Janela de atendimento Grade de atendimento Capacidade Transportadoras Veículos …" at bounding box center [784, 338] width 1568 height 676
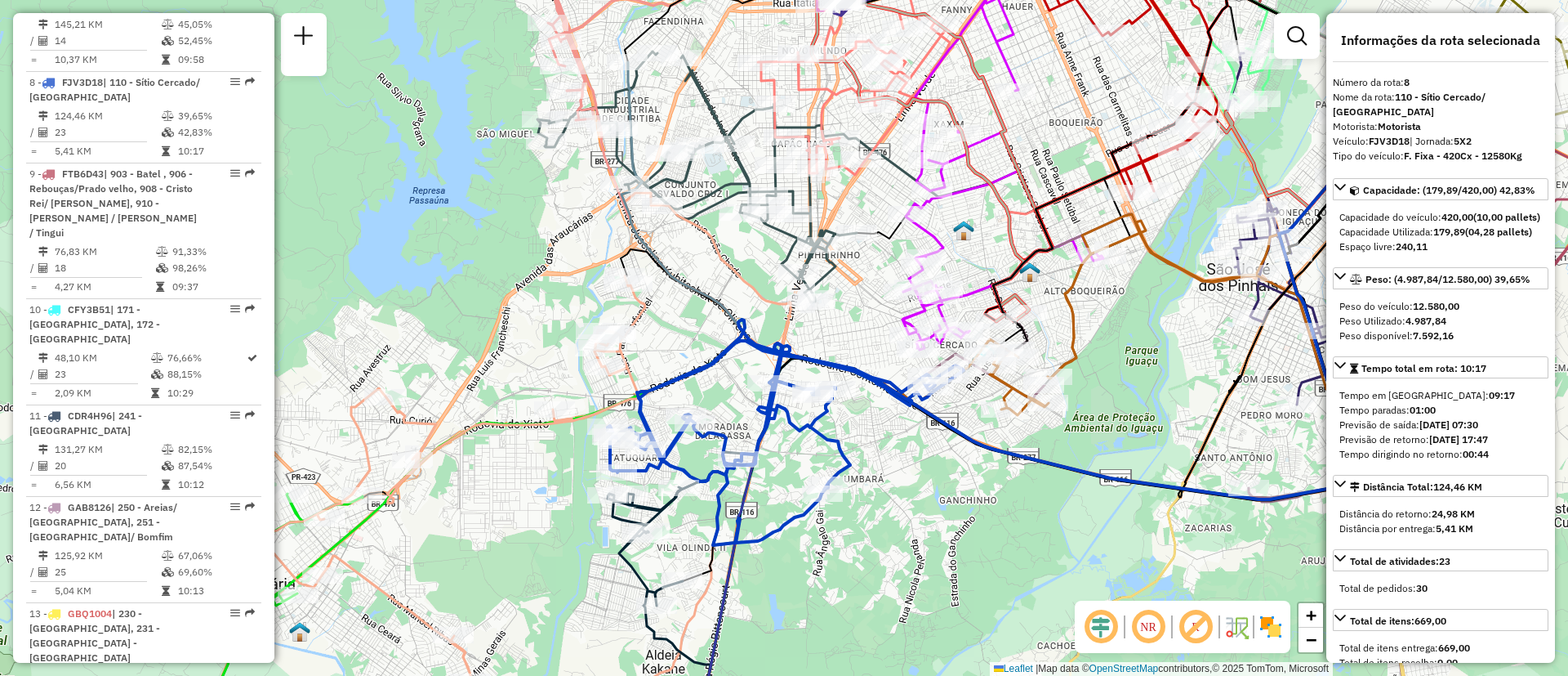
drag, startPoint x: 885, startPoint y: 511, endPoint x: 919, endPoint y: 392, distance: 123.8
click at [906, 430] on div "Janela de atendimento Grade de atendimento Capacidade Transportadoras Veículos …" at bounding box center [784, 338] width 1568 height 676
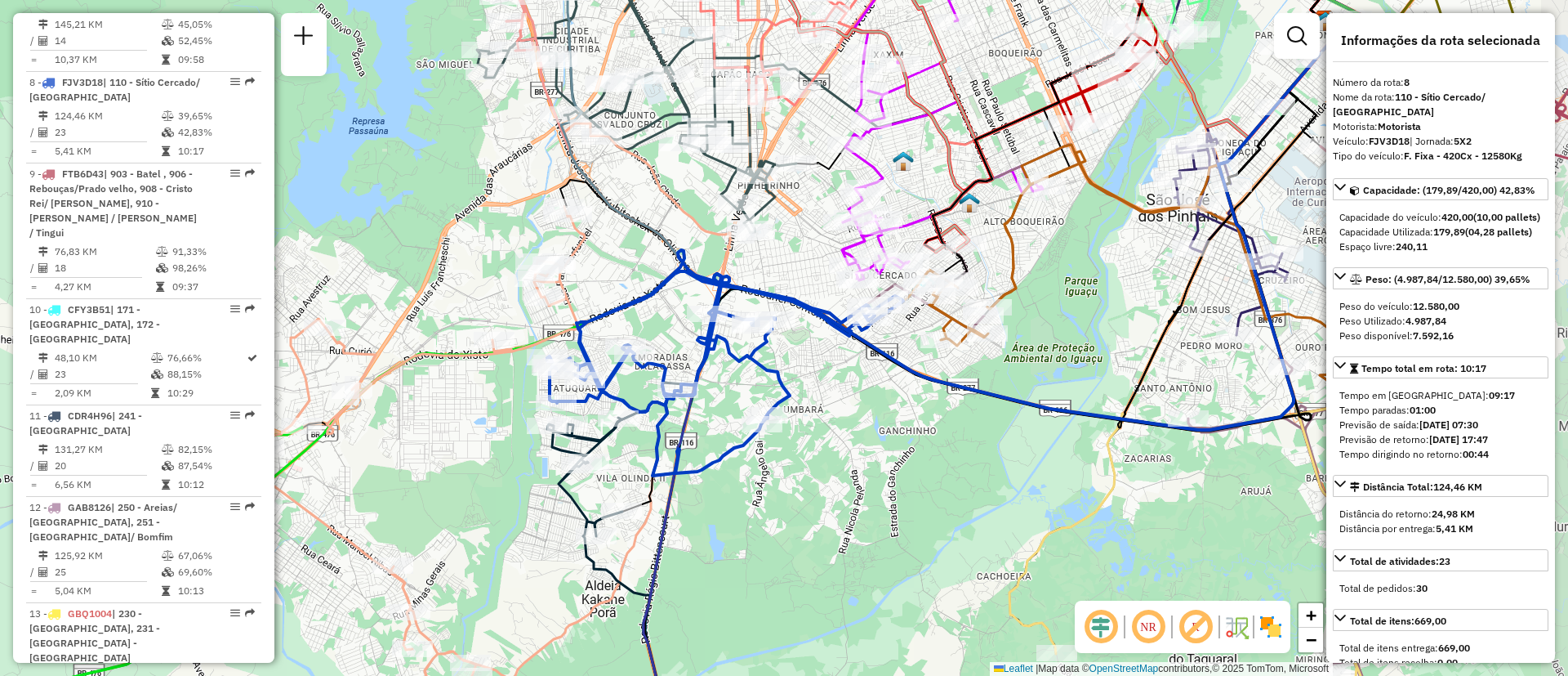
drag, startPoint x: 775, startPoint y: 351, endPoint x: 695, endPoint y: 356, distance: 80.2
click at [695, 355] on div "Janela de atendimento Grade de atendimento Capacidade Transportadoras Veículos …" at bounding box center [784, 338] width 1568 height 676
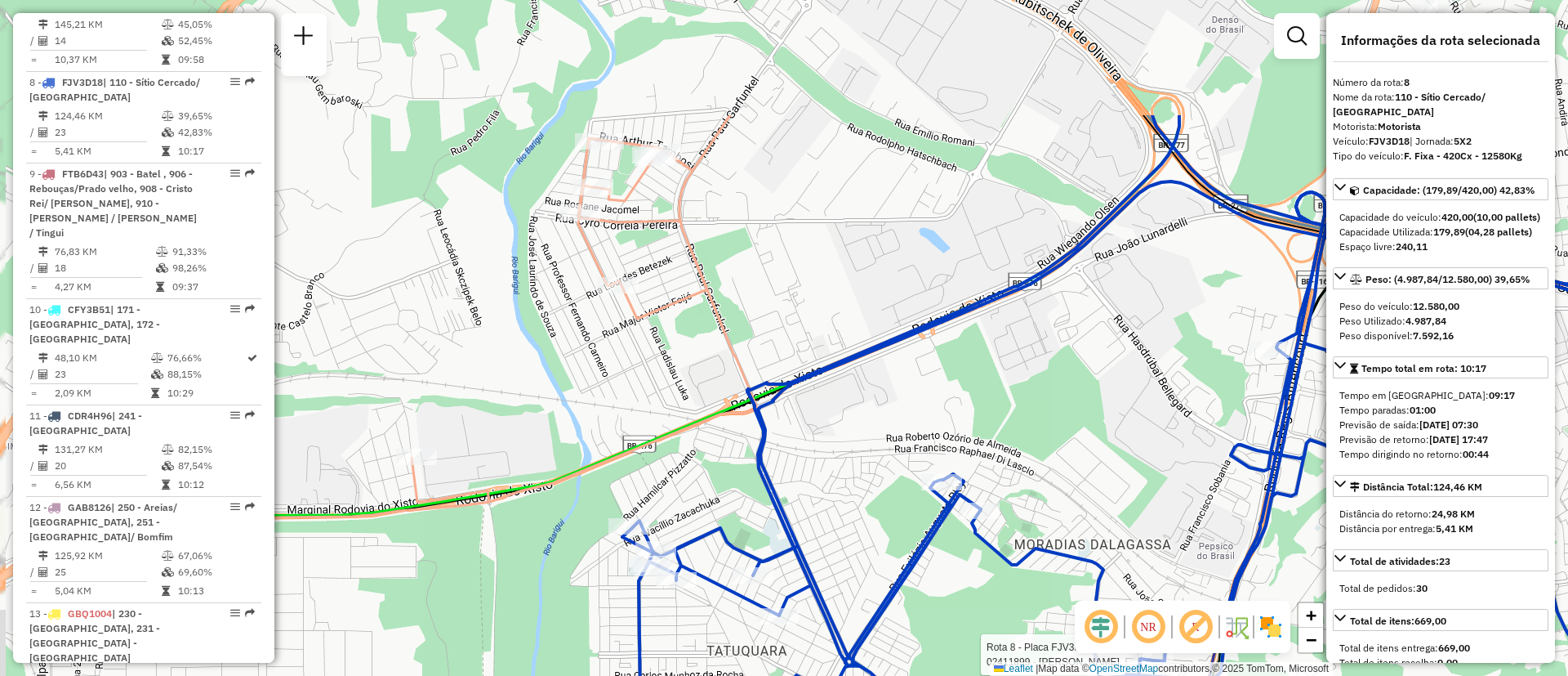
drag, startPoint x: 582, startPoint y: 313, endPoint x: 796, endPoint y: 496, distance: 281.6
click at [796, 496] on div "Rota 8 - Placa FJV3D18 02411899 - SEBASTIAO PETRECA Janela de atendimento Grade…" at bounding box center [784, 338] width 1568 height 676
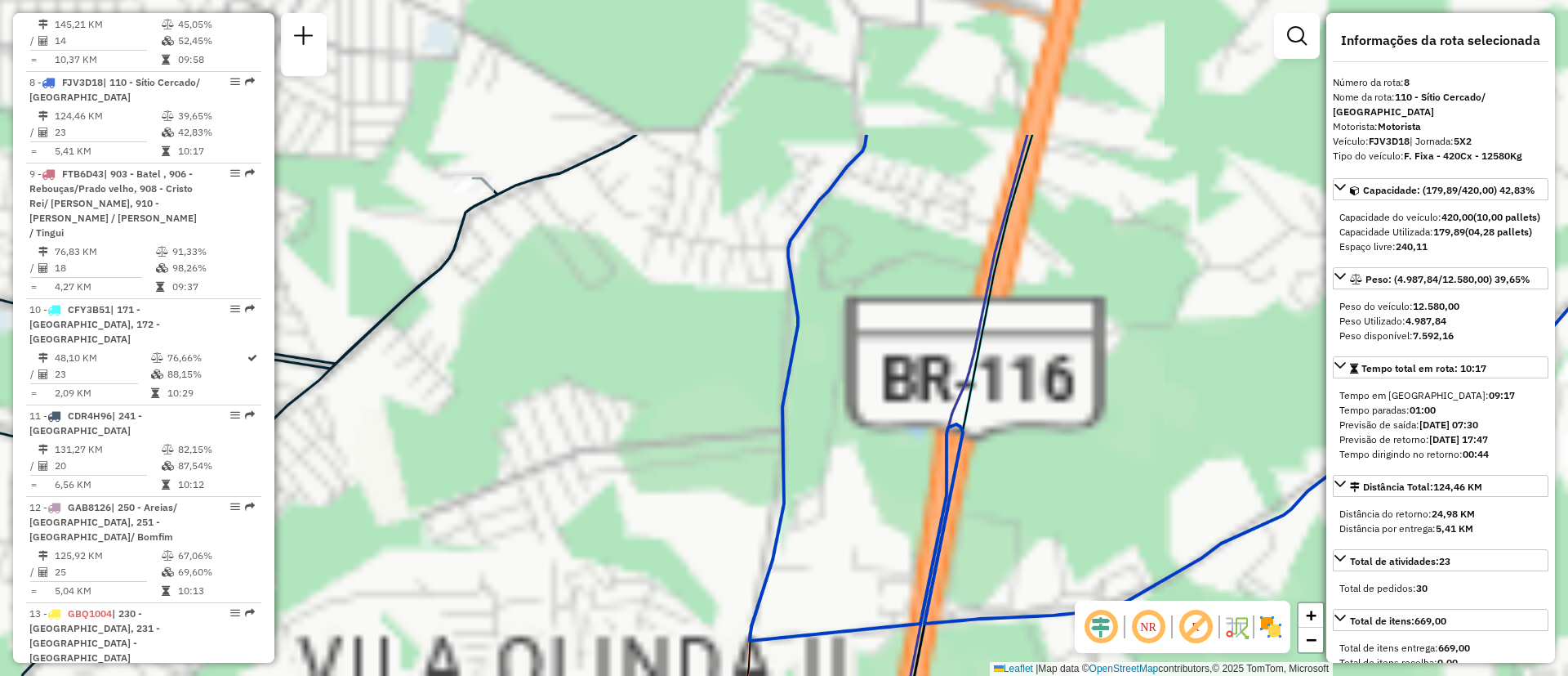
drag, startPoint x: 894, startPoint y: 218, endPoint x: 831, endPoint y: 336, distance: 133.8
click at [803, 421] on div "Rota 8 - Placa FJV3D18 02411899 - SEBASTIAO PETRECA Rota 2 - Placa GAF3H66 0249…" at bounding box center [784, 338] width 1568 height 676
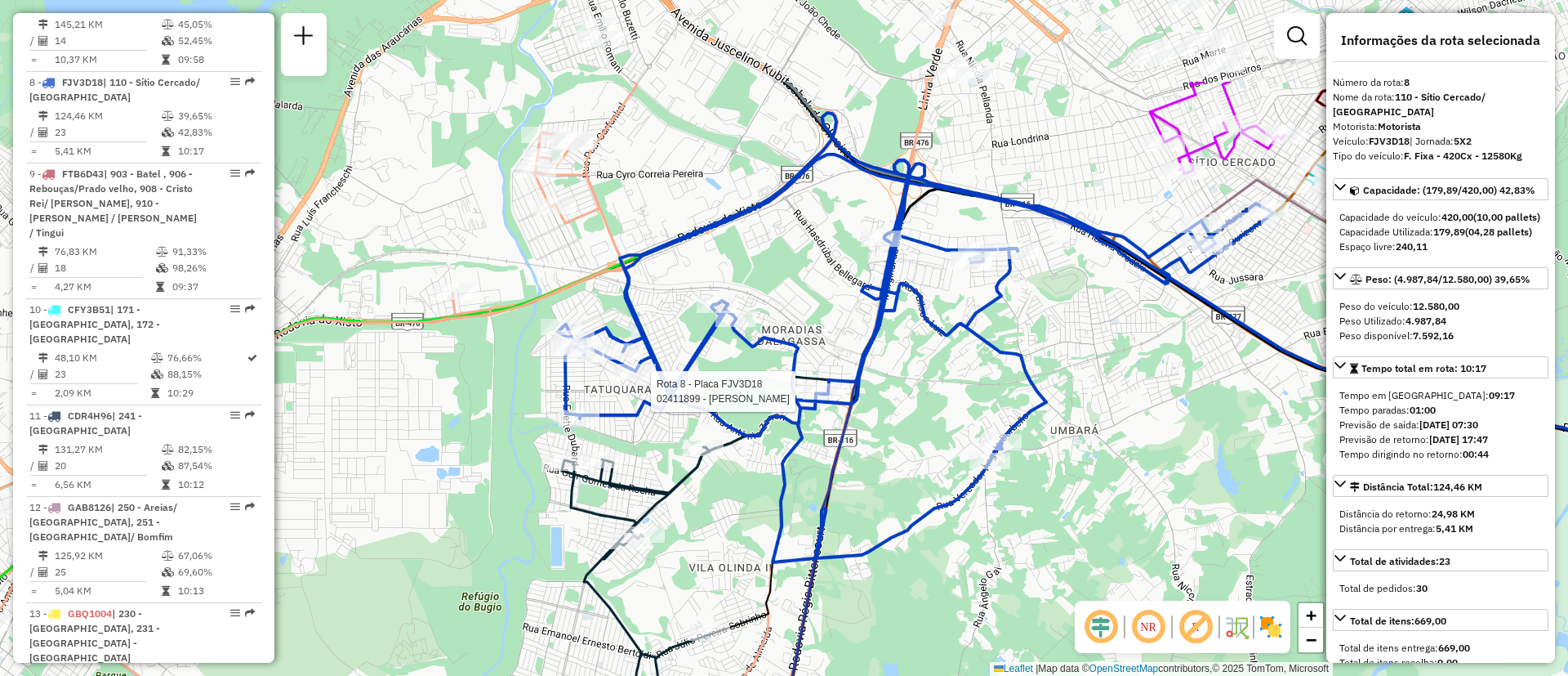
drag, startPoint x: 724, startPoint y: 327, endPoint x: 686, endPoint y: 477, distance: 154.7
click at [686, 477] on icon at bounding box center [694, 654] width 264 height 476
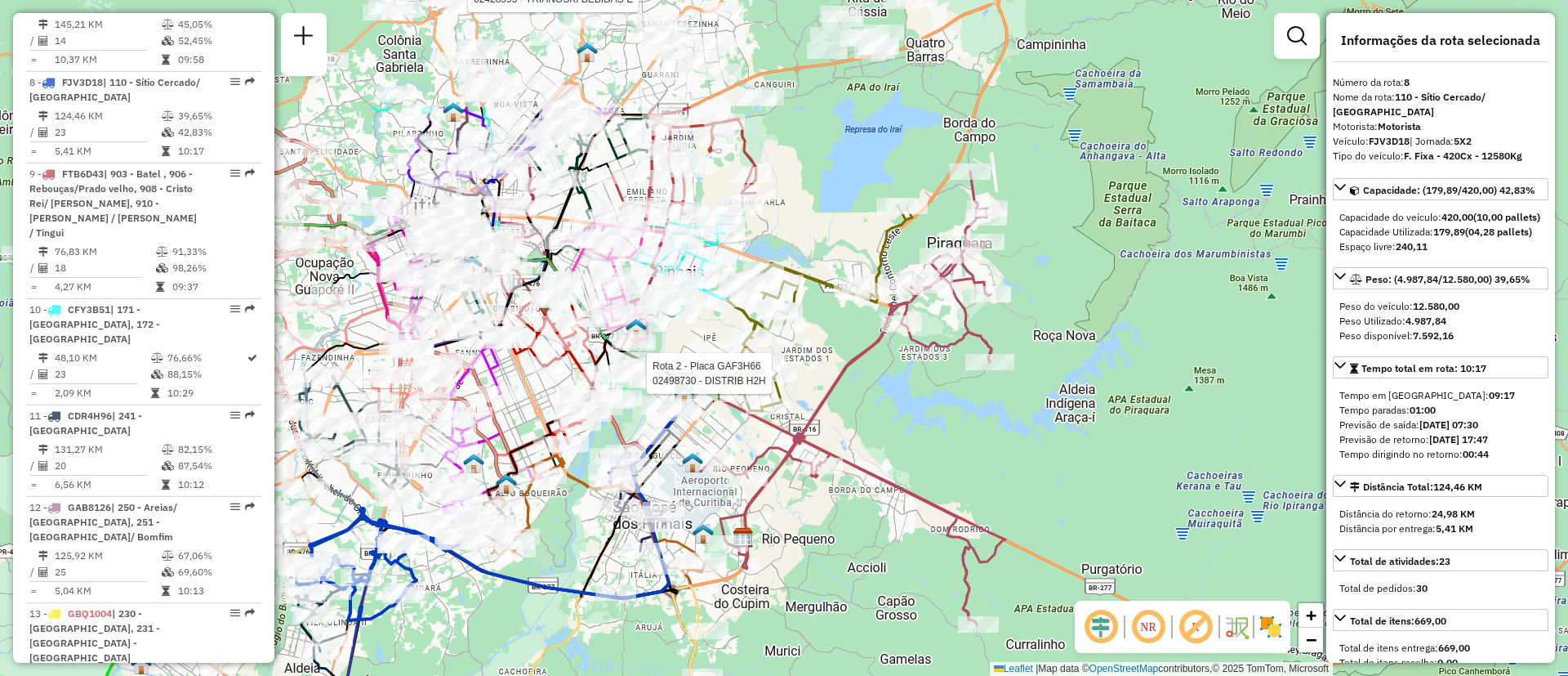
drag, startPoint x: 1234, startPoint y: 429, endPoint x: 809, endPoint y: 484, distance: 428.5
click at [802, 613] on div "Rota 2 - Placa GAF3H66 02498730 - DISTRIB H2H Rota 38 - Placa GDF7H34 02428595 …" at bounding box center [784, 338] width 1568 height 676
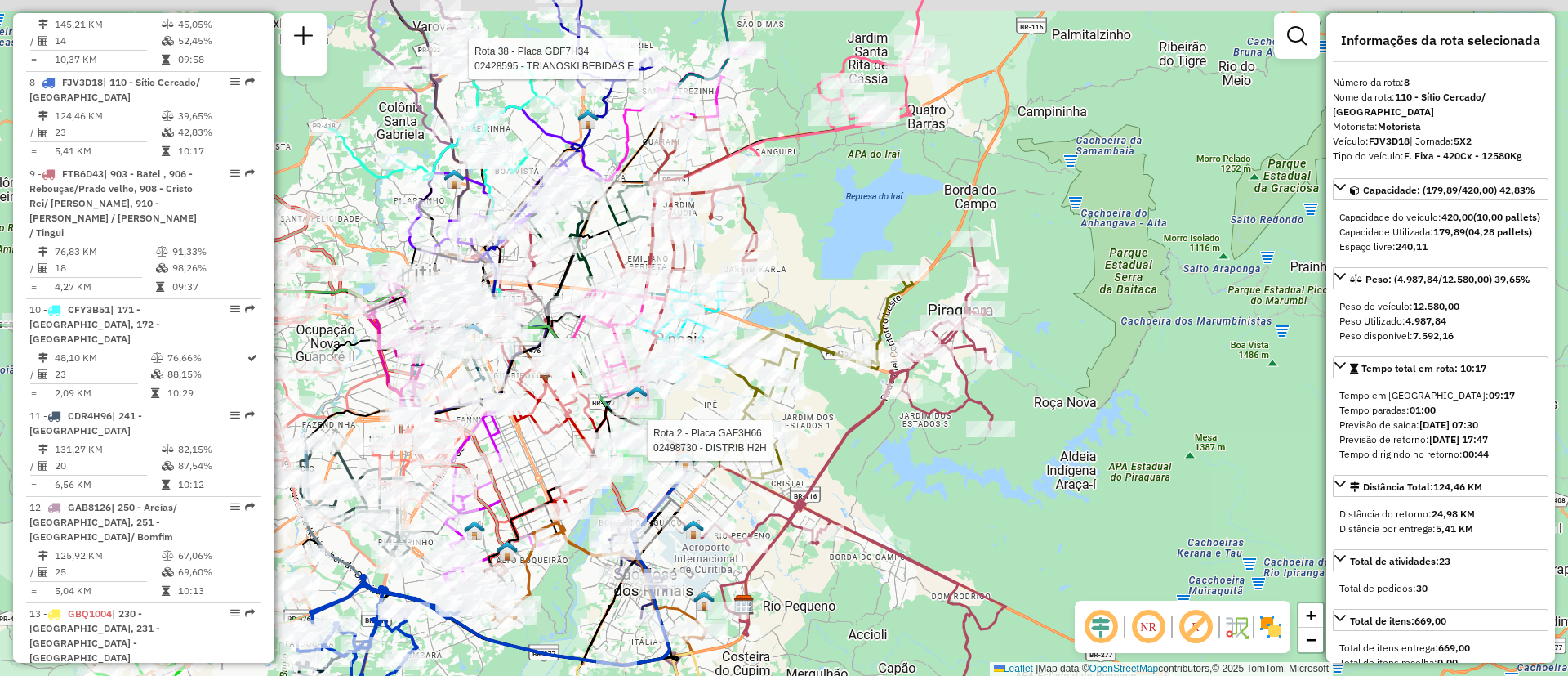
drag, startPoint x: 820, startPoint y: 338, endPoint x: 806, endPoint y: 398, distance: 61.6
click at [787, 478] on icon at bounding box center [815, 375] width 197 height 205
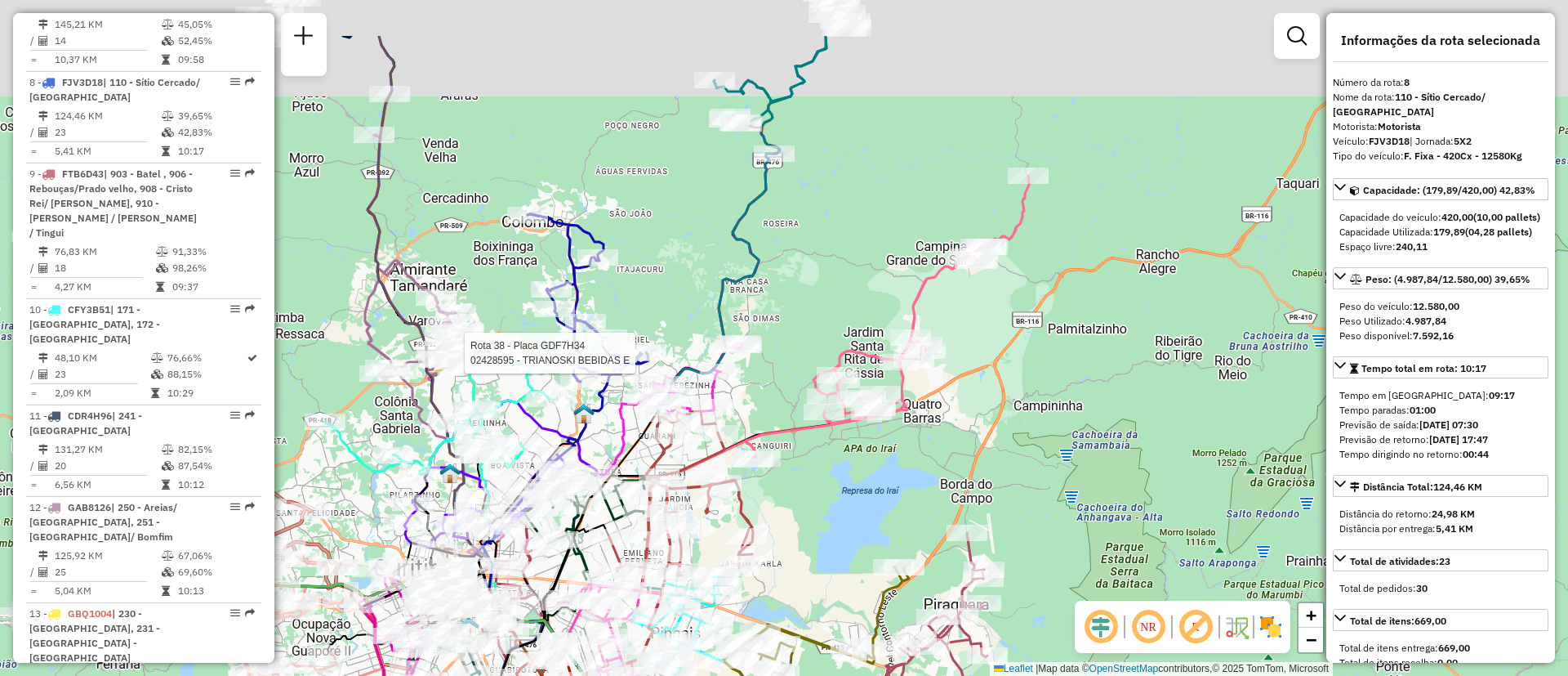
click at [830, 499] on div "Rota 2 - Placa GAF3H66 02498730 - DISTRIB H2H Rota 38 - Placa GDF7H34 02428595 …" at bounding box center [784, 338] width 1568 height 676
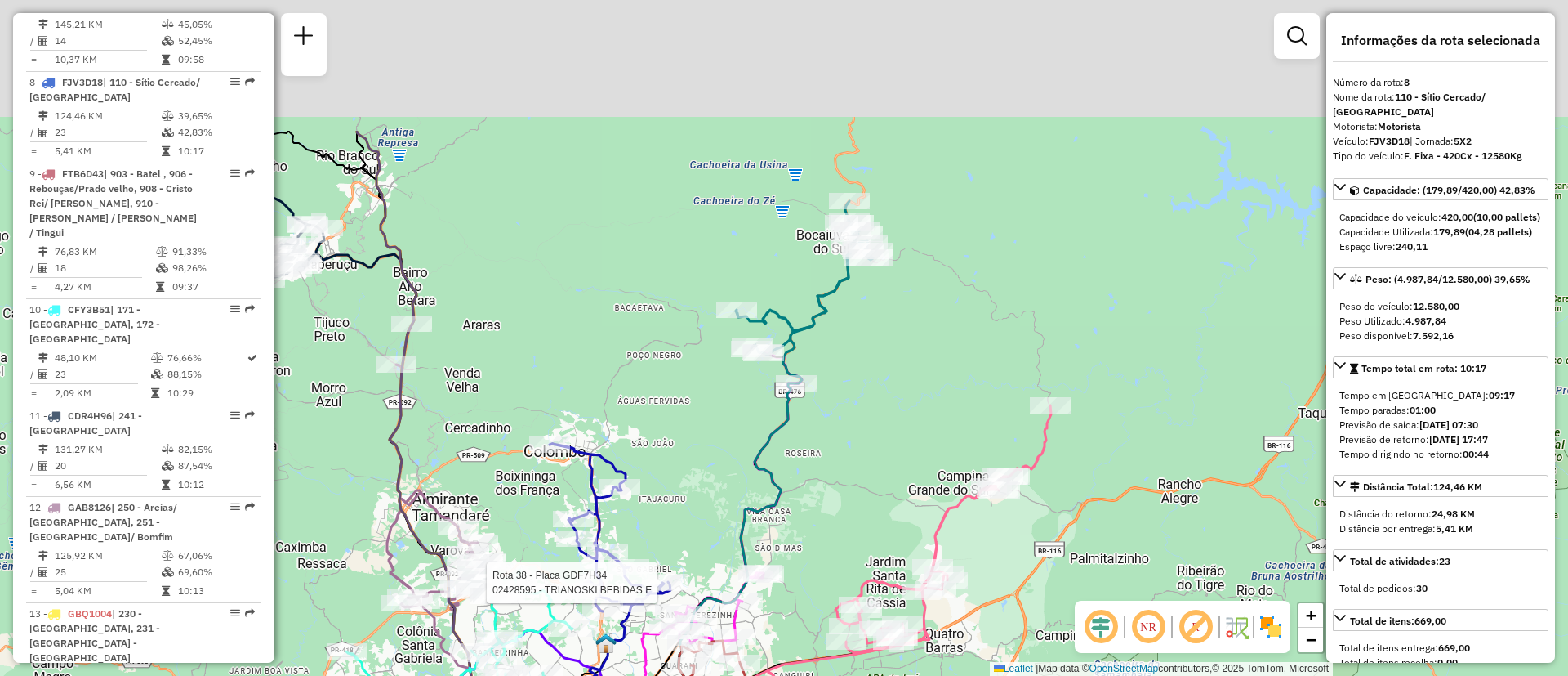
drag, startPoint x: 807, startPoint y: 480, endPoint x: 797, endPoint y: 478, distance: 10.2
click at [807, 500] on div "Rota 2 - Placa GAF3H66 02498730 - DISTRIB H2H Rota 38 - Placa GDF7H34 02428595 …" at bounding box center [784, 338] width 1568 height 676
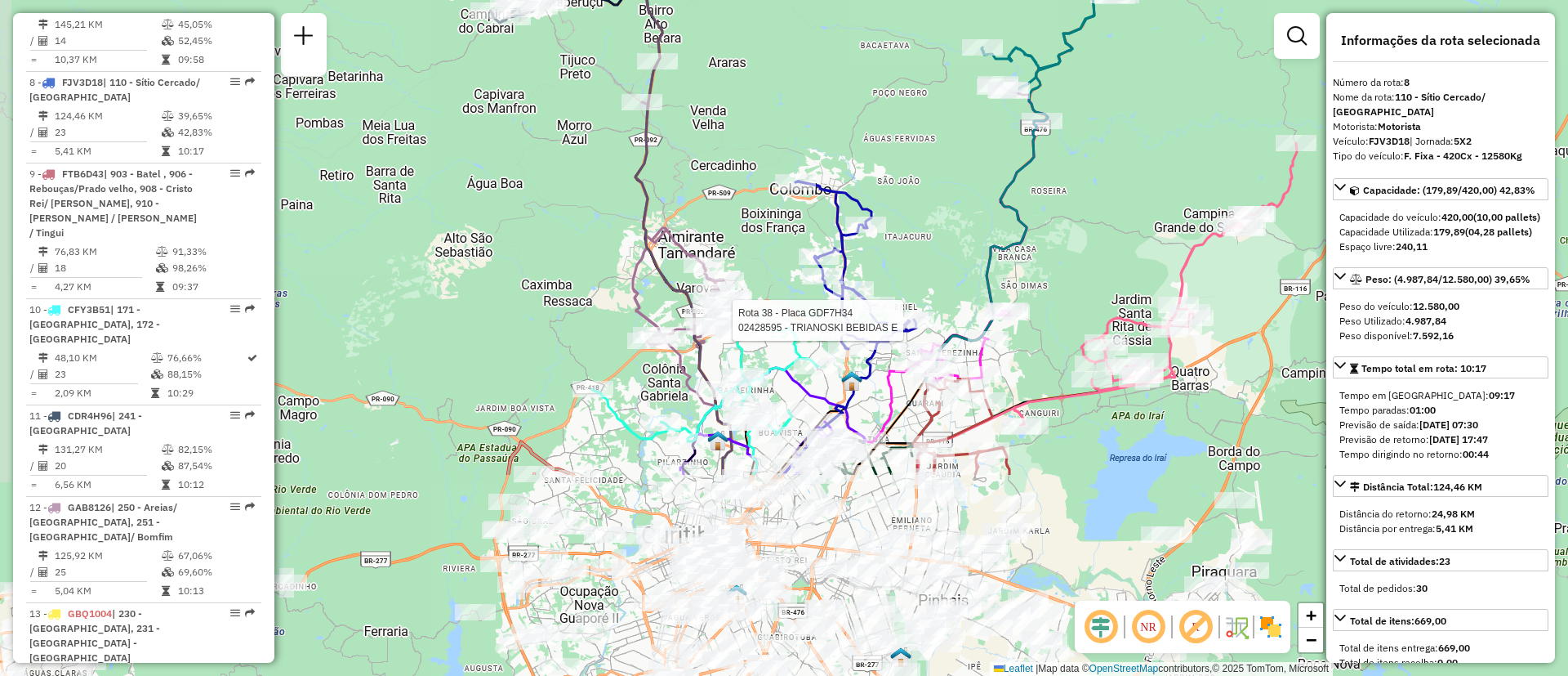
drag, startPoint x: 689, startPoint y: 365, endPoint x: 800, endPoint y: 118, distance: 270.8
click at [828, 81] on div "Rota 2 - Placa GAF3H66 02498730 - DISTRIB H2H Rota 38 - Placa GDF7H34 02428595 …" at bounding box center [784, 338] width 1568 height 676
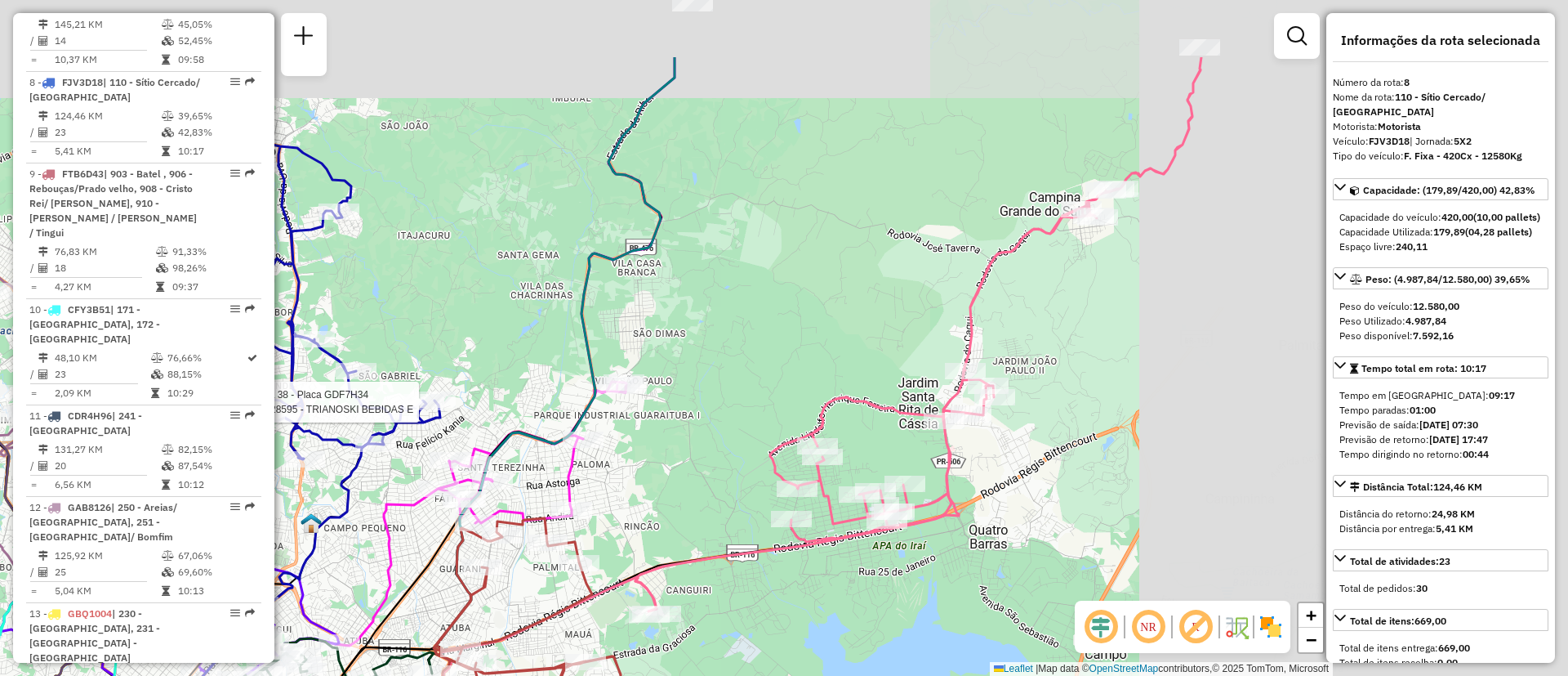
drag, startPoint x: 1071, startPoint y: 349, endPoint x: 692, endPoint y: 429, distance: 387.4
click at [692, 429] on div "Rota 2 - Placa GAF3H66 02498730 - DISTRIB H2H Rota 38 - Placa GDF7H34 02428595 …" at bounding box center [784, 338] width 1568 height 676
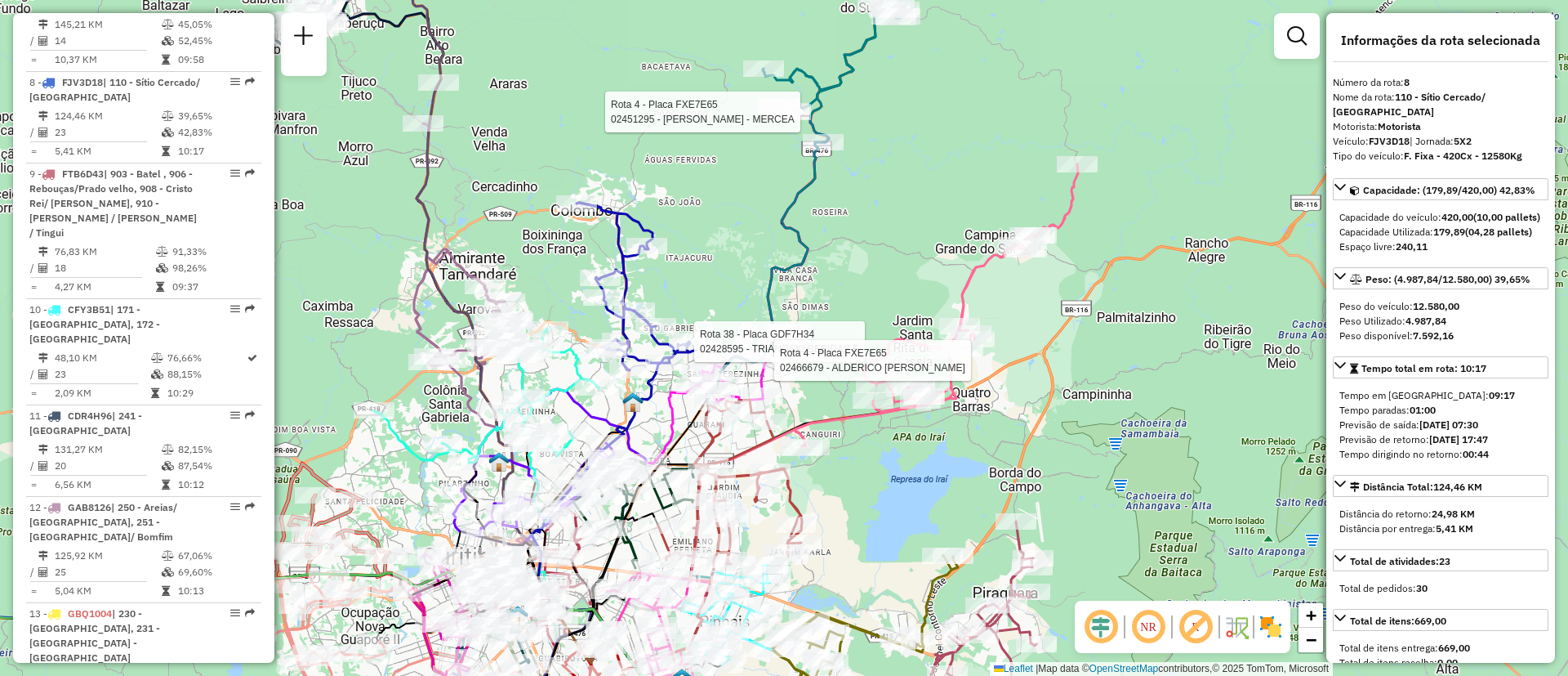
click at [828, 419] on icon at bounding box center [936, 305] width 282 height 282
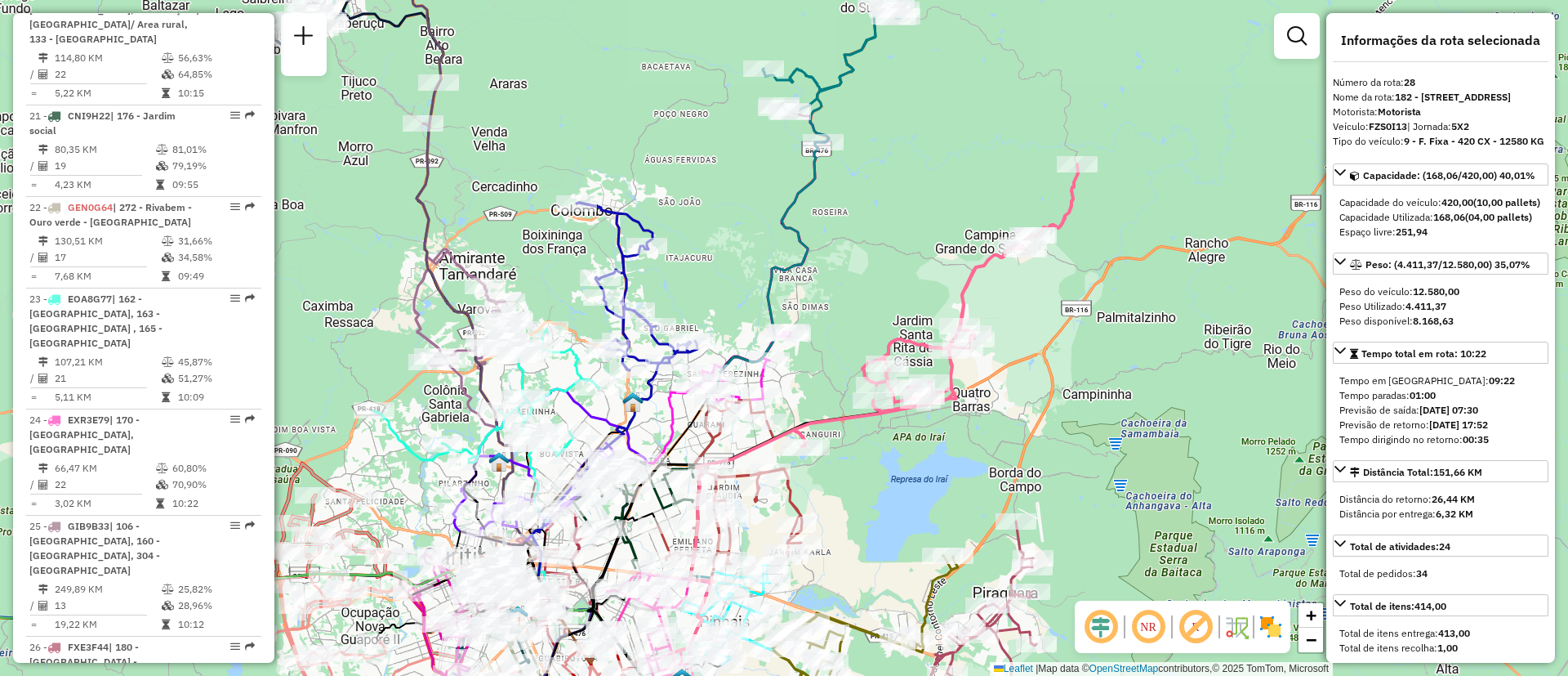
scroll to position [3258, 0]
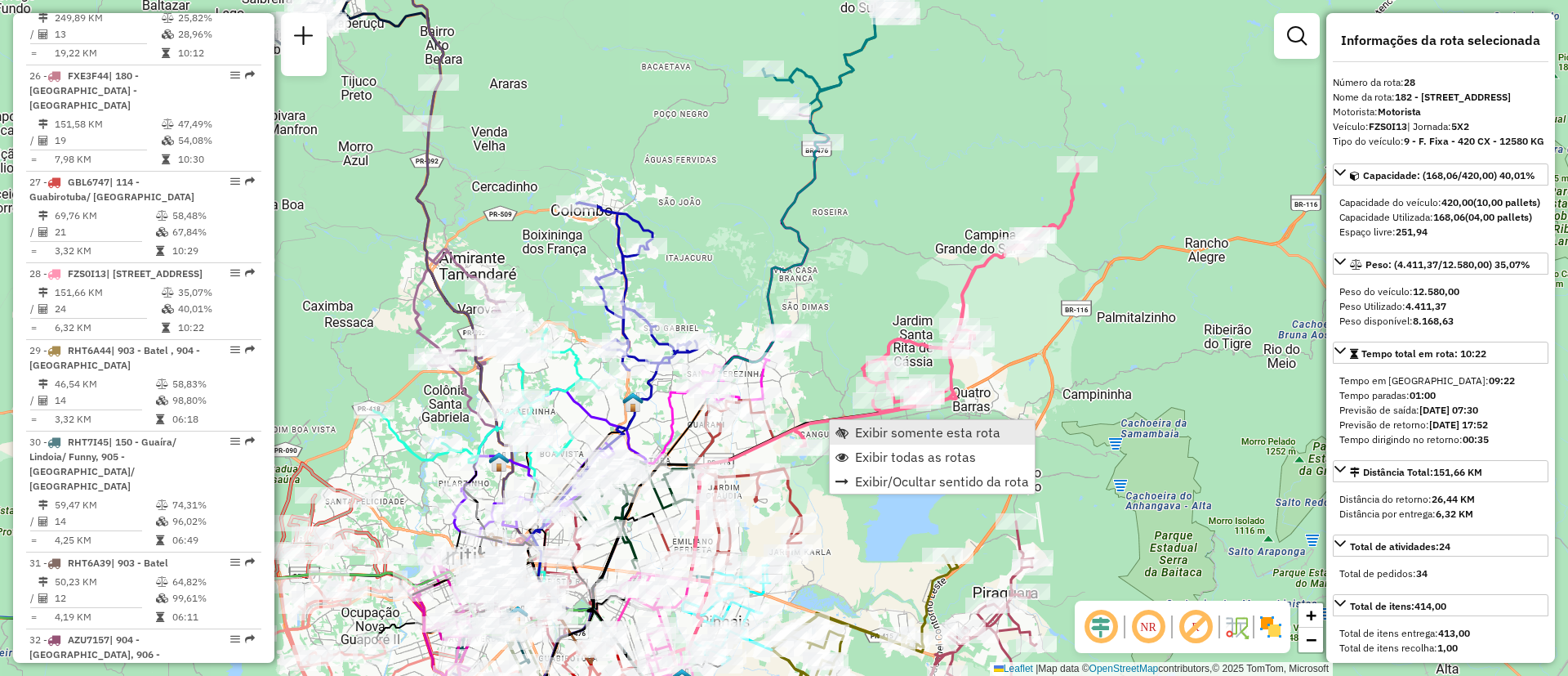
click at [907, 427] on span "Exibir somente esta rota" at bounding box center [928, 432] width 145 height 13
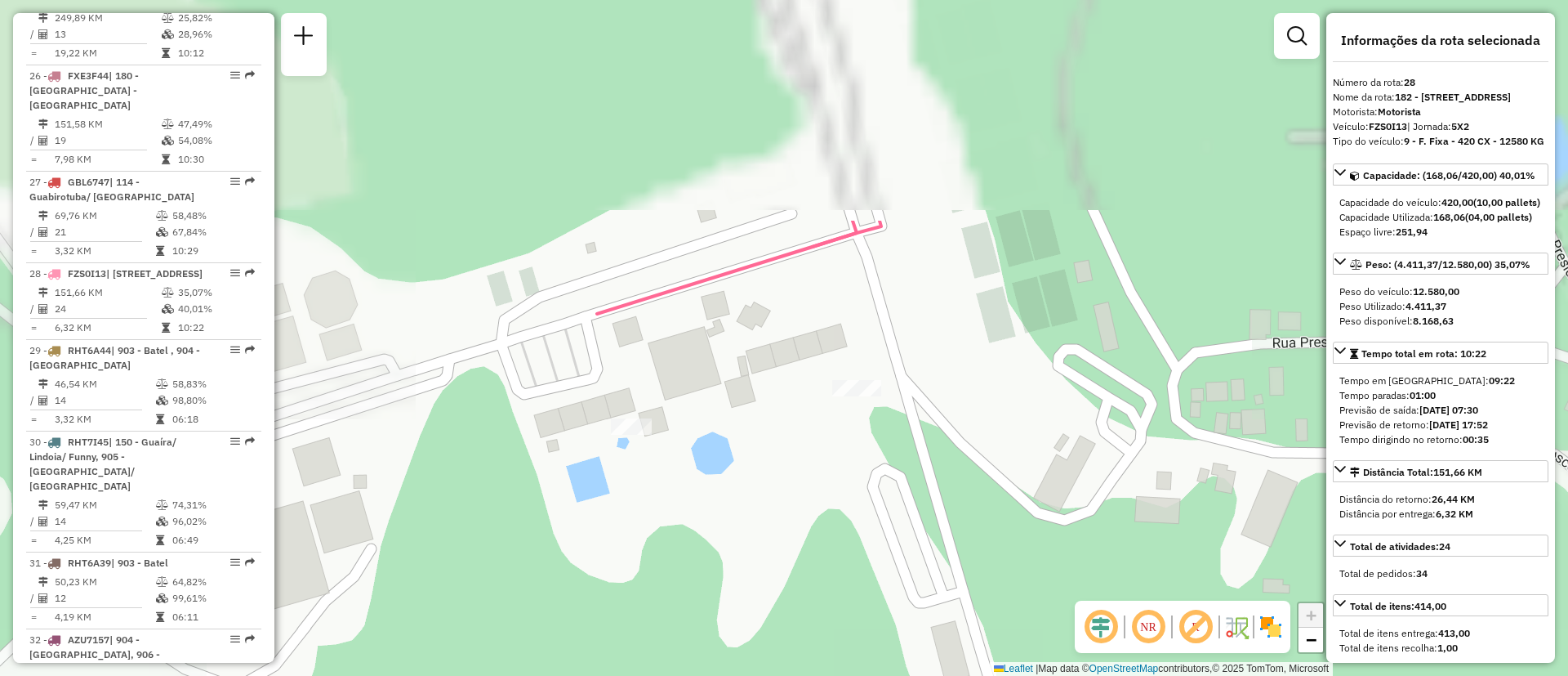
drag, startPoint x: 639, startPoint y: 238, endPoint x: 671, endPoint y: 527, distance: 290.8
click at [671, 527] on div "Janela de atendimento Grade de atendimento Capacidade Transportadoras Veículos …" at bounding box center [784, 338] width 1568 height 676
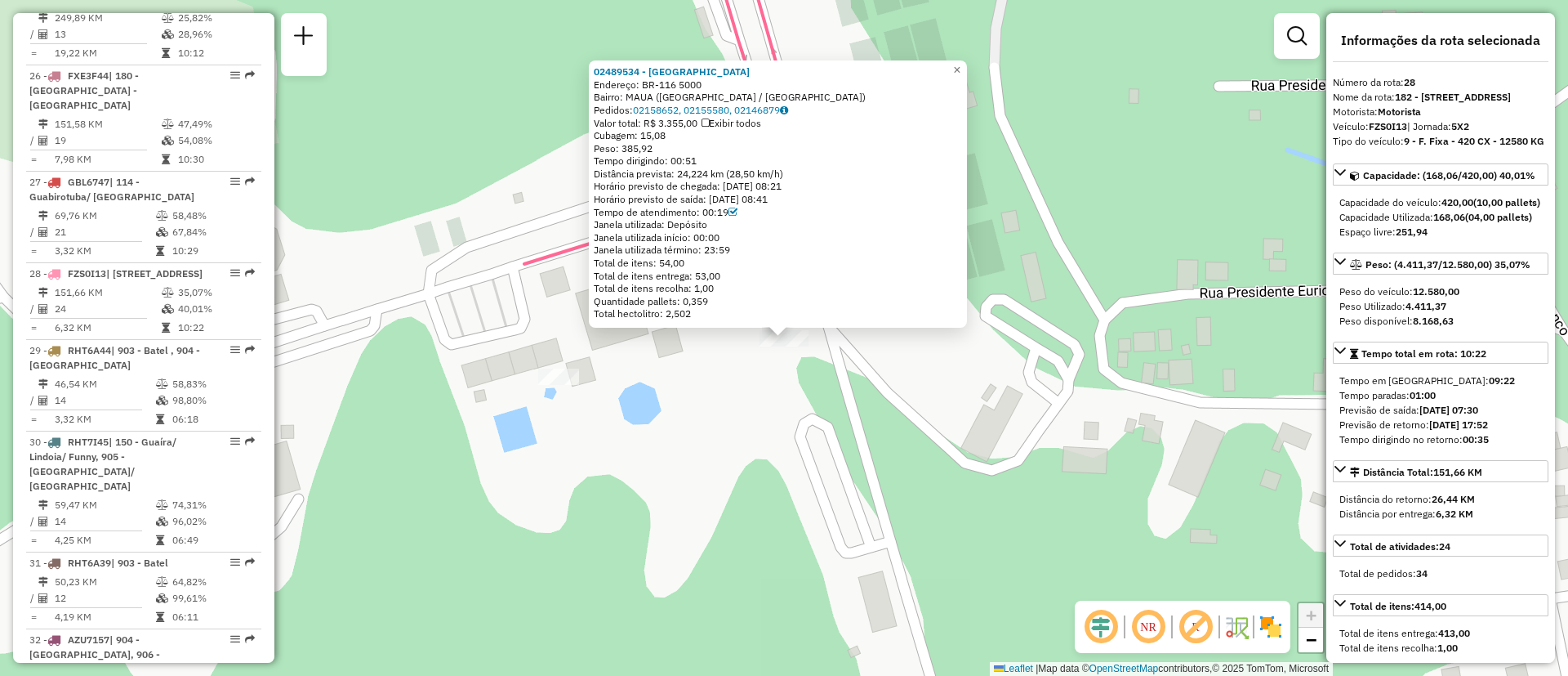
drag, startPoint x: 687, startPoint y: 295, endPoint x: 724, endPoint y: 297, distance: 37.1
click at [724, 297] on div "Quantidade pallets: 0,359" at bounding box center [778, 301] width 368 height 13
click at [636, 426] on div "02489534 - QUINTAL DA BOCHA Endereço: BR-116 5000 Bairro: MAUA (COLOMBO / PR) P…" at bounding box center [784, 338] width 1568 height 676
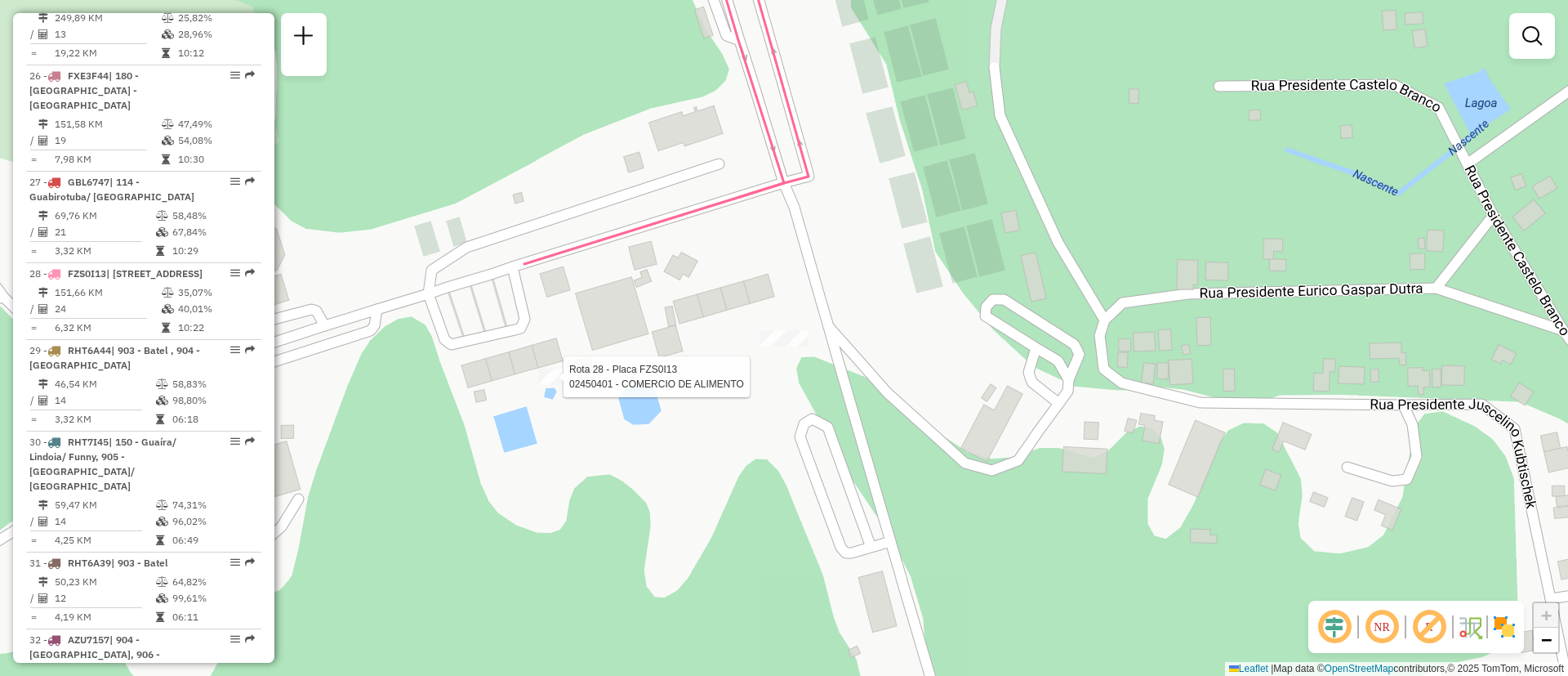
select select "**********"
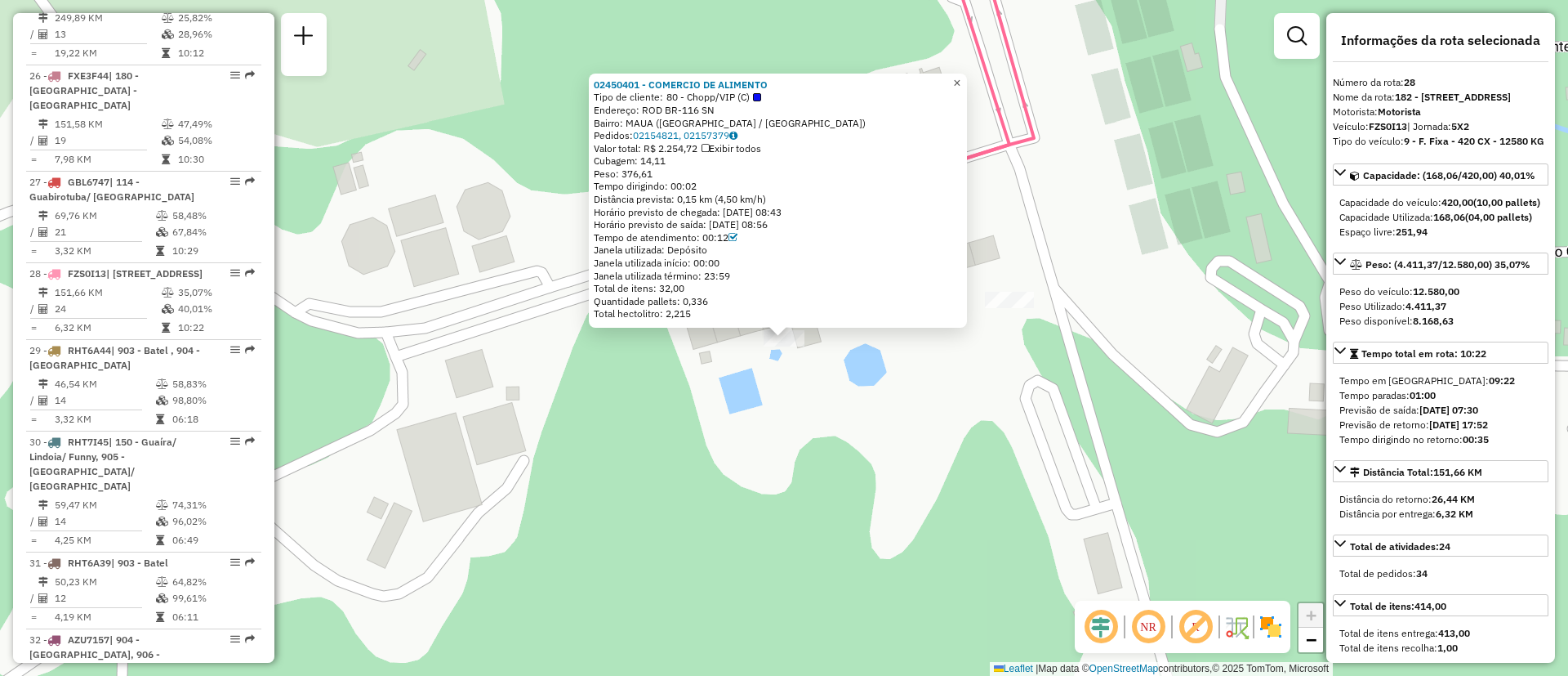
drag, startPoint x: 963, startPoint y: 76, endPoint x: 988, endPoint y: 128, distance: 57.7
click at [963, 77] on link "×" at bounding box center [957, 83] width 20 height 20
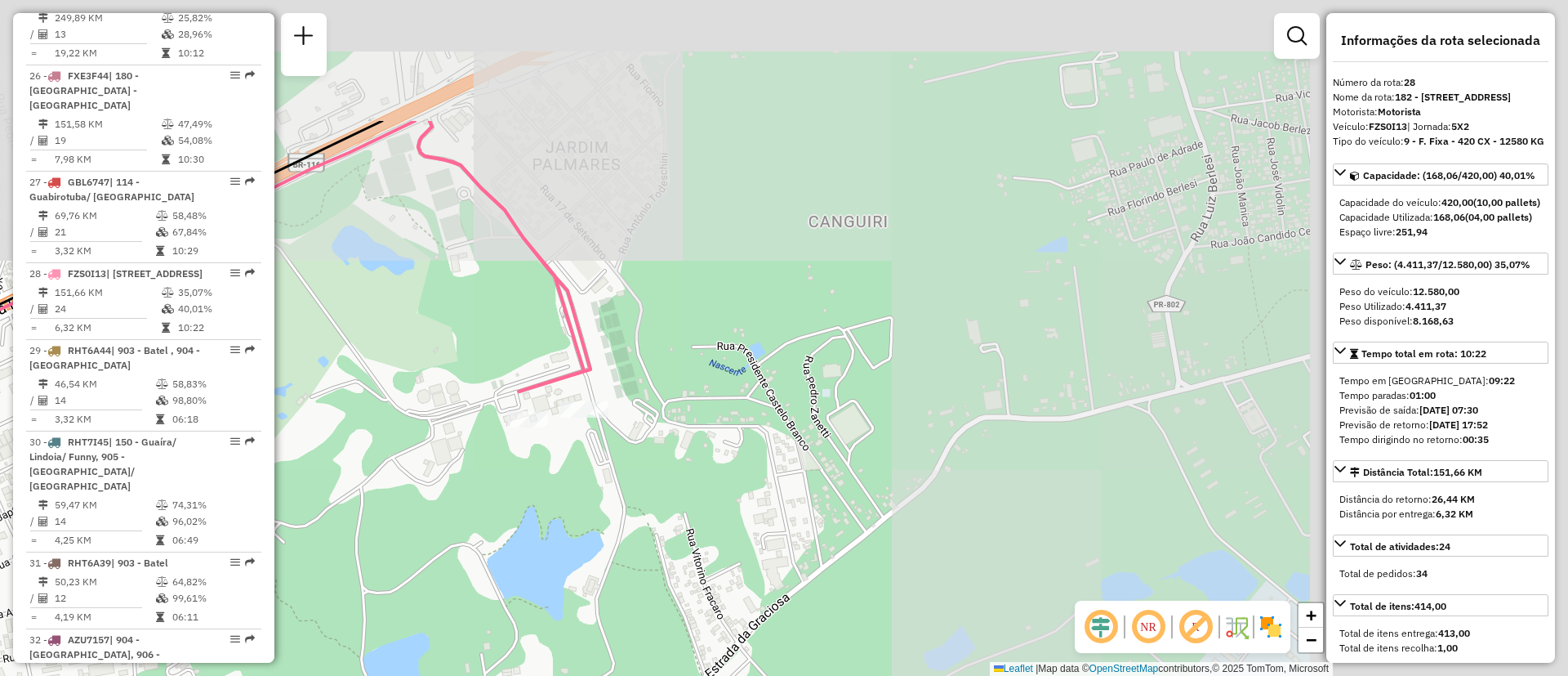
drag, startPoint x: 939, startPoint y: 275, endPoint x: 647, endPoint y: 391, distance: 314.2
click at [646, 390] on div "Janela de atendimento Grade de atendimento Capacidade Transportadoras Veículos …" at bounding box center [784, 338] width 1568 height 676
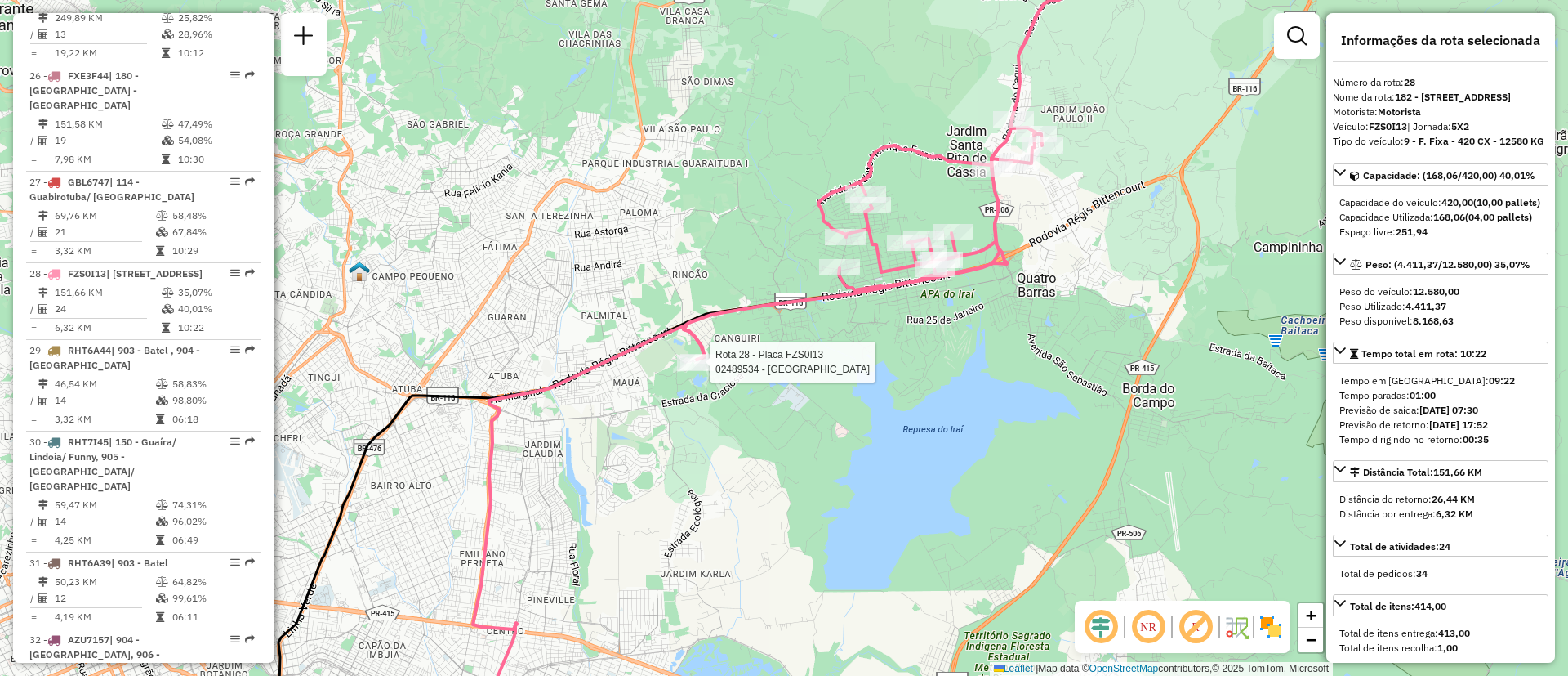
drag, startPoint x: 1176, startPoint y: 289, endPoint x: 969, endPoint y: 417, distance: 243.4
click at [971, 417] on div "Rota 28 - Placa FZS0I13 02489534 - QUINTAL DA BOCHA Janela de atendimento Grade…" at bounding box center [784, 338] width 1568 height 676
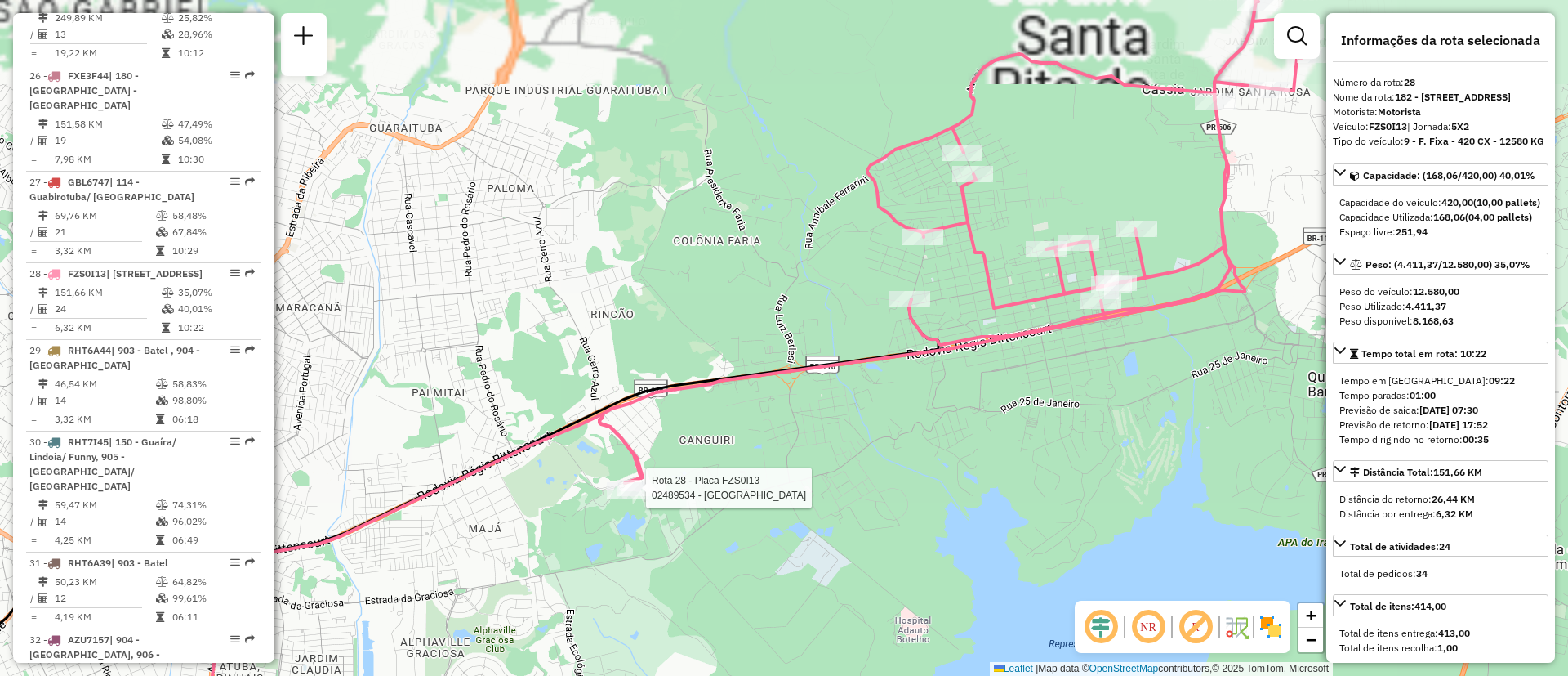
click at [777, 377] on icon at bounding box center [958, 207] width 717 height 551
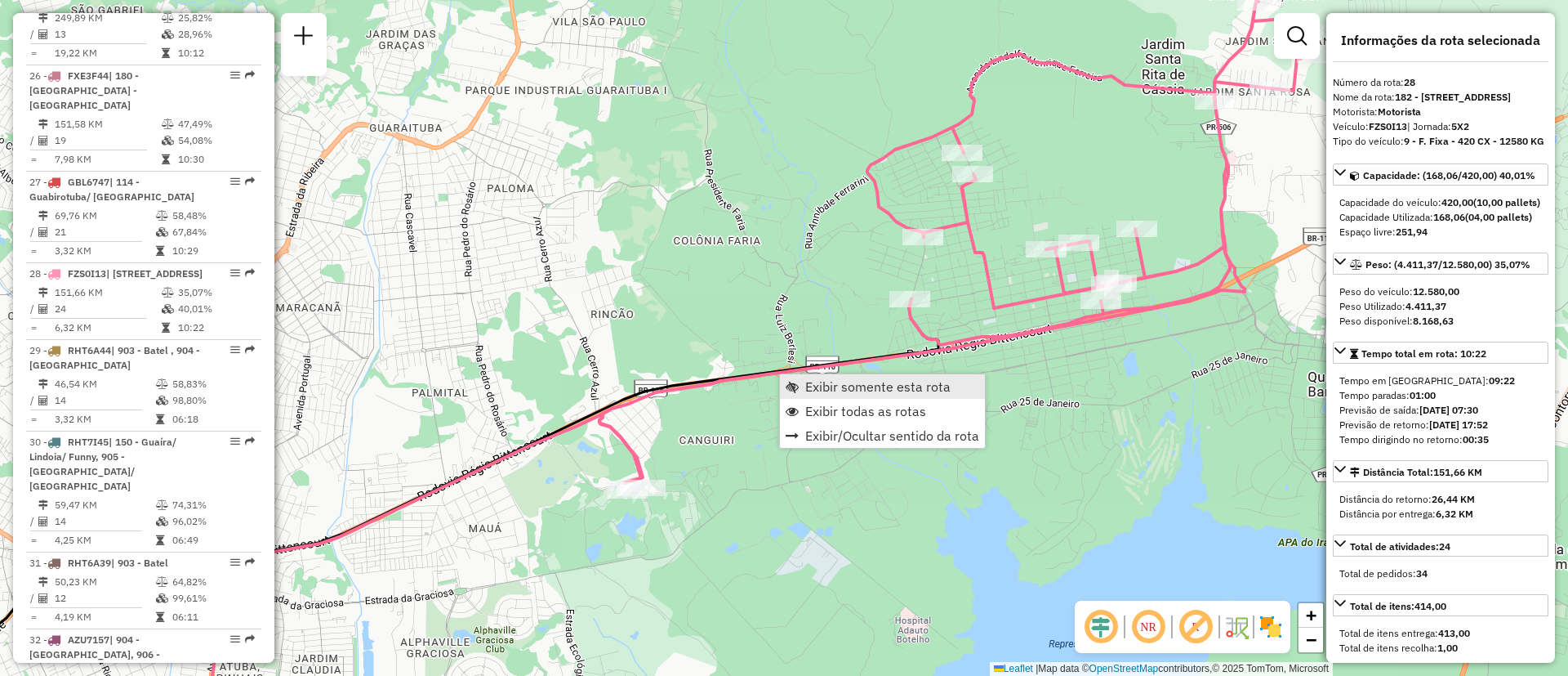
click at [796, 386] on span "Exibir somente esta rota" at bounding box center [791, 386] width 13 height 13
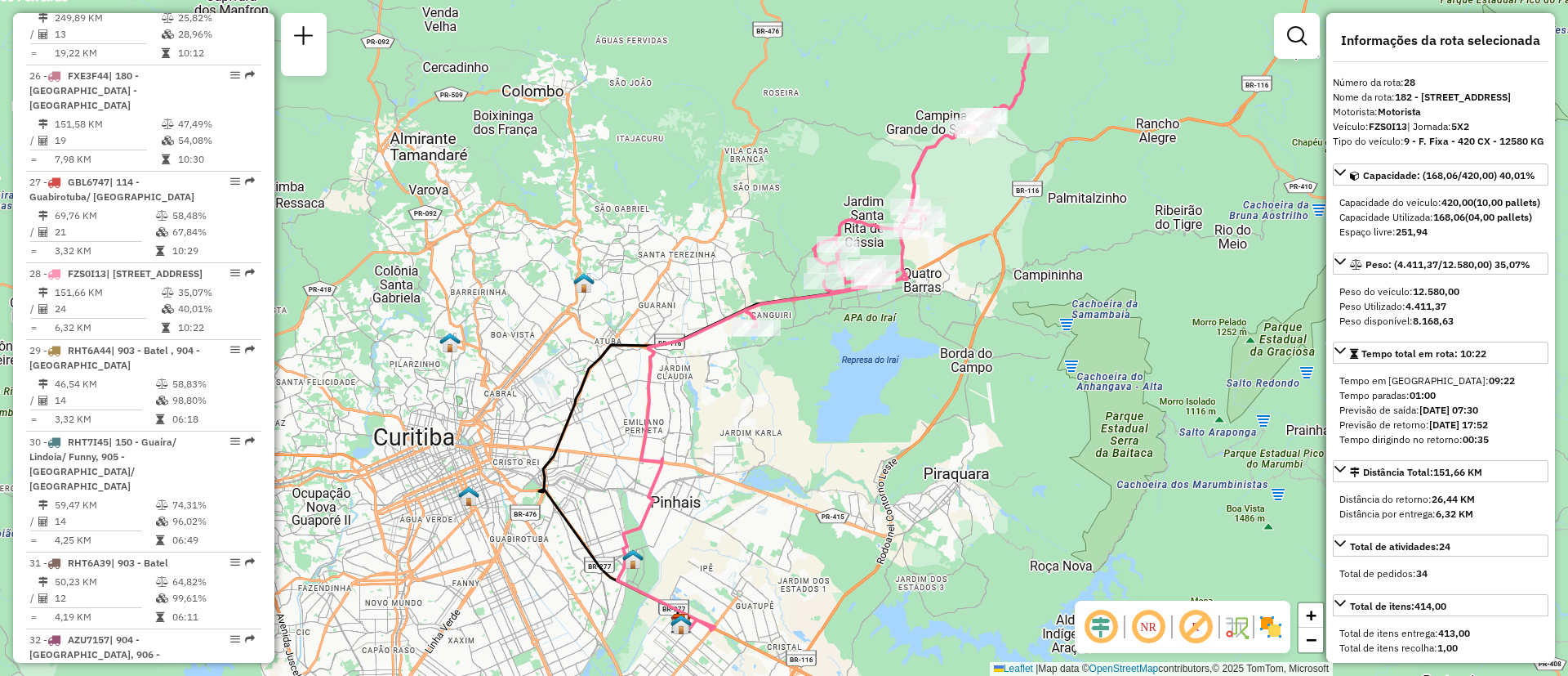
drag, startPoint x: 784, startPoint y: 298, endPoint x: 779, endPoint y: 313, distance: 15.8
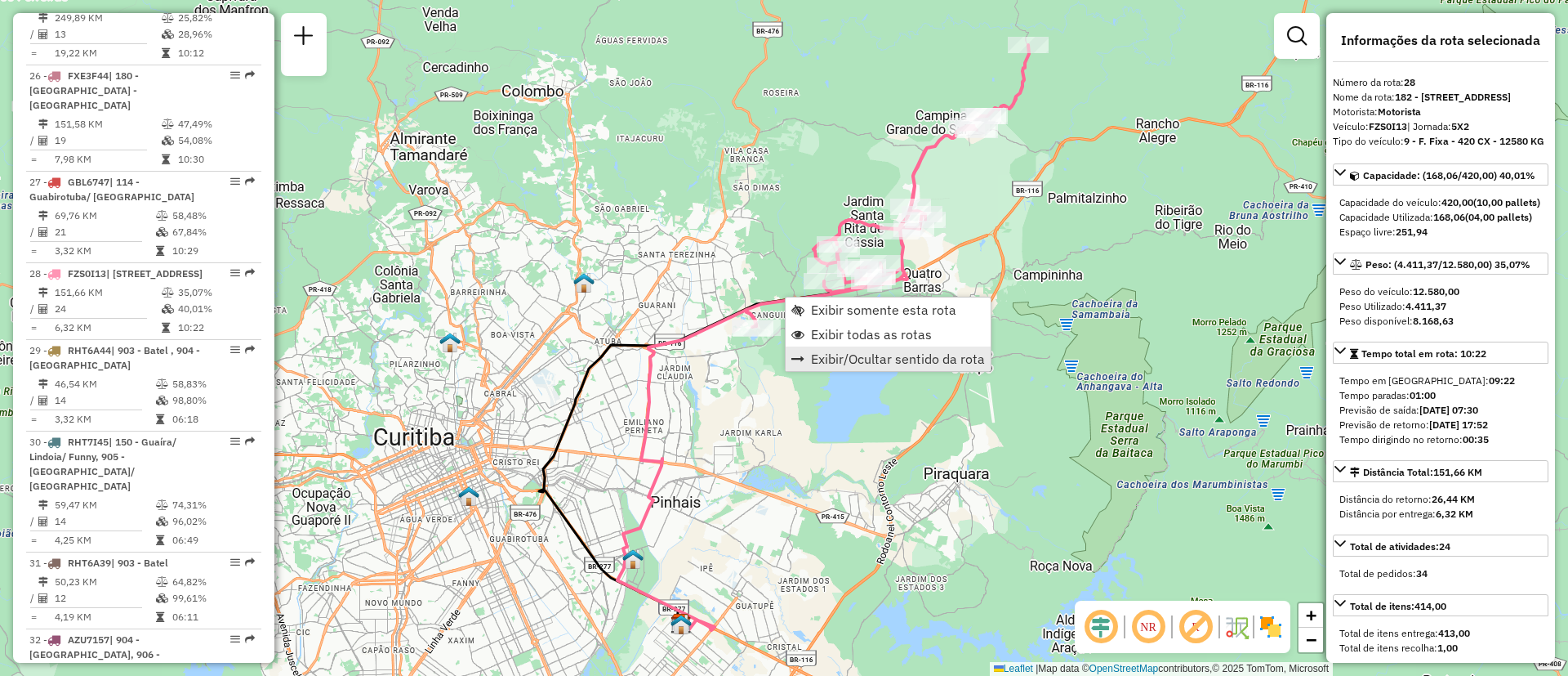
drag, startPoint x: 856, startPoint y: 332, endPoint x: 818, endPoint y: 350, distance: 42.0
click at [854, 332] on span "Exibir todas as rotas" at bounding box center [872, 334] width 121 height 13
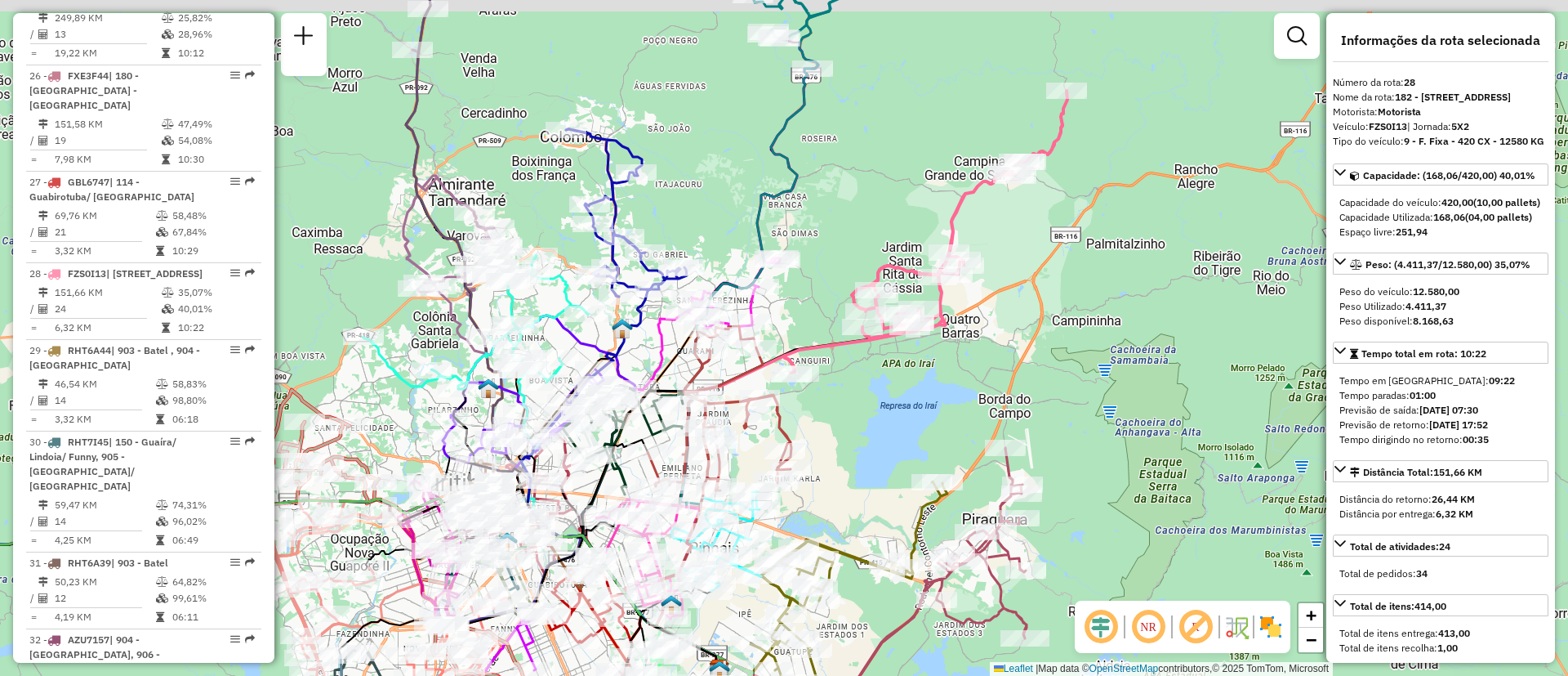
click at [868, 398] on div "Janela de atendimento Grade de atendimento Capacidade Transportadoras Veículos …" at bounding box center [784, 338] width 1568 height 676
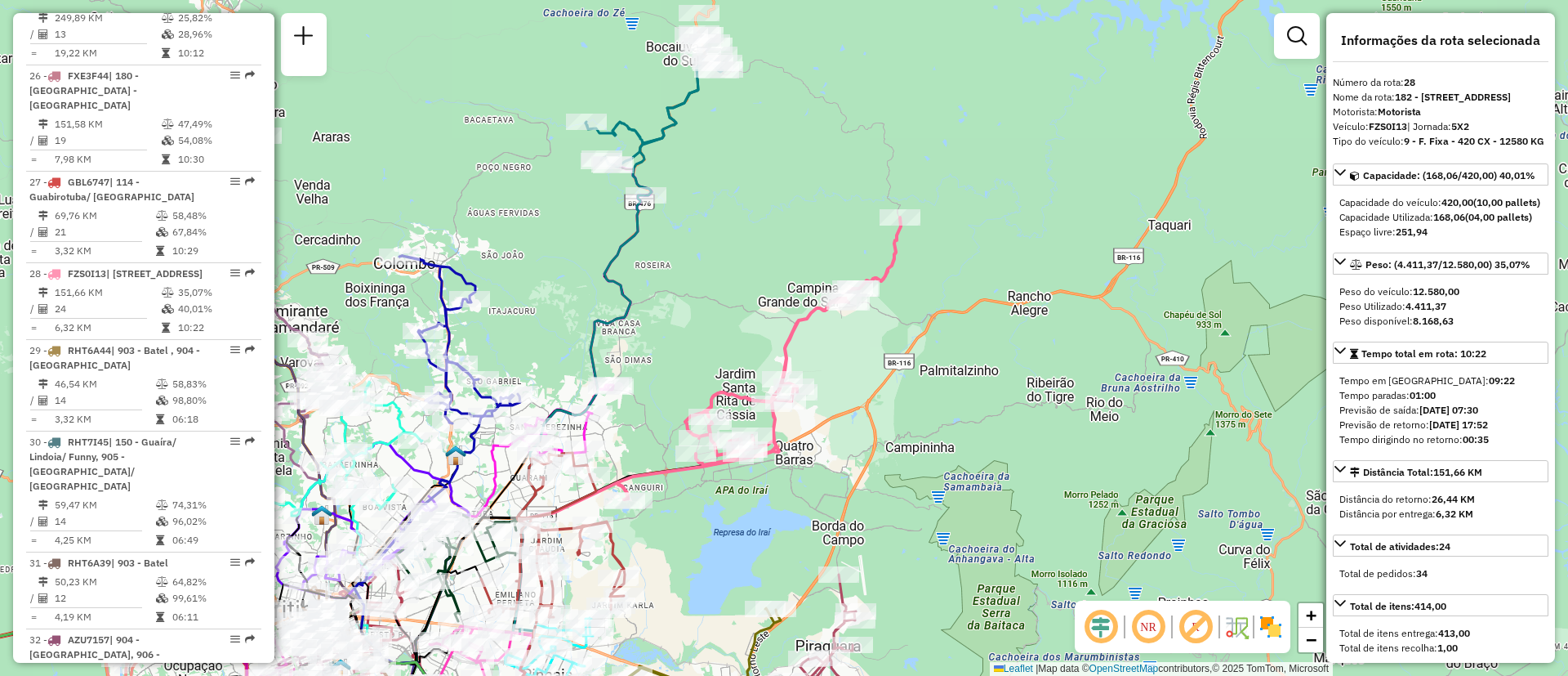
drag, startPoint x: 815, startPoint y: 267, endPoint x: 778, endPoint y: 232, distance: 50.9
click at [778, 232] on div "Janela de atendimento Grade de atendimento Capacidade Transportadoras Veículos …" at bounding box center [784, 338] width 1568 height 676
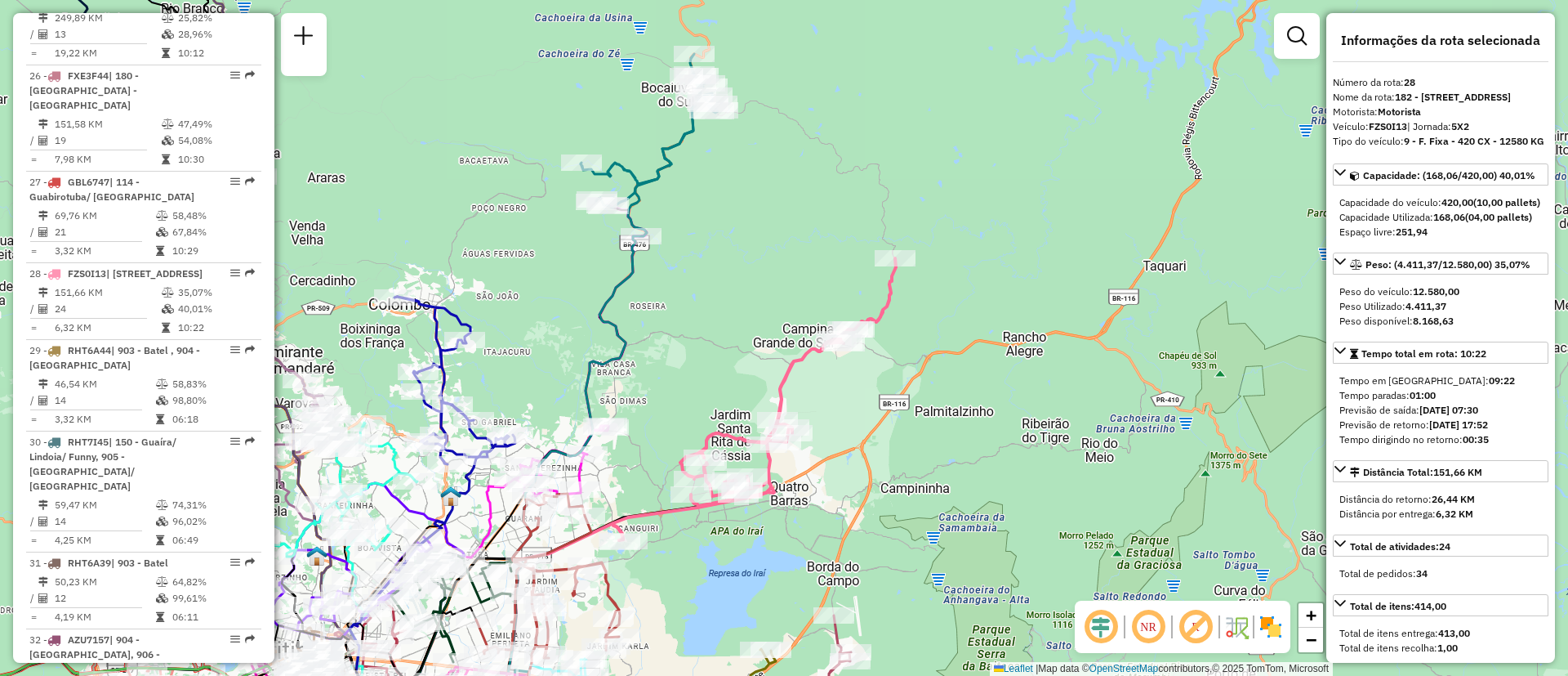
drag, startPoint x: 877, startPoint y: 357, endPoint x: 834, endPoint y: 521, distance: 169.5
click at [841, 540] on div "Janela de atendimento Grade de atendimento Capacidade Transportadoras Veículos …" at bounding box center [784, 338] width 1568 height 676
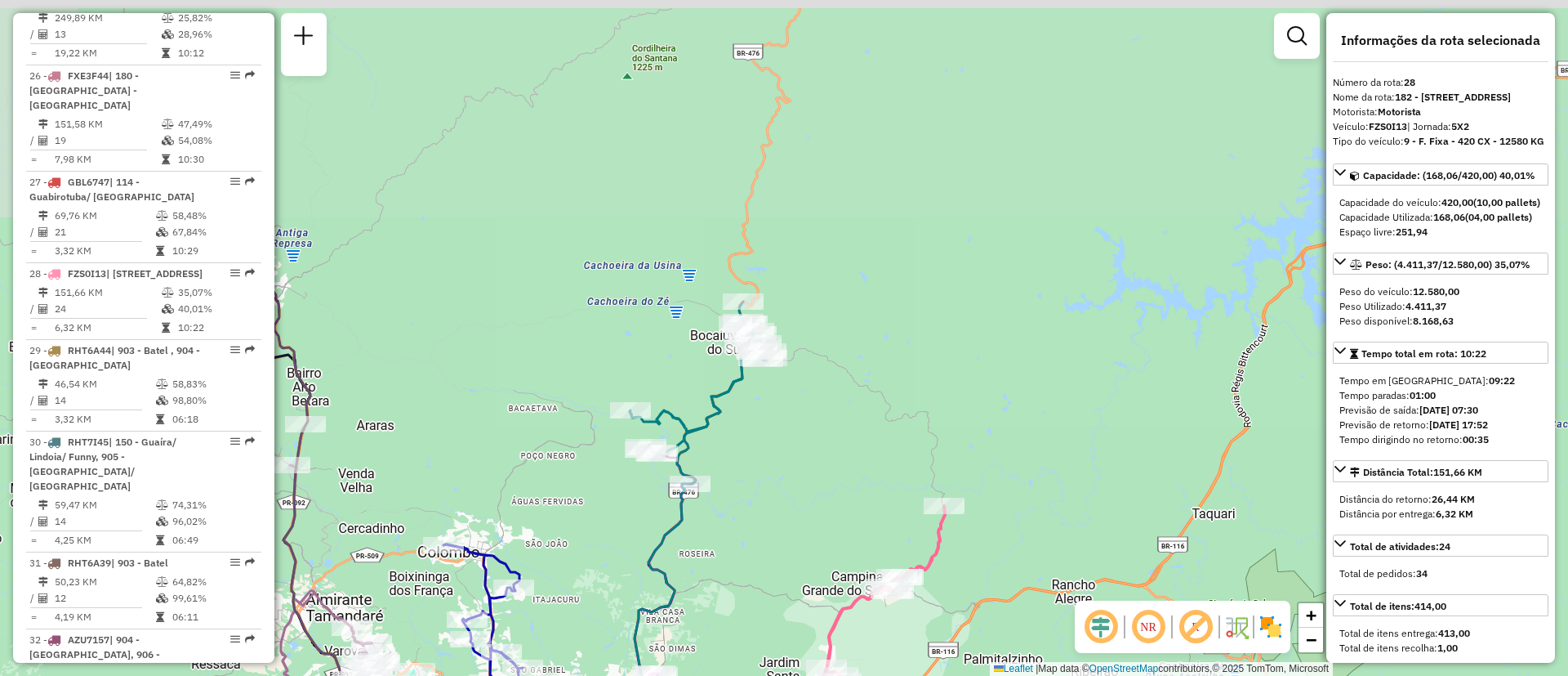
drag, startPoint x: 759, startPoint y: 232, endPoint x: 809, endPoint y: 452, distance: 225.6
click at [809, 452] on div "Janela de atendimento Grade de atendimento Capacidade Transportadoras Veículos …" at bounding box center [784, 338] width 1568 height 676
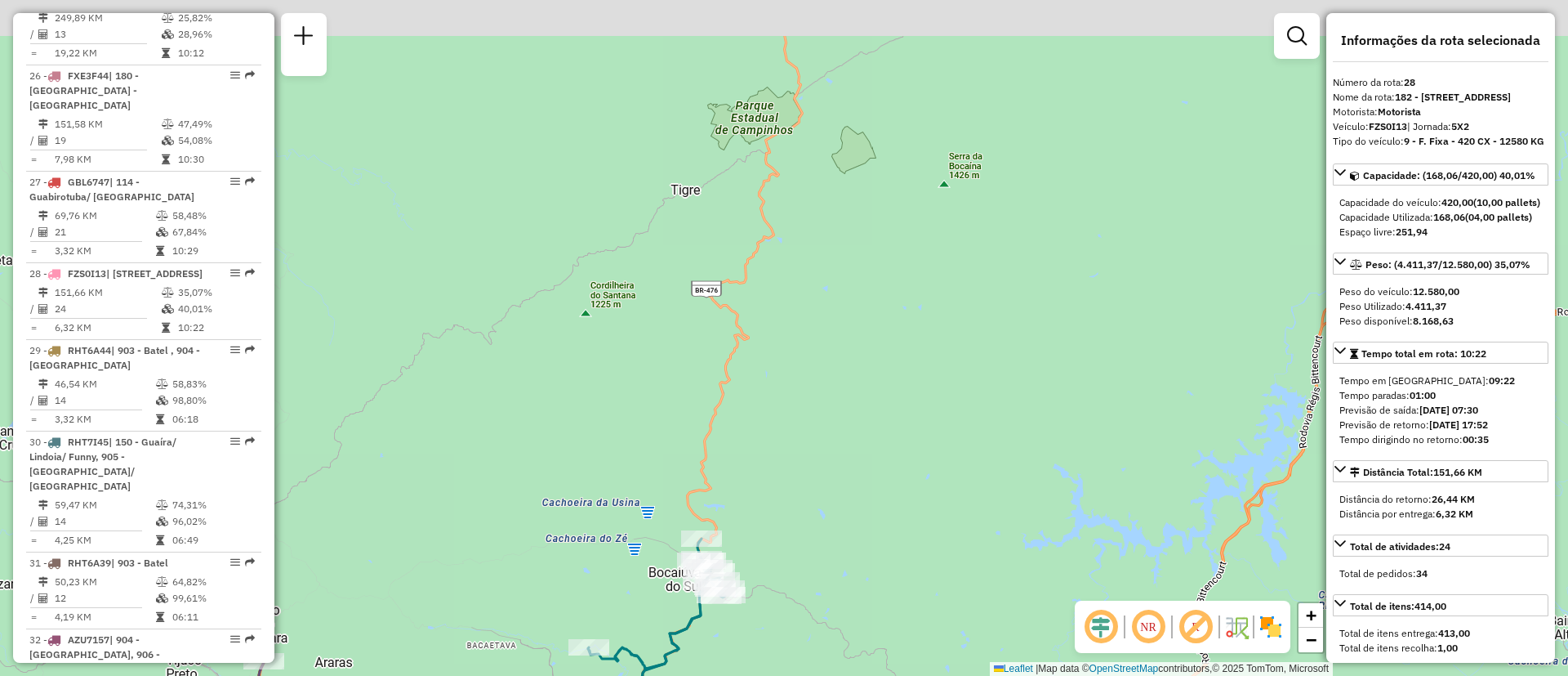
drag, startPoint x: 882, startPoint y: 180, endPoint x: 841, endPoint y: 418, distance: 241.5
click at [841, 418] on div "Janela de atendimento Grade de atendimento Capacidade Transportadoras Veículos …" at bounding box center [784, 338] width 1568 height 676
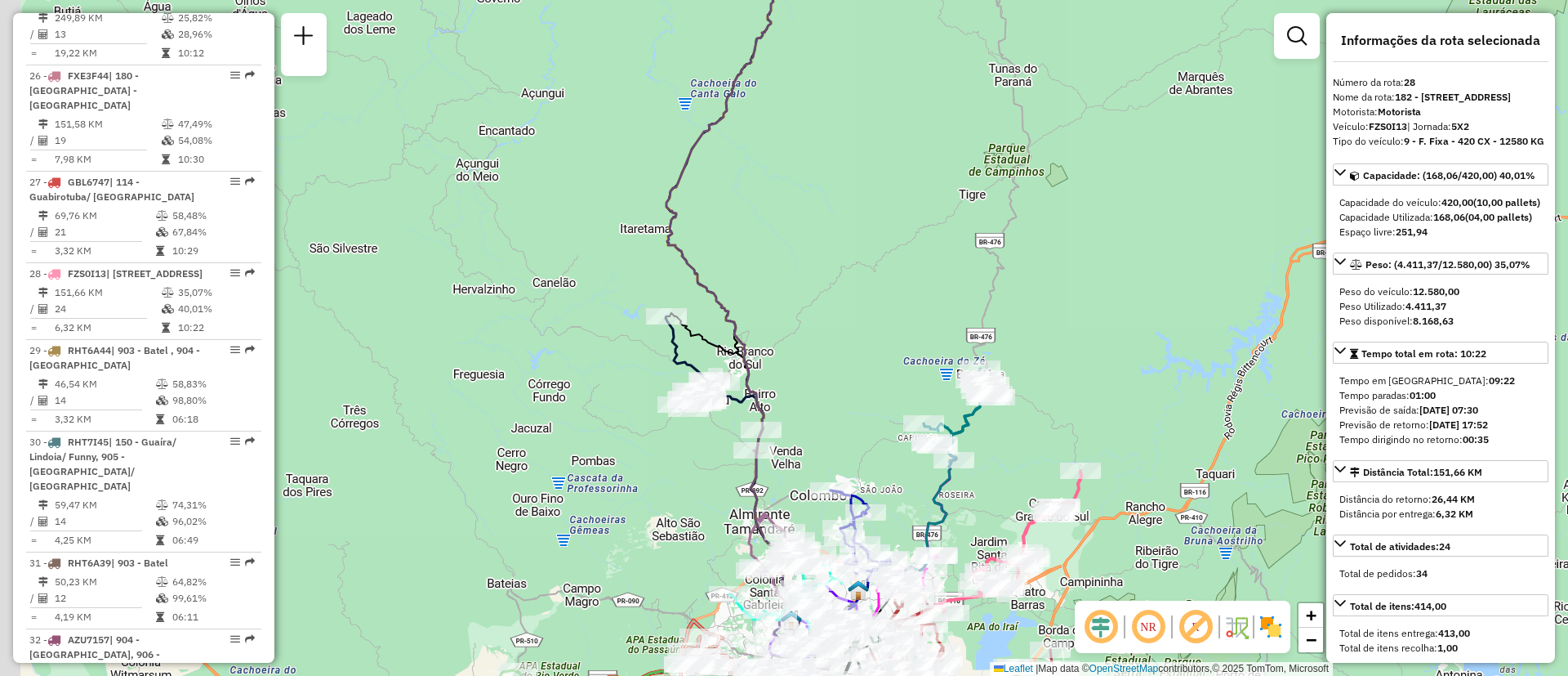
drag, startPoint x: 834, startPoint y: 224, endPoint x: 1025, endPoint y: 175, distance: 197.2
click at [1025, 175] on div "Janela de atendimento Grade de atendimento Capacidade Transportadoras Veículos …" at bounding box center [784, 338] width 1568 height 676
click at [891, 206] on div "Janela de atendimento Grade de atendimento Capacidade Transportadoras Veículos …" at bounding box center [784, 338] width 1568 height 676
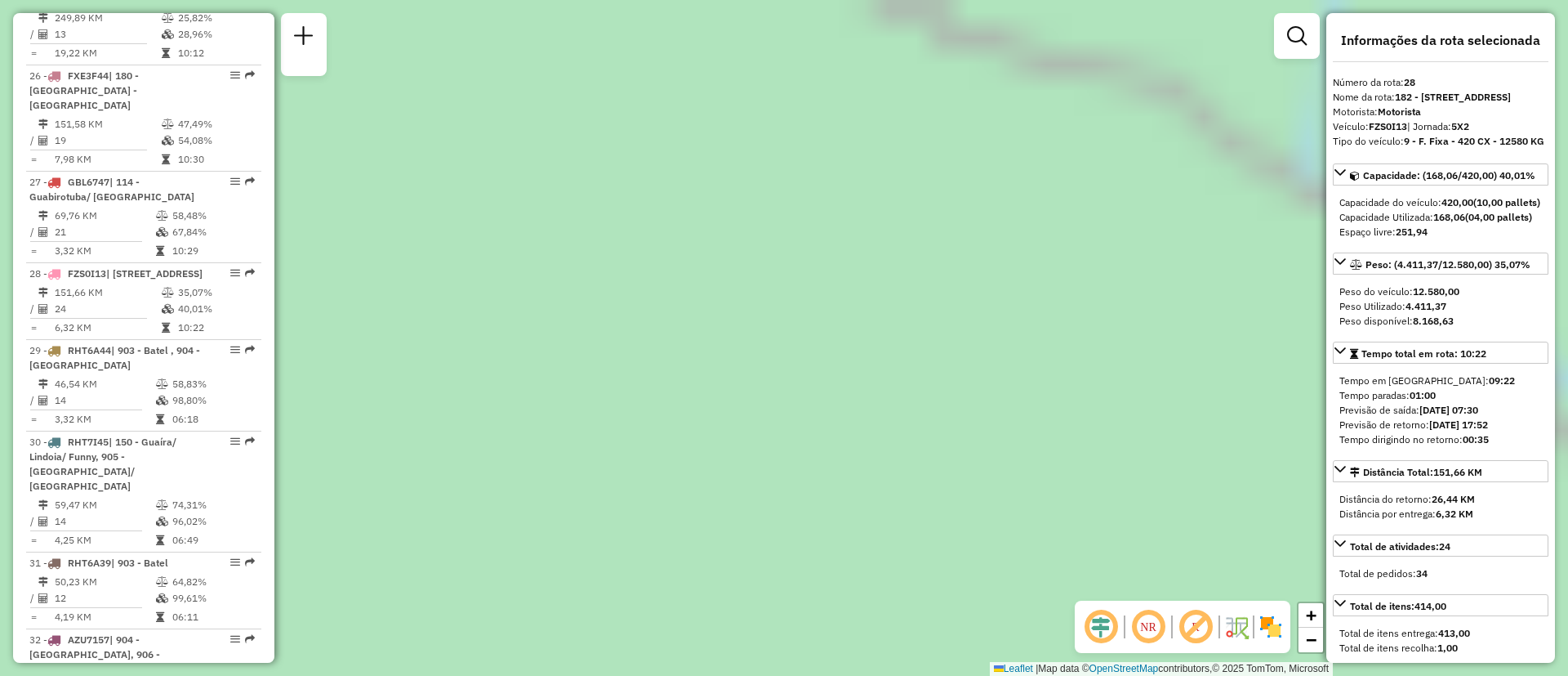
drag, startPoint x: 655, startPoint y: 353, endPoint x: 495, endPoint y: 382, distance: 162.6
click at [453, 414] on div "Janela de atendimento Grade de atendimento Capacidade Transportadoras Veículos …" at bounding box center [784, 338] width 1568 height 676
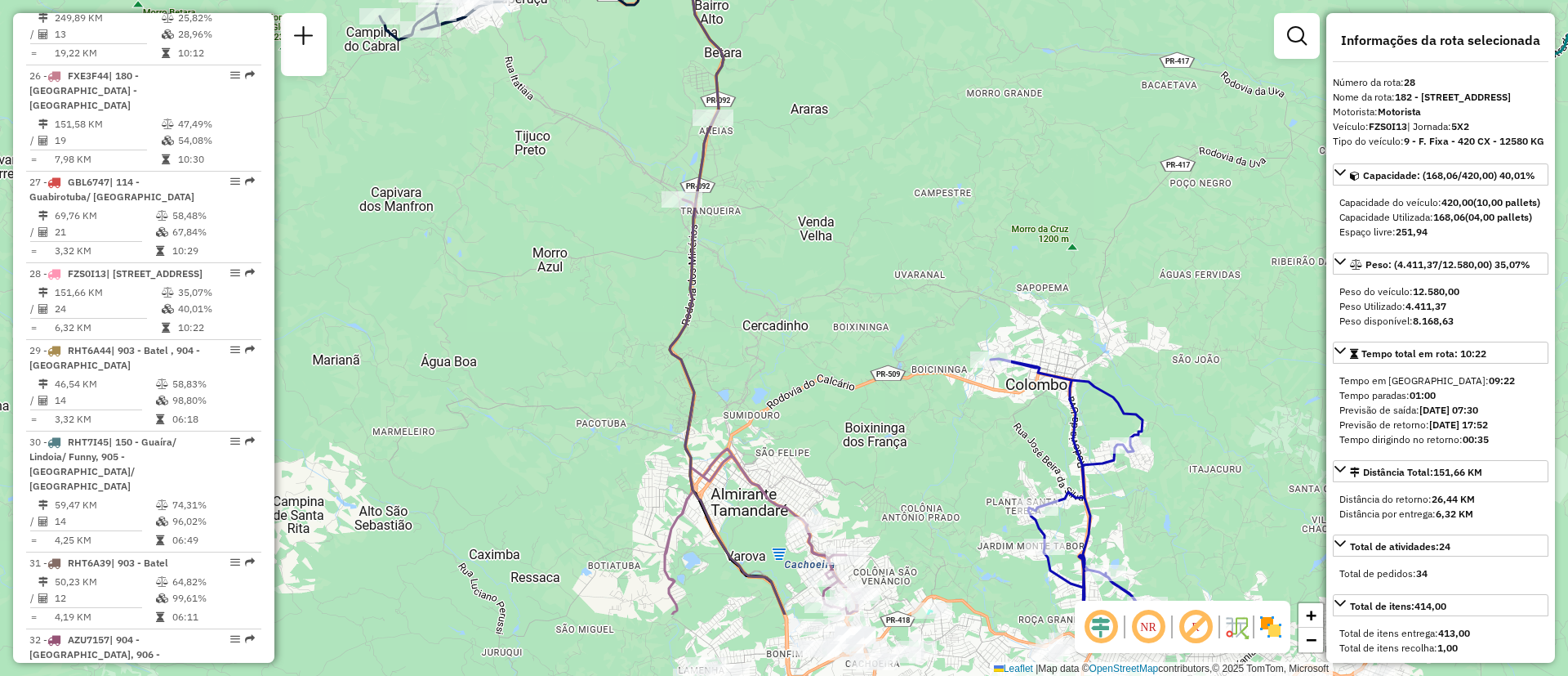
drag, startPoint x: 756, startPoint y: 258, endPoint x: 625, endPoint y: 130, distance: 183.2
click at [625, 130] on div "Janela de atendimento Grade de atendimento Capacidade Transportadoras Veículos …" at bounding box center [784, 338] width 1568 height 676
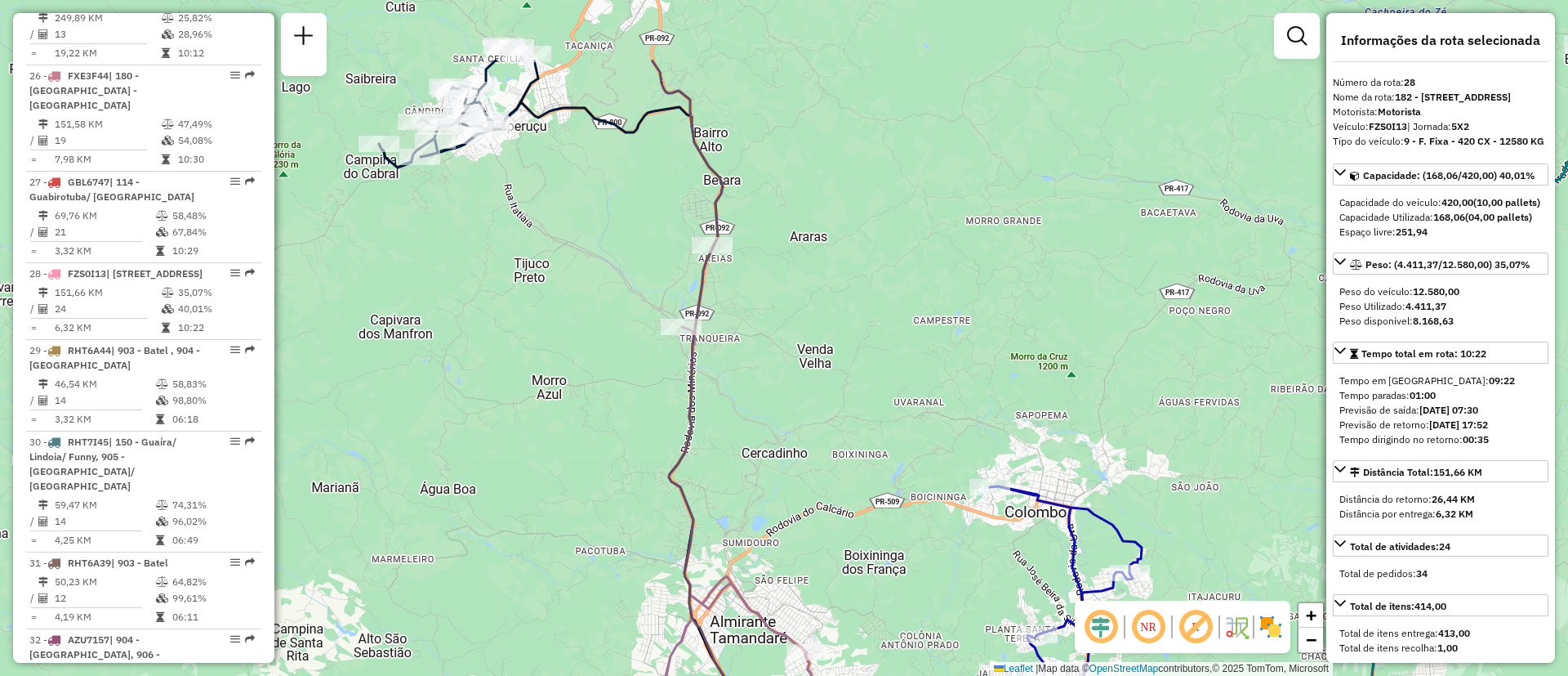
drag, startPoint x: 627, startPoint y: 282, endPoint x: 653, endPoint y: 364, distance: 86.0
click at [653, 364] on div "Rota 12 - Placa GAB8126 02428787 - DISTRIBUIDORA E LANC Janela de atendimento G…" at bounding box center [784, 338] width 1568 height 676
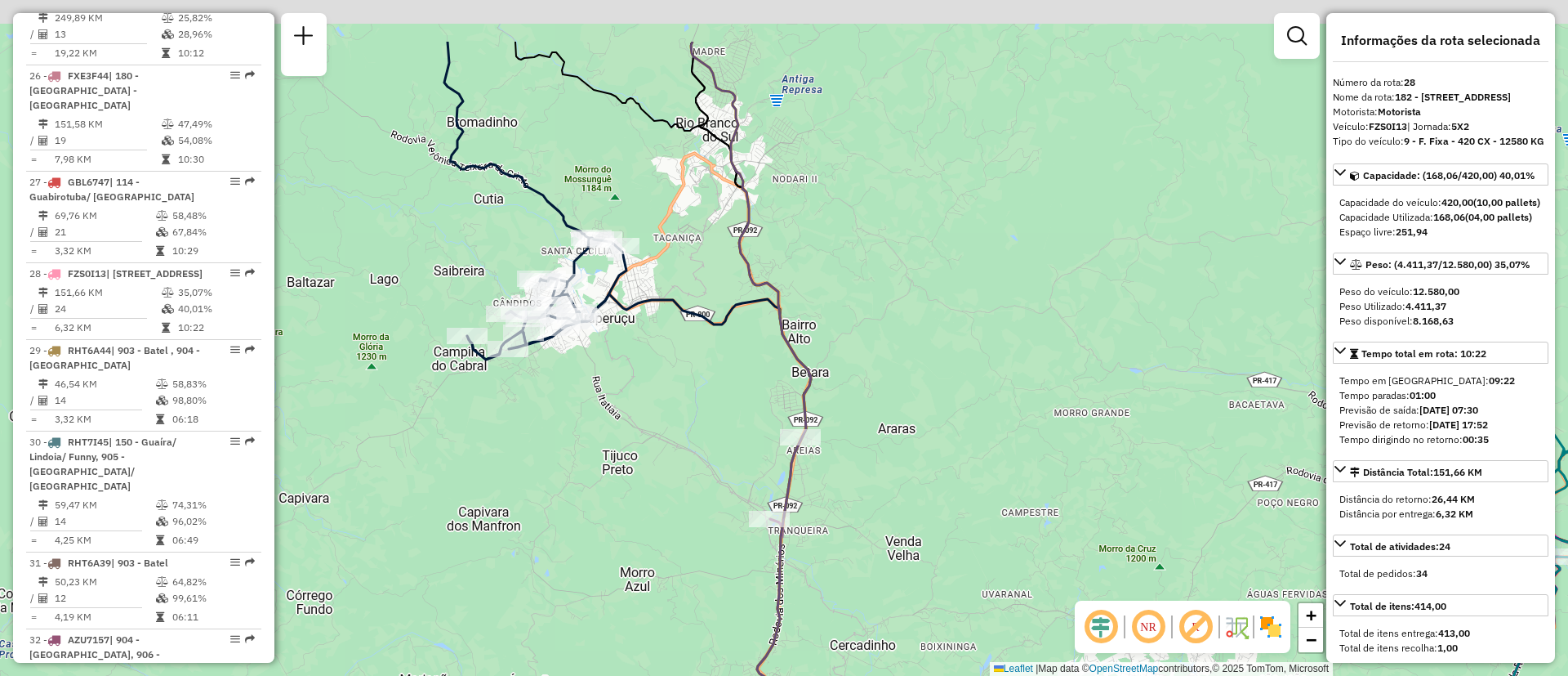
drag, startPoint x: 557, startPoint y: 301, endPoint x: 620, endPoint y: 388, distance: 107.4
click at [619, 411] on div "Janela de atendimento Grade de atendimento Capacidade Transportadoras Veículos …" at bounding box center [784, 338] width 1568 height 676
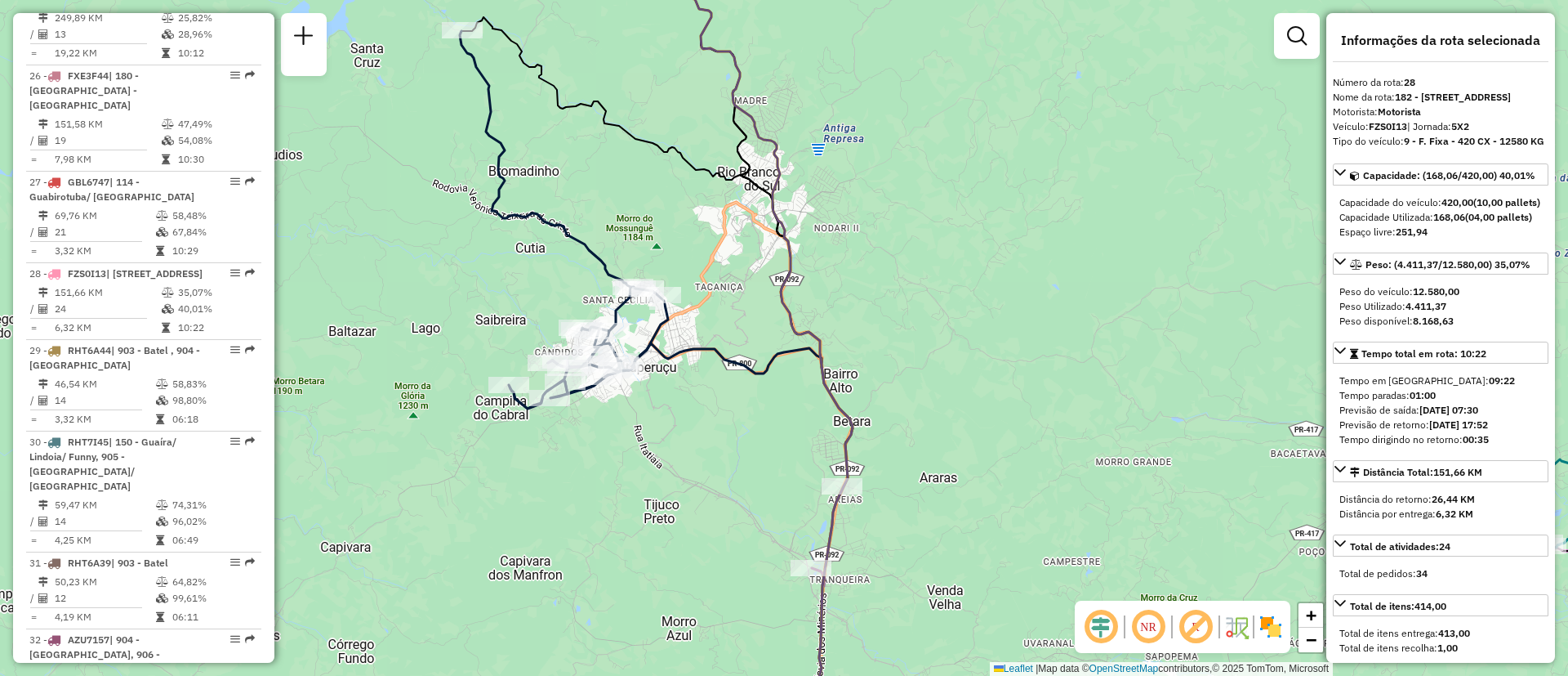
drag, startPoint x: 617, startPoint y: 372, endPoint x: 658, endPoint y: 420, distance: 63.1
click at [658, 420] on div "Janela de atendimento Grade de atendimento Capacidade Transportadoras Veículos …" at bounding box center [784, 338] width 1568 height 676
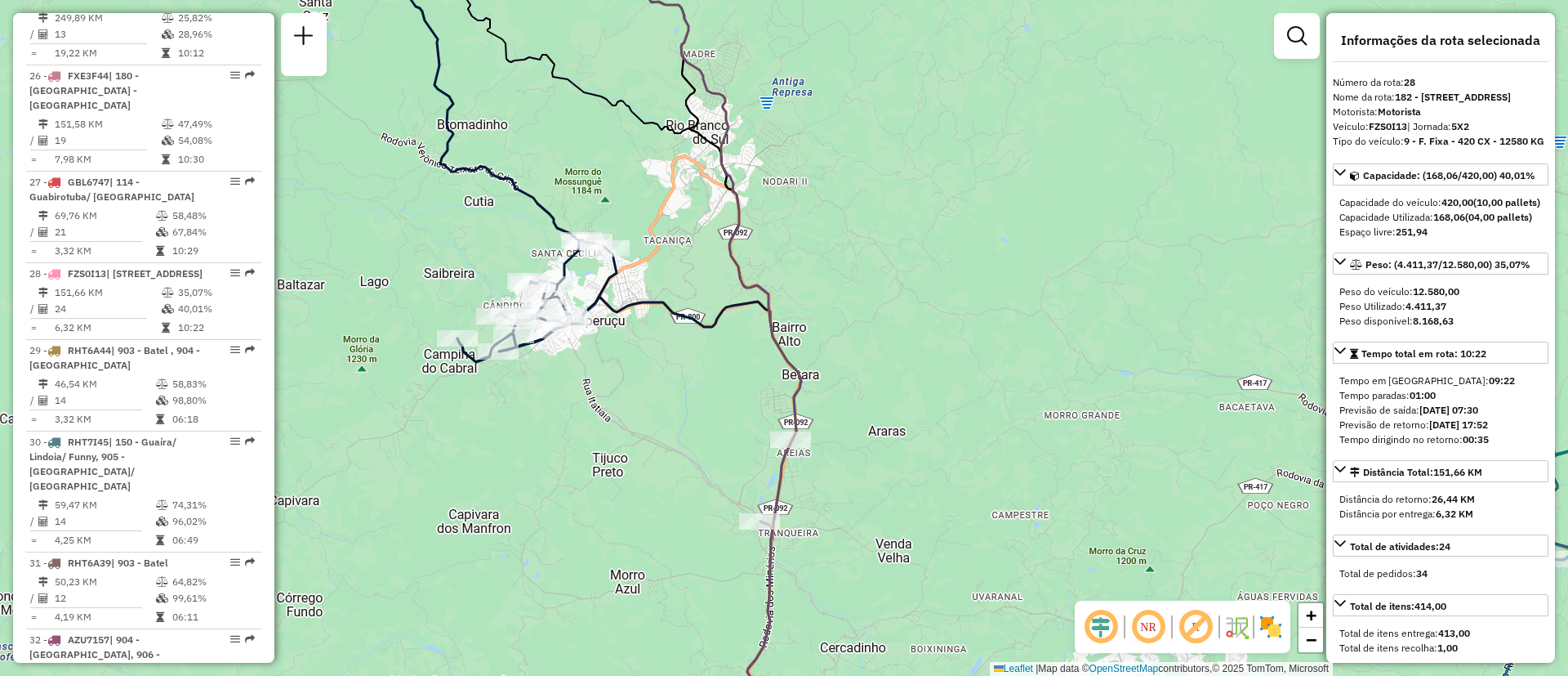
drag, startPoint x: 954, startPoint y: 505, endPoint x: 876, endPoint y: 464, distance: 88.1
click at [879, 462] on div "Janela de atendimento Grade de atendimento Capacidade Transportadoras Veículos …" at bounding box center [784, 338] width 1568 height 676
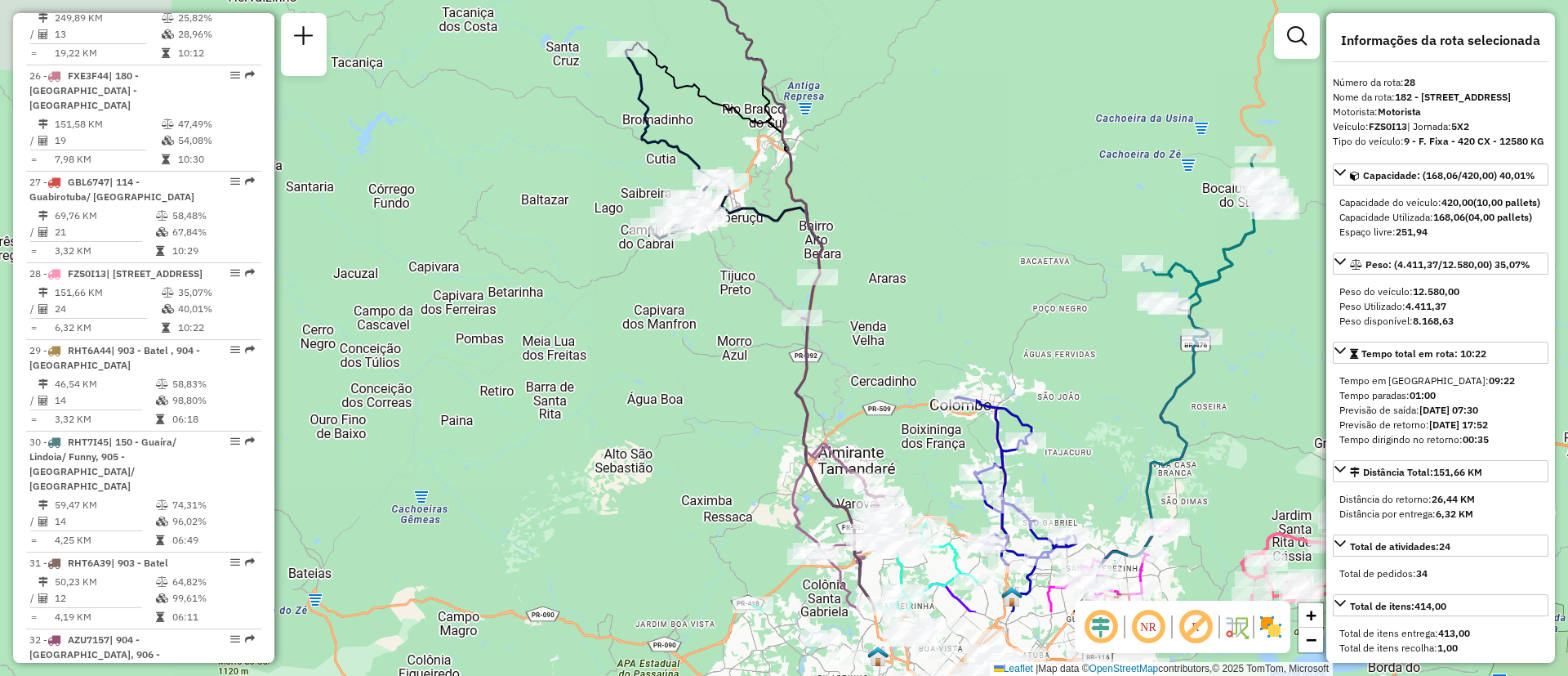
drag, startPoint x: 869, startPoint y: 400, endPoint x: 878, endPoint y: 358, distance: 43.0
click at [878, 358] on div "Janela de atendimento Grade de atendimento Capacidade Transportadoras Veículos …" at bounding box center [784, 338] width 1568 height 676
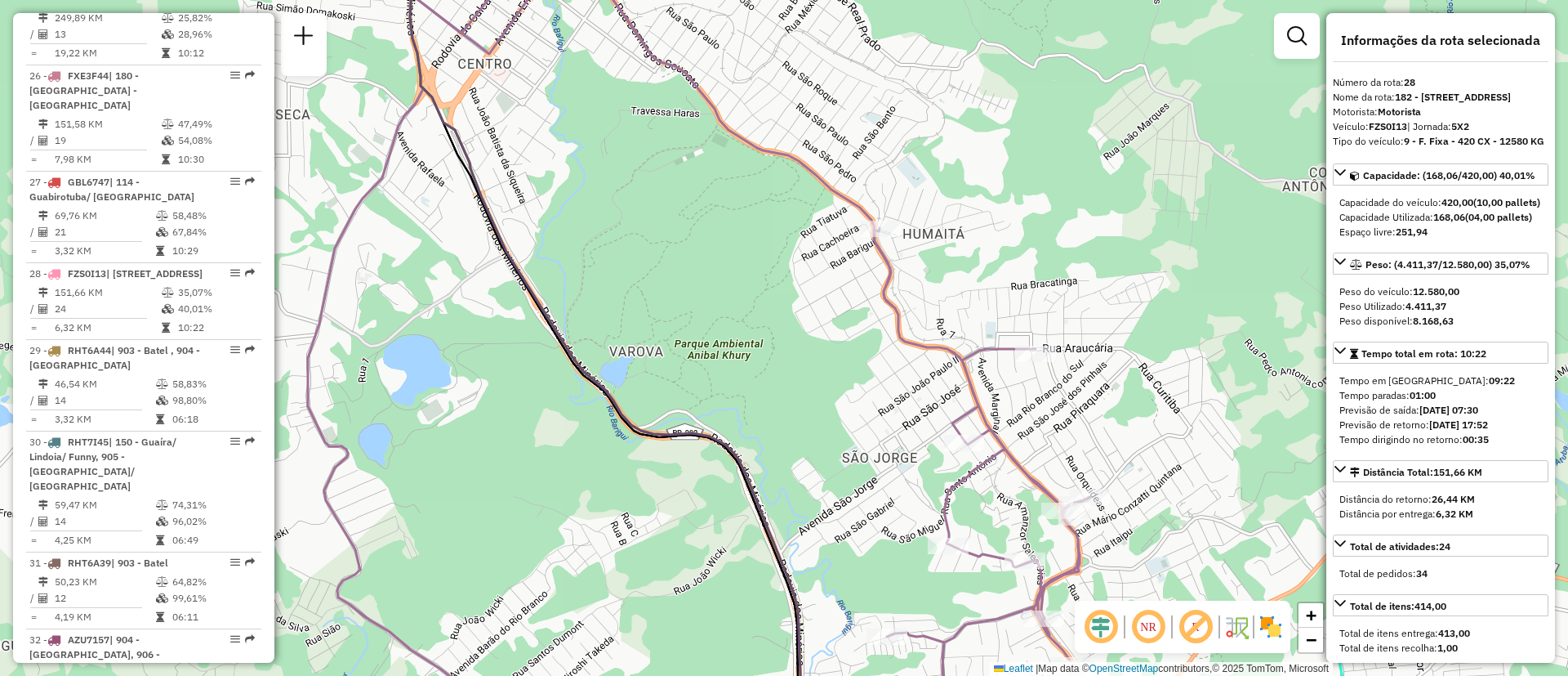
click at [904, 343] on icon at bounding box center [714, 337] width 812 height 811
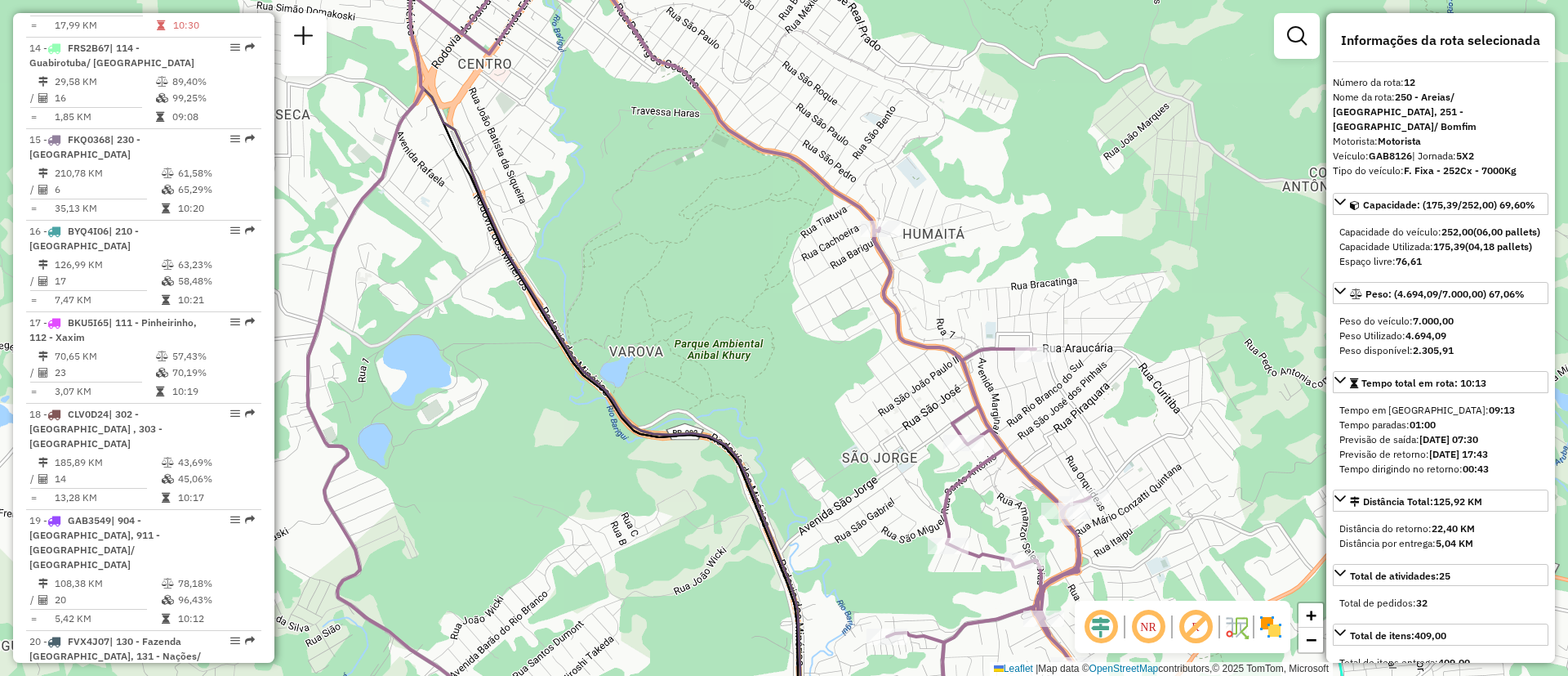
scroll to position [1735, 0]
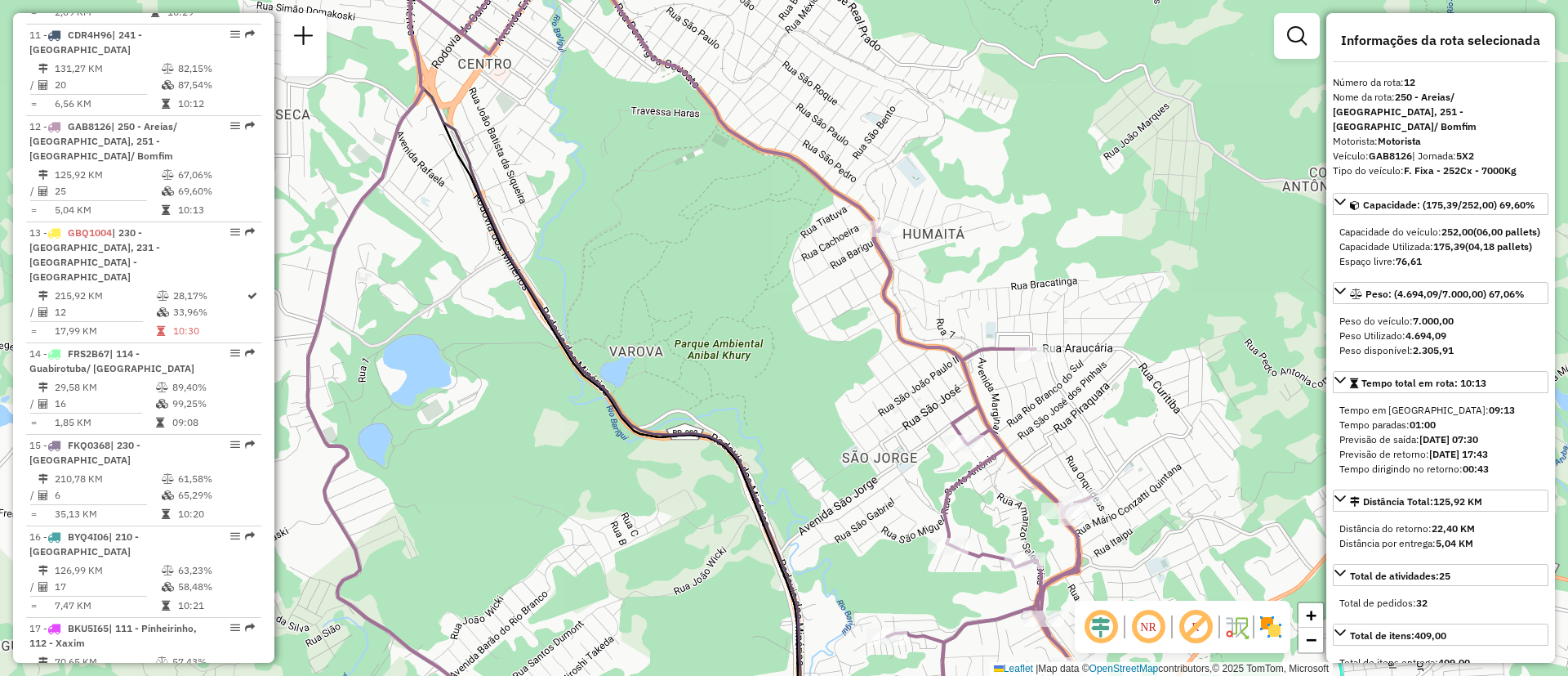
drag, startPoint x: 904, startPoint y: 343, endPoint x: 924, endPoint y: 364, distance: 29.0
click at [960, 362] on span "Exibir somente esta rota" at bounding box center [1004, 357] width 145 height 13
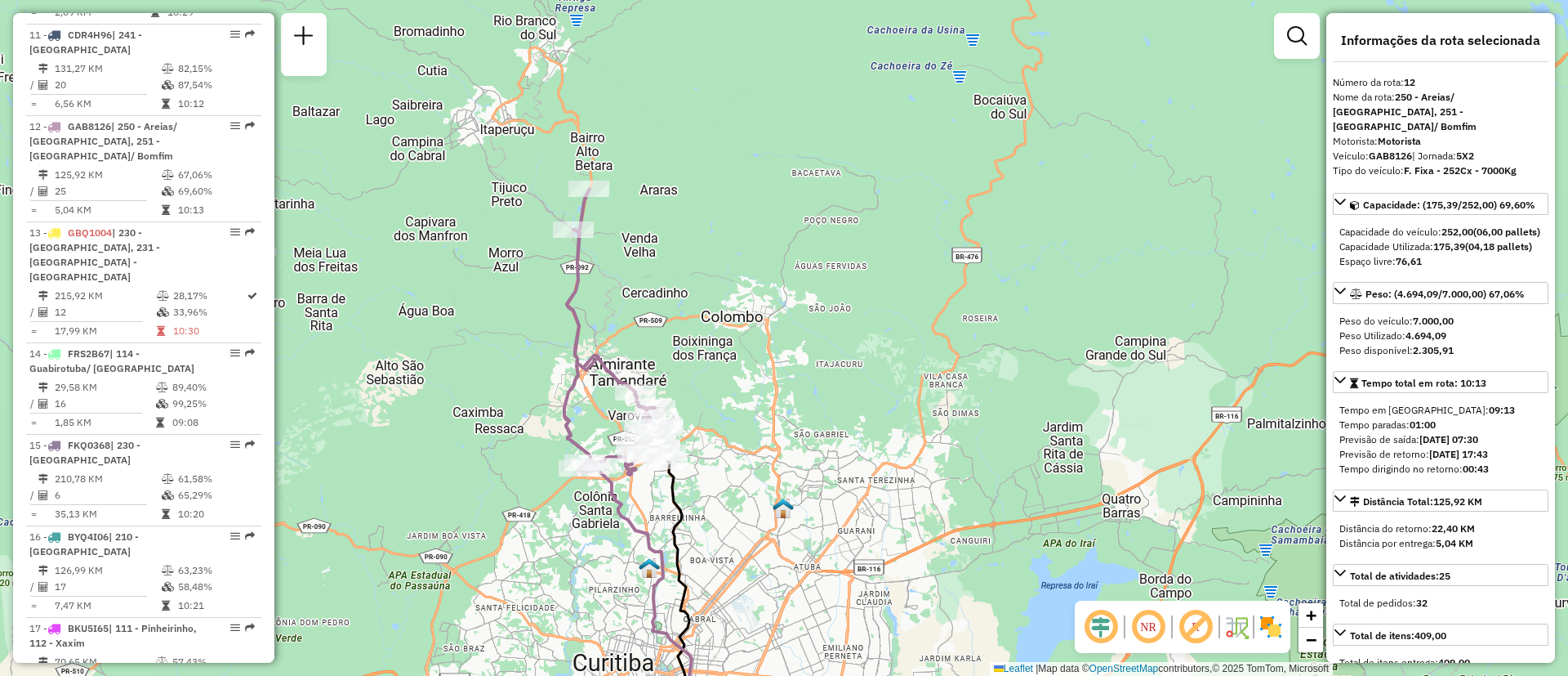
drag, startPoint x: 637, startPoint y: 161, endPoint x: 579, endPoint y: 374, distance: 220.8
click at [579, 374] on icon at bounding box center [615, 332] width 103 height 286
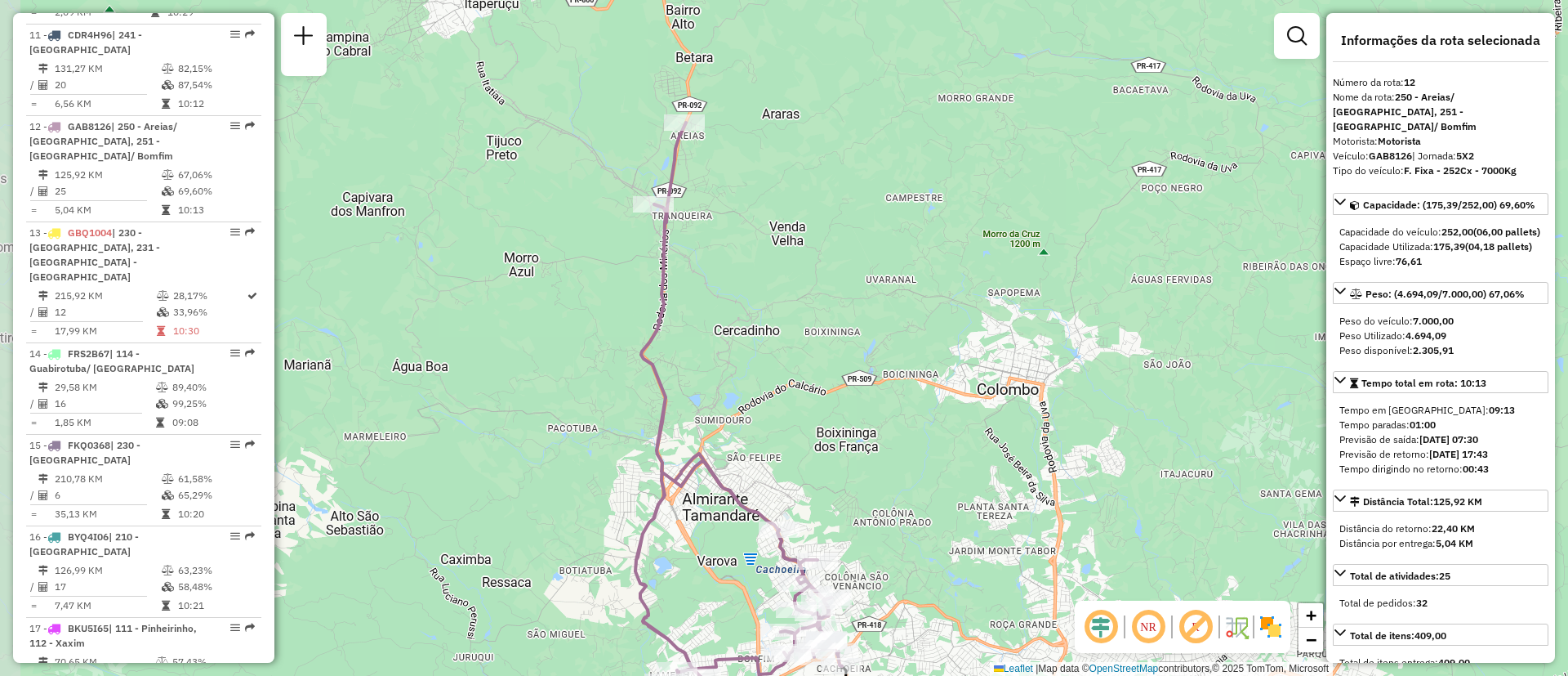
drag, startPoint x: 663, startPoint y: 343, endPoint x: 704, endPoint y: 422, distance: 89.0
click at [703, 422] on div "Janela de atendimento Grade de atendimento Capacidade Transportadoras Veículos …" at bounding box center [784, 338] width 1568 height 676
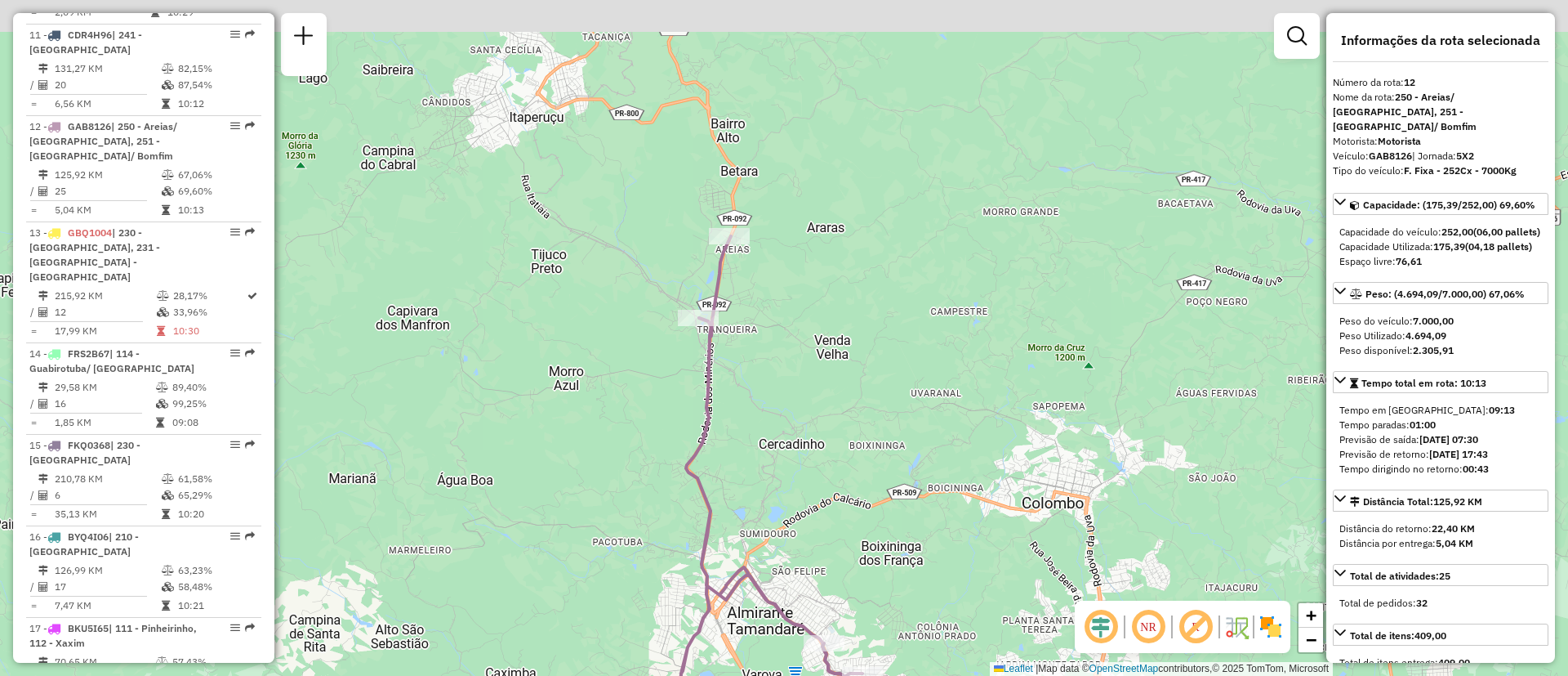
drag, startPoint x: 644, startPoint y: 279, endPoint x: 671, endPoint y: 351, distance: 76.9
click at [671, 351] on div "Janela de atendimento Grade de atendimento Capacidade Transportadoras Veículos …" at bounding box center [784, 338] width 1568 height 676
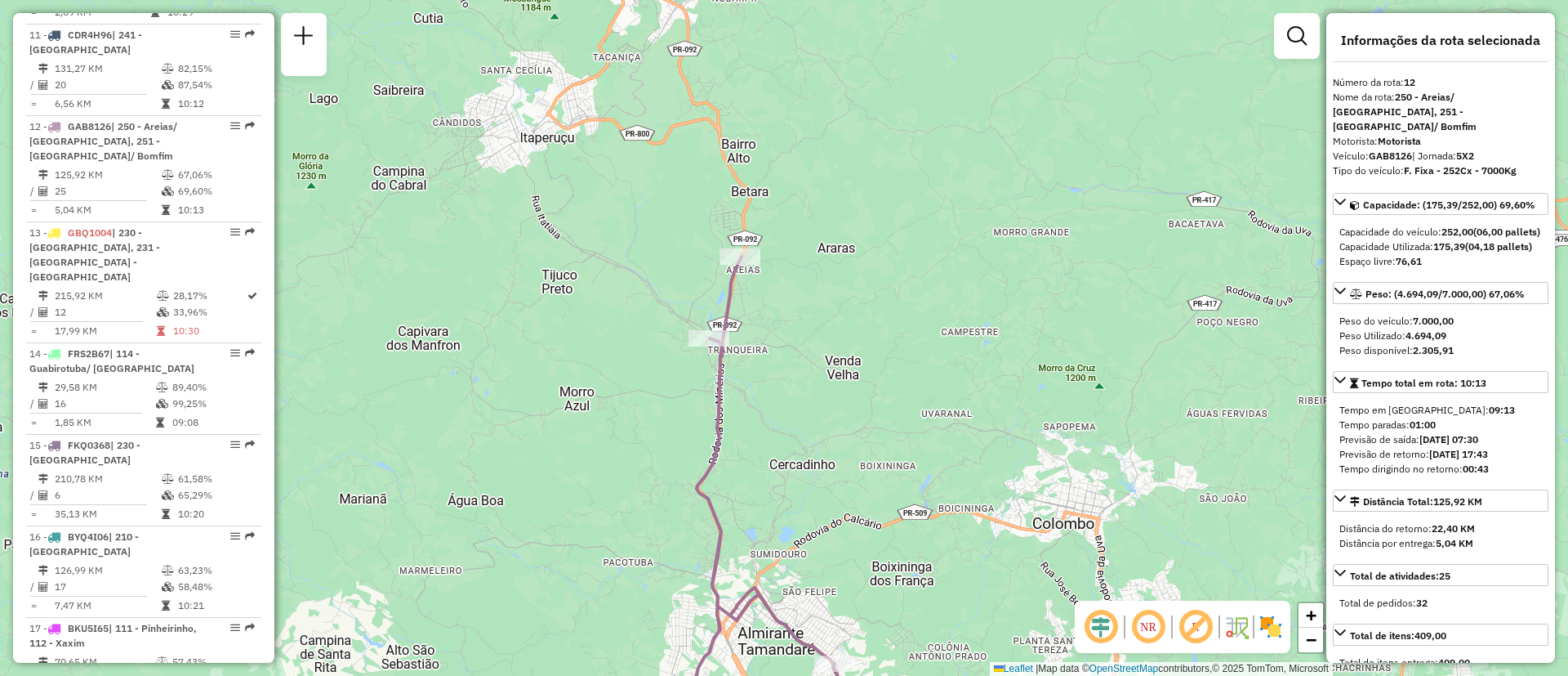
click at [721, 379] on icon at bounding box center [790, 499] width 195 height 486
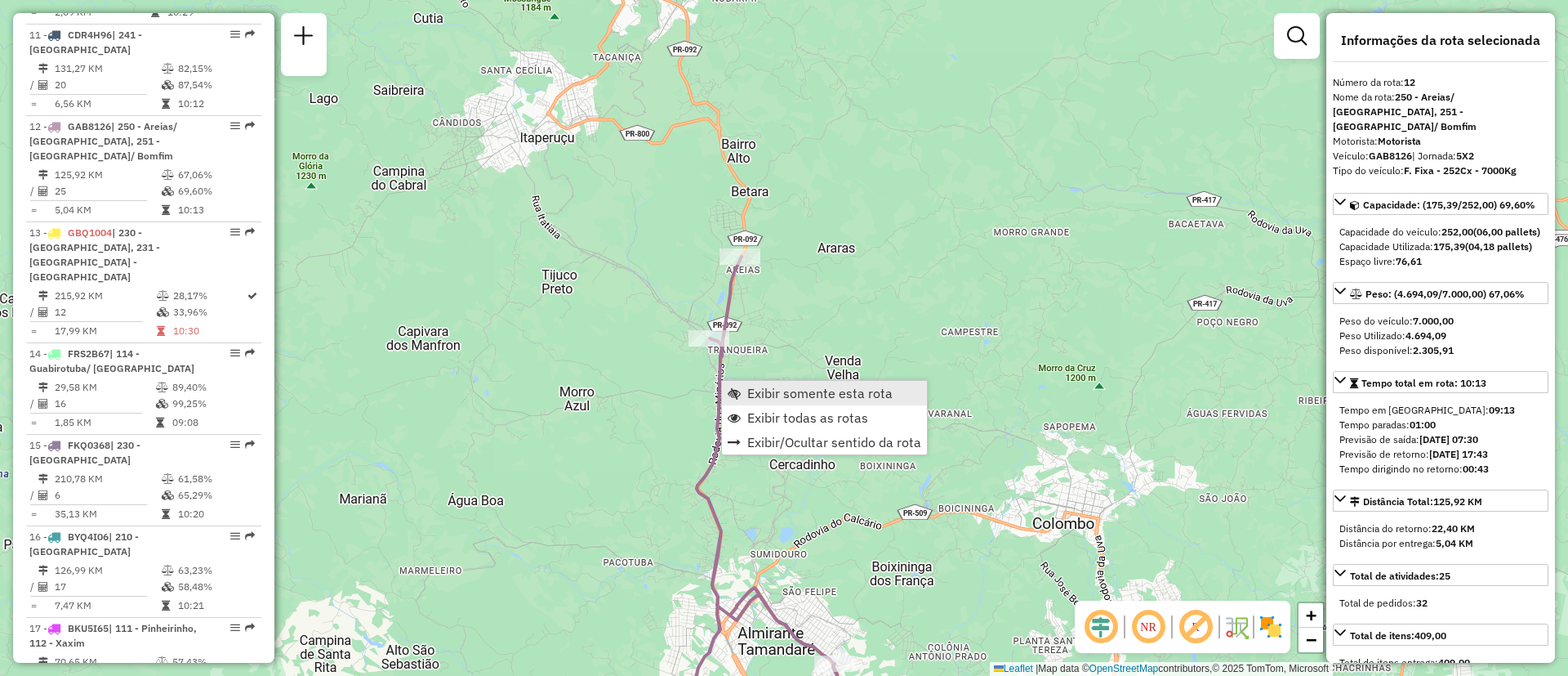
click at [737, 389] on span "Exibir somente esta rota" at bounding box center [734, 393] width 13 height 13
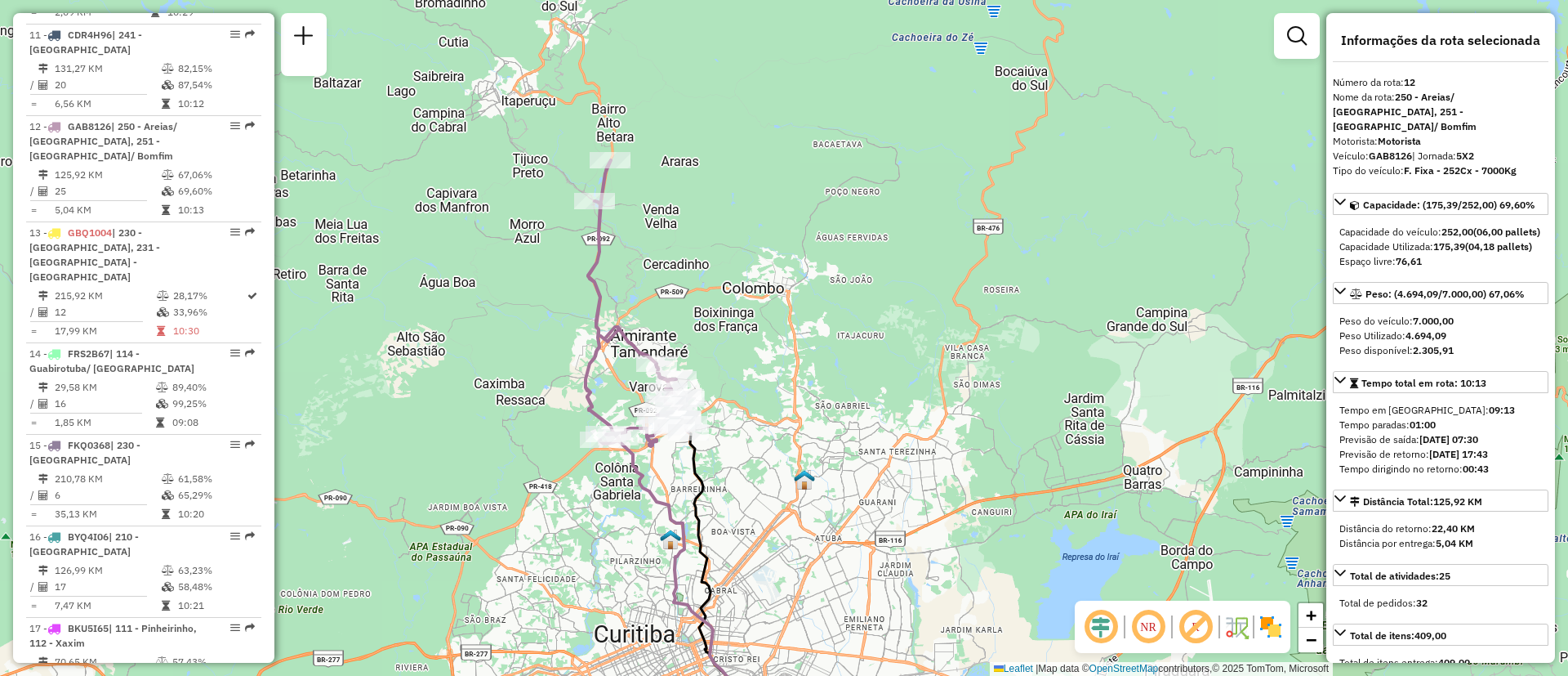
drag, startPoint x: 698, startPoint y: 155, endPoint x: 696, endPoint y: 262, distance: 107.0
click at [701, 263] on div "Janela de atendimento Grade de atendimento Capacidade Transportadoras Veículos …" at bounding box center [784, 338] width 1568 height 676
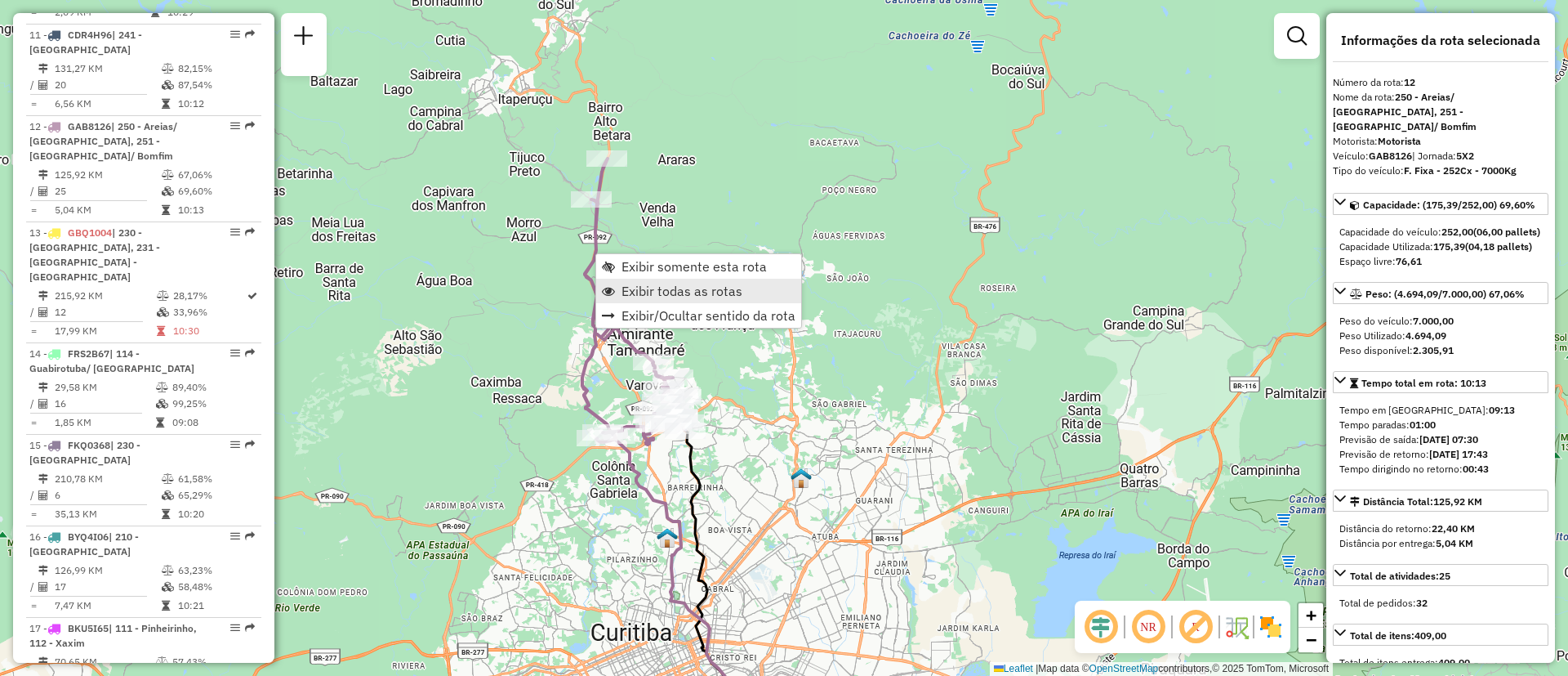
click at [639, 297] on span "Exibir todas as rotas" at bounding box center [682, 290] width 121 height 13
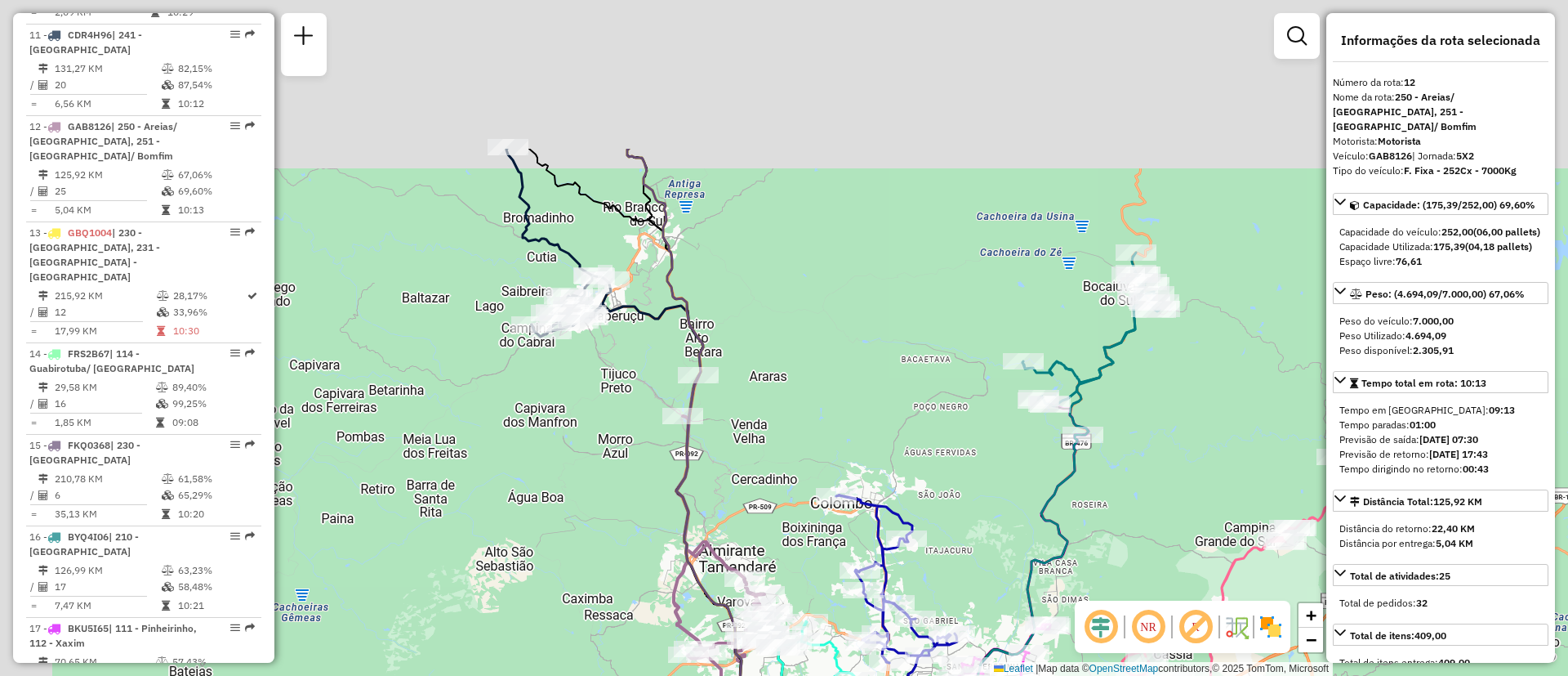
drag, startPoint x: 565, startPoint y: 261, endPoint x: 650, endPoint y: 445, distance: 202.7
click at [653, 456] on div "Janela de atendimento Grade de atendimento Capacidade Transportadoras Veículos …" at bounding box center [784, 338] width 1568 height 676
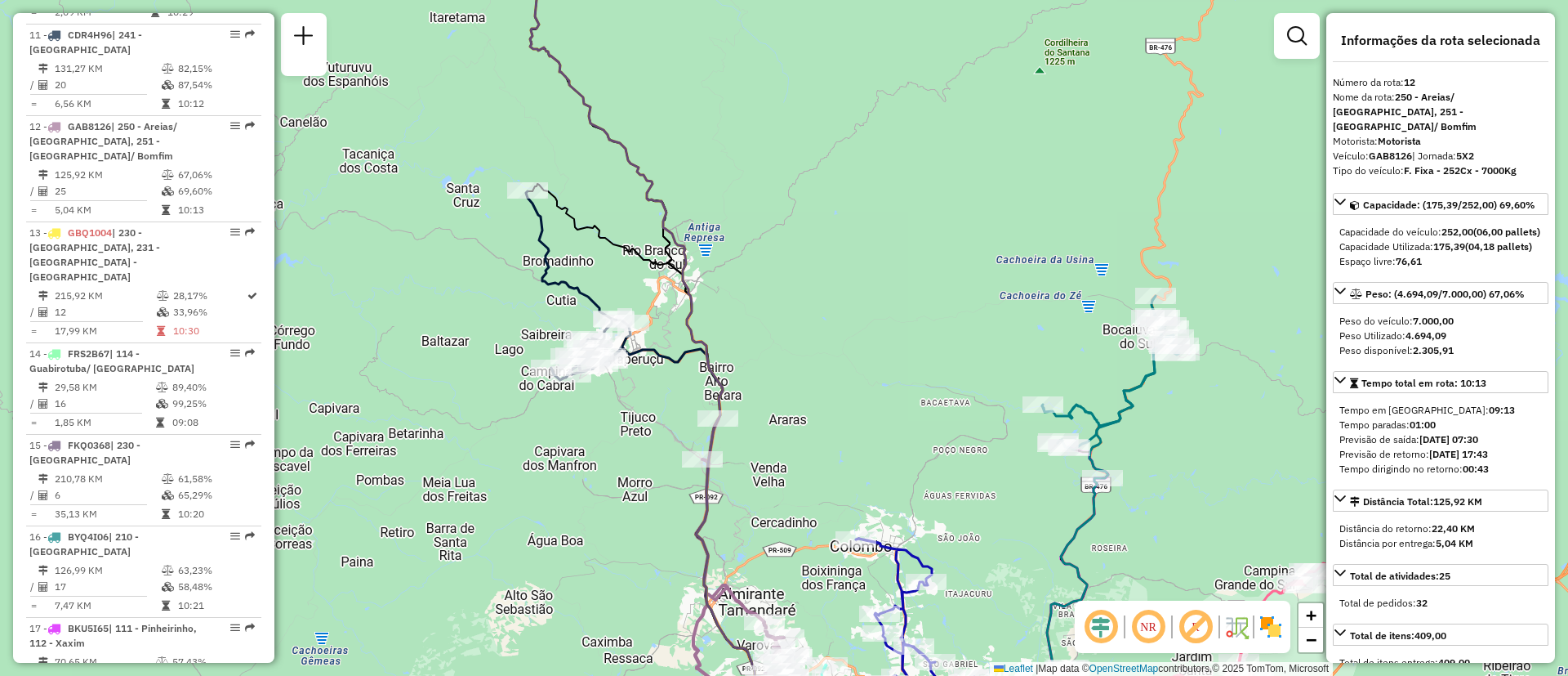
click at [545, 252] on icon at bounding box center [577, 285] width 104 height 189
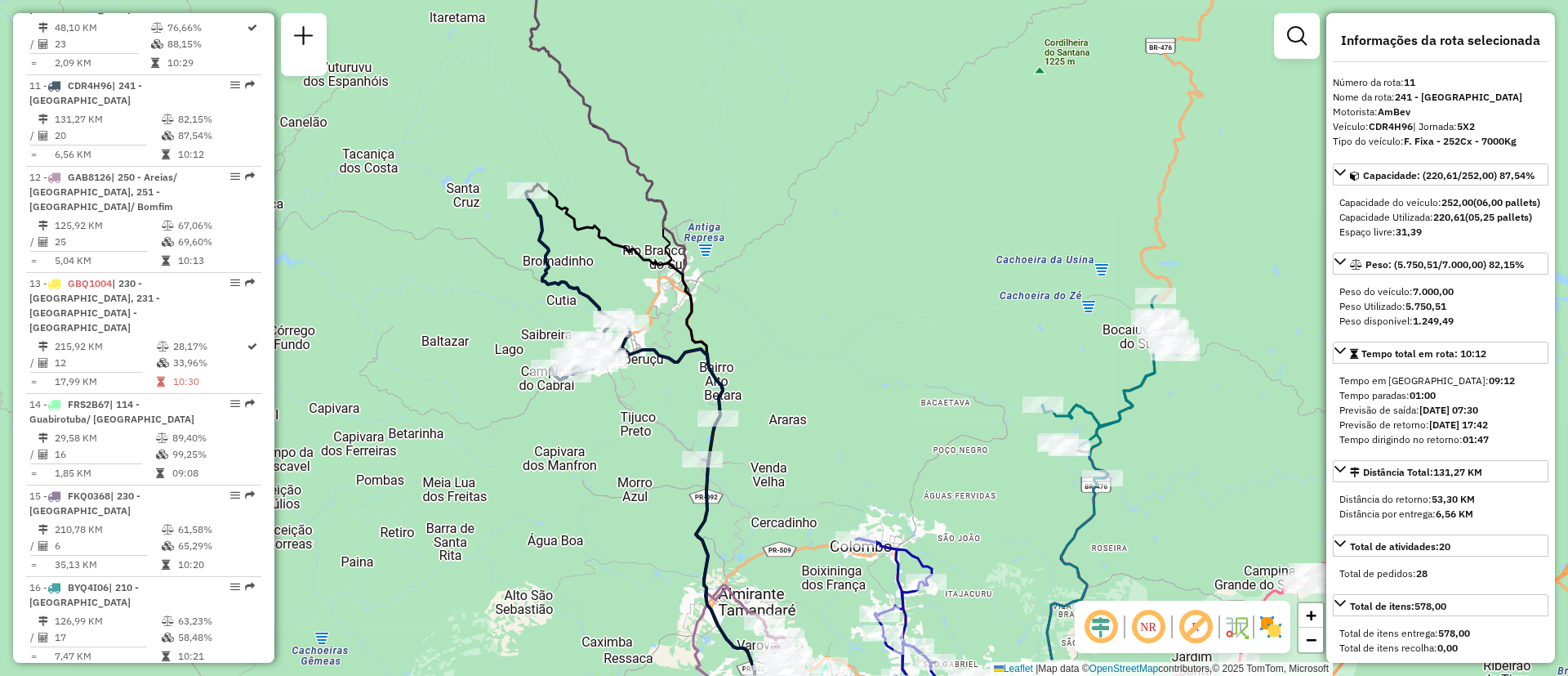
scroll to position [1658, 0]
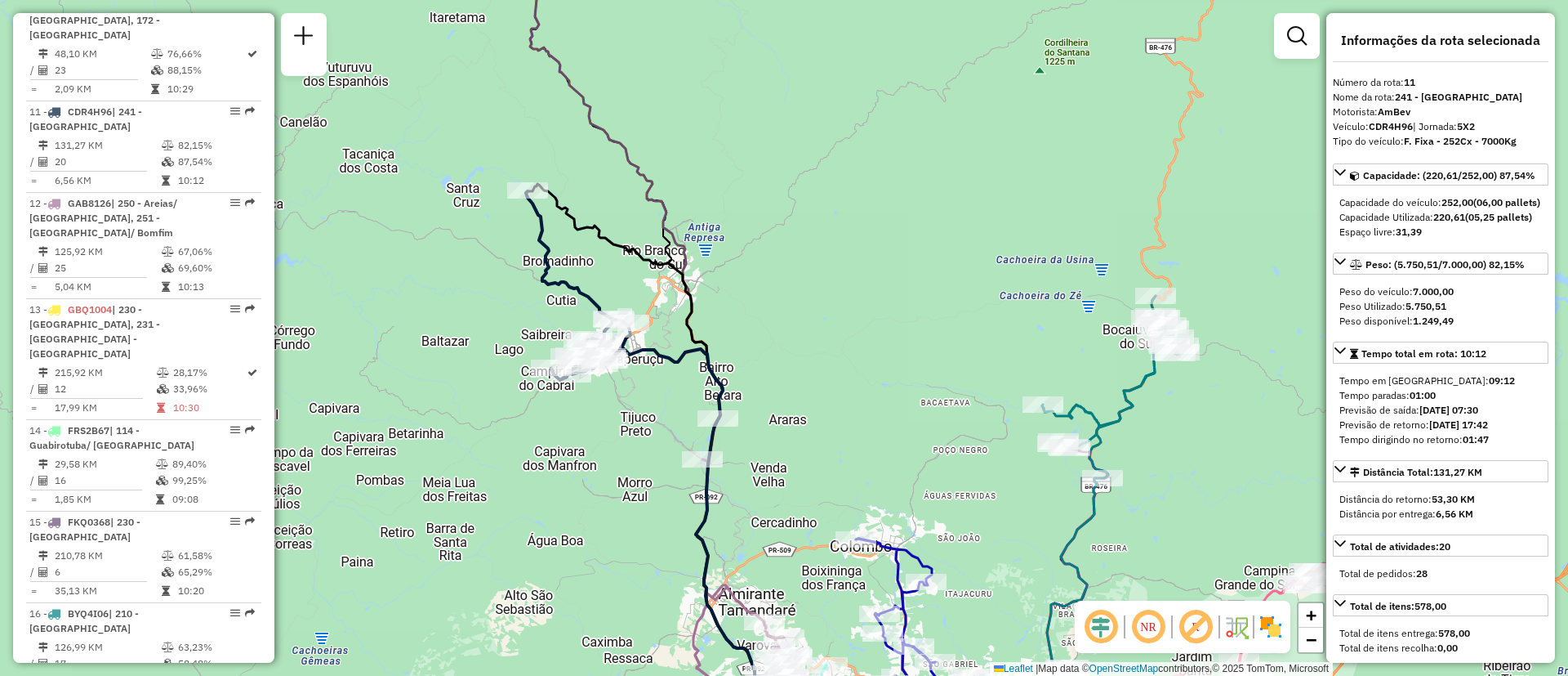
drag, startPoint x: 1436, startPoint y: 233, endPoint x: 1434, endPoint y: 246, distance: 13.2
click at [1465, 224] on div "Capacidade Utilizada: 220,61 (05,25 pallets)" at bounding box center [1440, 217] width 203 height 15
drag, startPoint x: 1444, startPoint y: 205, endPoint x: 1469, endPoint y: 205, distance: 25.0
click at [1469, 205] on strong "252,00" at bounding box center [1457, 202] width 32 height 12
click at [717, 312] on div "Janela de atendimento Grade de atendimento Capacidade Transportadoras Veículos …" at bounding box center [784, 338] width 1568 height 676
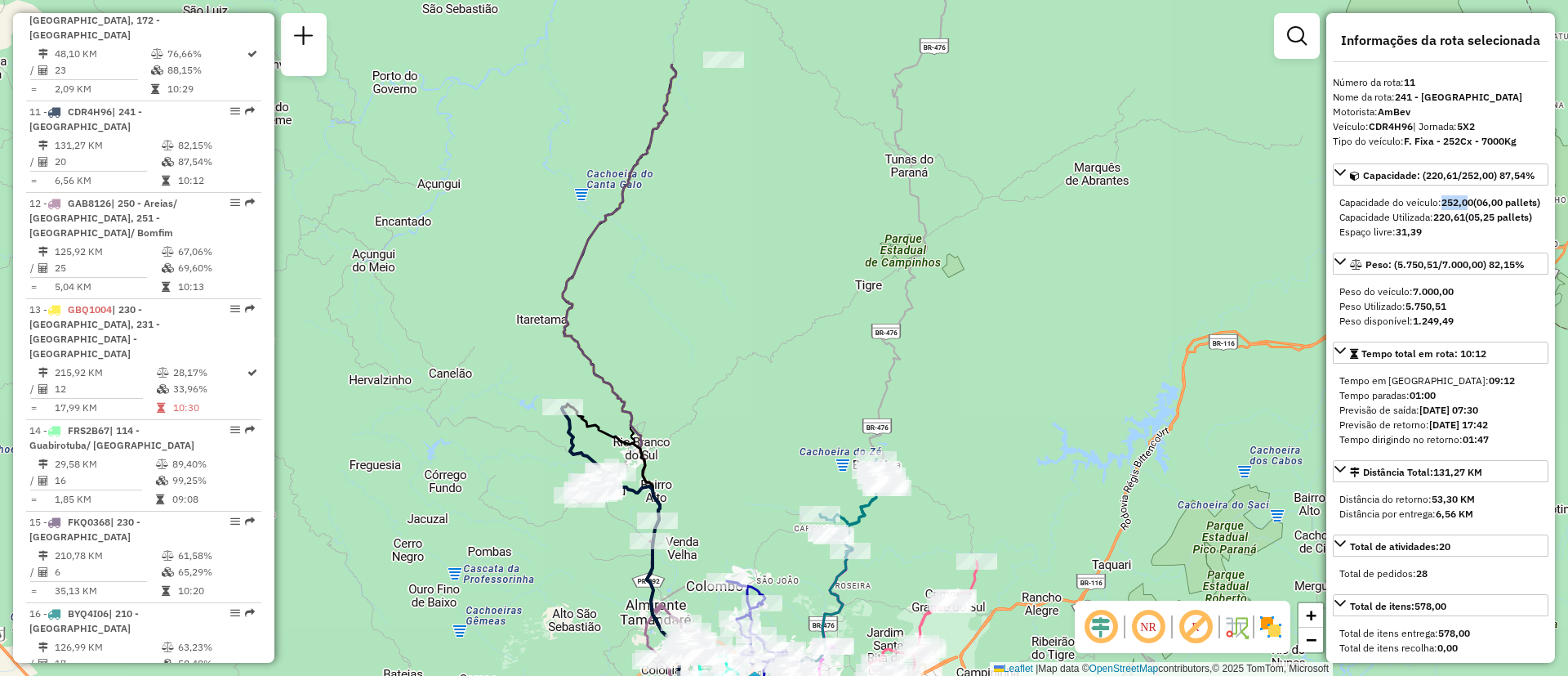
drag, startPoint x: 678, startPoint y: 297, endPoint x: 638, endPoint y: 251, distance: 61.0
click at [672, 313] on div "Janela de atendimento Grade de atendimento Capacidade Transportadoras Veículos …" at bounding box center [784, 338] width 1568 height 676
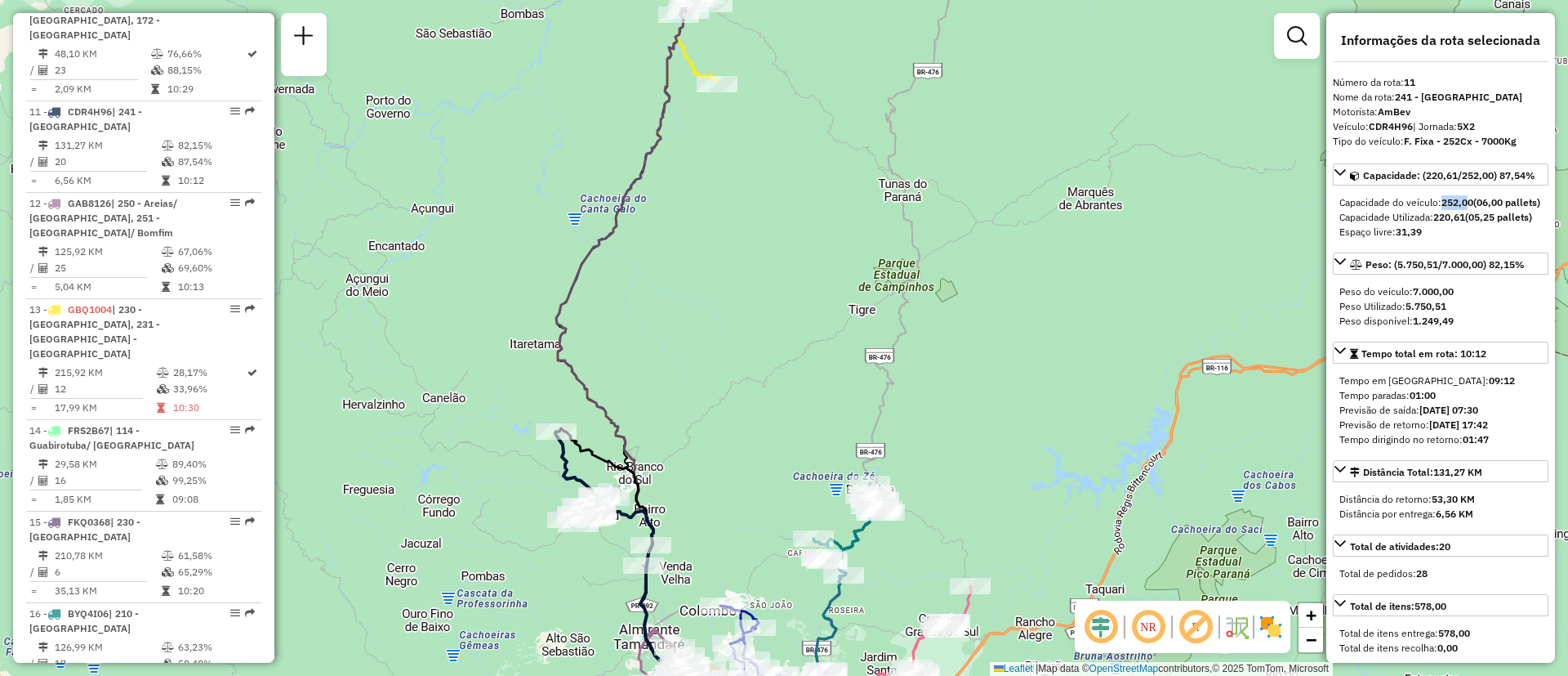
drag, startPoint x: 690, startPoint y: 192, endPoint x: 617, endPoint y: 304, distance: 133.7
click at [616, 368] on div "Janela de atendimento Grade de atendimento Capacidade Transportadoras Veículos …" at bounding box center [784, 338] width 1568 height 676
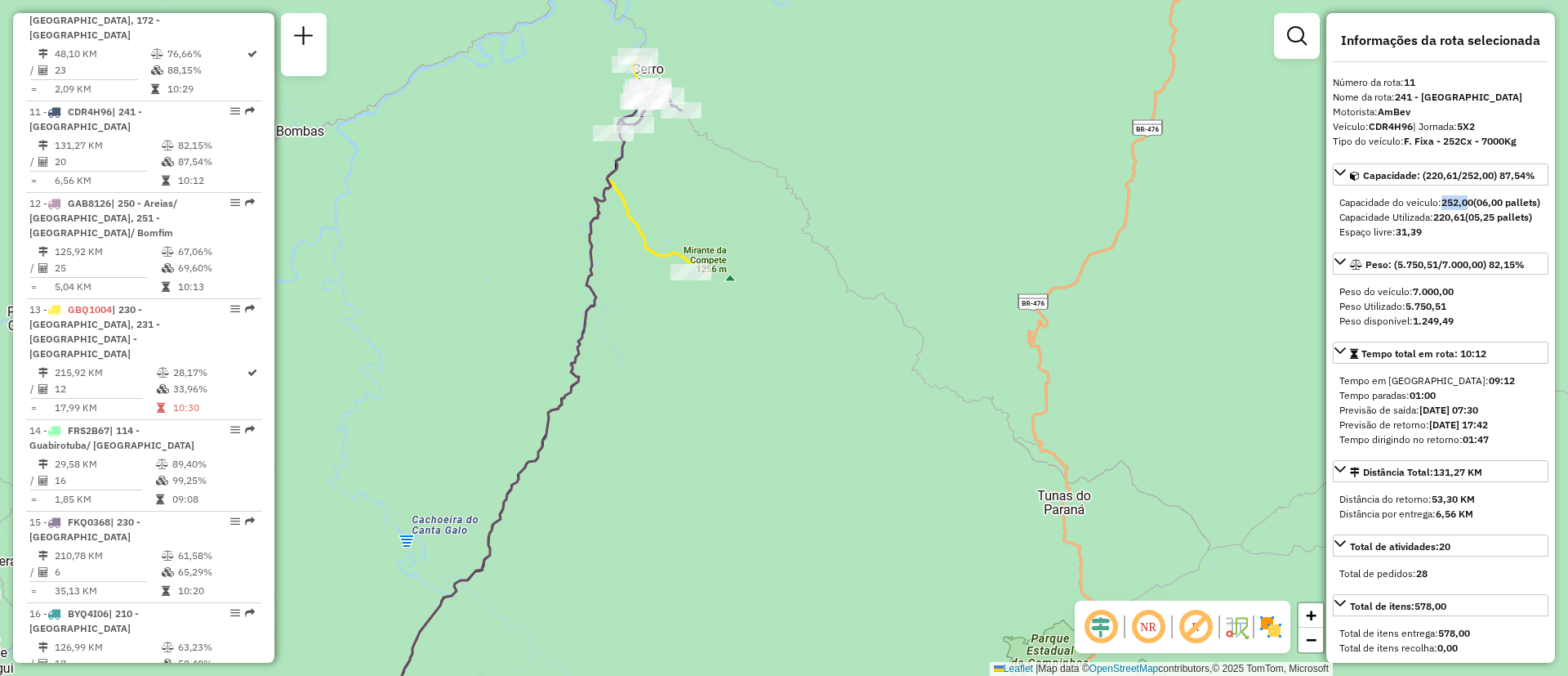
click at [595, 245] on icon at bounding box center [517, 418] width 295 height 649
click at [594, 245] on icon at bounding box center [517, 417] width 296 height 651
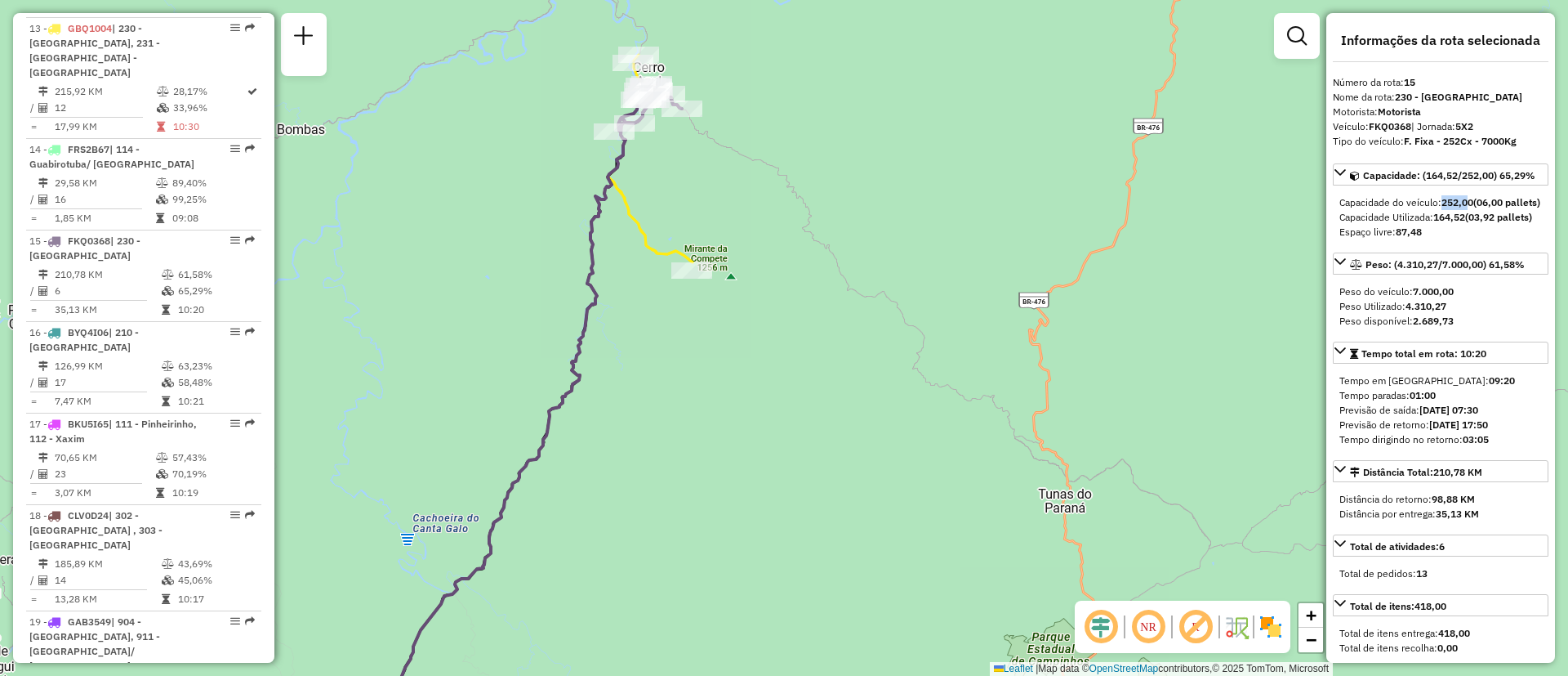
scroll to position [2010, 0]
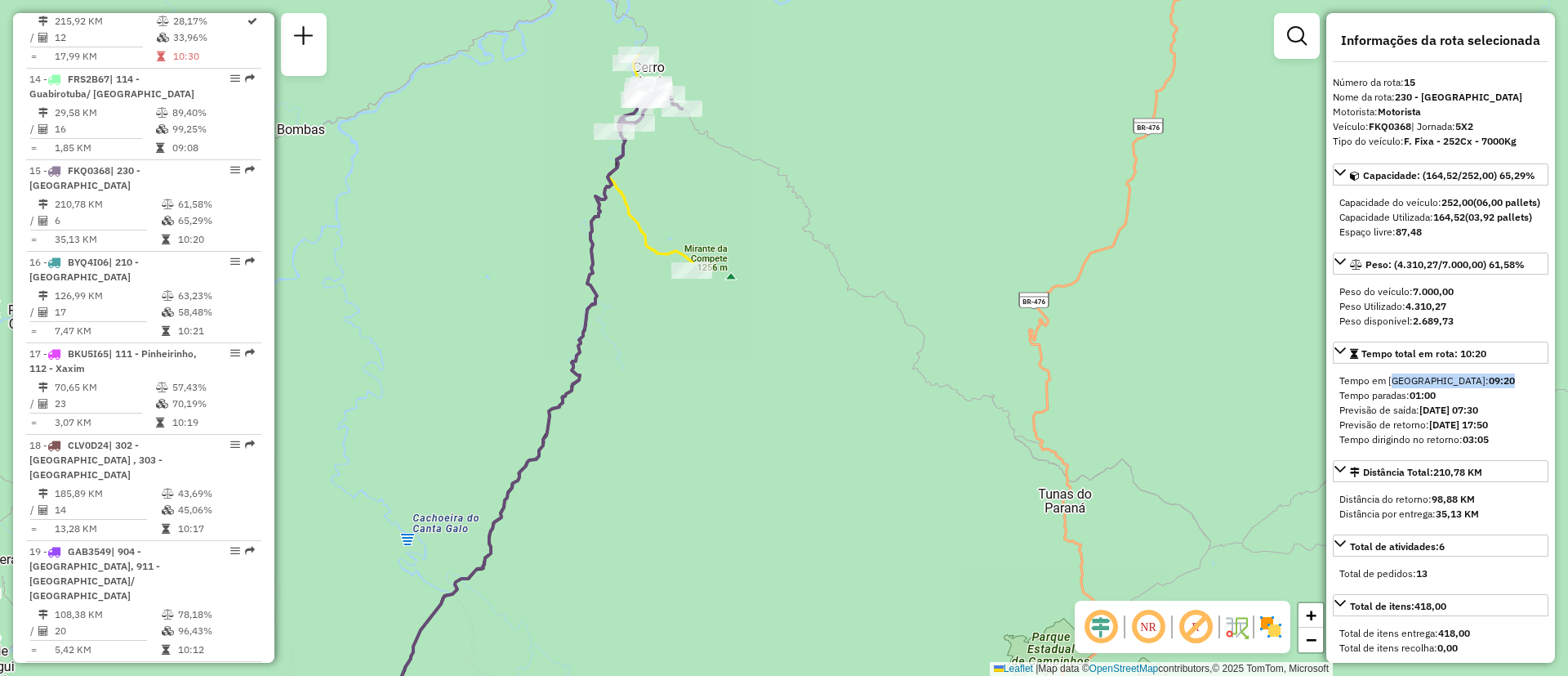
drag, startPoint x: 1392, startPoint y: 412, endPoint x: 1457, endPoint y: 410, distance: 65.0
click at [1457, 389] on div "Tempo em rota: 09:20" at bounding box center [1440, 381] width 203 height 15
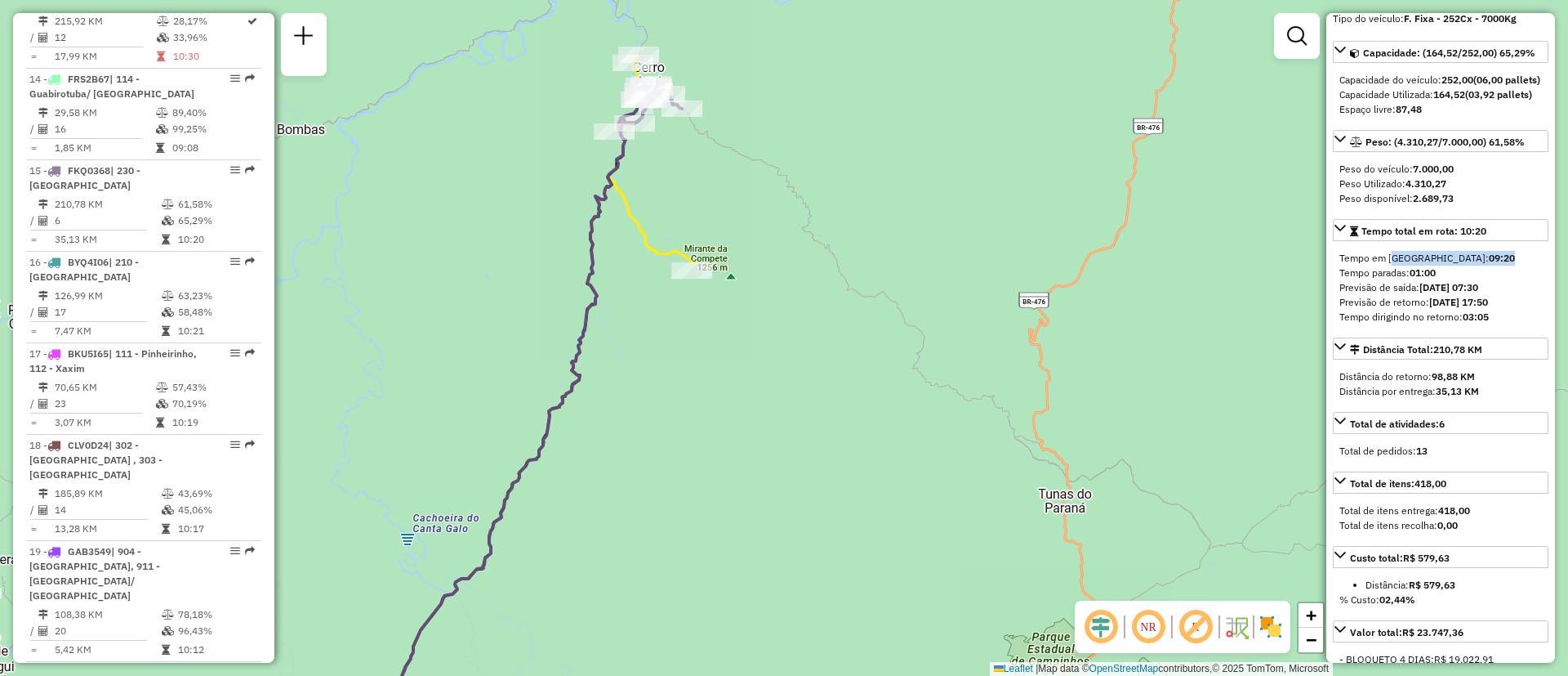
scroll to position [245, 0]
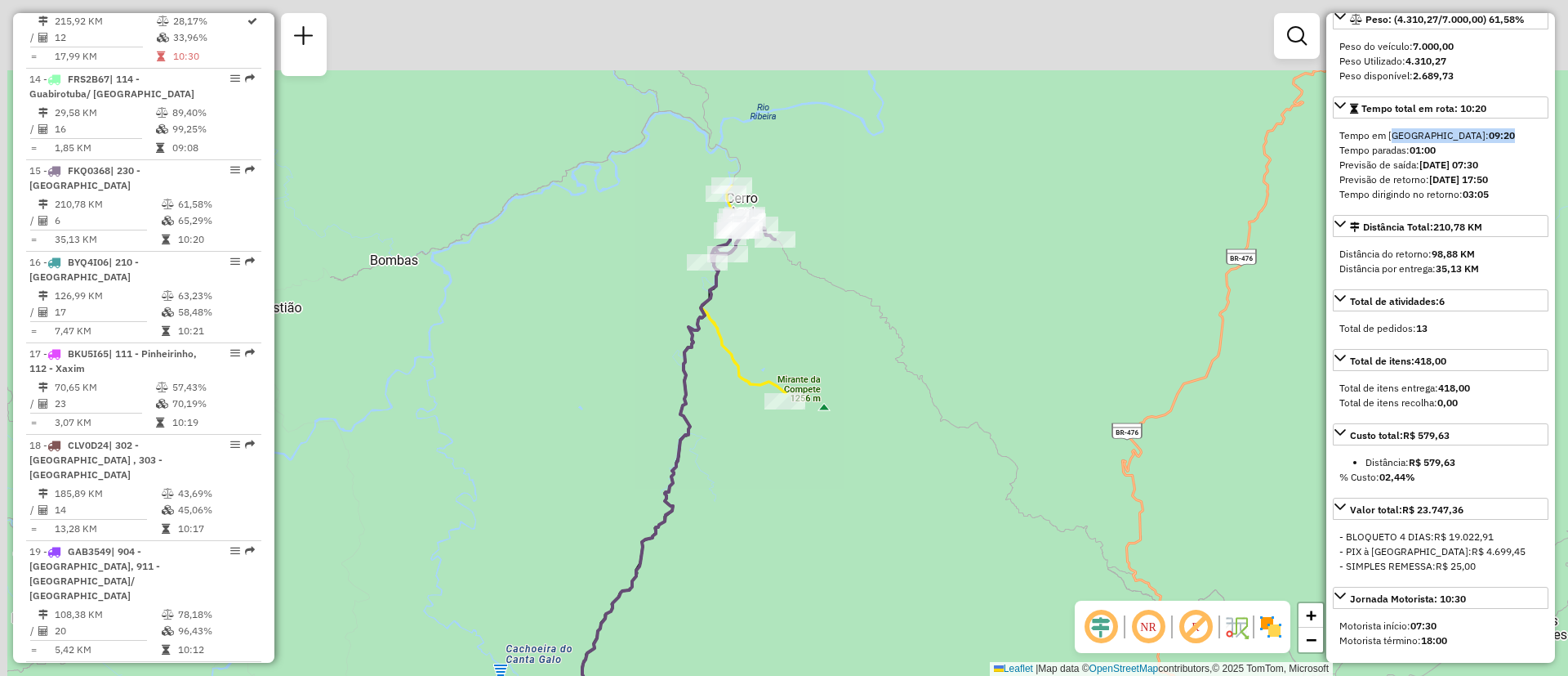
drag, startPoint x: 801, startPoint y: 281, endPoint x: 869, endPoint y: 363, distance: 106.5
click at [869, 363] on div "Janela de atendimento Grade de atendimento Capacidade Transportadoras Veículos …" at bounding box center [784, 338] width 1568 height 676
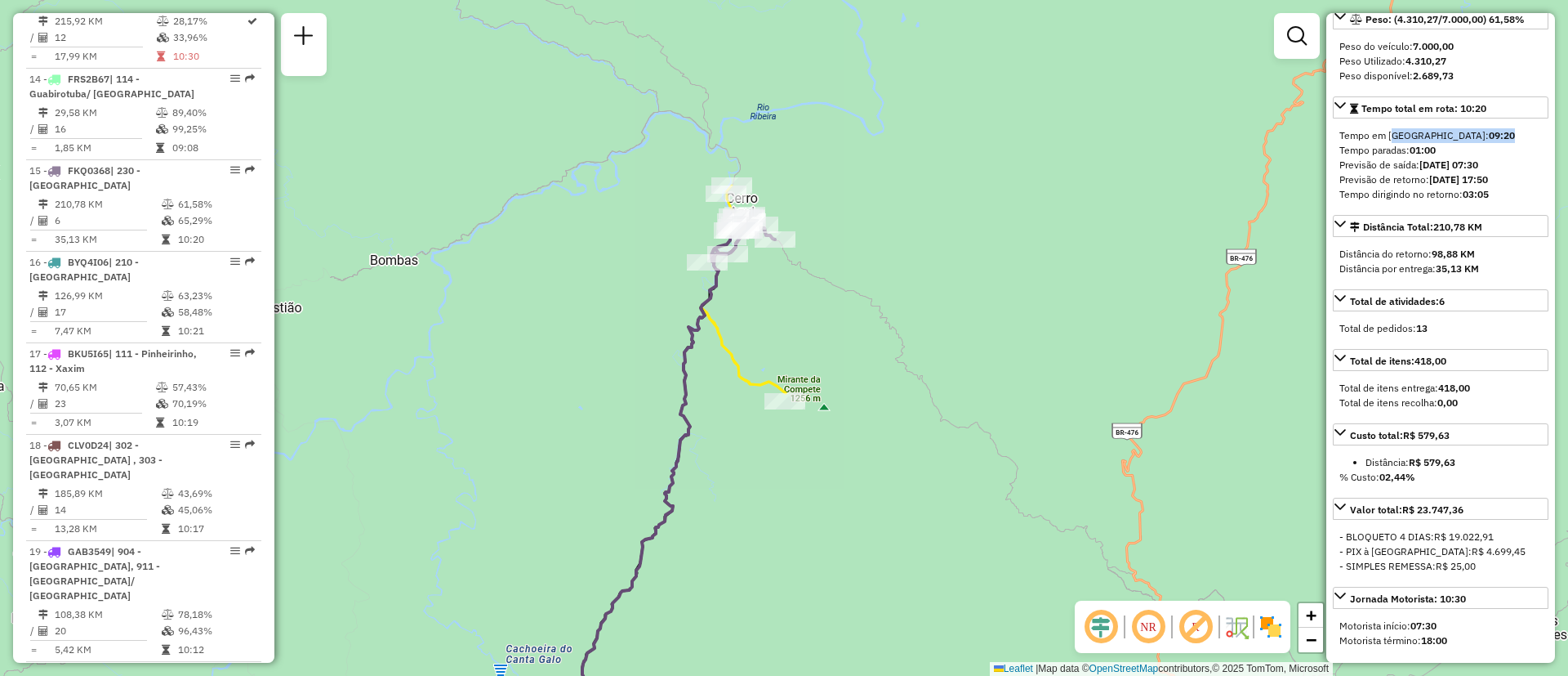
click at [738, 365] on icon at bounding box center [743, 289] width 85 height 207
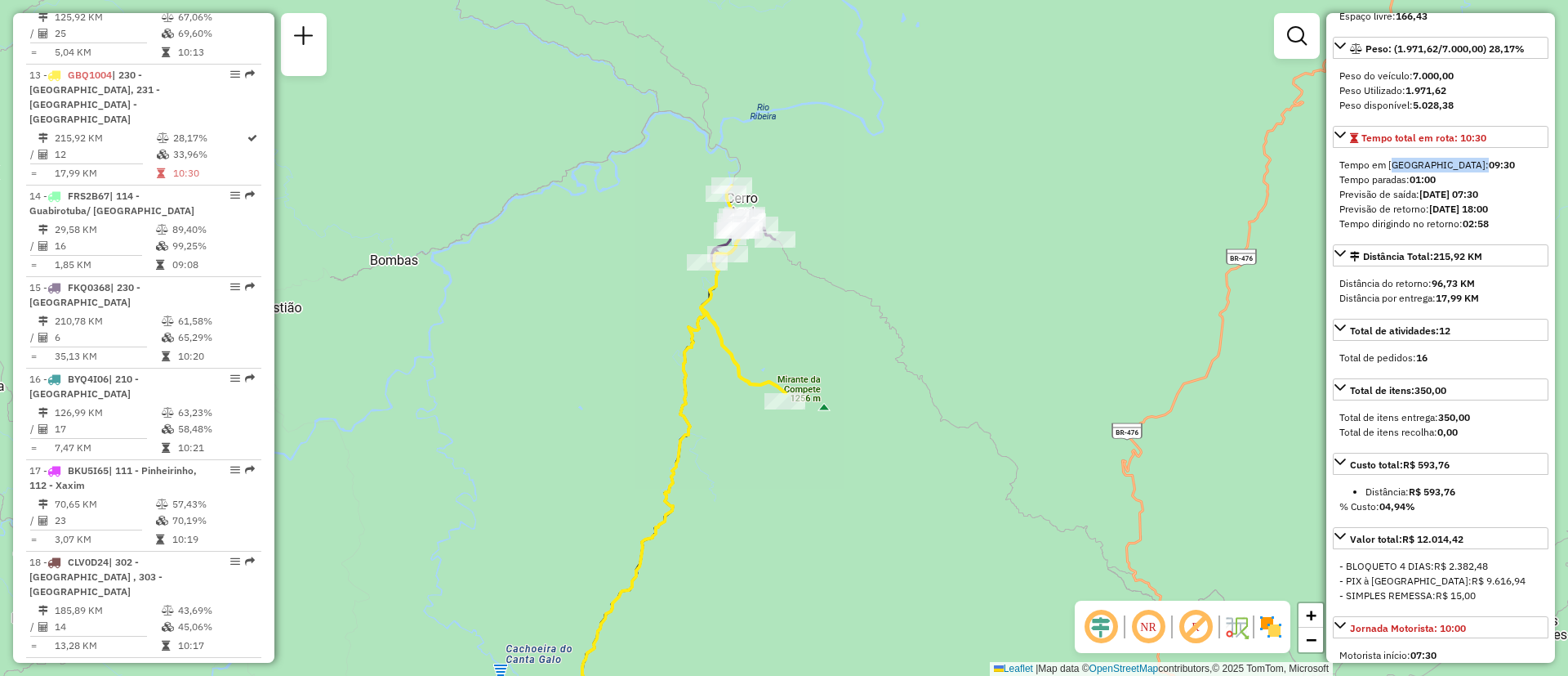
scroll to position [1827, 0]
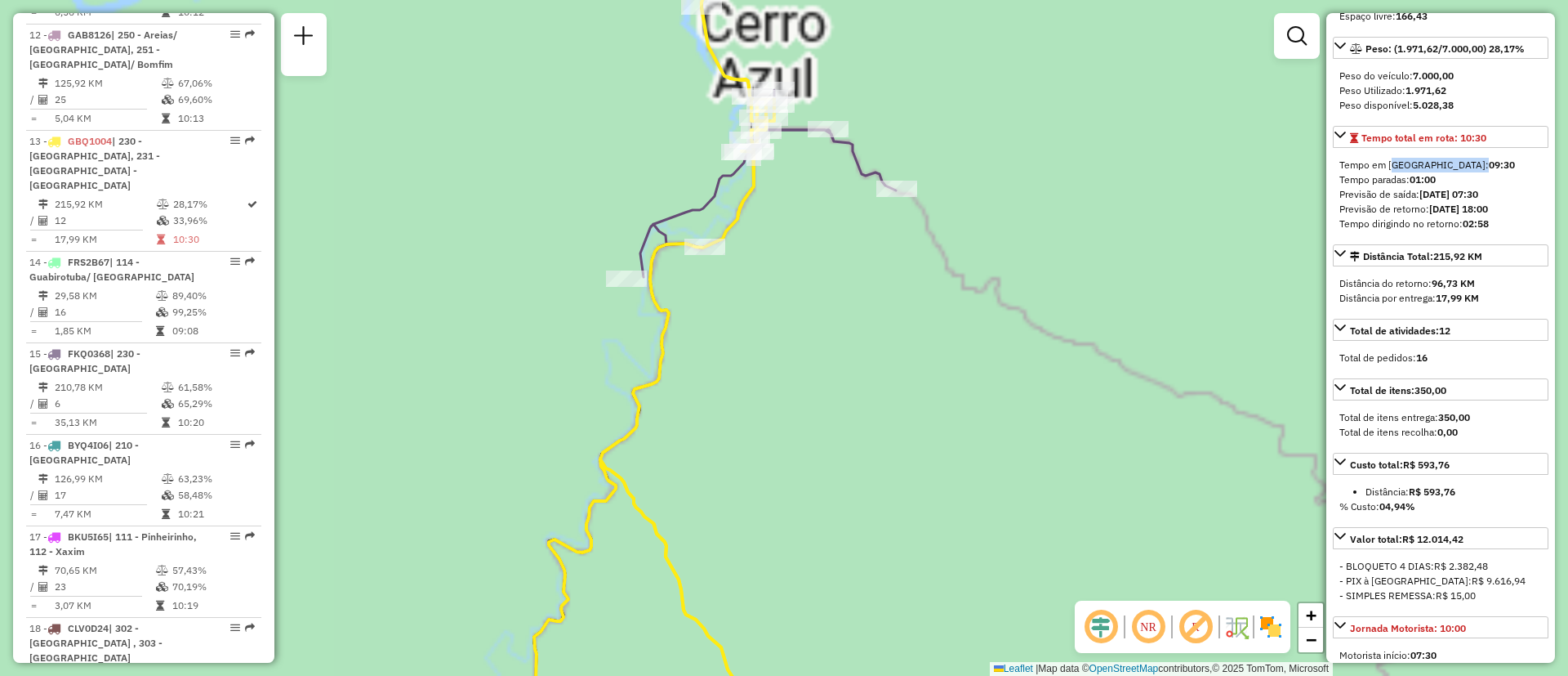
drag, startPoint x: 818, startPoint y: 252, endPoint x: 708, endPoint y: 224, distance: 113.5
click at [820, 261] on div "Janela de atendimento Grade de atendimento Capacidade Transportadoras Veículos …" at bounding box center [784, 338] width 1568 height 676
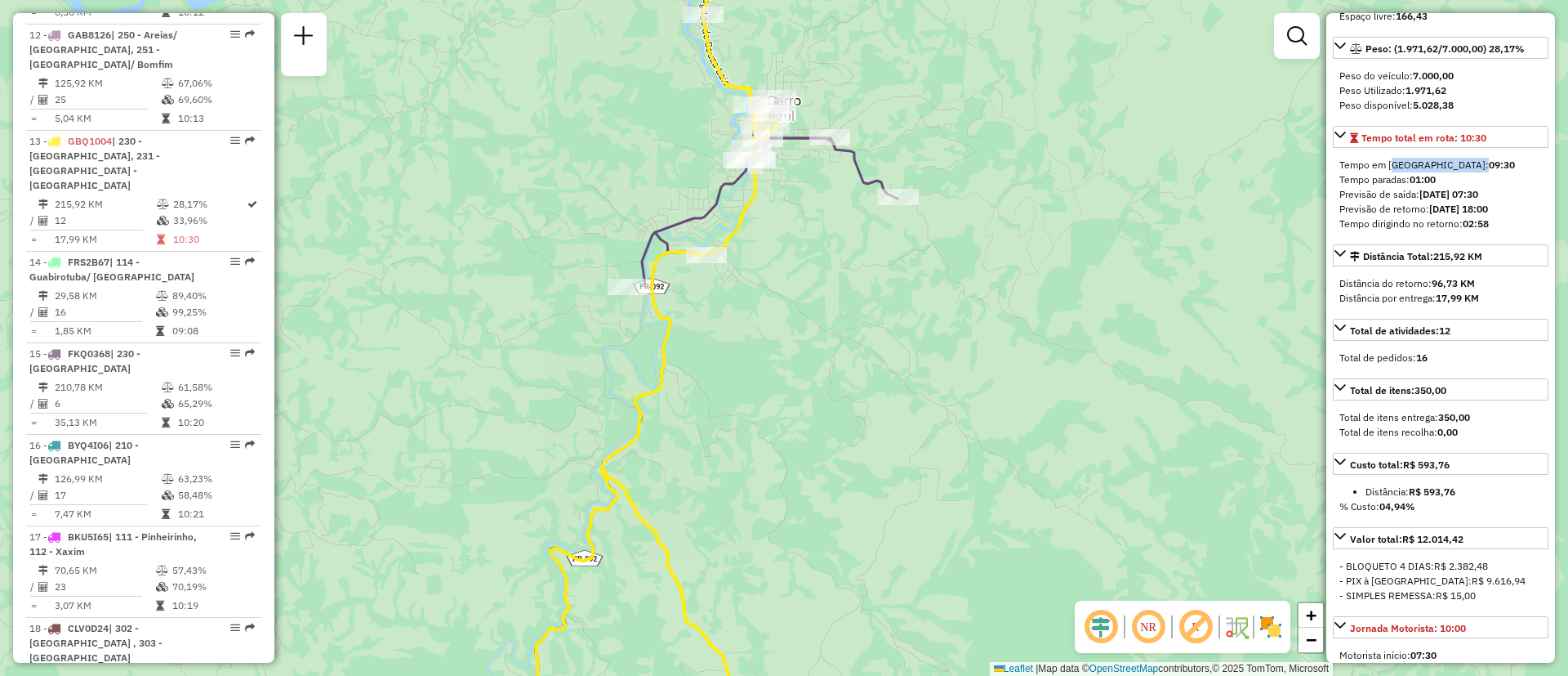
click at [700, 213] on icon at bounding box center [770, 192] width 255 height 187
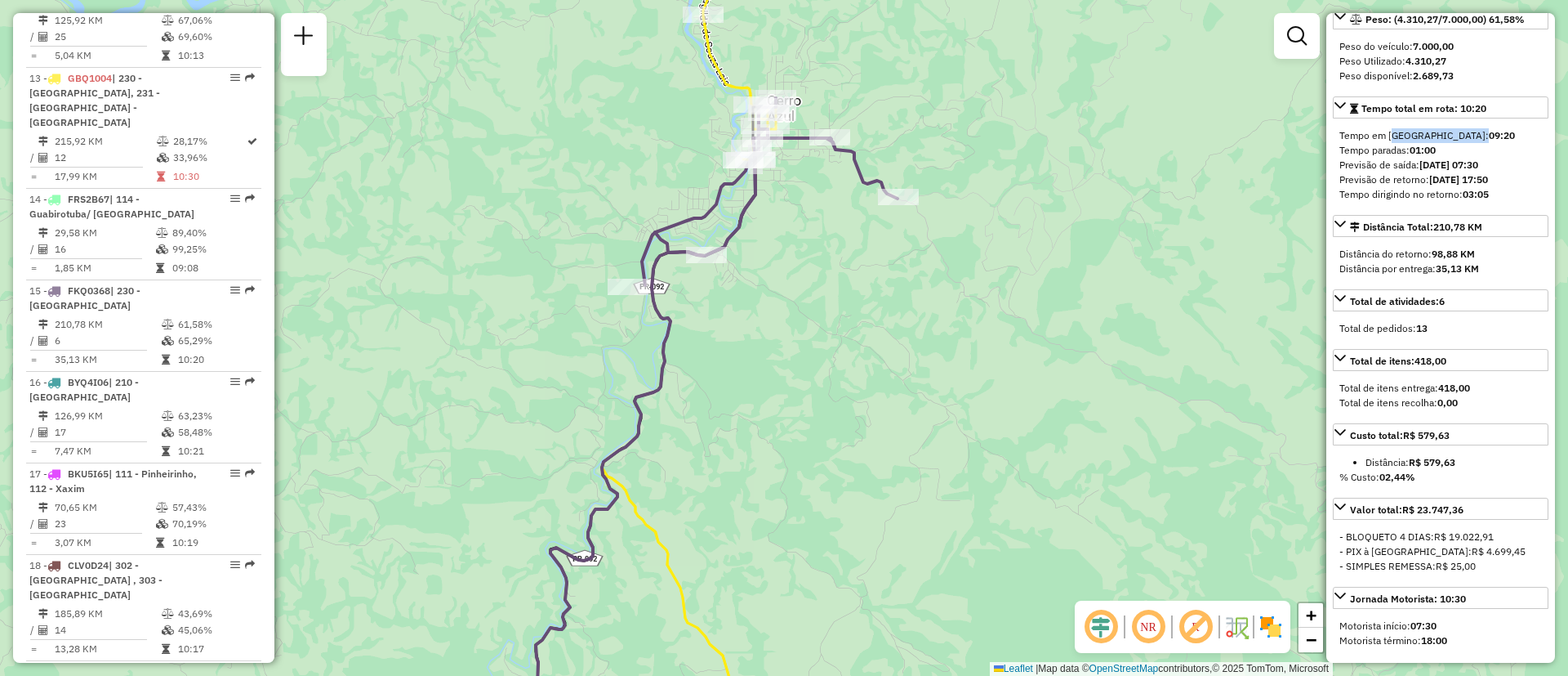
scroll to position [2010, 0]
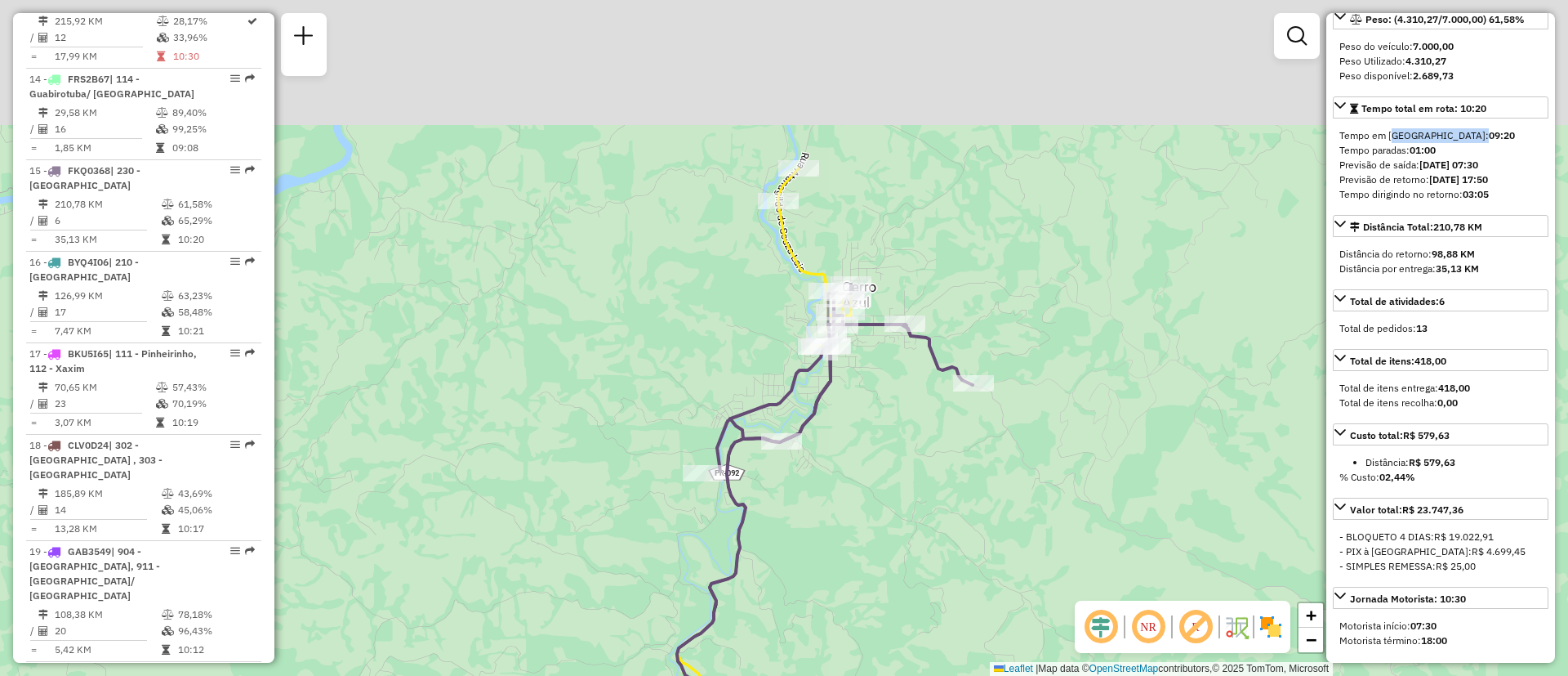
drag, startPoint x: 804, startPoint y: 433, endPoint x: 833, endPoint y: 482, distance: 56.9
click at [832, 489] on div "Janela de atendimento Grade de atendimento Capacidade Transportadoras Veículos …" at bounding box center [784, 338] width 1568 height 676
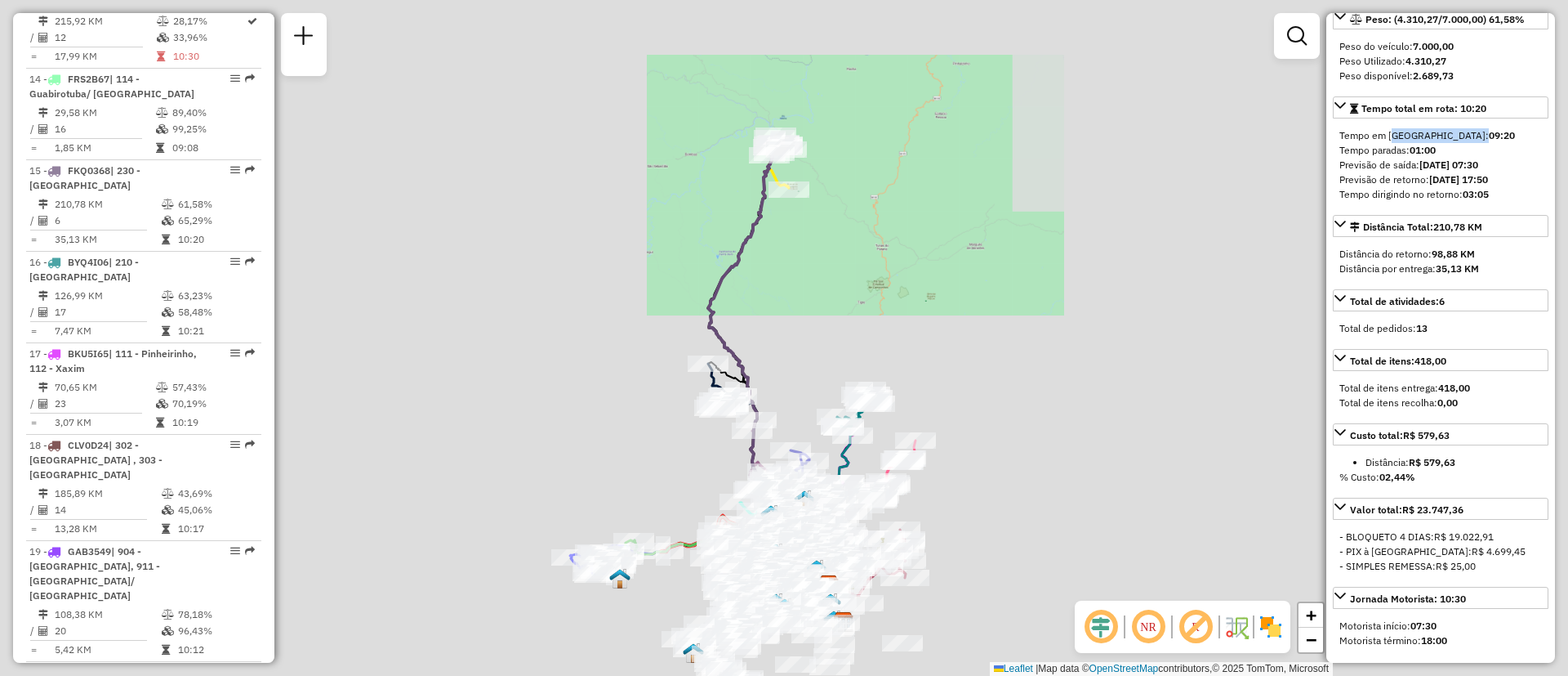
drag, startPoint x: 762, startPoint y: 392, endPoint x: 838, endPoint y: 227, distance: 181.7
click at [838, 227] on div "Janela de atendimento Grade de atendimento Capacidade Transportadoras Veículos …" at bounding box center [784, 338] width 1568 height 676
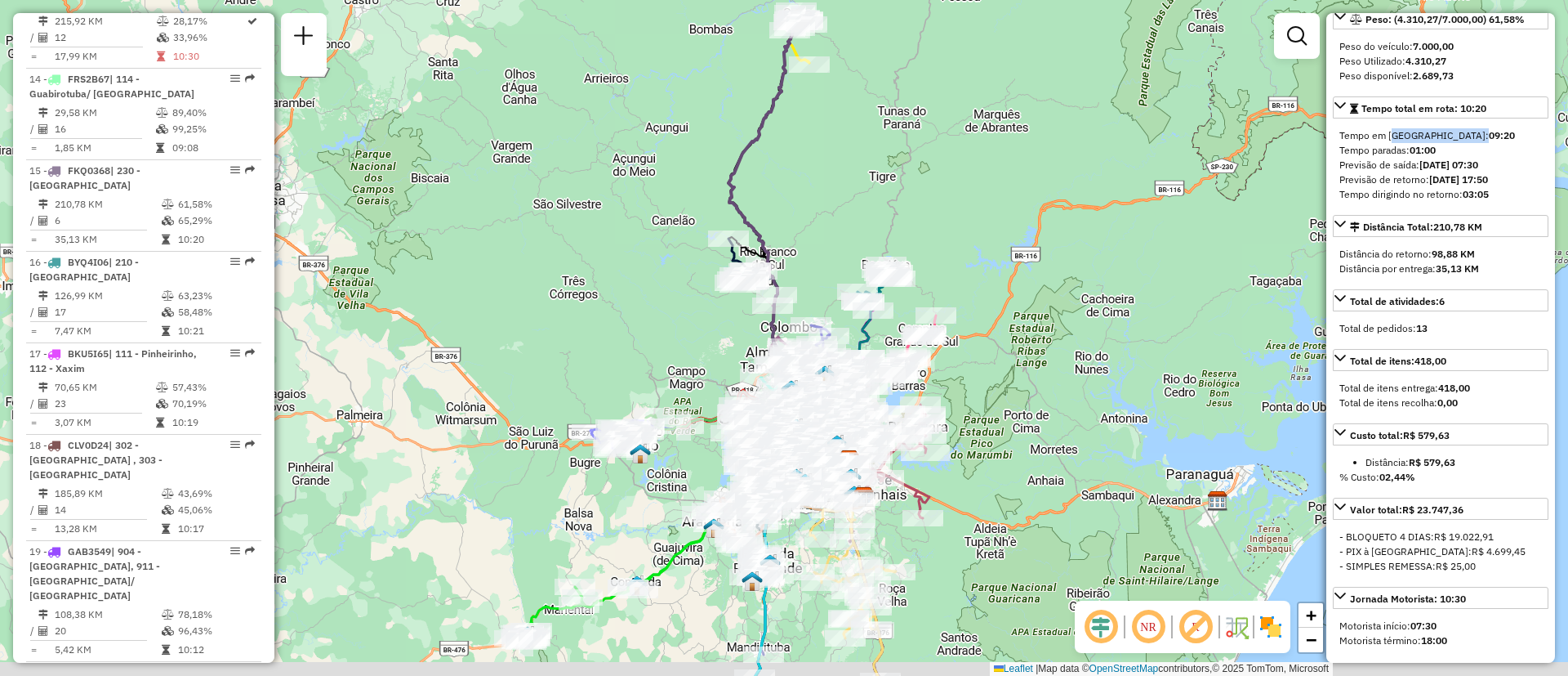
drag, startPoint x: 663, startPoint y: 332, endPoint x: 664, endPoint y: 294, distance: 38.0
click at [663, 294] on div "Janela de atendimento Grade de atendimento Capacidade Transportadoras Veículos …" at bounding box center [784, 338] width 1568 height 676
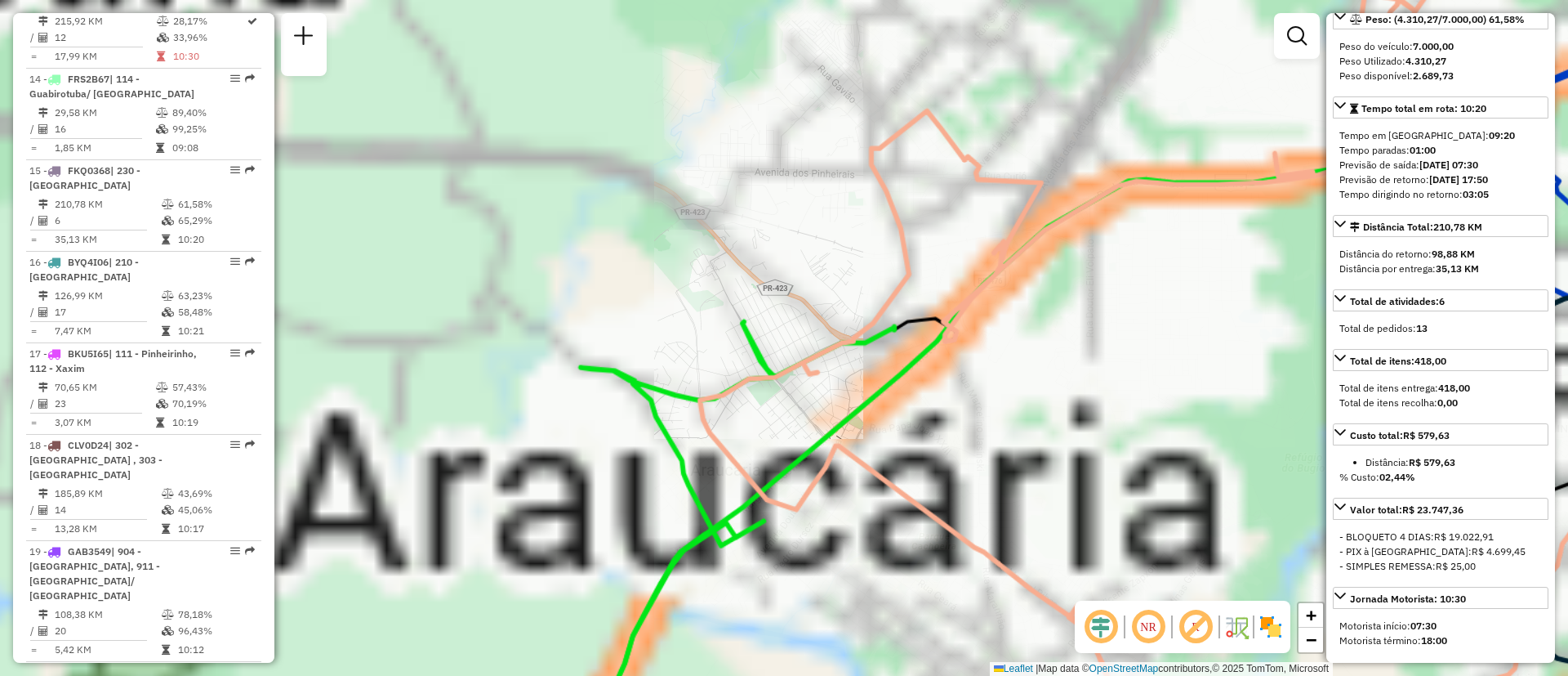
drag, startPoint x: 956, startPoint y: 420, endPoint x: 934, endPoint y: 261, distance: 160.5
click at [720, 194] on div "Rota 41 - Placa FTW9B73 02413614 - C COSTA E G COSTA LT Janela de atendimento G…" at bounding box center [784, 338] width 1568 height 676
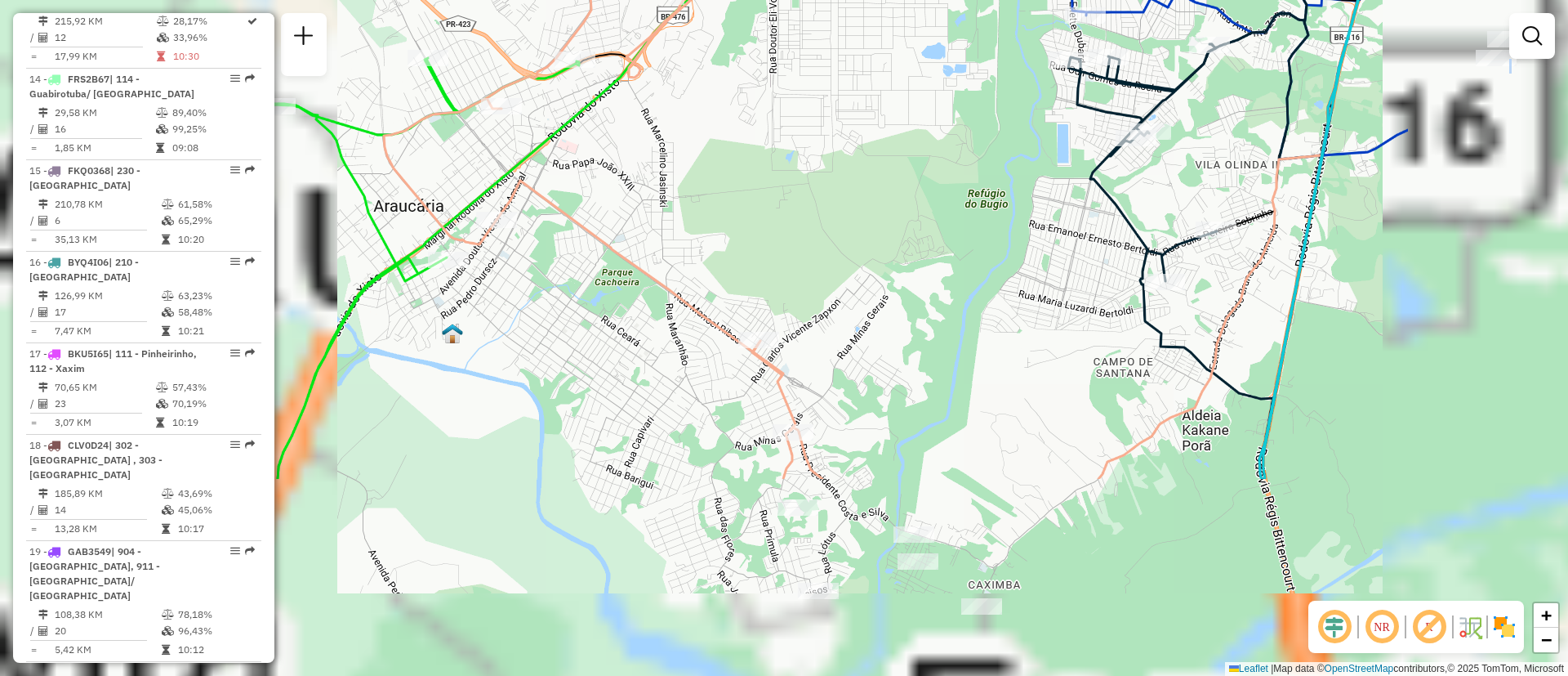
drag, startPoint x: 1155, startPoint y: 433, endPoint x: 838, endPoint y: 167, distance: 413.8
click at [838, 167] on div "Janela de atendimento Grade de atendimento Capacidade Transportadoras Veículos …" at bounding box center [784, 338] width 1568 height 676
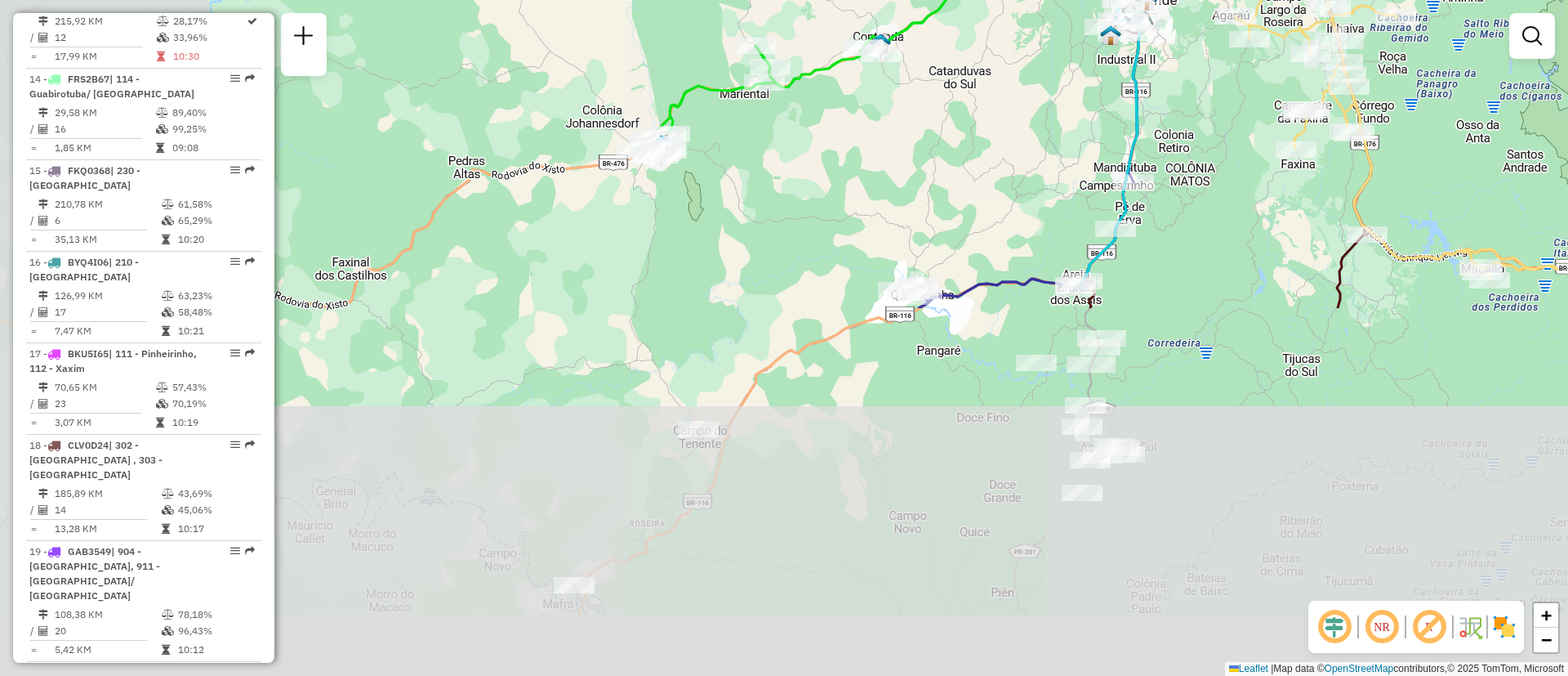
drag, startPoint x: 841, startPoint y: 443, endPoint x: 1055, endPoint y: 17, distance: 476.7
click at [1055, 17] on div "Janela de atendimento Grade de atendimento Capacidade Transportadoras Veículos …" at bounding box center [784, 338] width 1568 height 676
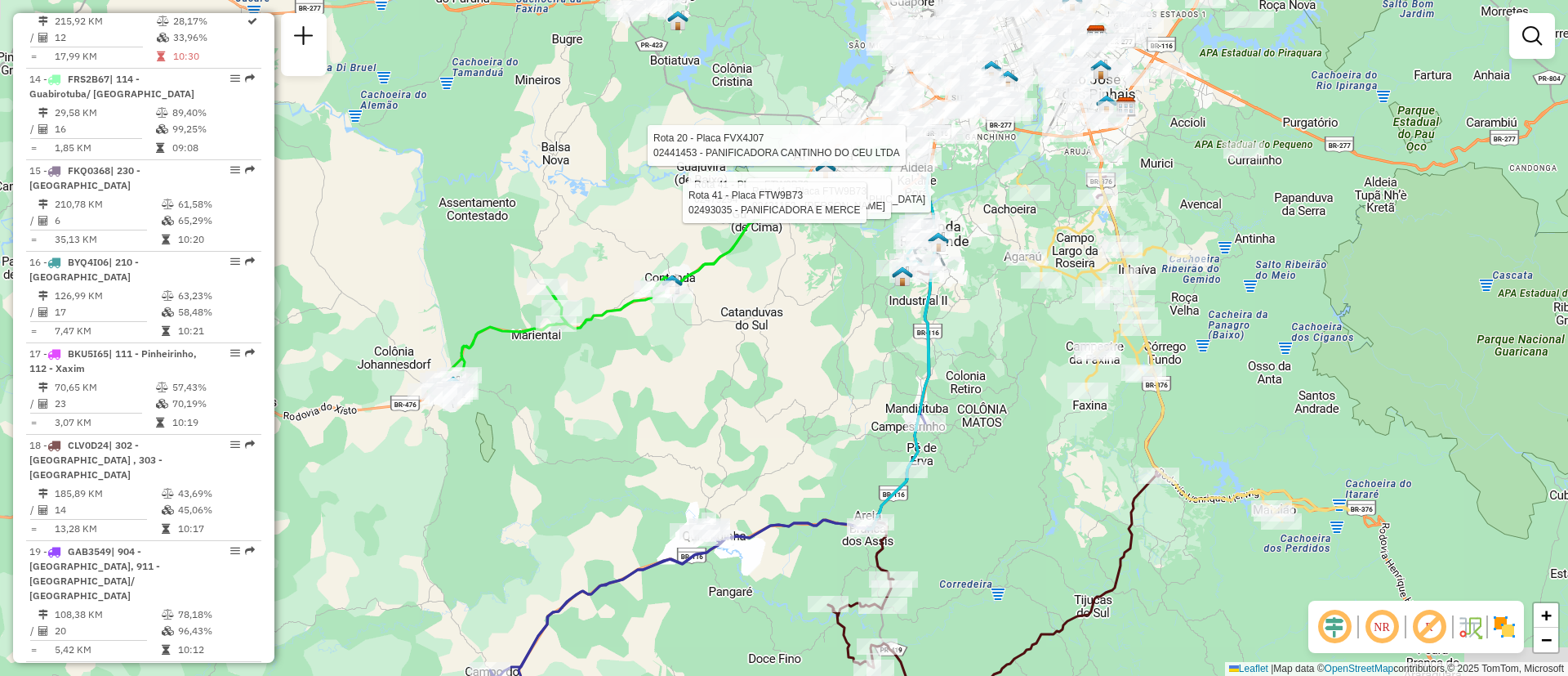
drag, startPoint x: 923, startPoint y: 325, endPoint x: 860, endPoint y: 407, distance: 103.4
click at [860, 407] on div "Rota 41 - Placa FTW9B73 02479294 - ESPETINHO DO BRAGA Rota 41 - Placa FTW9B73 0…" at bounding box center [784, 338] width 1568 height 676
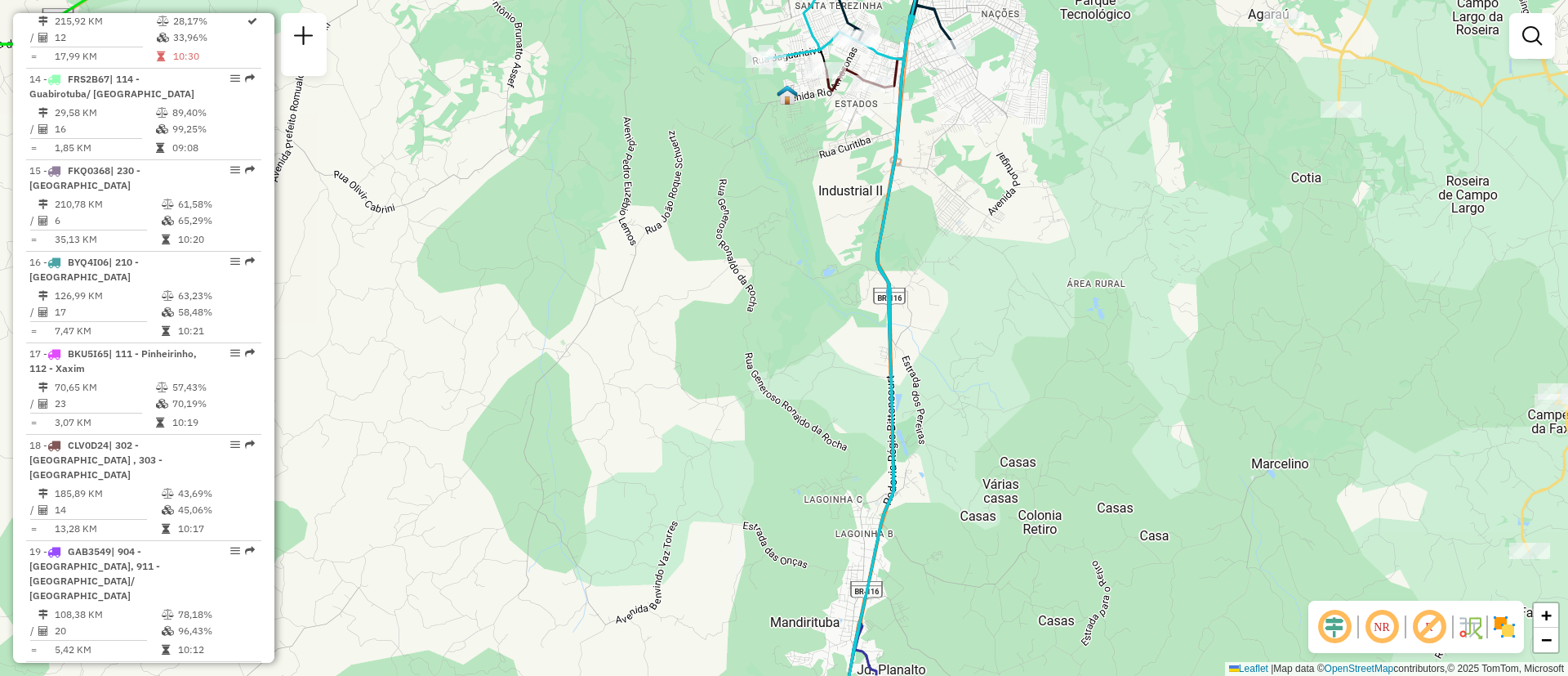
click at [895, 346] on icon at bounding box center [844, 337] width 155 height 811
select select "**********"
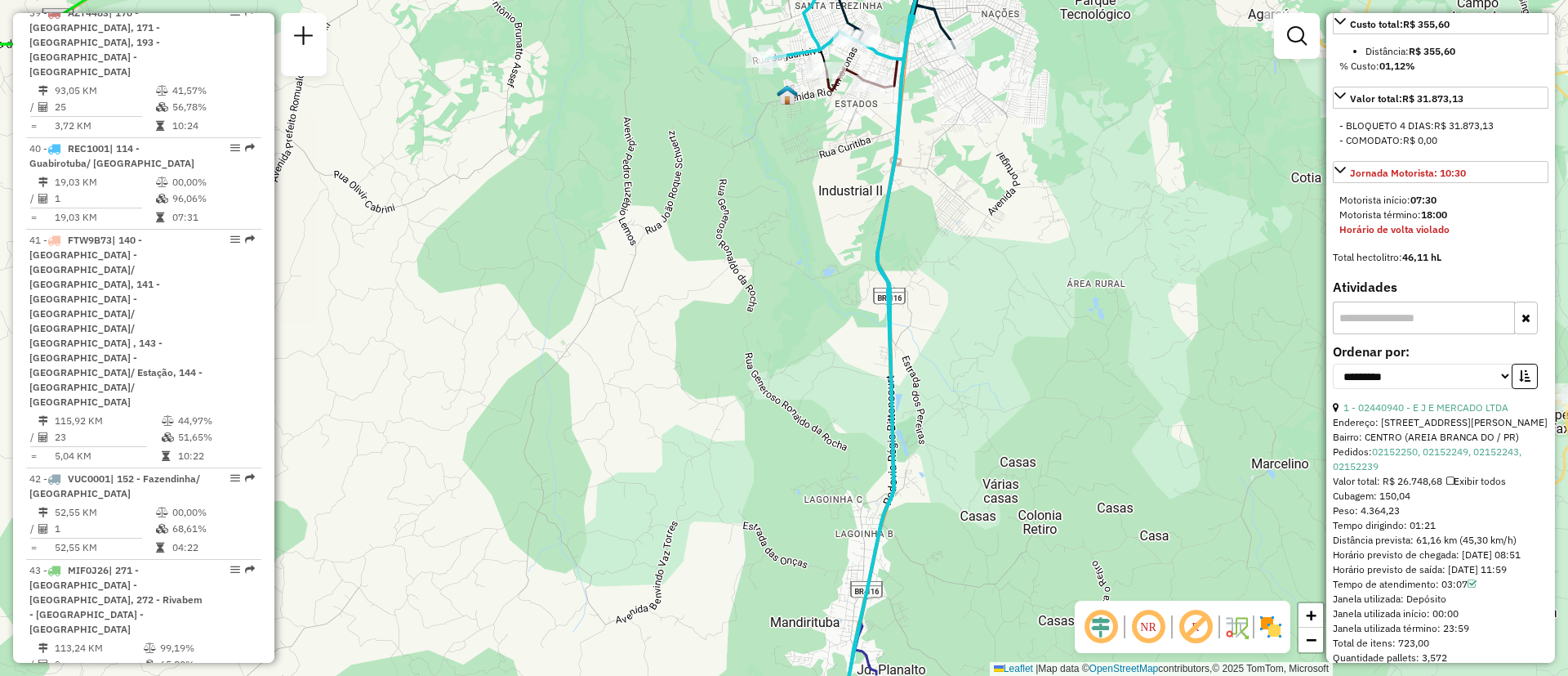
scroll to position [736, 0]
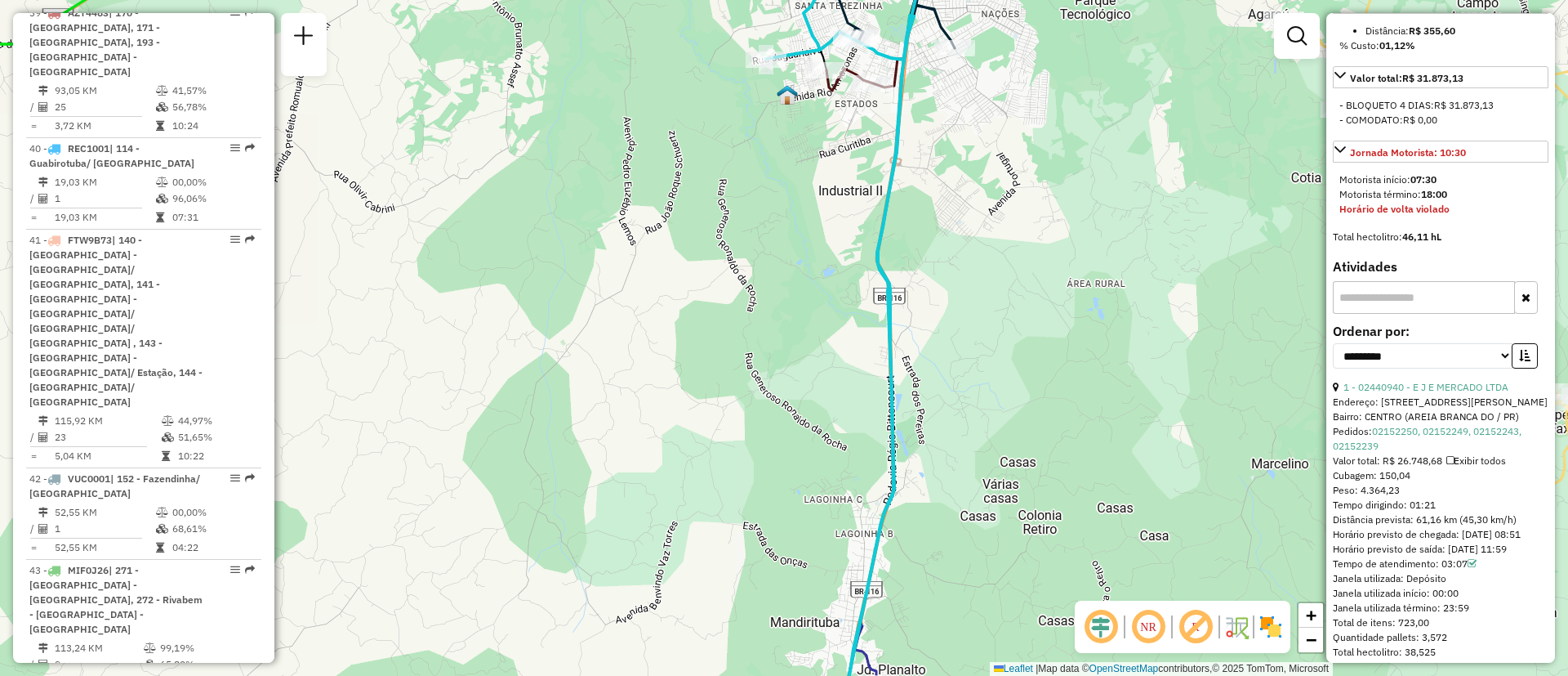
drag, startPoint x: 1461, startPoint y: 636, endPoint x: 1431, endPoint y: 630, distance: 30.6
click at [1431, 601] on div "Janela utilizada início: 00:00" at bounding box center [1441, 593] width 216 height 15
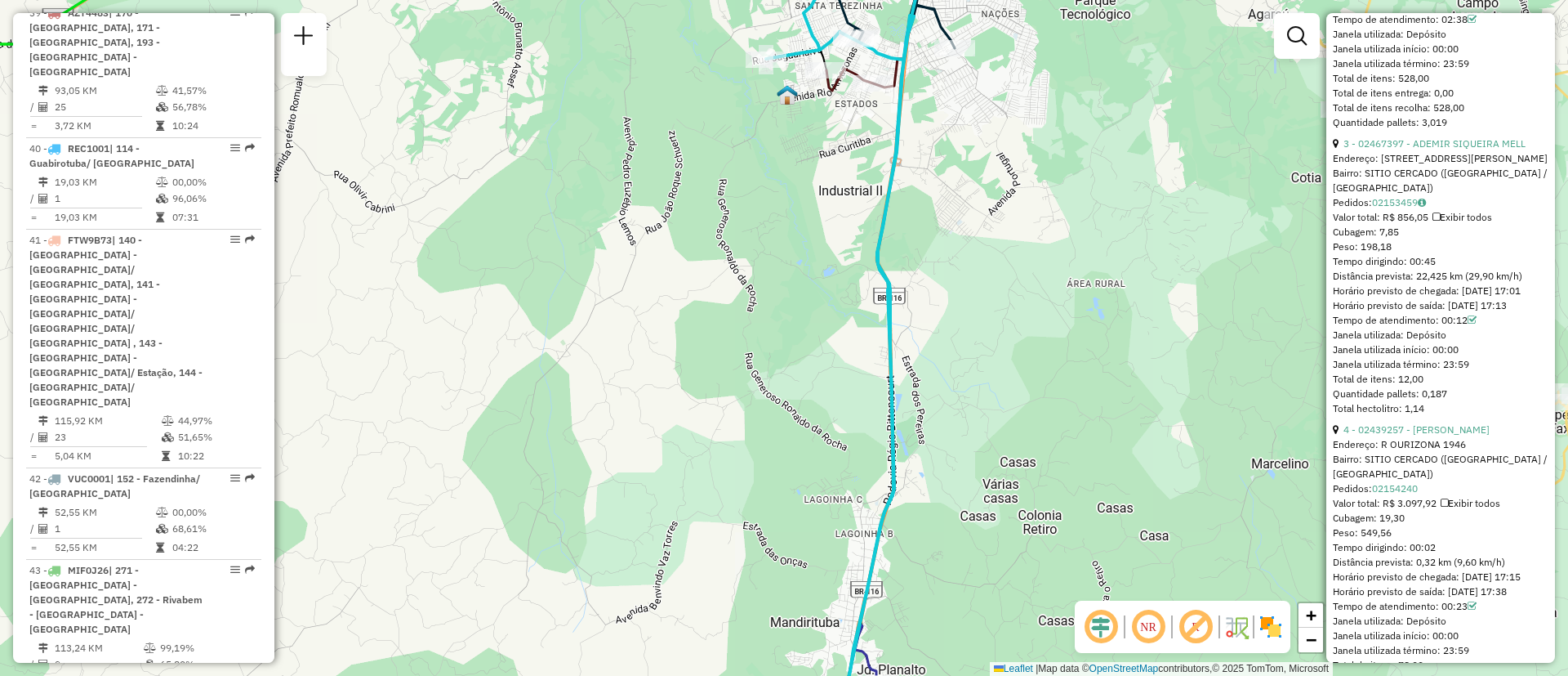
scroll to position [1263, 0]
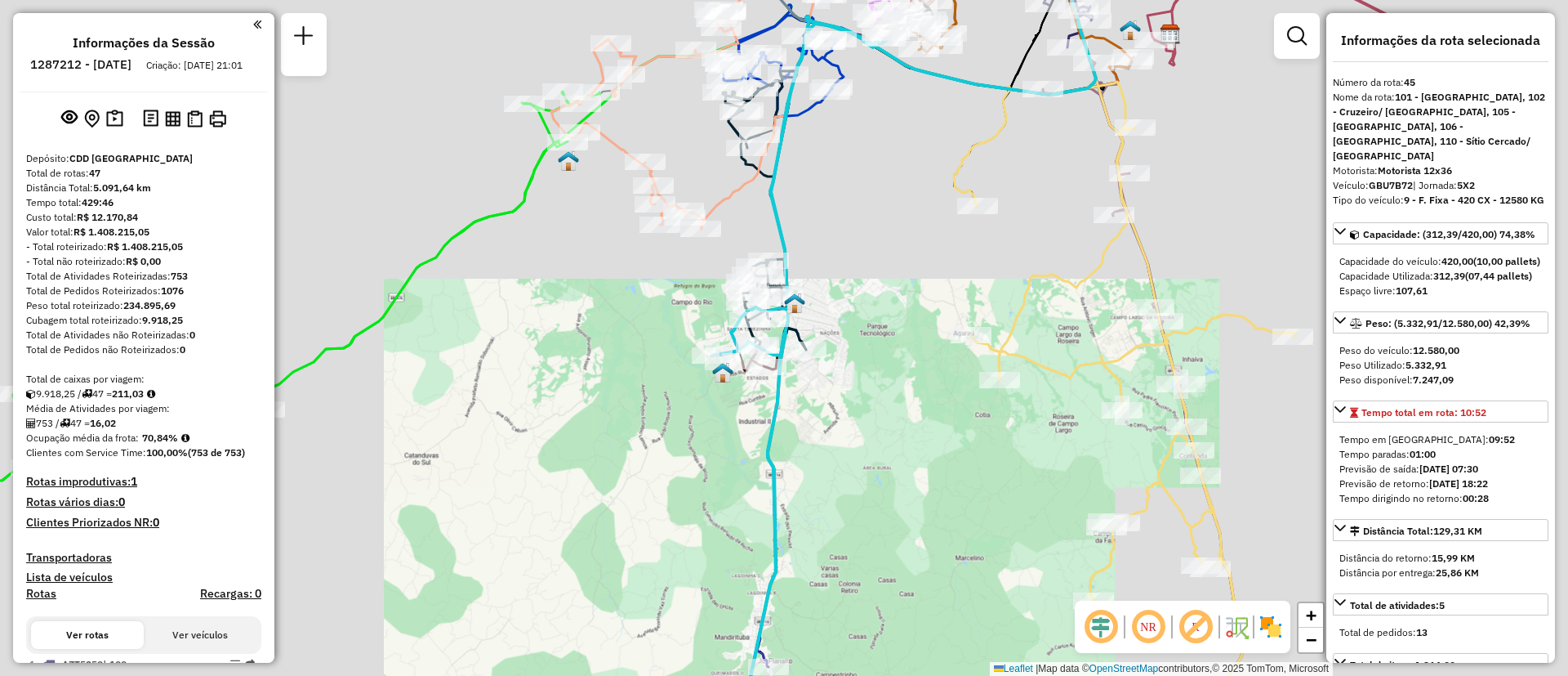
select select "**********"
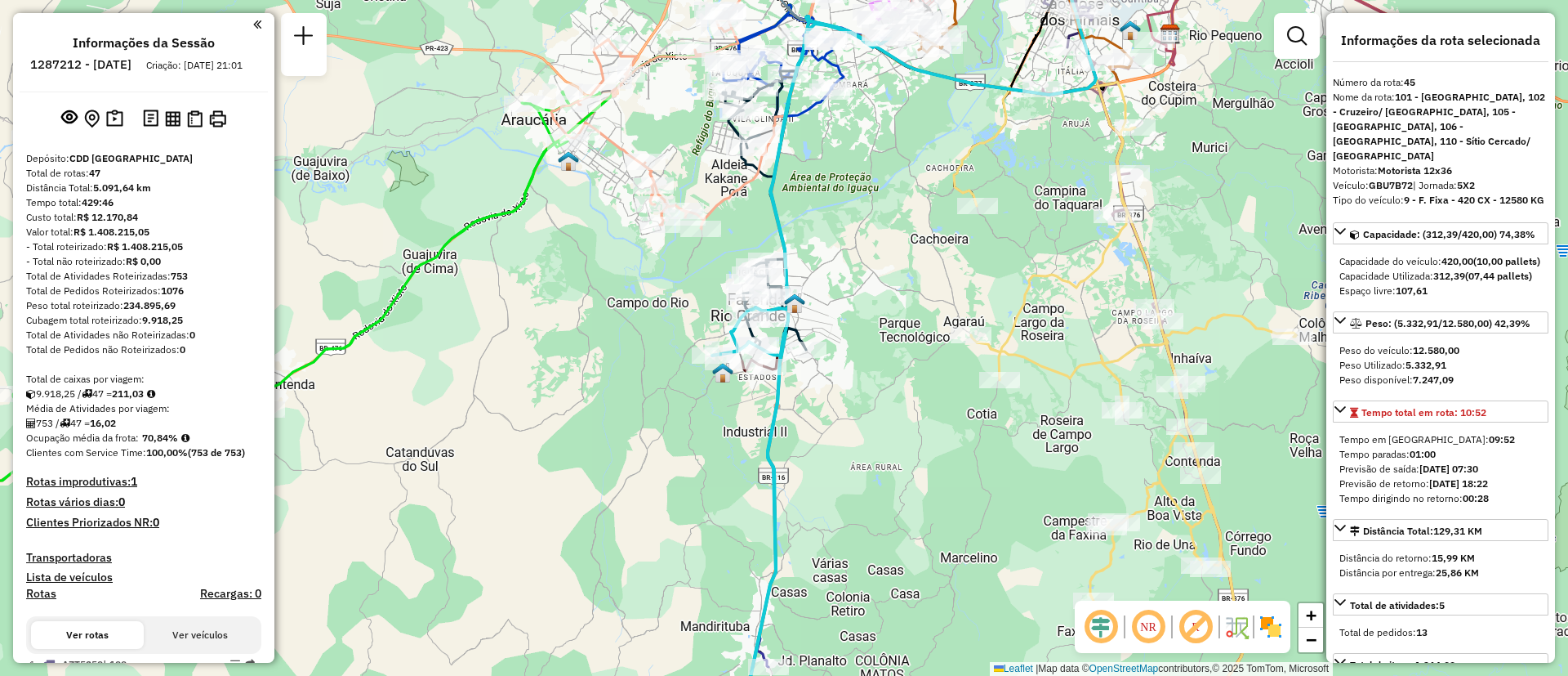
scroll to position [1263, 0]
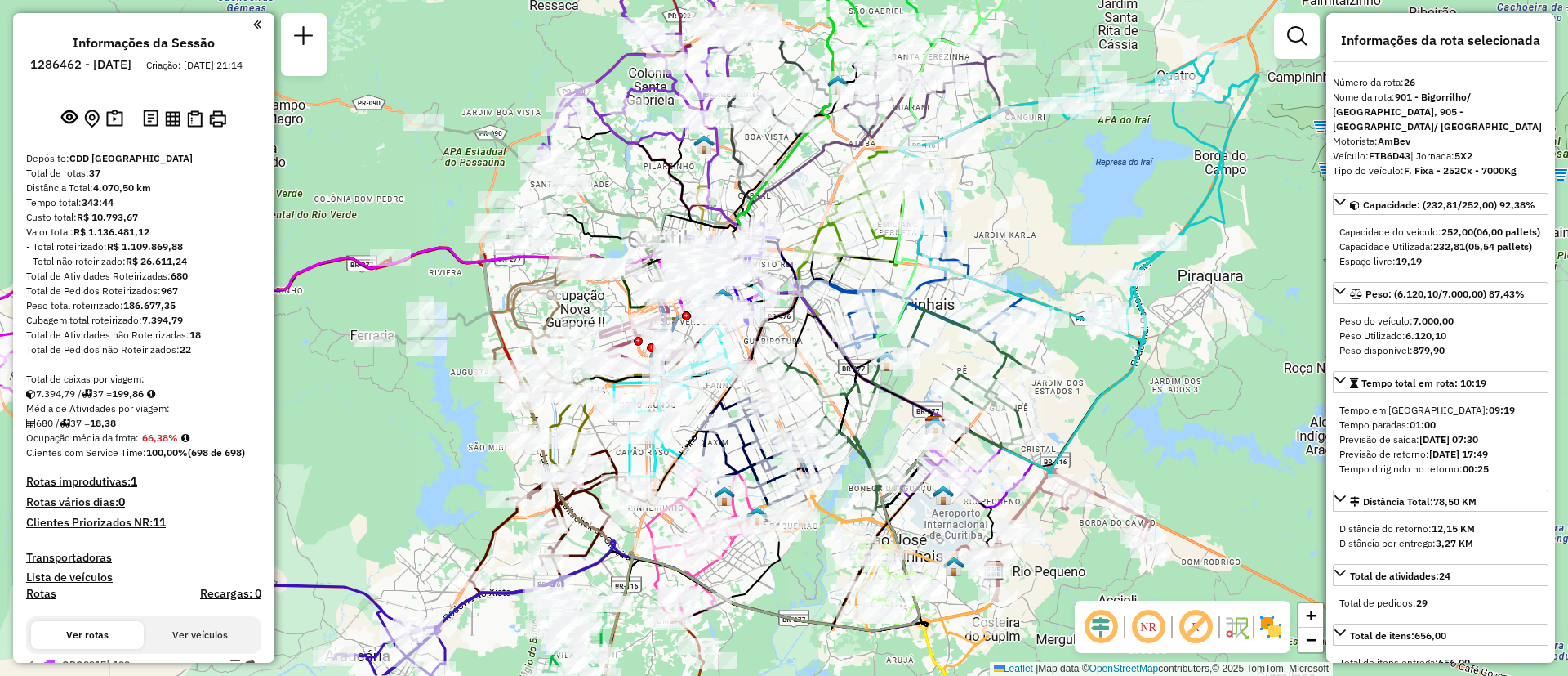
select select "**********"
